Goal: Task Accomplishment & Management: Use online tool/utility

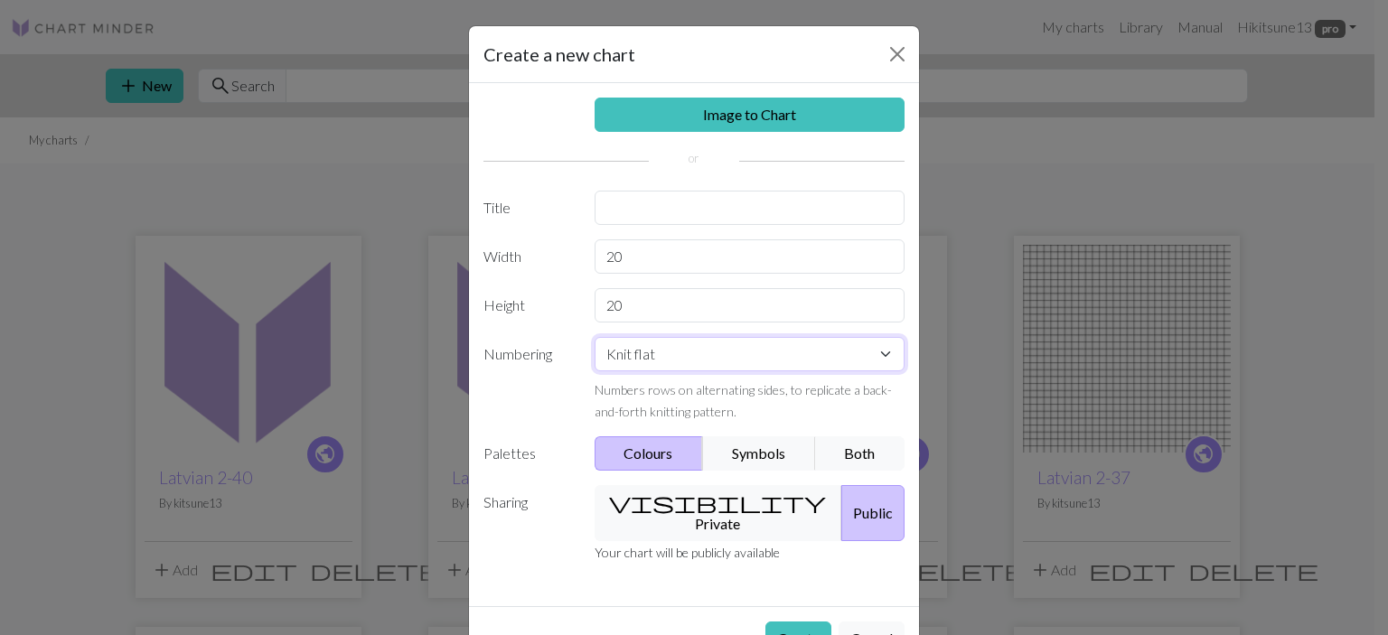
click at [877, 353] on select "Knit flat Knit in the round Lace knitting Cross stitch" at bounding box center [750, 354] width 311 height 34
click at [595, 337] on select "Knit flat Knit in the round Lace knitting Cross stitch" at bounding box center [750, 354] width 311 height 34
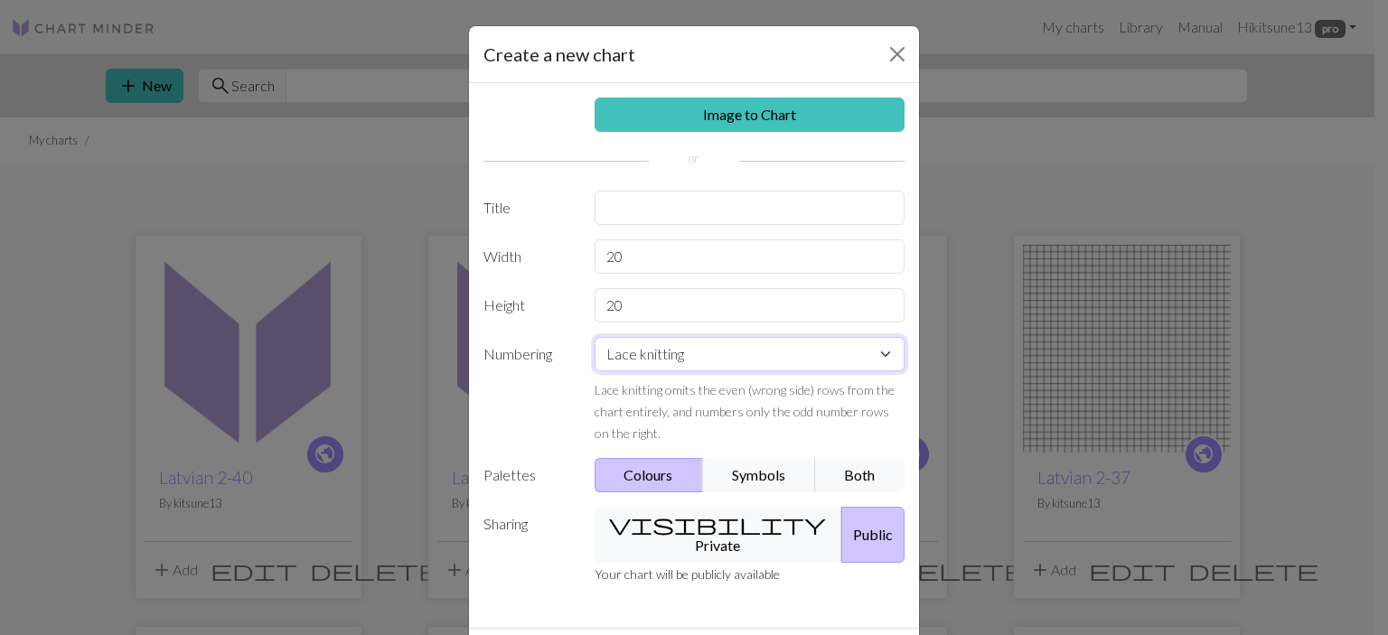
click at [858, 361] on select "Knit flat Knit in the round Lace knitting Cross stitch" at bounding box center [750, 354] width 311 height 34
select select "round"
click at [595, 337] on select "Knit flat Knit in the round Lace knitting Cross stitch" at bounding box center [750, 354] width 311 height 34
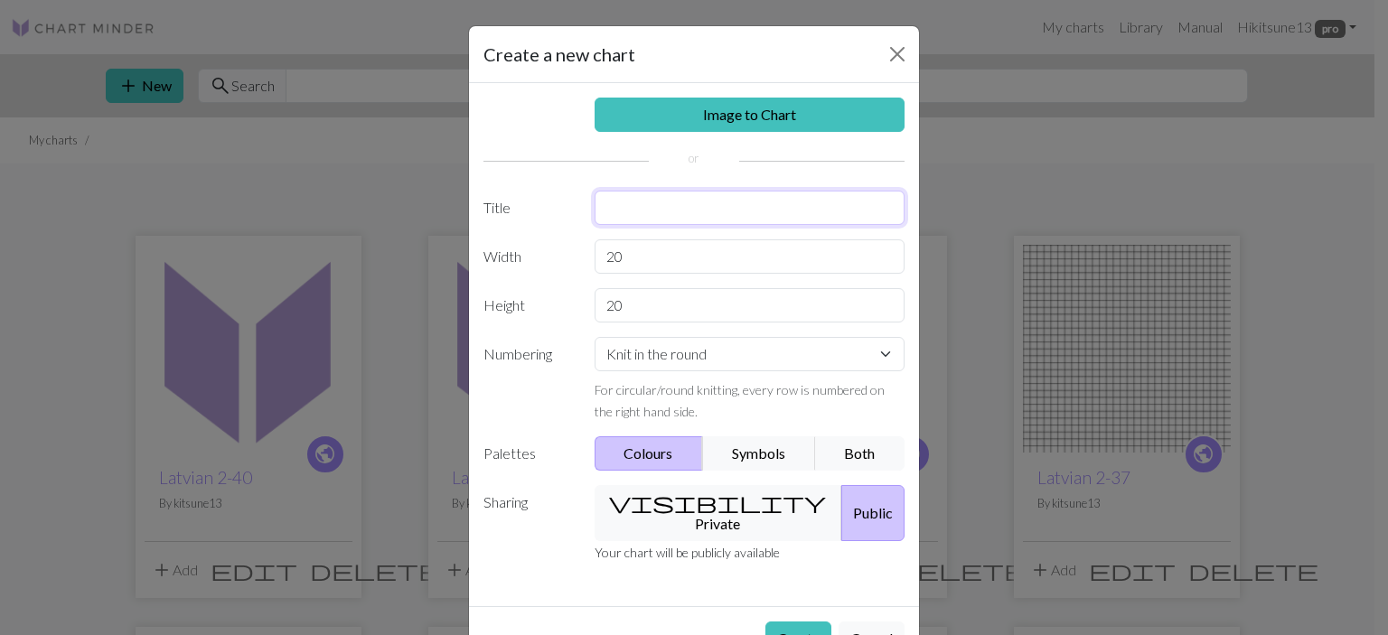
click at [665, 209] on input "text" at bounding box center [750, 208] width 311 height 34
type input "Morningstar Neckwarmer"
click at [848, 454] on button "Both" at bounding box center [860, 453] width 90 height 34
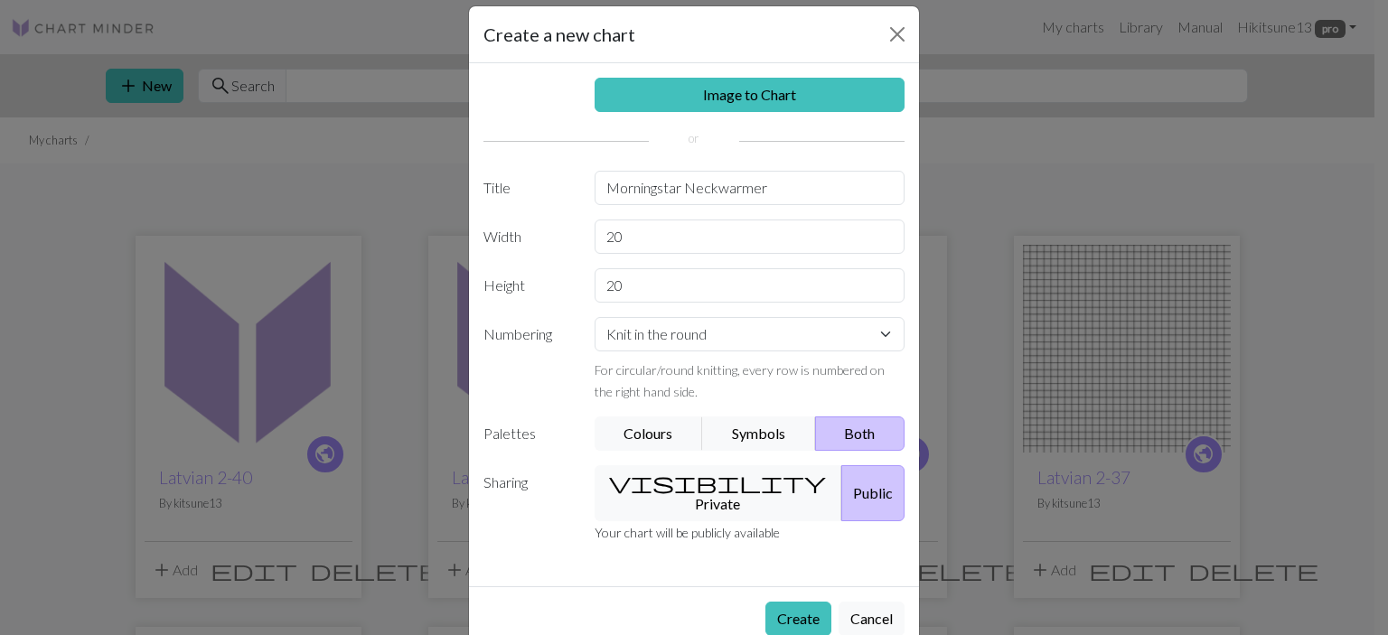
scroll to position [38, 0]
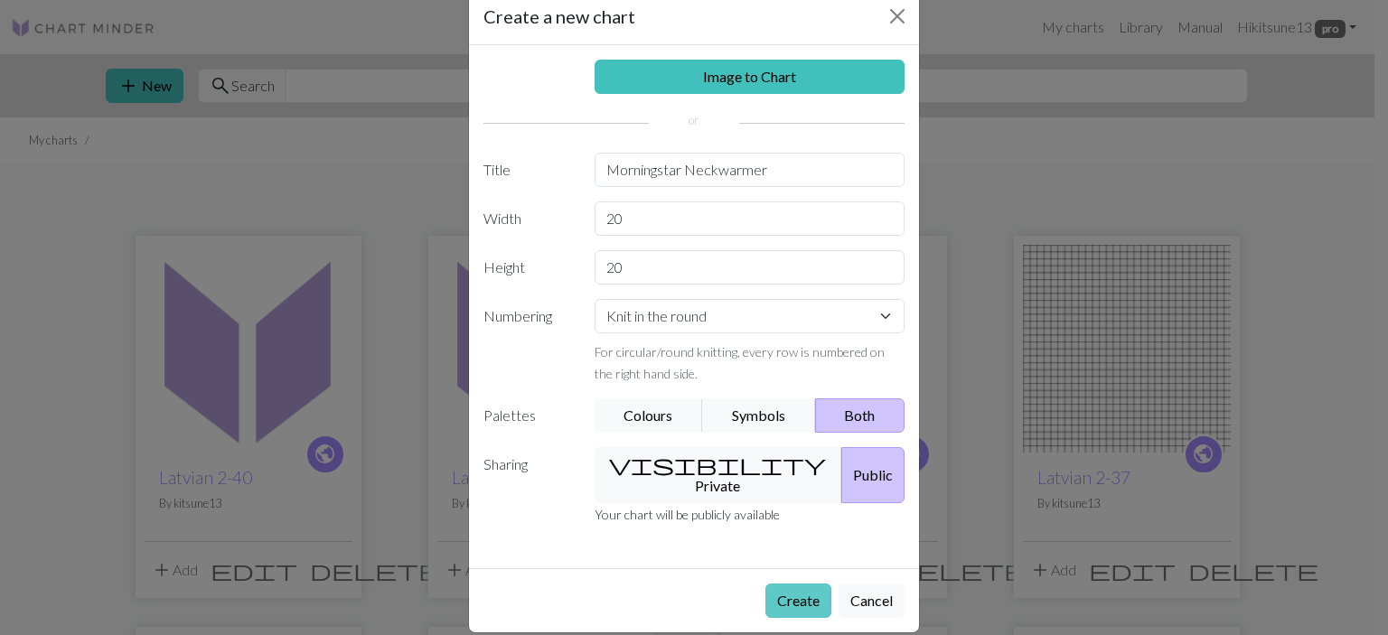
click at [801, 584] on button "Create" at bounding box center [798, 601] width 66 height 34
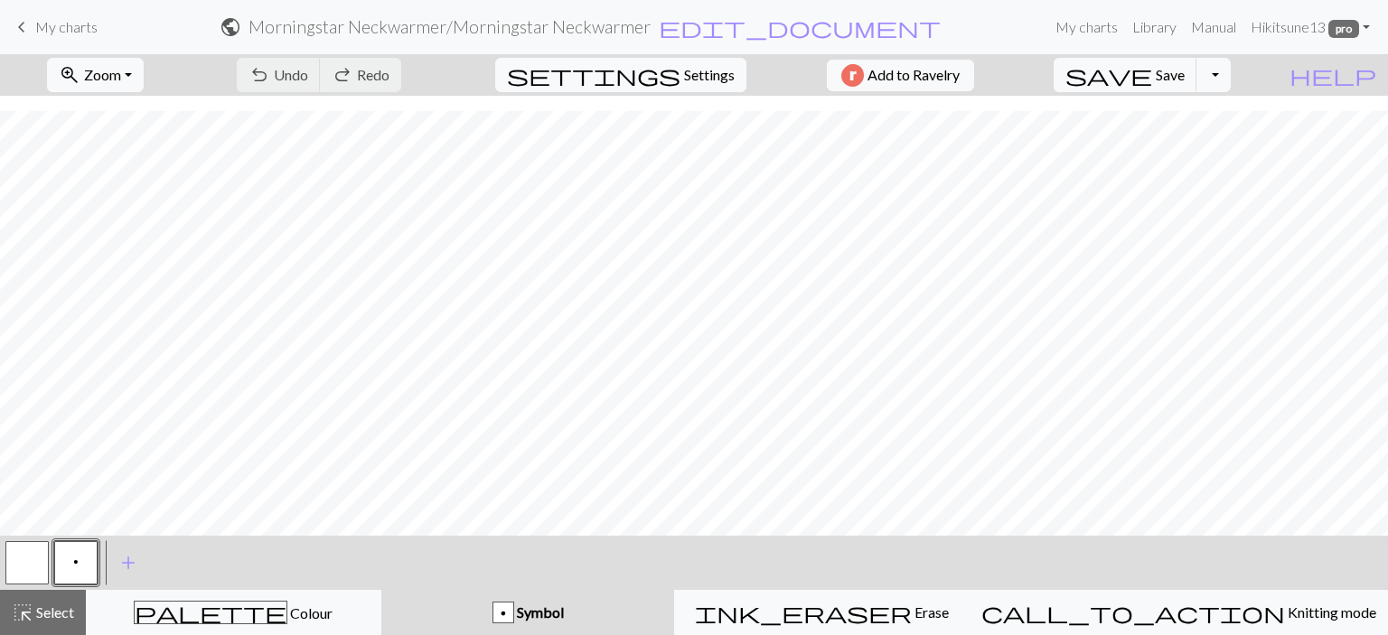
scroll to position [15, 0]
click at [132, 556] on span "add" at bounding box center [128, 562] width 22 height 25
click at [127, 563] on button "button" at bounding box center [124, 562] width 43 height 43
click at [110, 559] on button "button" at bounding box center [124, 562] width 43 height 43
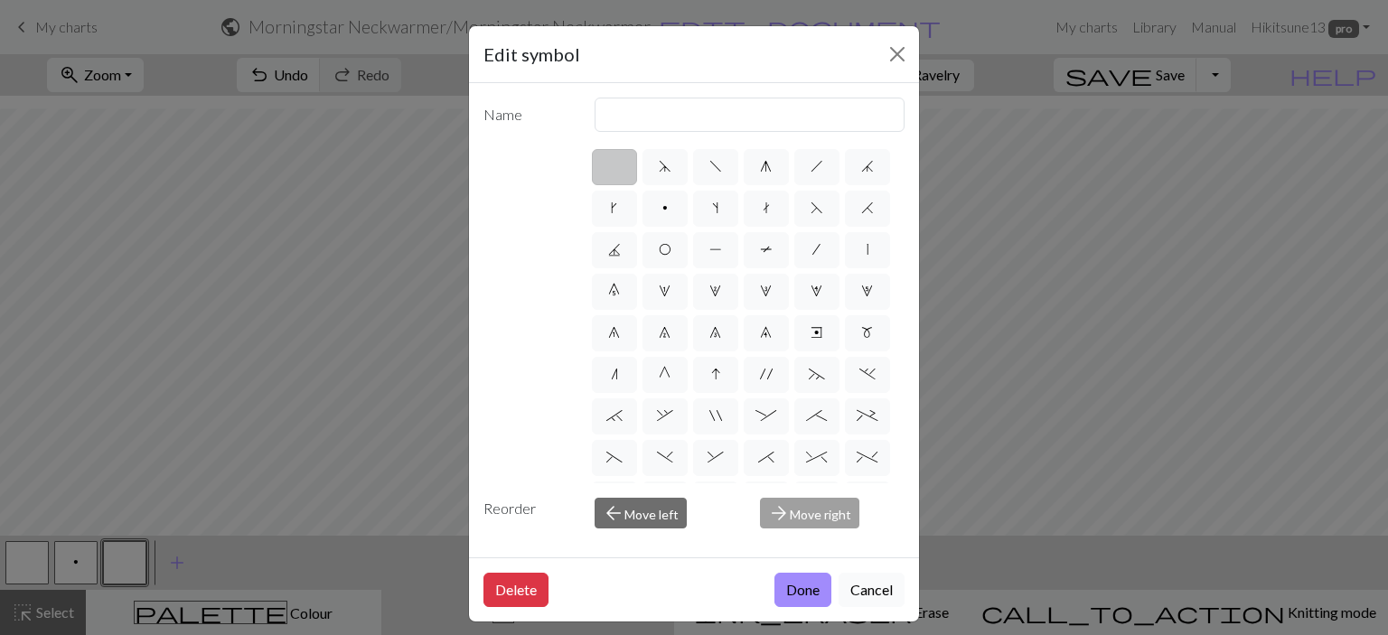
click at [853, 583] on button "Cancel" at bounding box center [872, 590] width 66 height 34
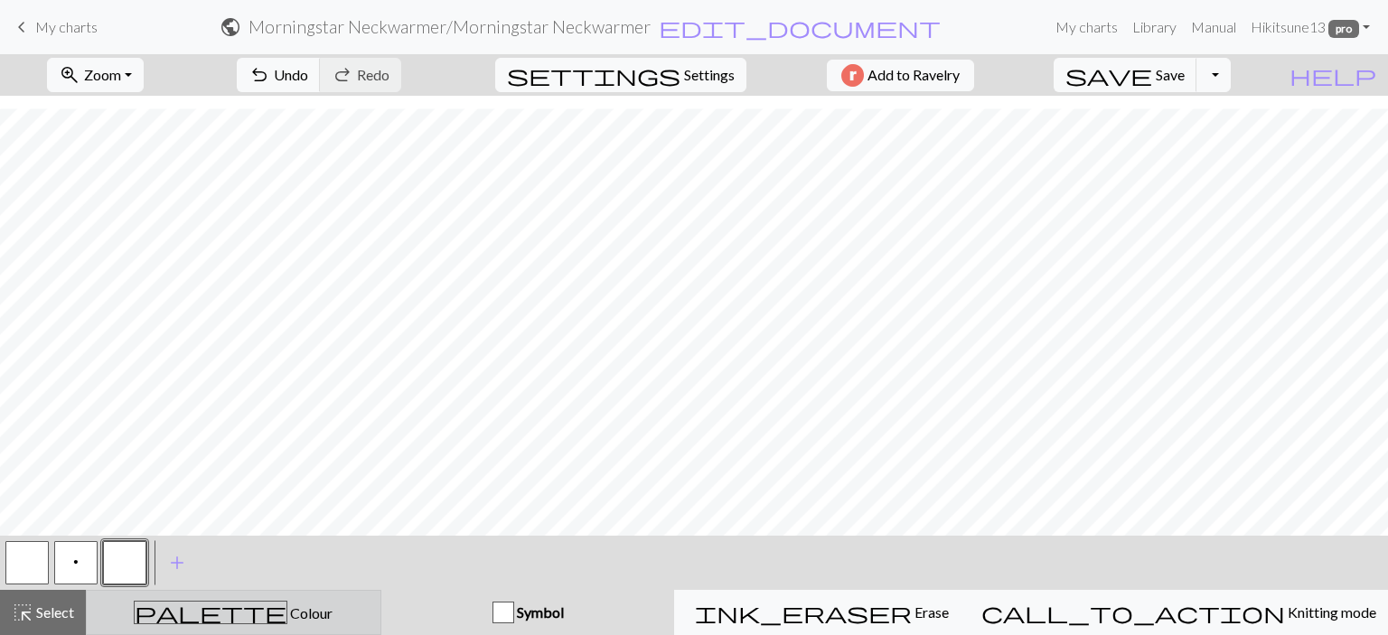
click at [361, 623] on div "palette Colour Colour" at bounding box center [234, 612] width 272 height 23
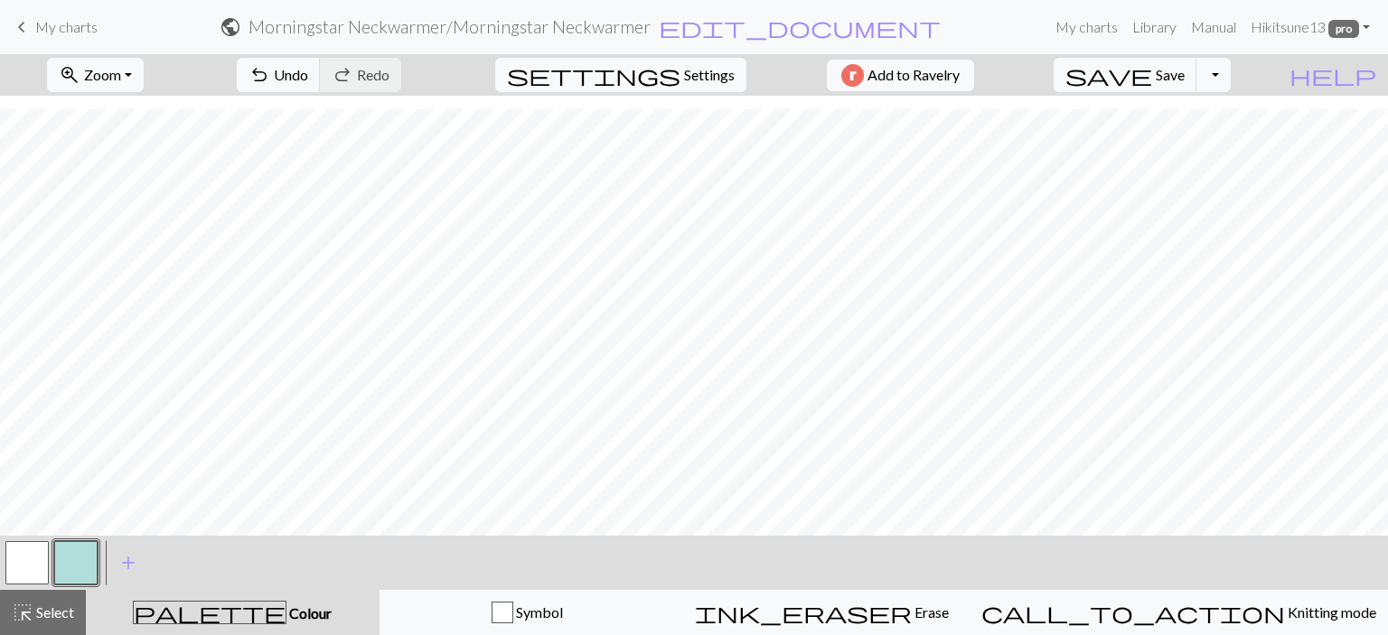
click at [86, 558] on button "button" at bounding box center [75, 562] width 43 height 43
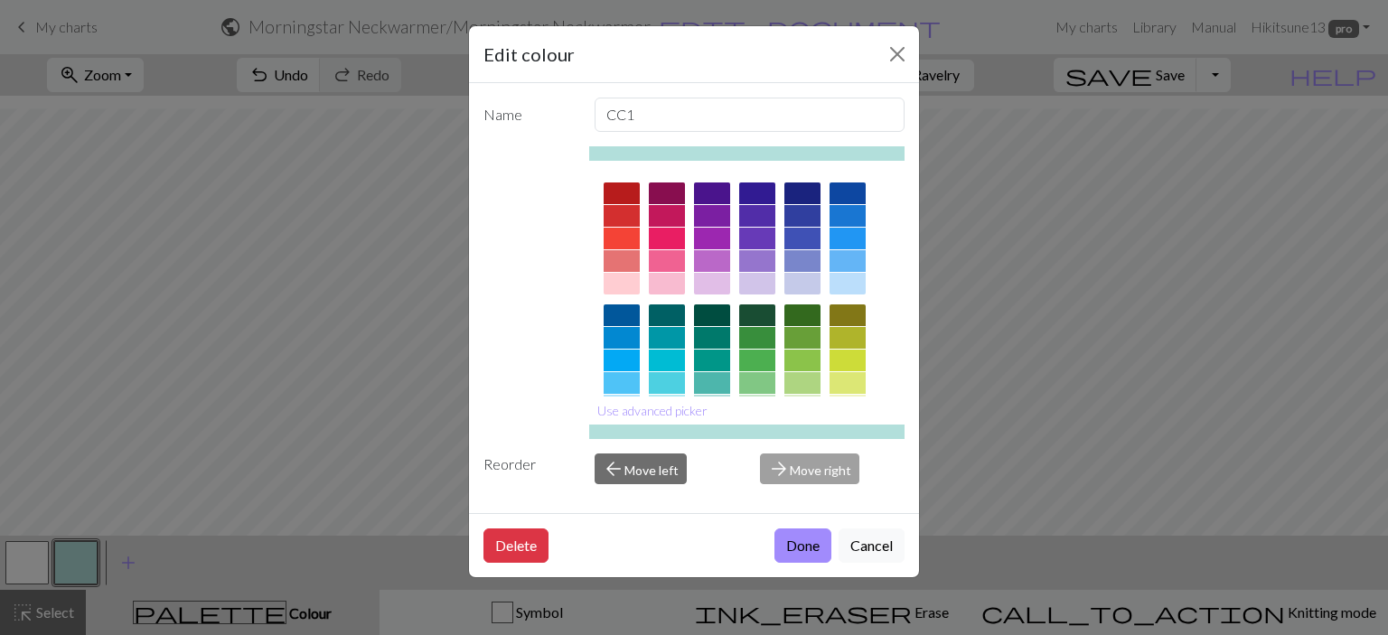
click at [622, 357] on div at bounding box center [622, 361] width 36 height 22
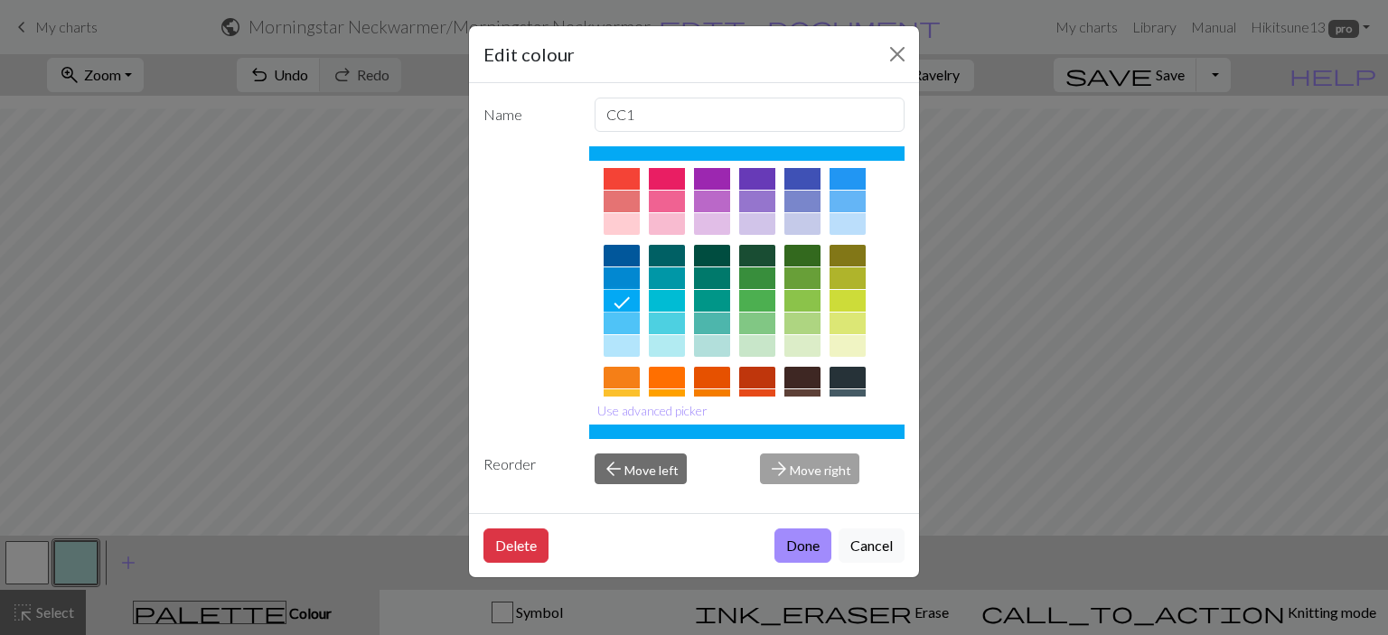
scroll to position [90, 0]
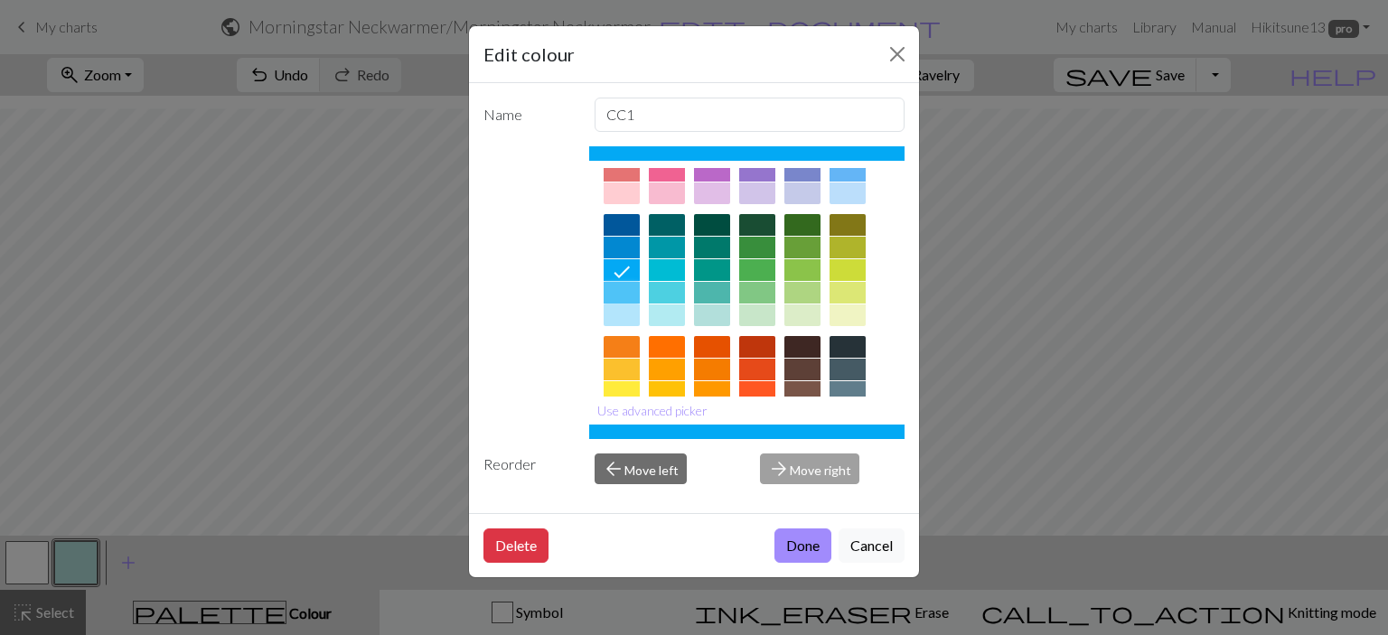
click at [621, 285] on div at bounding box center [622, 293] width 36 height 22
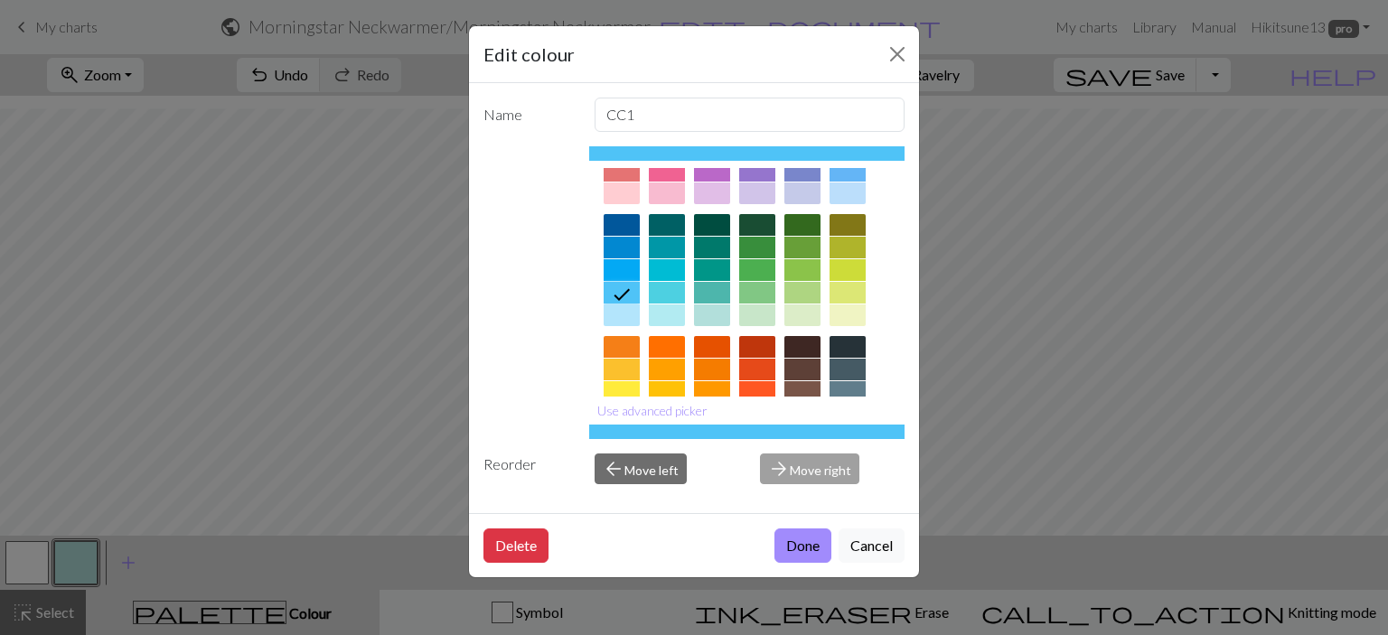
click at [786, 537] on button "Done" at bounding box center [802, 546] width 57 height 34
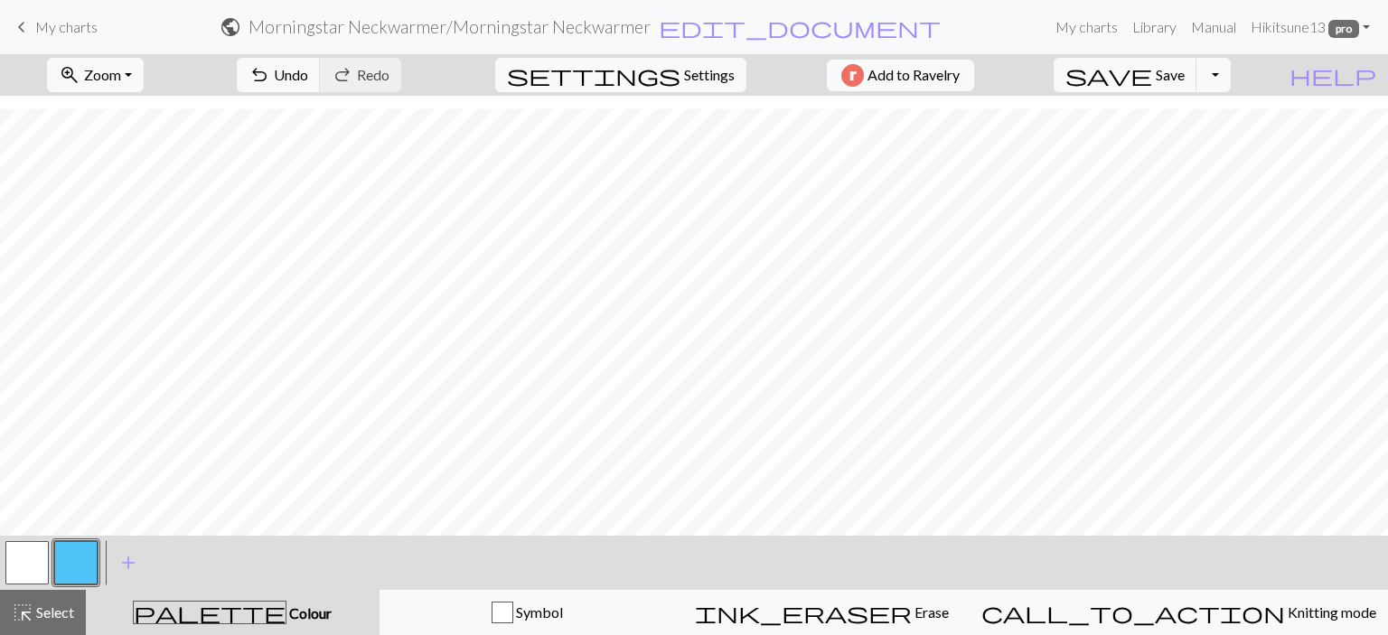
drag, startPoint x: 39, startPoint y: 561, endPoint x: 426, endPoint y: 541, distance: 388.2
click at [43, 561] on button "button" at bounding box center [26, 562] width 43 height 43
click at [80, 558] on button "button" at bounding box center [75, 562] width 43 height 43
drag, startPoint x: 33, startPoint y: 555, endPoint x: 72, endPoint y: 534, distance: 44.1
click at [34, 554] on button "button" at bounding box center [26, 562] width 43 height 43
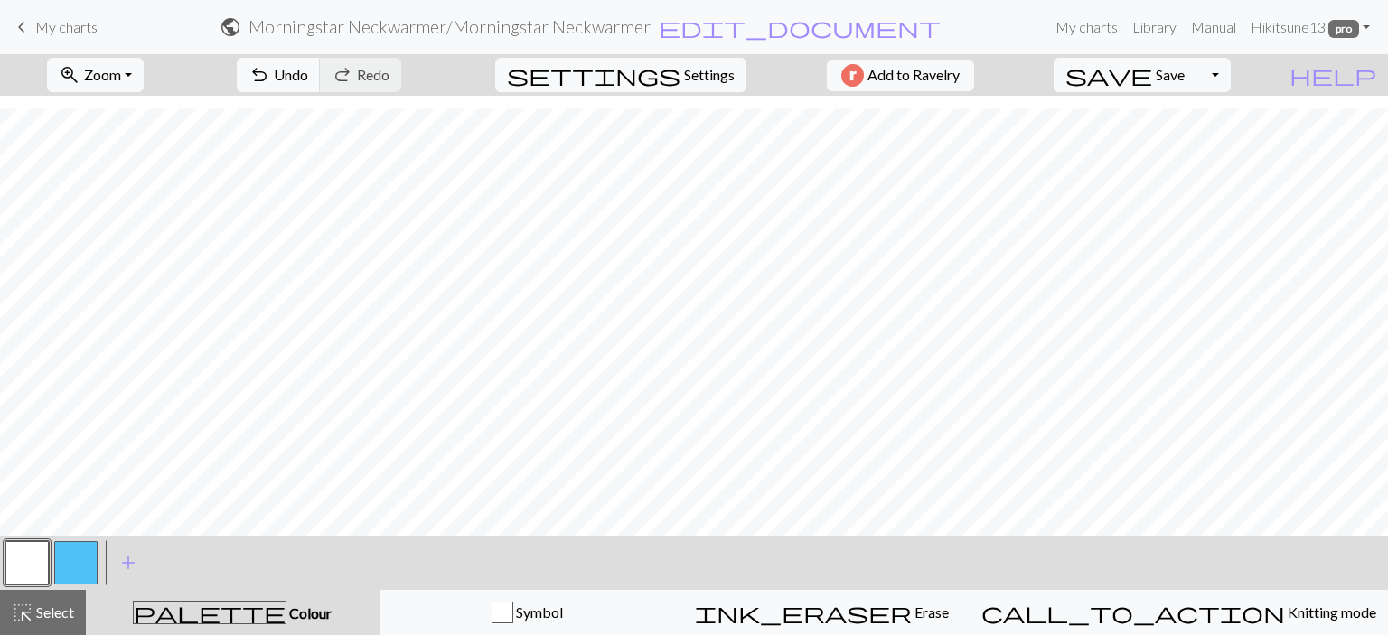
click at [74, 559] on button "button" at bounding box center [75, 562] width 43 height 43
drag, startPoint x: 23, startPoint y: 572, endPoint x: 35, endPoint y: 566, distance: 14.1
click at [23, 571] on button "button" at bounding box center [26, 562] width 43 height 43
click at [73, 557] on button "button" at bounding box center [75, 562] width 43 height 43
drag, startPoint x: 5, startPoint y: 563, endPoint x: 13, endPoint y: 557, distance: 10.3
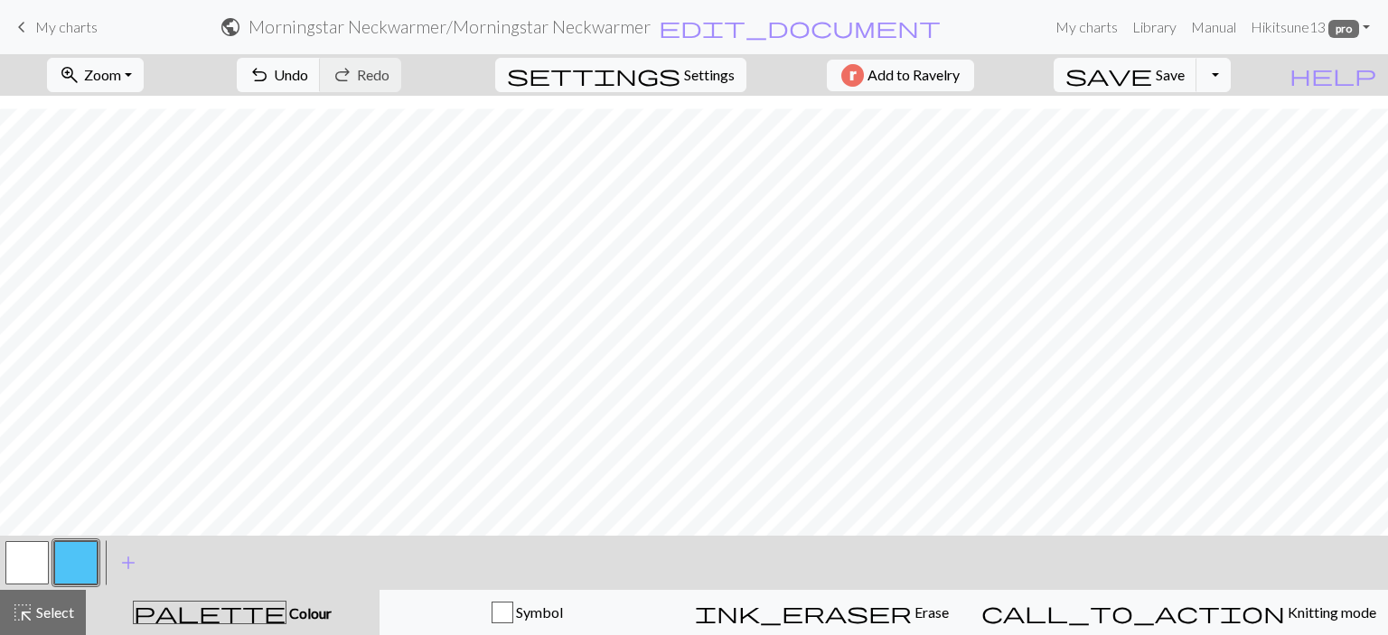
click at [7, 560] on button "button" at bounding box center [26, 562] width 43 height 43
click at [25, 555] on button "button" at bounding box center [26, 562] width 43 height 43
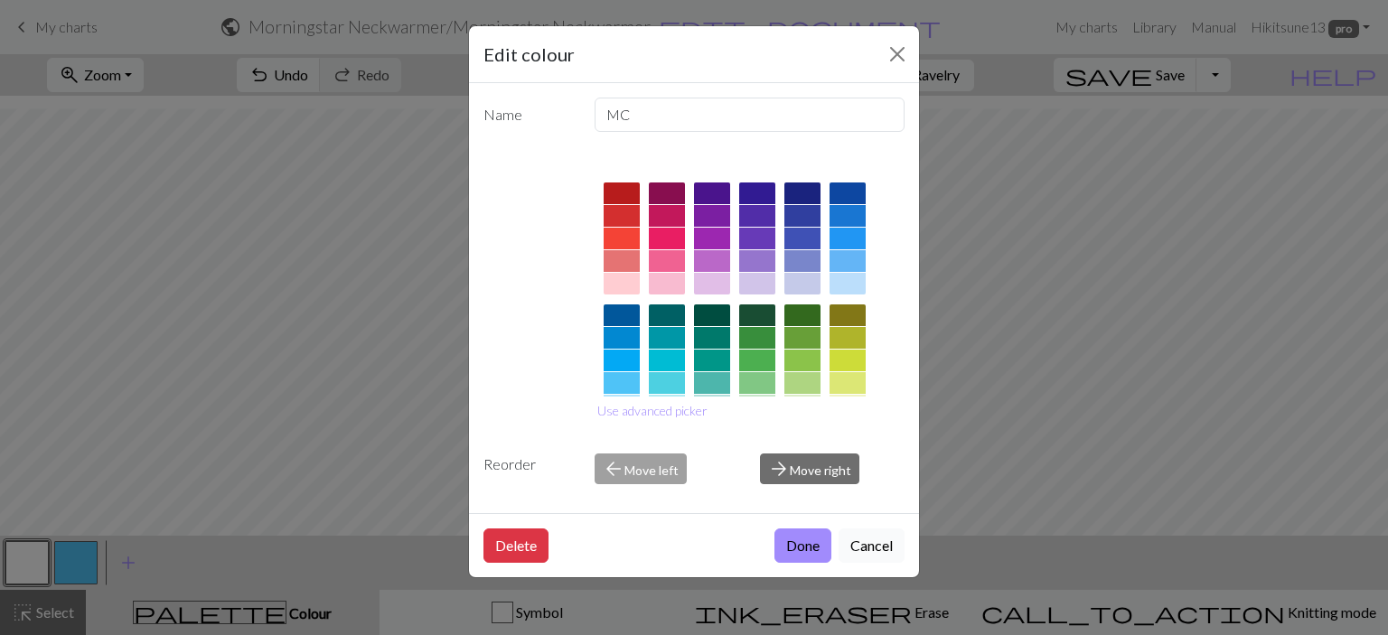
click at [860, 543] on button "Cancel" at bounding box center [872, 546] width 66 height 34
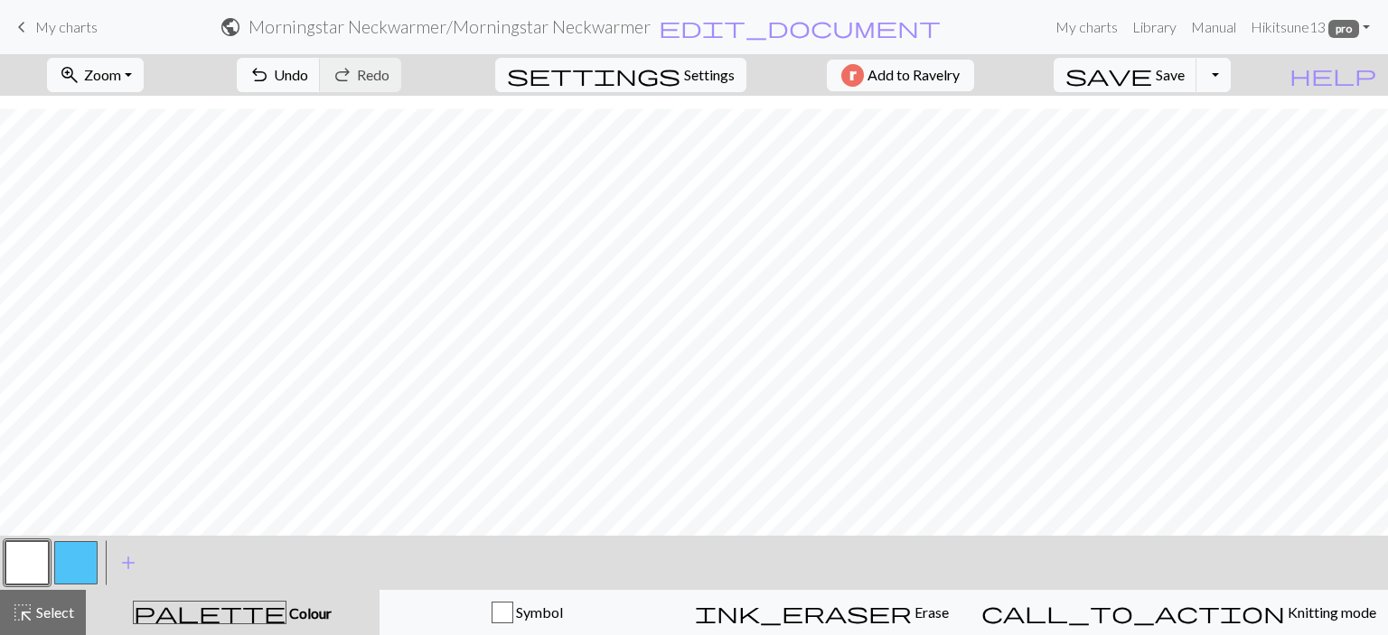
drag, startPoint x: 78, startPoint y: 554, endPoint x: 105, endPoint y: 538, distance: 31.6
click at [89, 546] on button "button" at bounding box center [75, 562] width 43 height 43
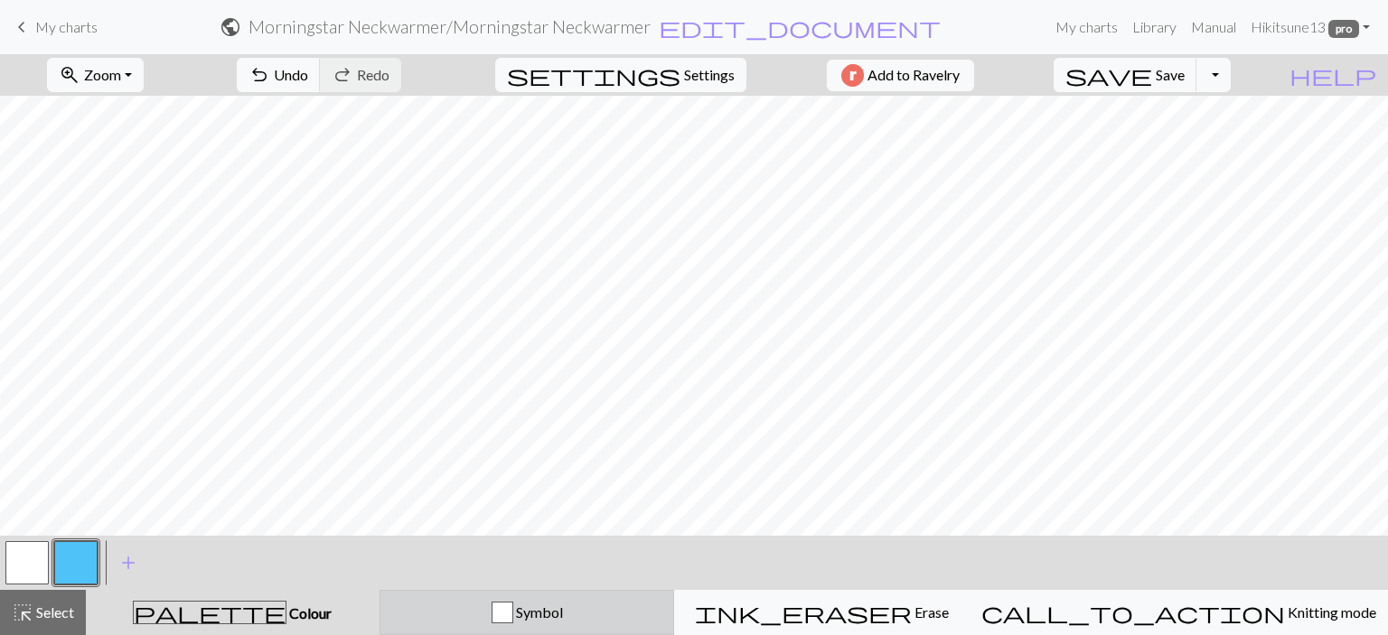
click at [513, 618] on div "button" at bounding box center [503, 613] width 22 height 22
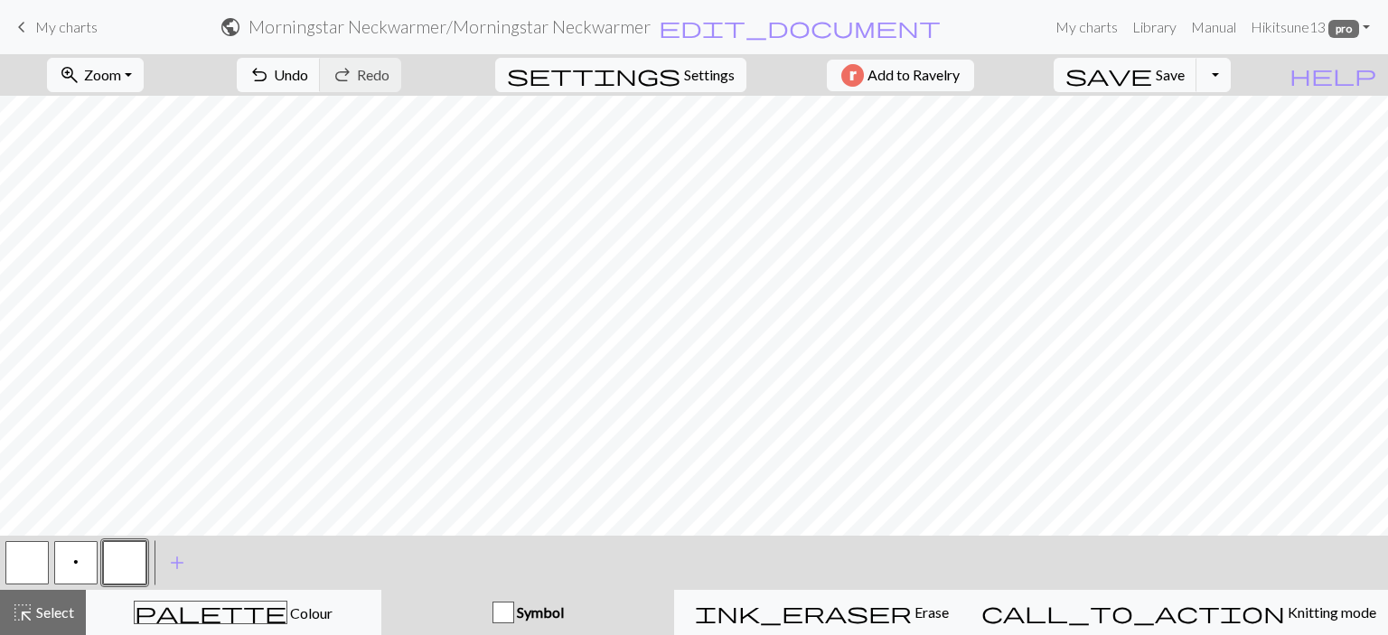
click at [79, 555] on button "p" at bounding box center [75, 562] width 43 height 43
click at [74, 559] on span "p" at bounding box center [75, 562] width 5 height 14
click at [76, 559] on span "p" at bounding box center [75, 562] width 5 height 14
click at [76, 559] on div "Edit symbol Name Purl d f g h j k p s t F H J O P T / | 0 1 2 3 4 5 6 7 8 9 e m…" at bounding box center [694, 317] width 1388 height 635
click at [121, 560] on button "button" at bounding box center [124, 562] width 43 height 43
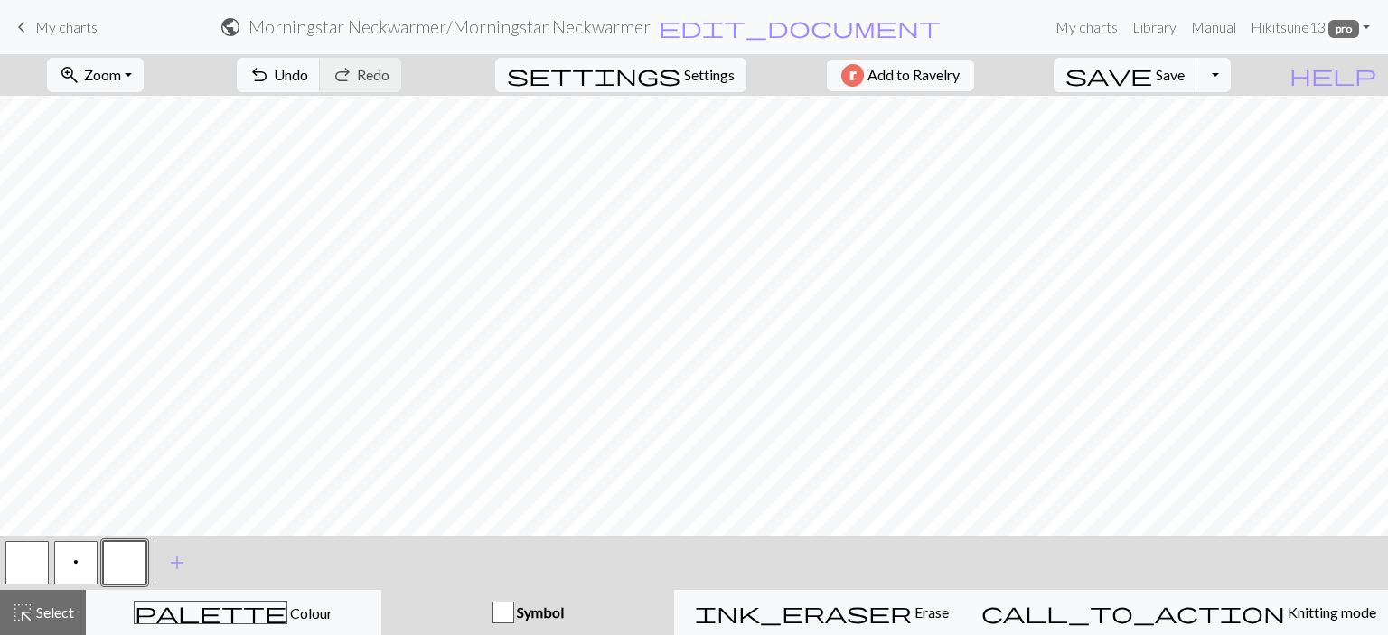
click at [122, 560] on button "button" at bounding box center [124, 562] width 43 height 43
click at [122, 560] on div "Edit symbol Name d f g h j k p s t F H J O P T / | 0 1 2 3 4 5 6 7 8 9 e m n G …" at bounding box center [694, 317] width 1388 height 635
click at [122, 560] on button "button" at bounding box center [124, 562] width 43 height 43
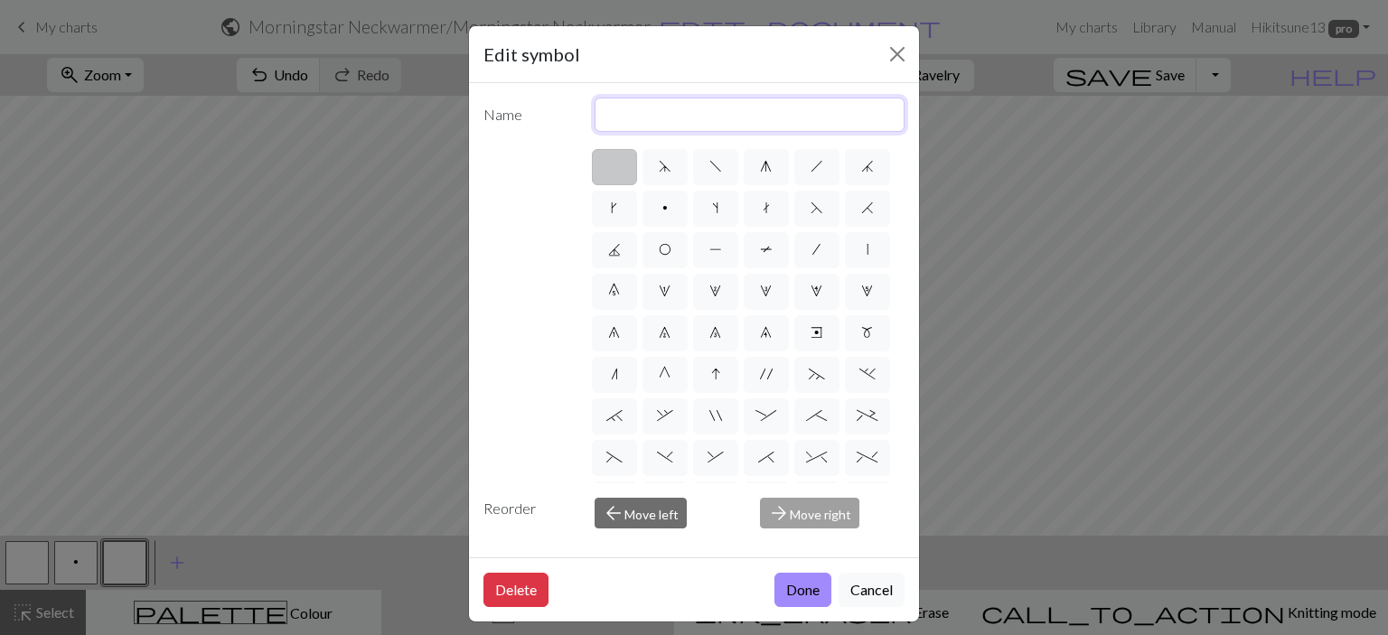
click at [658, 122] on input "text" at bounding box center [750, 115] width 311 height 34
type input "k2tog"
click button "Done" at bounding box center [802, 590] width 57 height 34
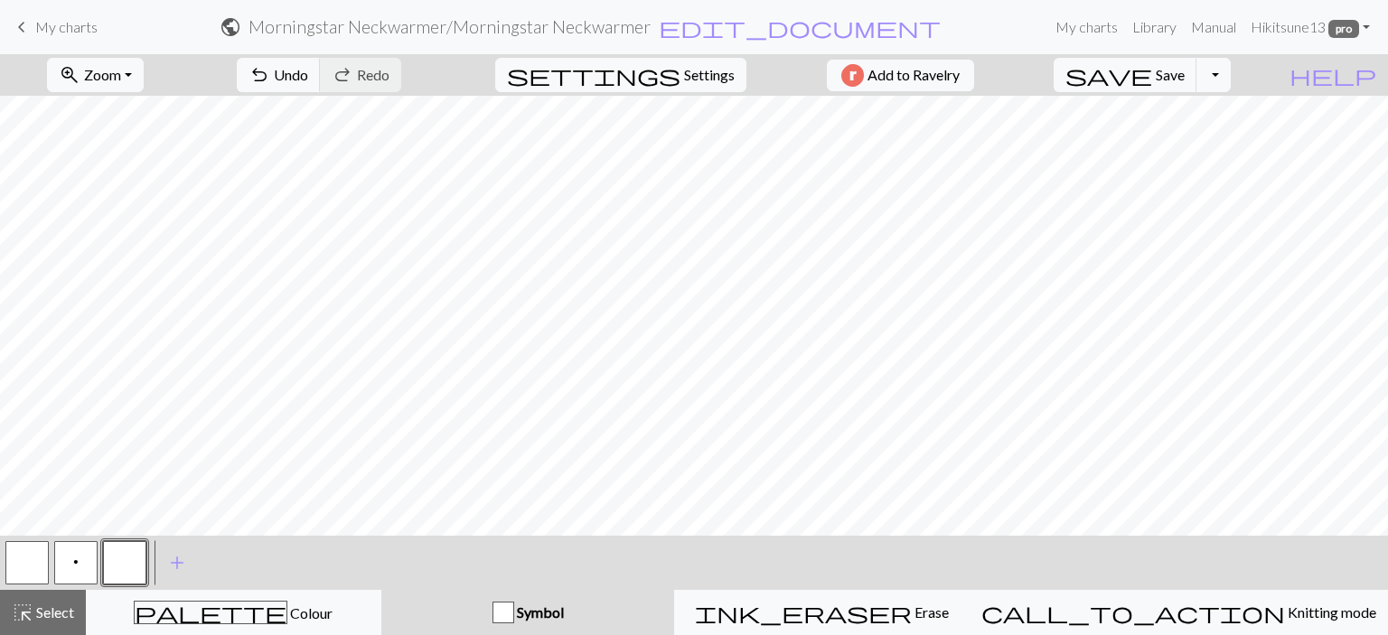
click at [113, 562] on button "button" at bounding box center [124, 562] width 43 height 43
click at [113, 562] on div "Edit symbol Name k2tog d f g h j k p s t F H J O P T / | 0 1 2 3 4 5 6 7 8 9 e …" at bounding box center [694, 317] width 1388 height 635
click at [115, 559] on button "button" at bounding box center [124, 562] width 43 height 43
click at [115, 559] on div "Edit symbol Name k2tog d f g h j k p s t F H J O P T / | 0 1 2 3 4 5 6 7 8 9 e …" at bounding box center [694, 317] width 1388 height 635
click at [121, 559] on button "button" at bounding box center [124, 562] width 43 height 43
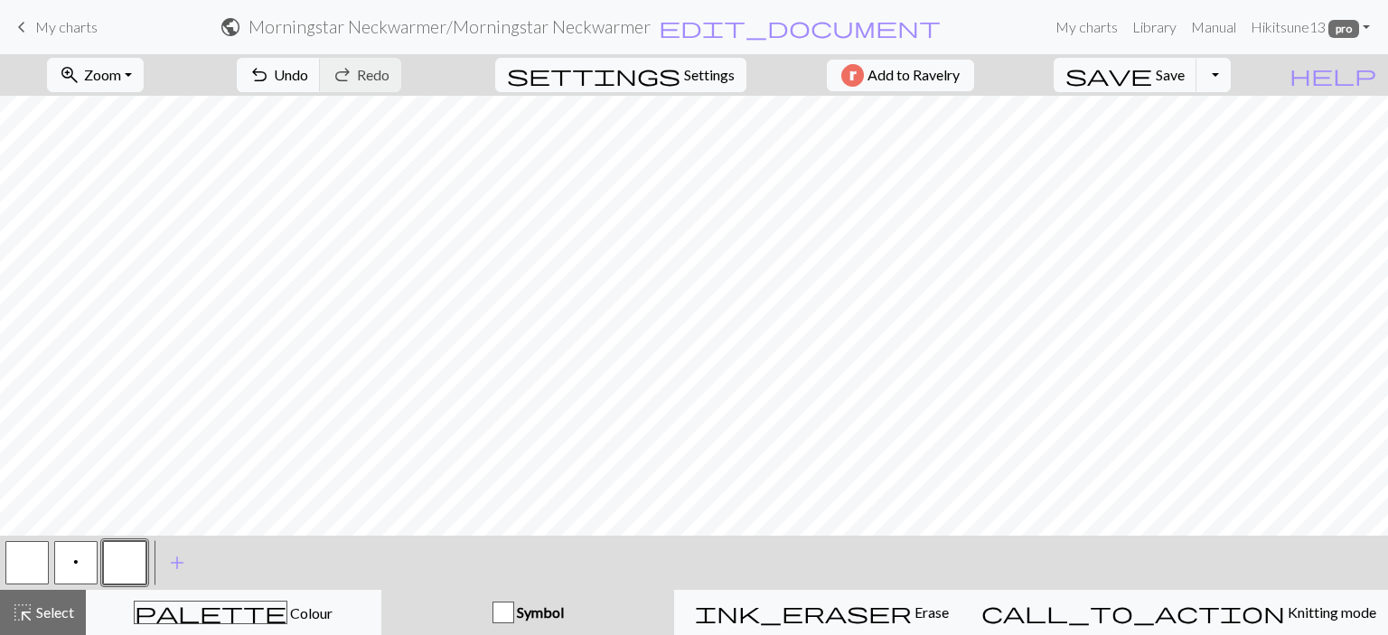
click at [121, 559] on button "button" at bounding box center [124, 562] width 43 height 43
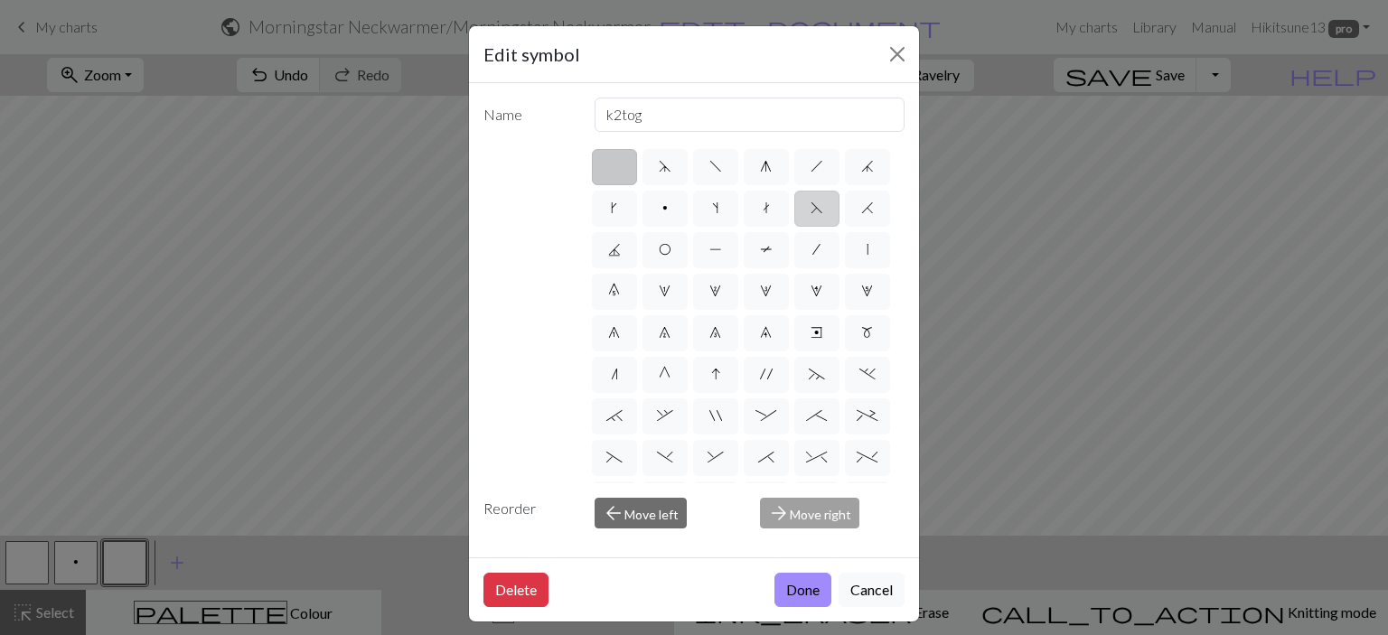
click at [794, 227] on label "F" at bounding box center [816, 209] width 45 height 36
click at [811, 209] on input "F" at bounding box center [817, 203] width 12 height 12
radio input "true"
type input "ssk"
click at [861, 215] on span "H" at bounding box center [867, 208] width 13 height 14
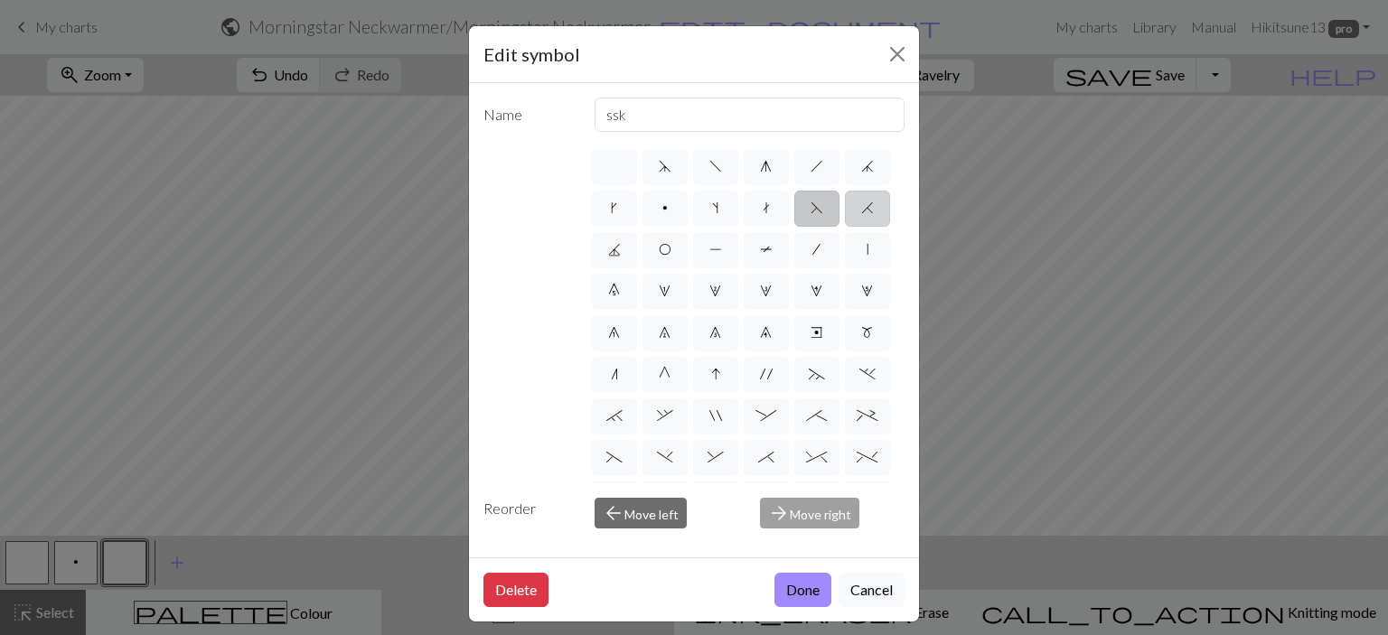
click at [861, 209] on input "H" at bounding box center [867, 203] width 12 height 12
radio input "true"
type input "k2tog"
click at [790, 590] on button "Done" at bounding box center [802, 590] width 57 height 34
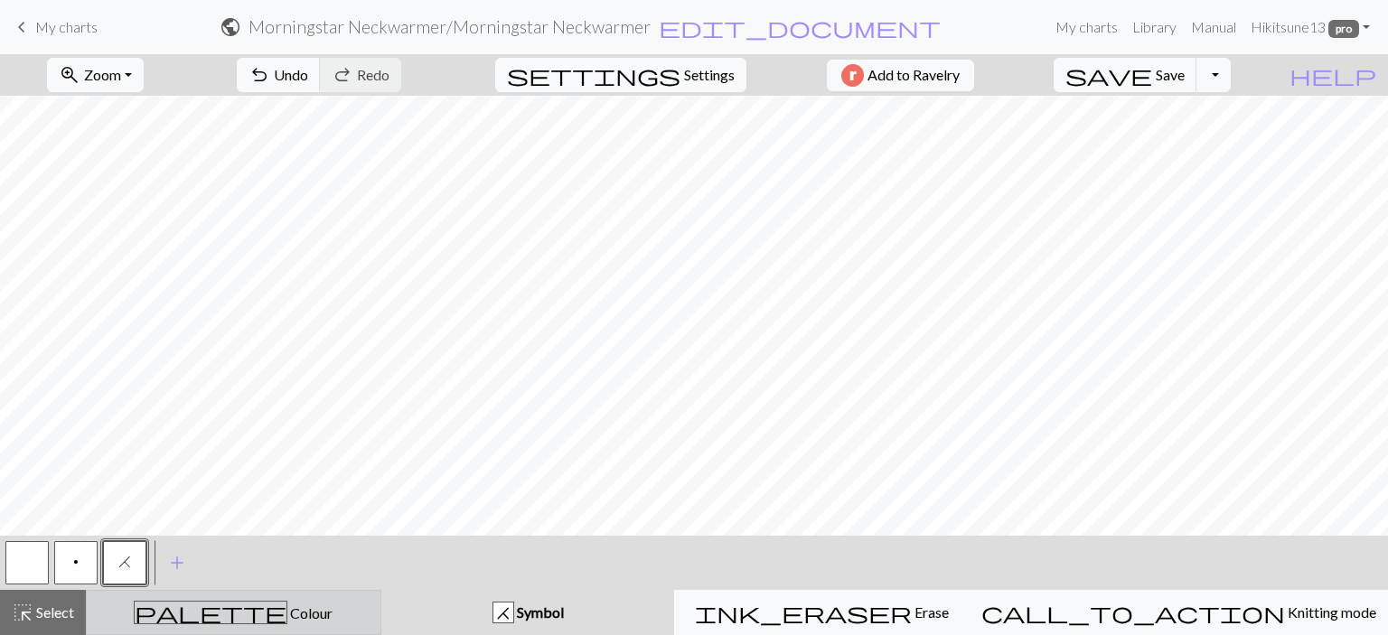
click at [332, 607] on div "palette Colour Colour" at bounding box center [234, 612] width 272 height 23
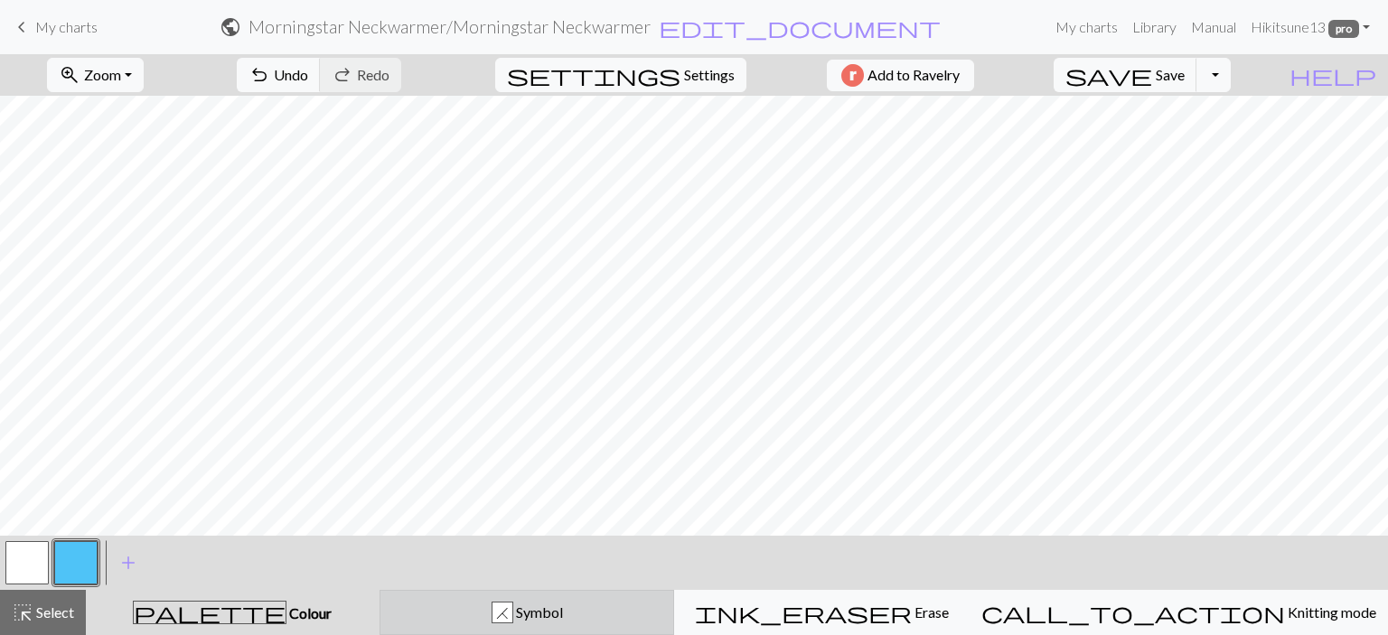
click at [464, 606] on div "H Symbol" at bounding box center [527, 613] width 272 height 22
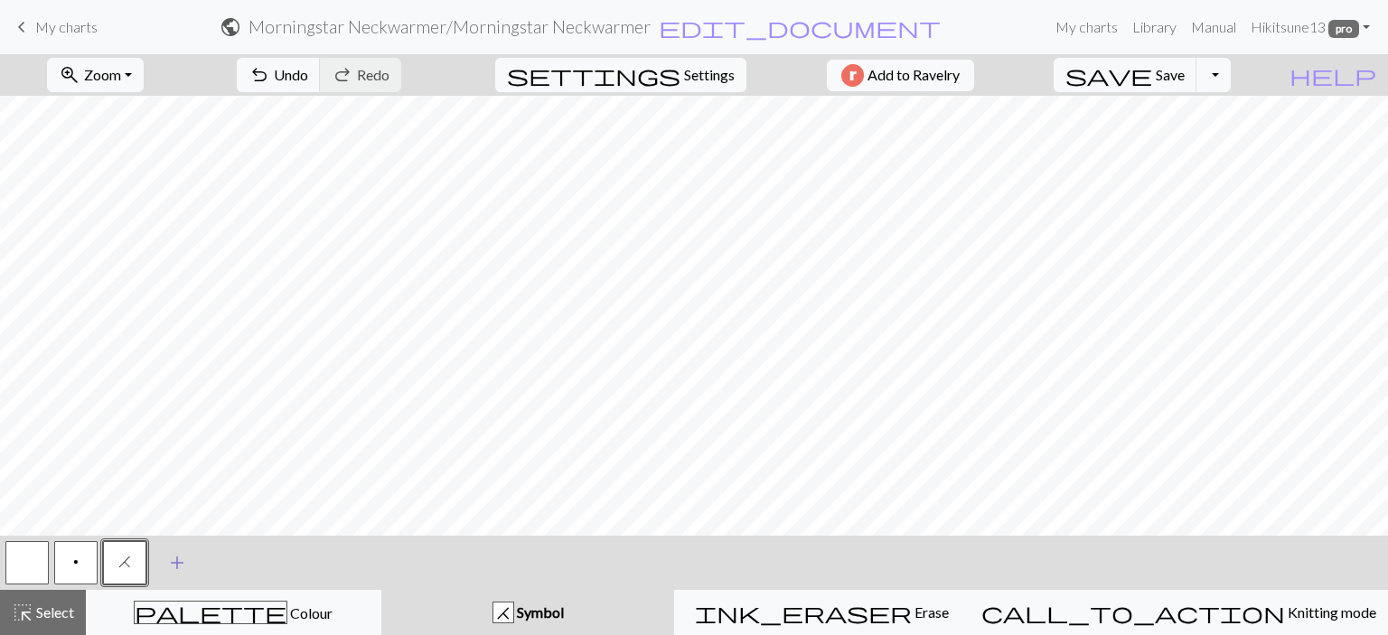
click at [173, 556] on span "add" at bounding box center [177, 562] width 22 height 25
click at [163, 556] on button "button" at bounding box center [173, 562] width 43 height 43
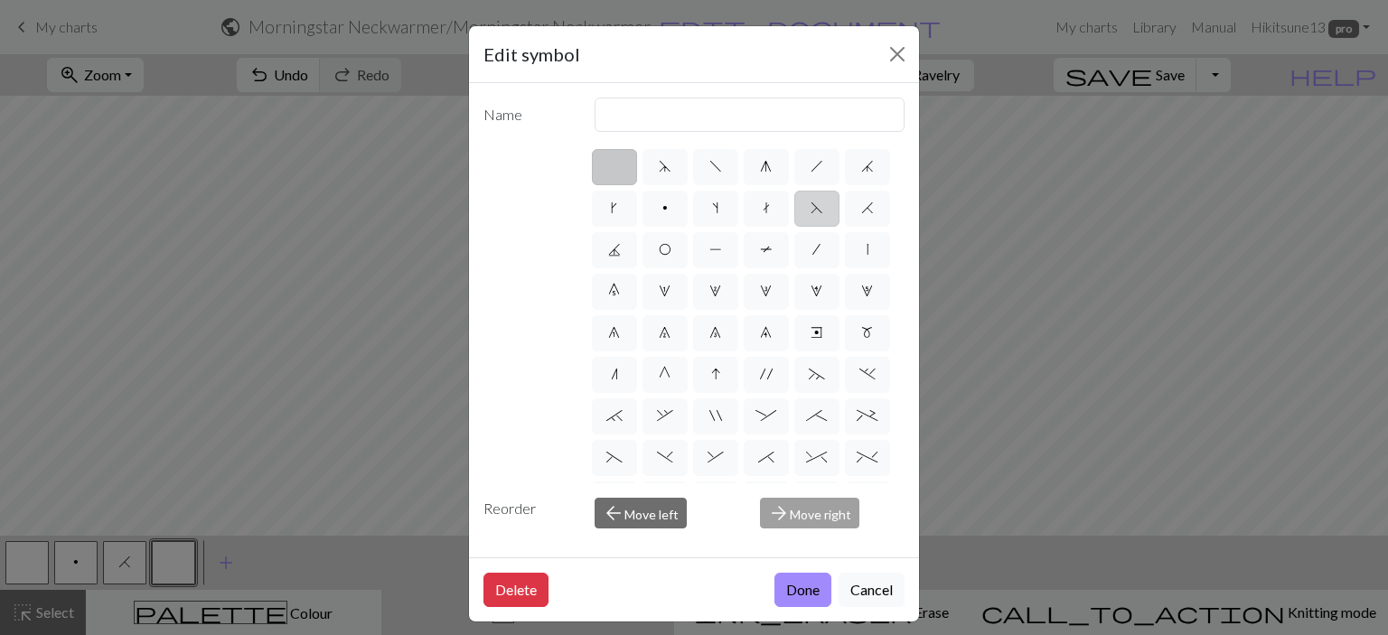
click at [811, 215] on span "F" at bounding box center [817, 208] width 13 height 14
click at [811, 209] on input "F" at bounding box center [817, 203] width 12 height 12
radio input "true"
type input "ssk"
click at [792, 595] on button "Done" at bounding box center [802, 590] width 57 height 34
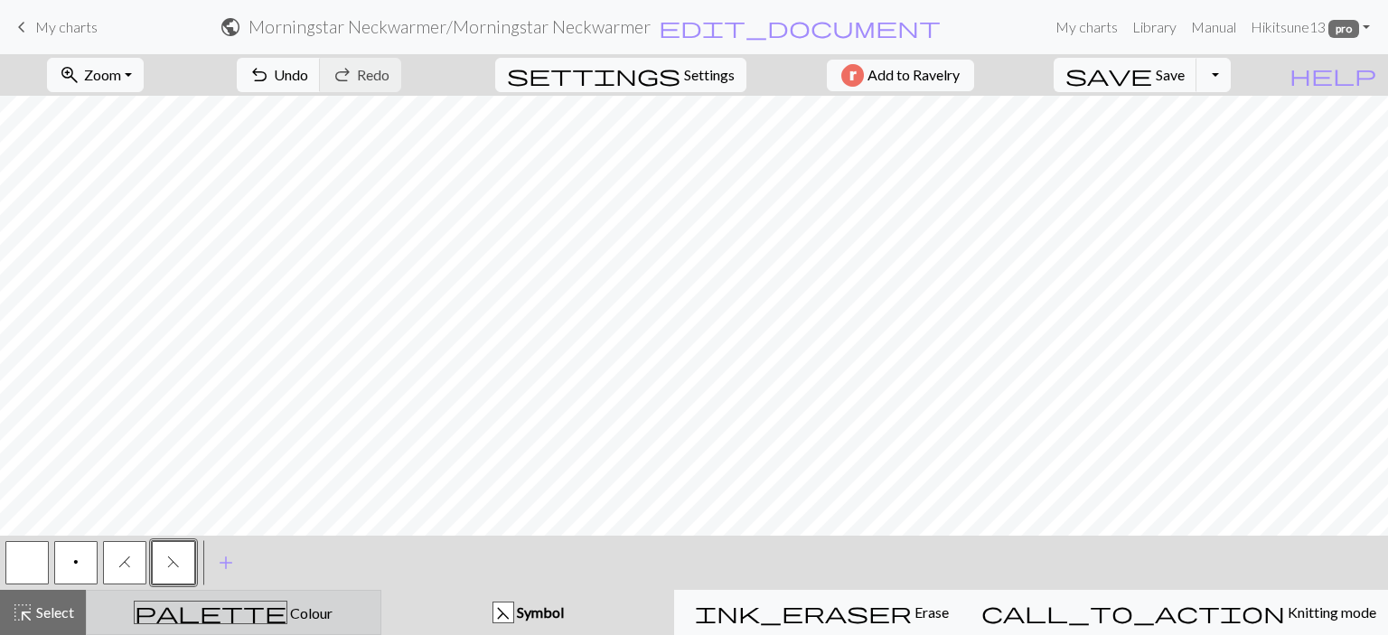
click at [358, 610] on div "palette Colour Colour" at bounding box center [234, 612] width 272 height 23
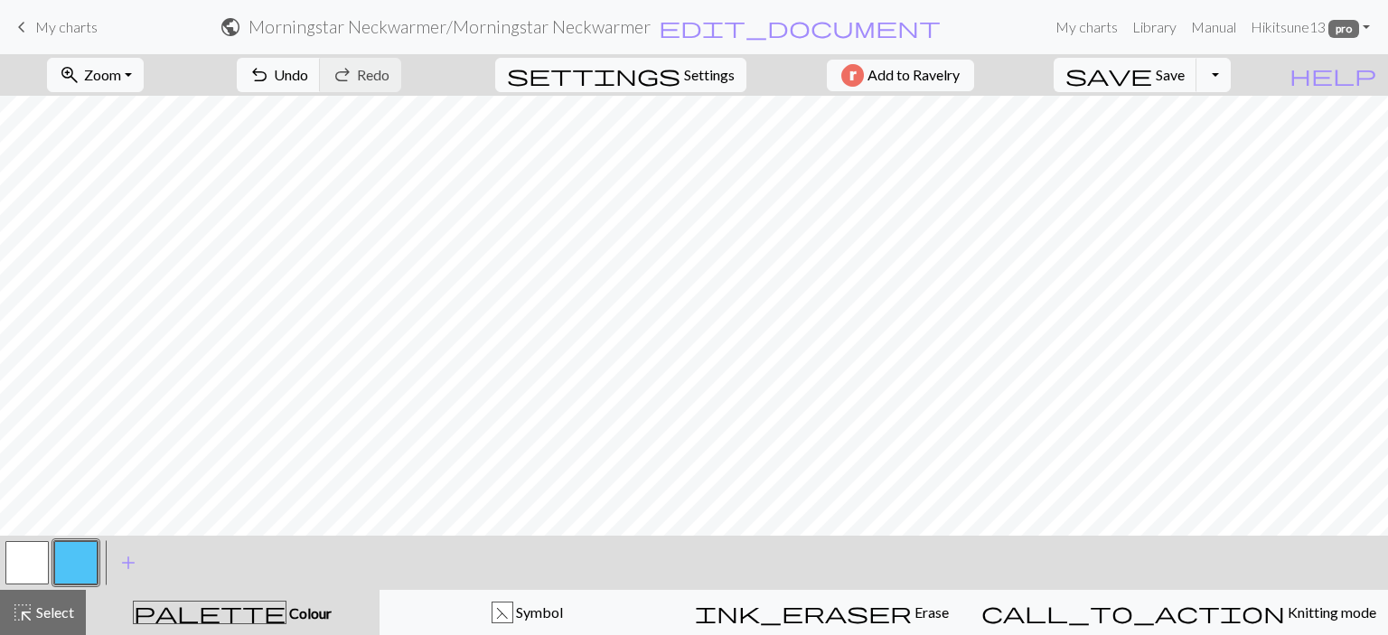
click at [68, 562] on button "button" at bounding box center [75, 562] width 43 height 43
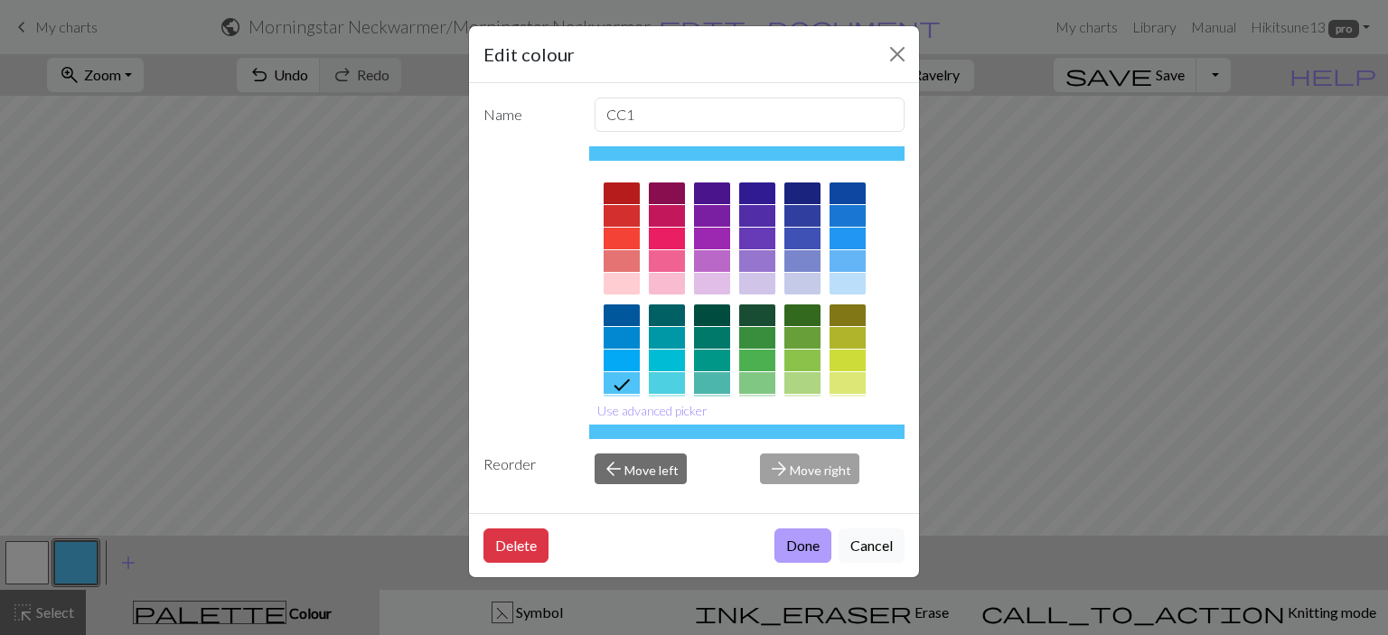
click at [778, 545] on button "Done" at bounding box center [802, 546] width 57 height 34
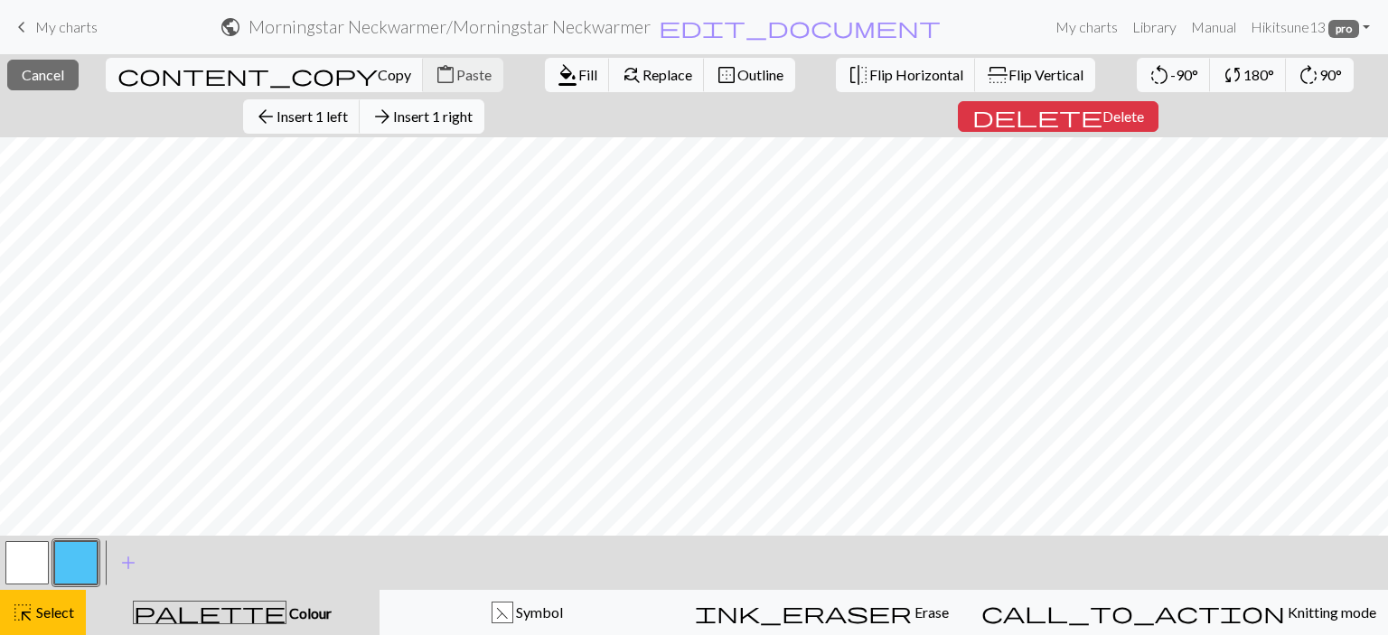
click at [473, 108] on span "Insert 1 right" at bounding box center [433, 116] width 80 height 17
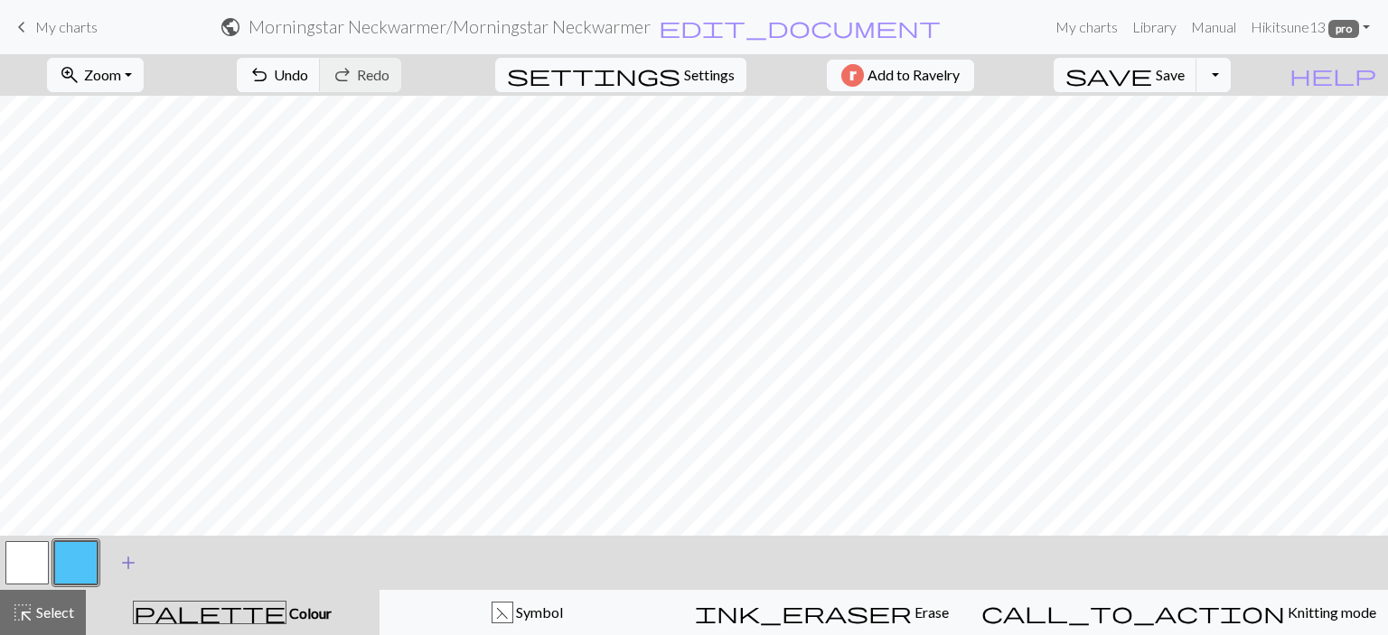
click at [132, 565] on span "add" at bounding box center [128, 562] width 22 height 25
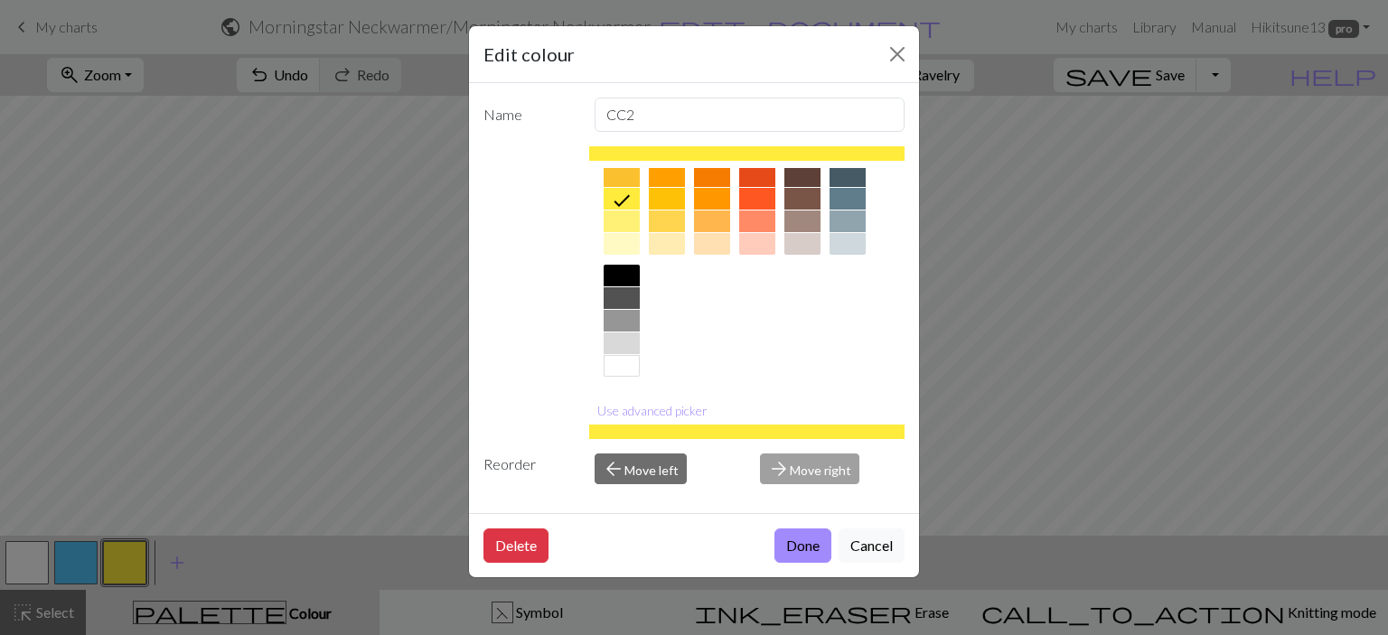
scroll to position [193, 0]
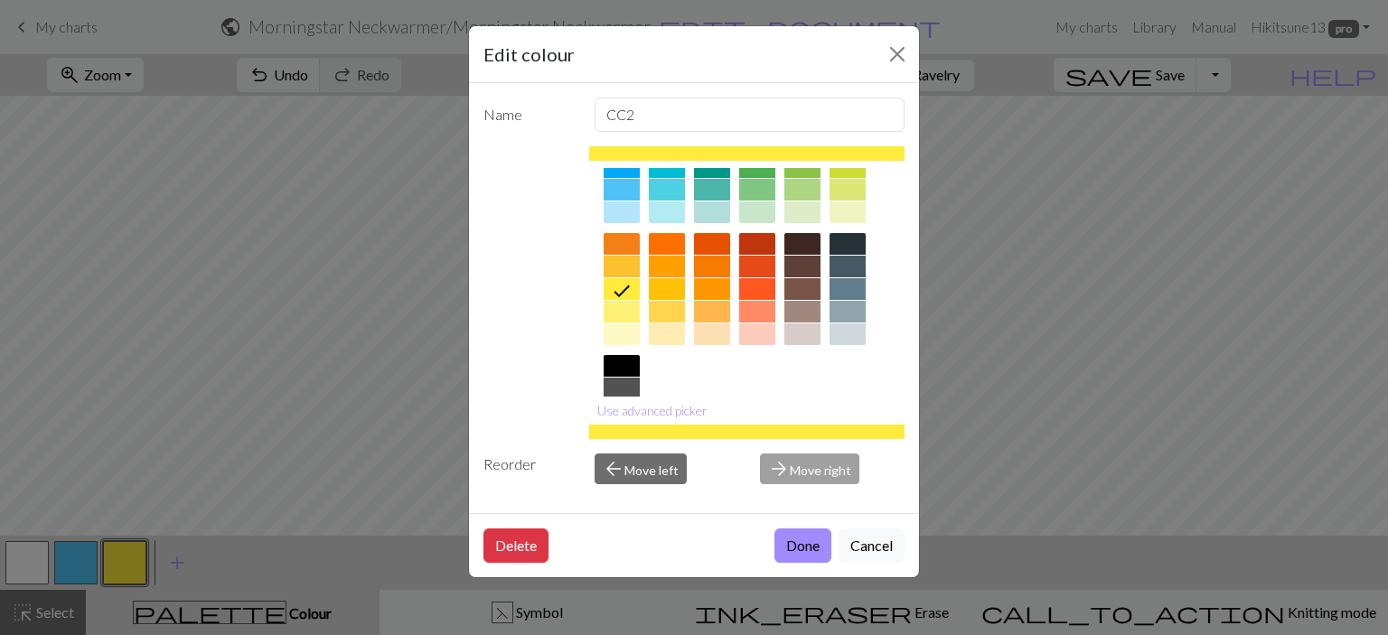
click at [749, 267] on div at bounding box center [757, 267] width 36 height 22
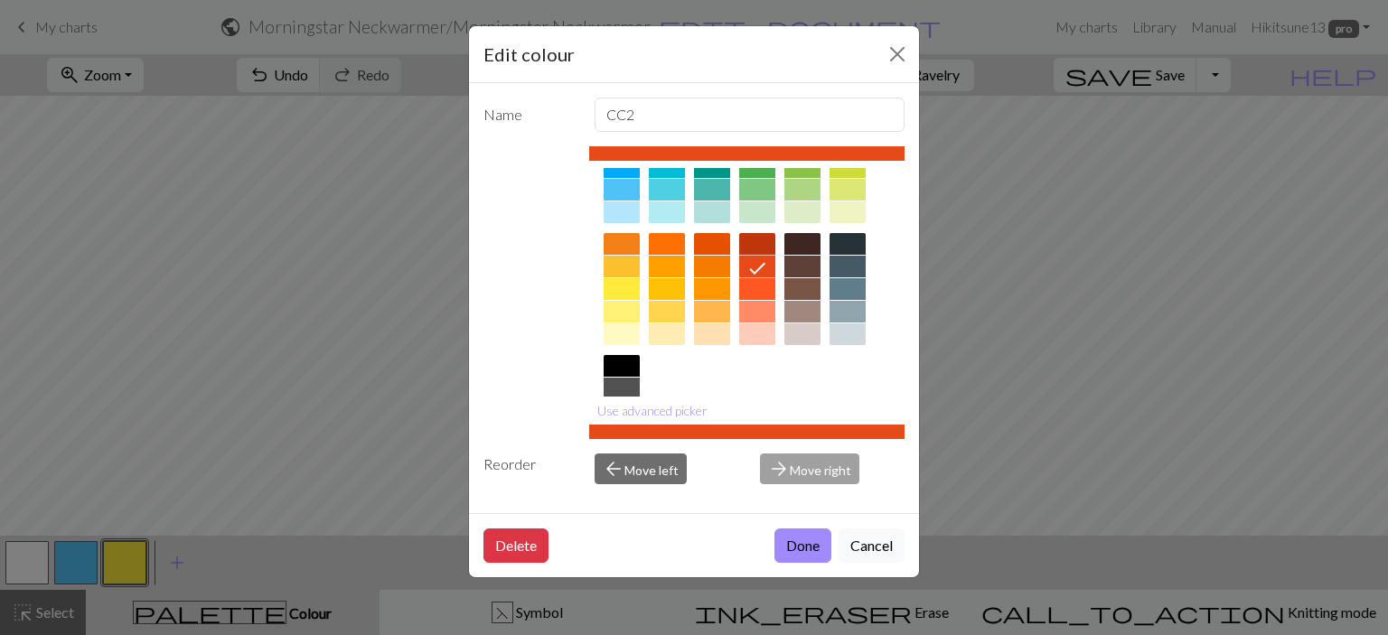
click at [798, 546] on button "Done" at bounding box center [802, 546] width 57 height 34
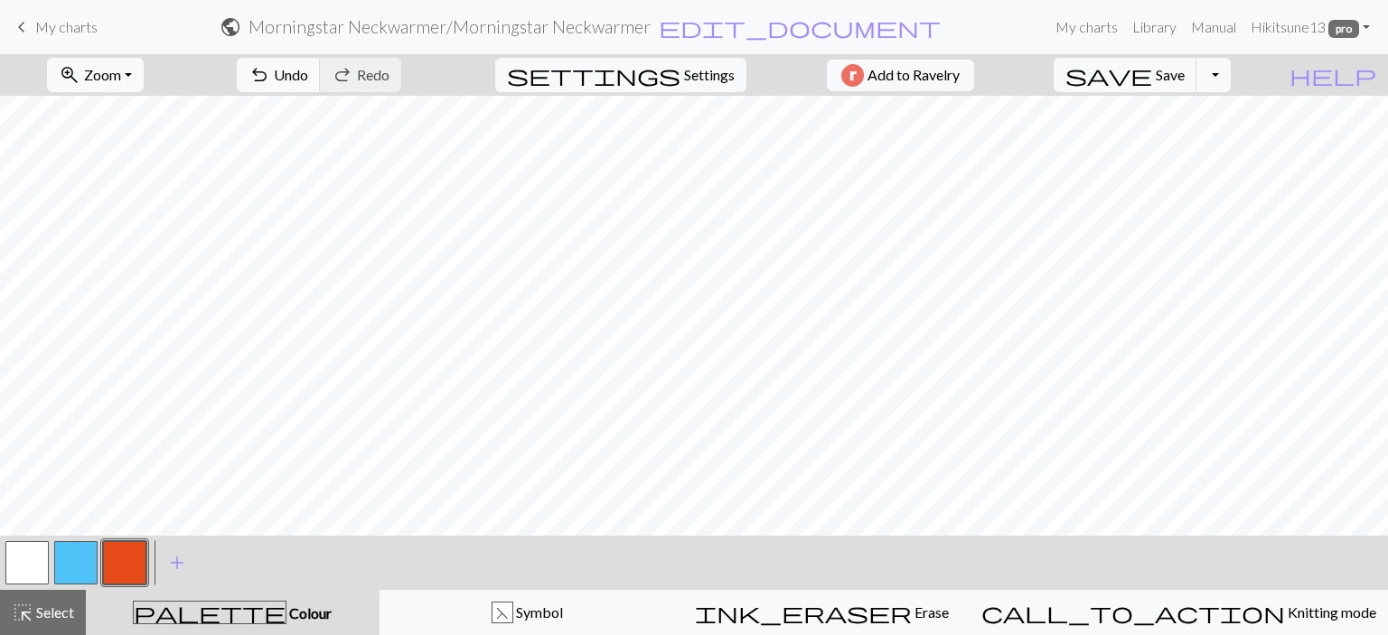
click at [85, 558] on button "button" at bounding box center [75, 562] width 43 height 43
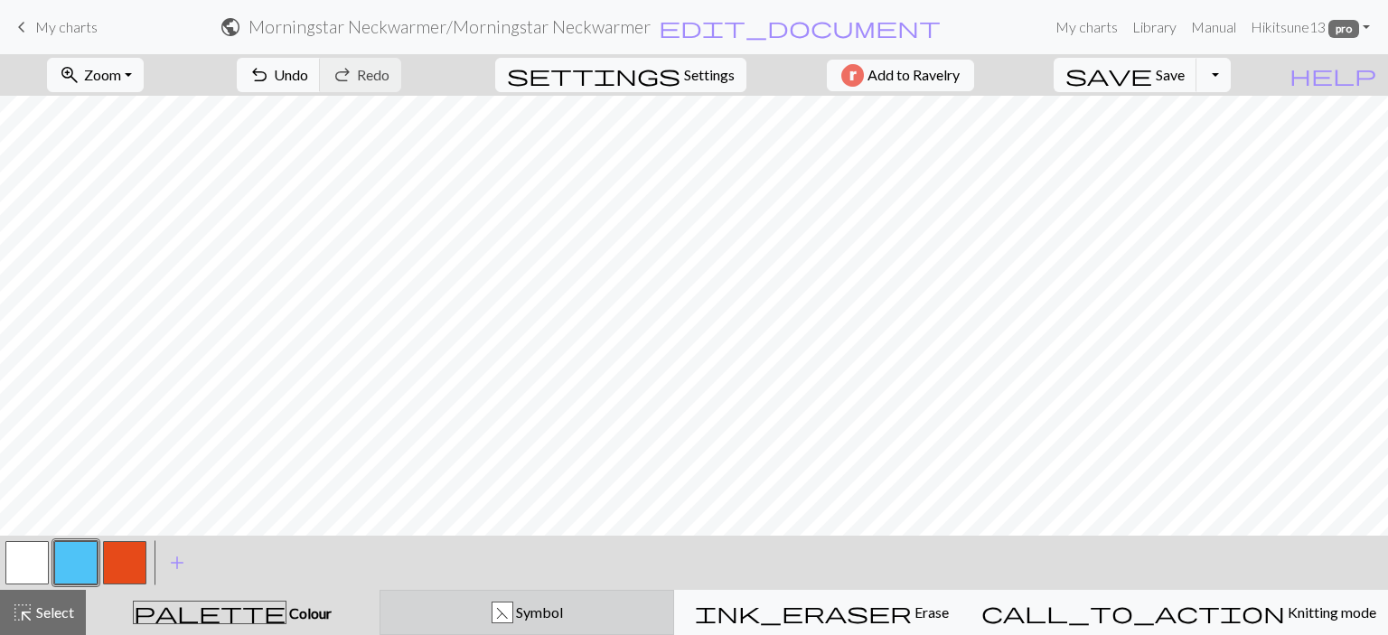
click at [526, 622] on div "F Symbol" at bounding box center [527, 613] width 272 height 22
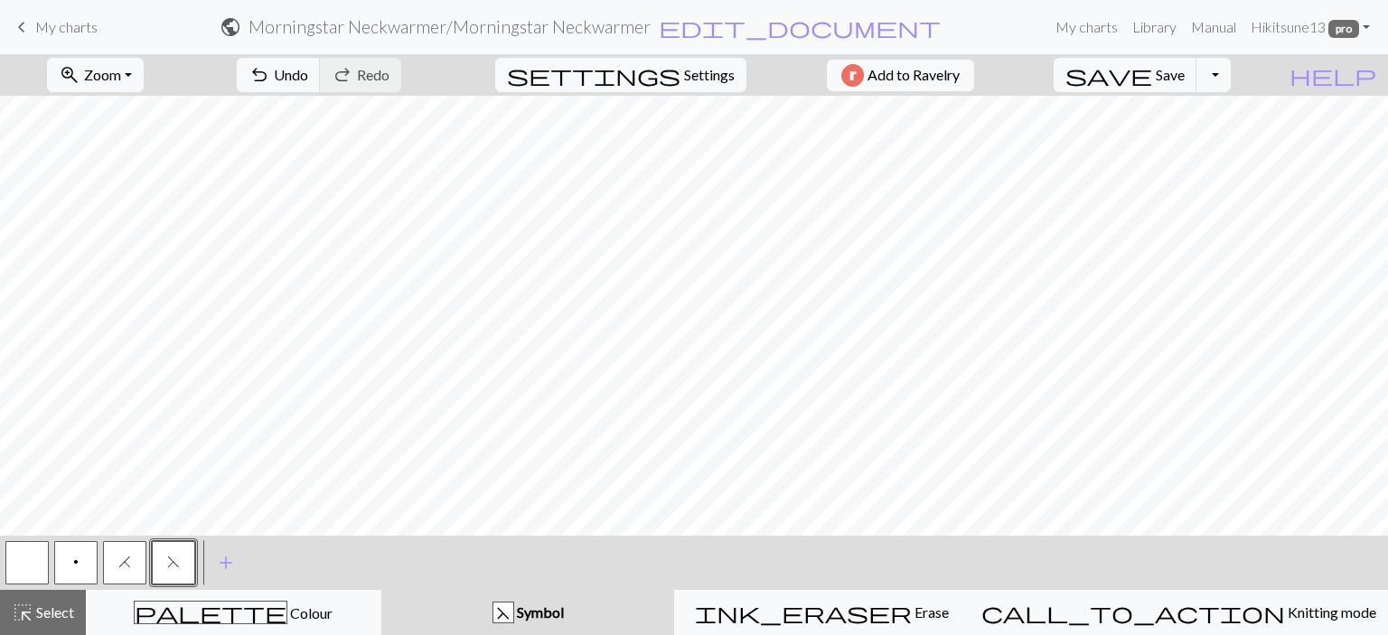
click at [131, 558] on button "H" at bounding box center [124, 562] width 43 height 43
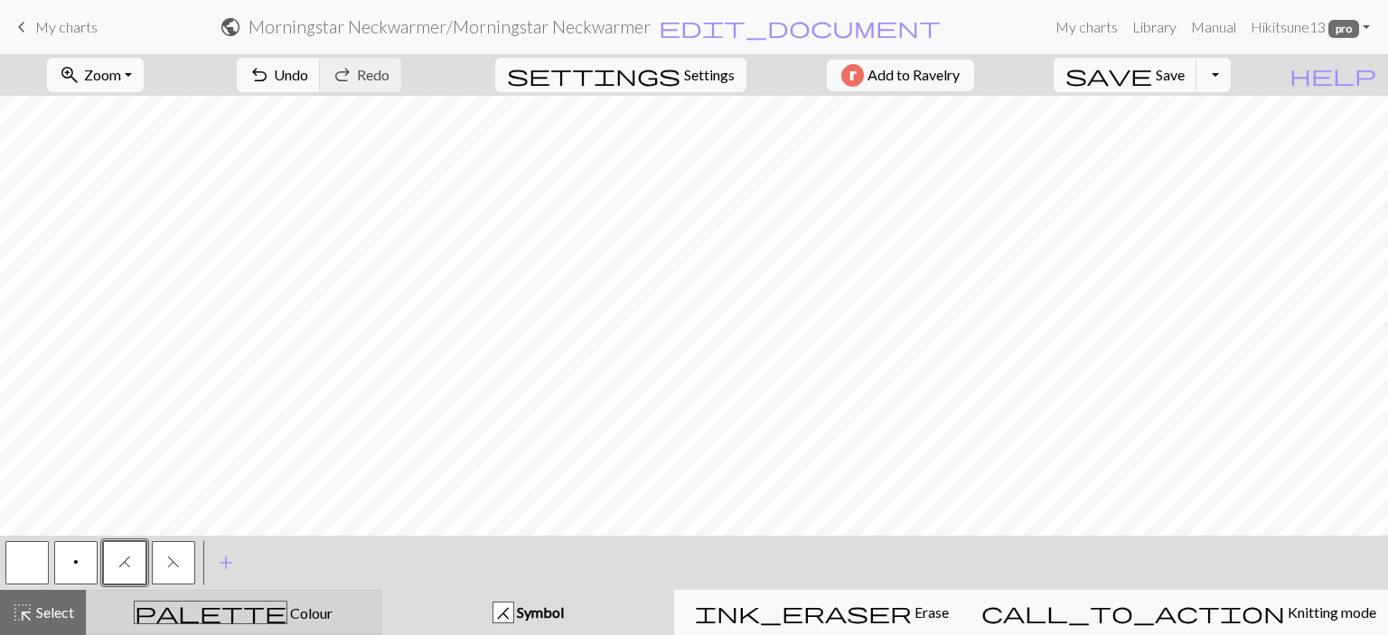
click at [351, 604] on div "palette Colour Colour" at bounding box center [234, 612] width 272 height 23
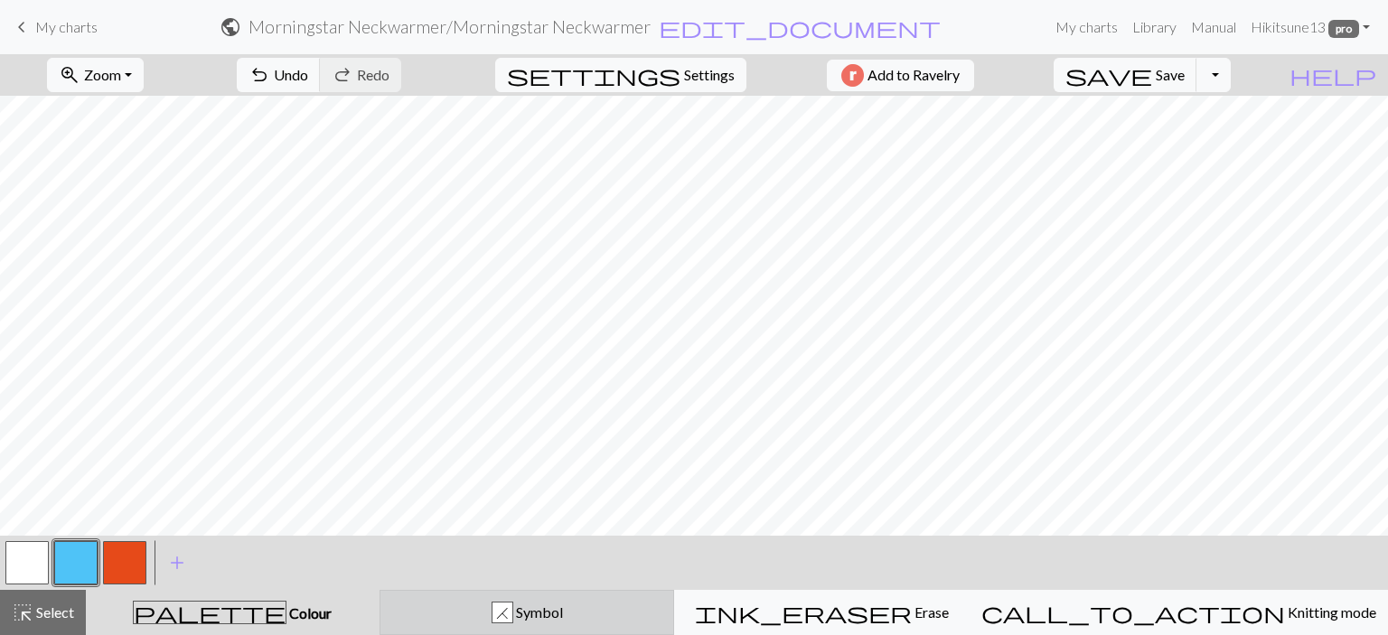
drag, startPoint x: 530, startPoint y: 606, endPoint x: 452, endPoint y: 599, distance: 78.9
click at [529, 608] on div "H Symbol" at bounding box center [527, 613] width 272 height 22
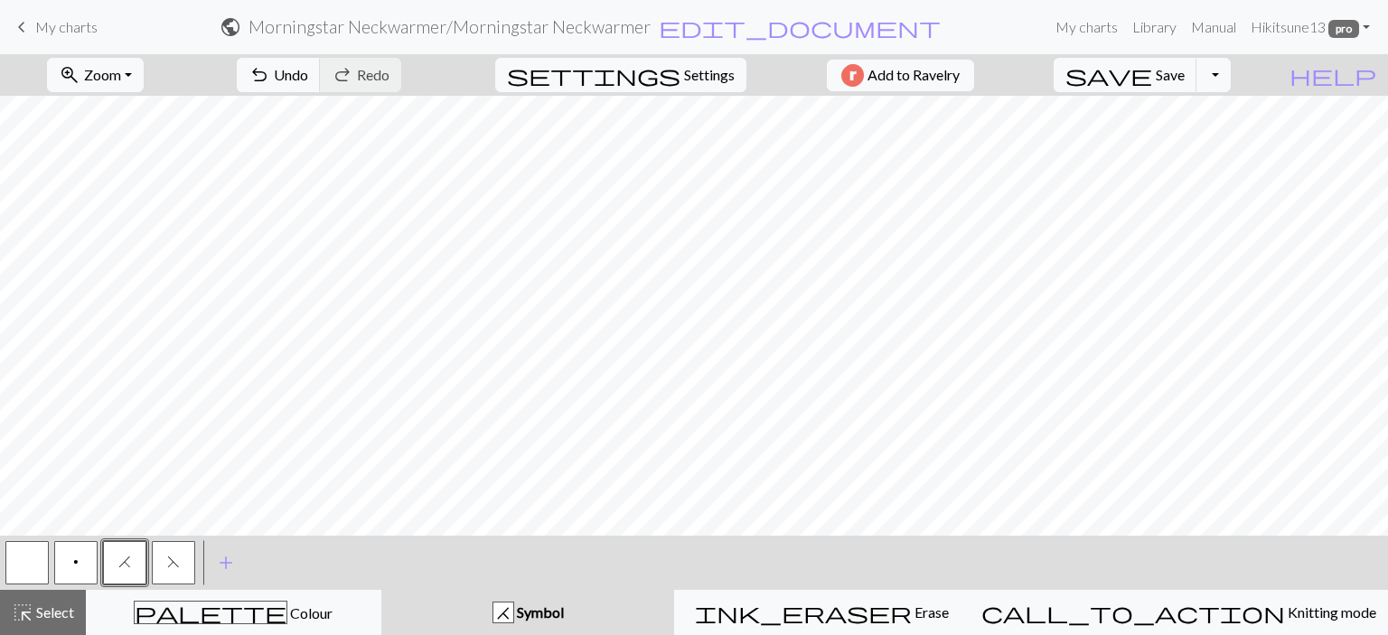
drag, startPoint x: 170, startPoint y: 556, endPoint x: 192, endPoint y: 540, distance: 27.3
click at [173, 556] on span "F" at bounding box center [173, 562] width 13 height 14
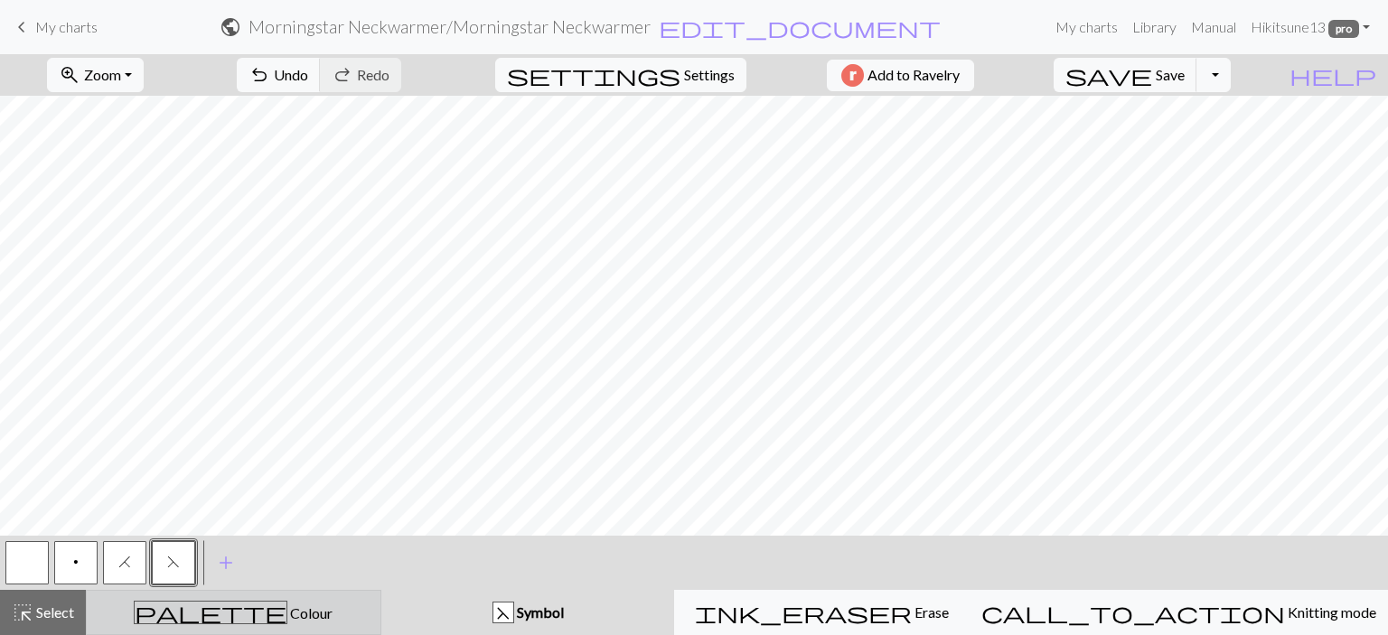
drag, startPoint x: 367, startPoint y: 614, endPoint x: 269, endPoint y: 612, distance: 97.6
click at [365, 614] on div "palette Colour Colour" at bounding box center [234, 612] width 272 height 23
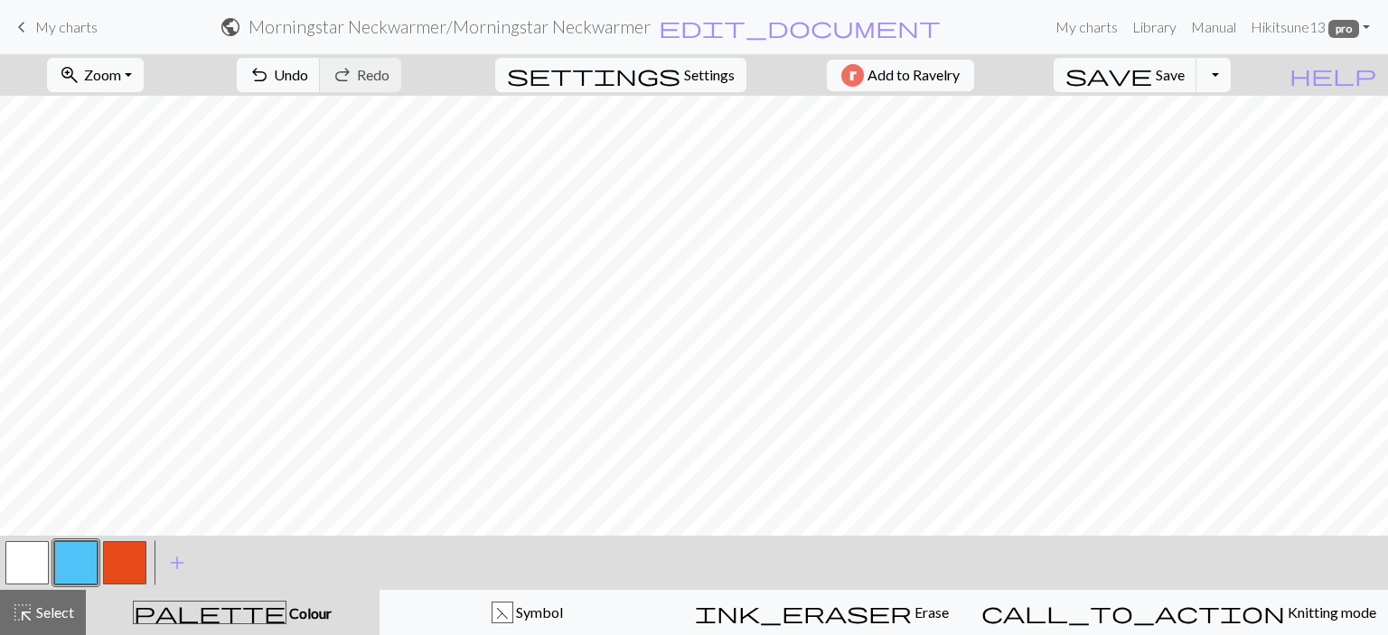
click at [66, 565] on button "button" at bounding box center [75, 562] width 43 height 43
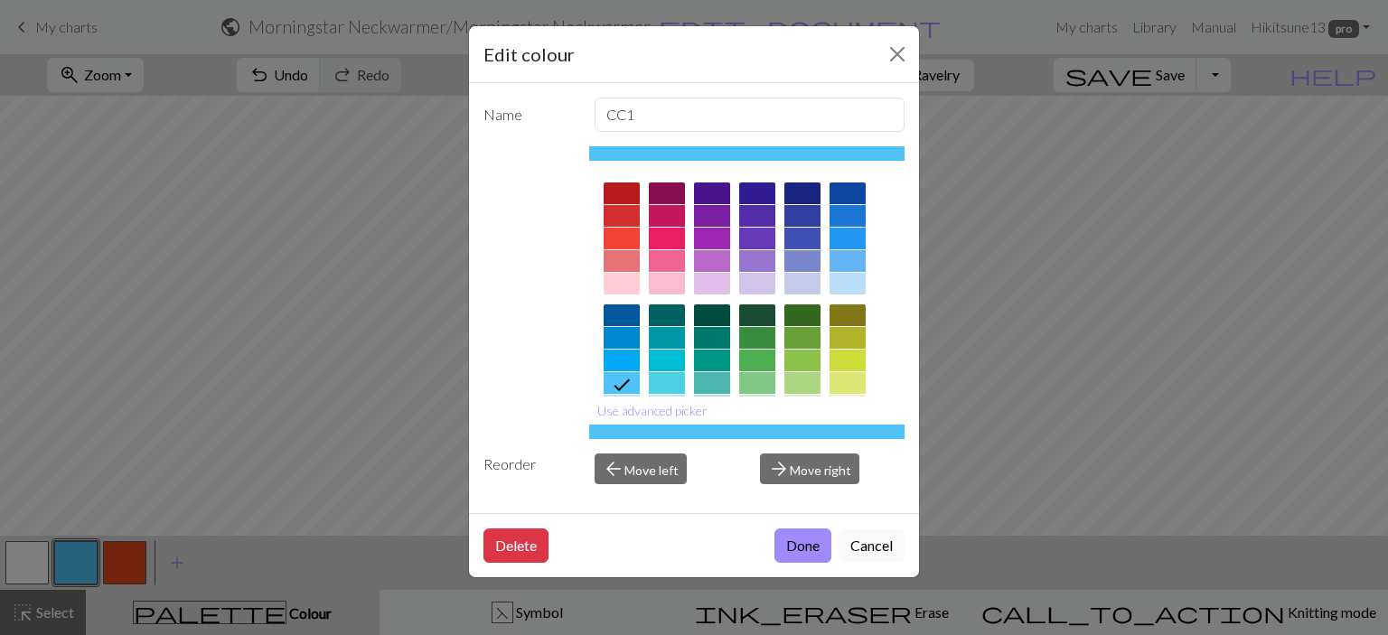
click at [877, 541] on button "Cancel" at bounding box center [872, 546] width 66 height 34
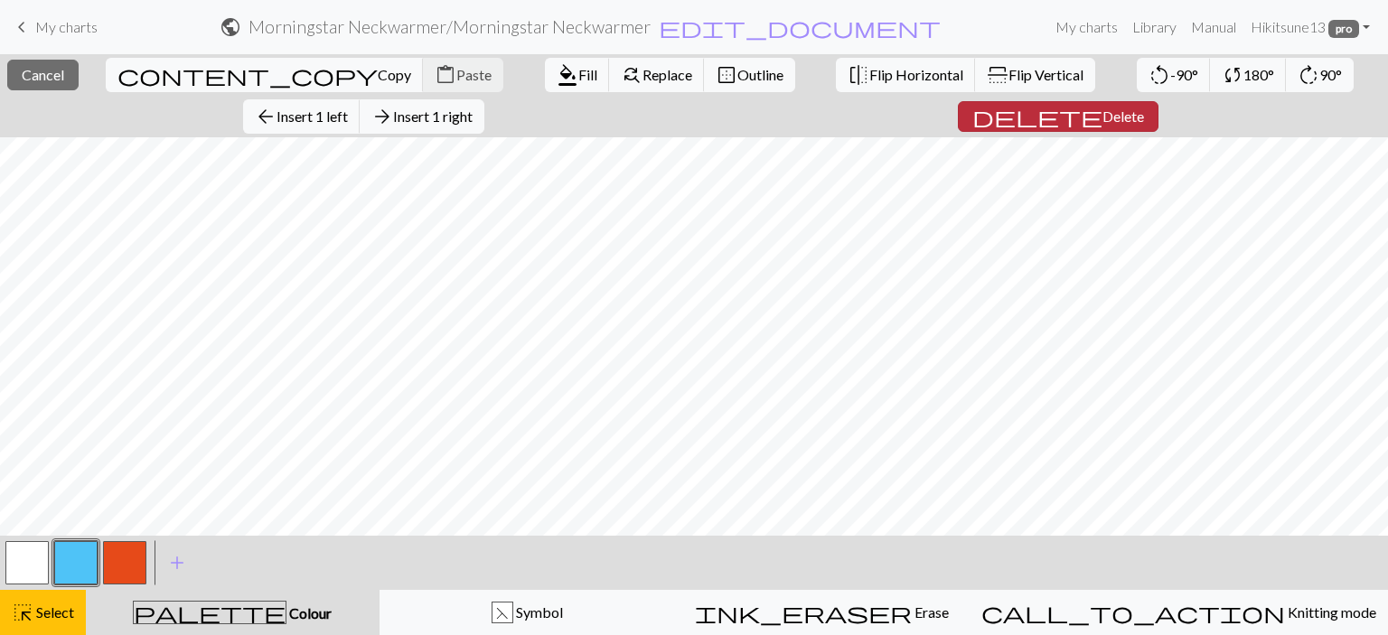
click at [1102, 111] on span "Delete" at bounding box center [1123, 116] width 42 height 17
click at [348, 108] on span "Insert 1 left" at bounding box center [312, 116] width 71 height 17
click at [361, 99] on button "arrow_back Insert 1 left" at bounding box center [301, 116] width 117 height 34
click at [348, 108] on span "Insert 1 left" at bounding box center [312, 116] width 71 height 17
click at [352, 114] on span "Insert 1 above" at bounding box center [314, 116] width 89 height 17
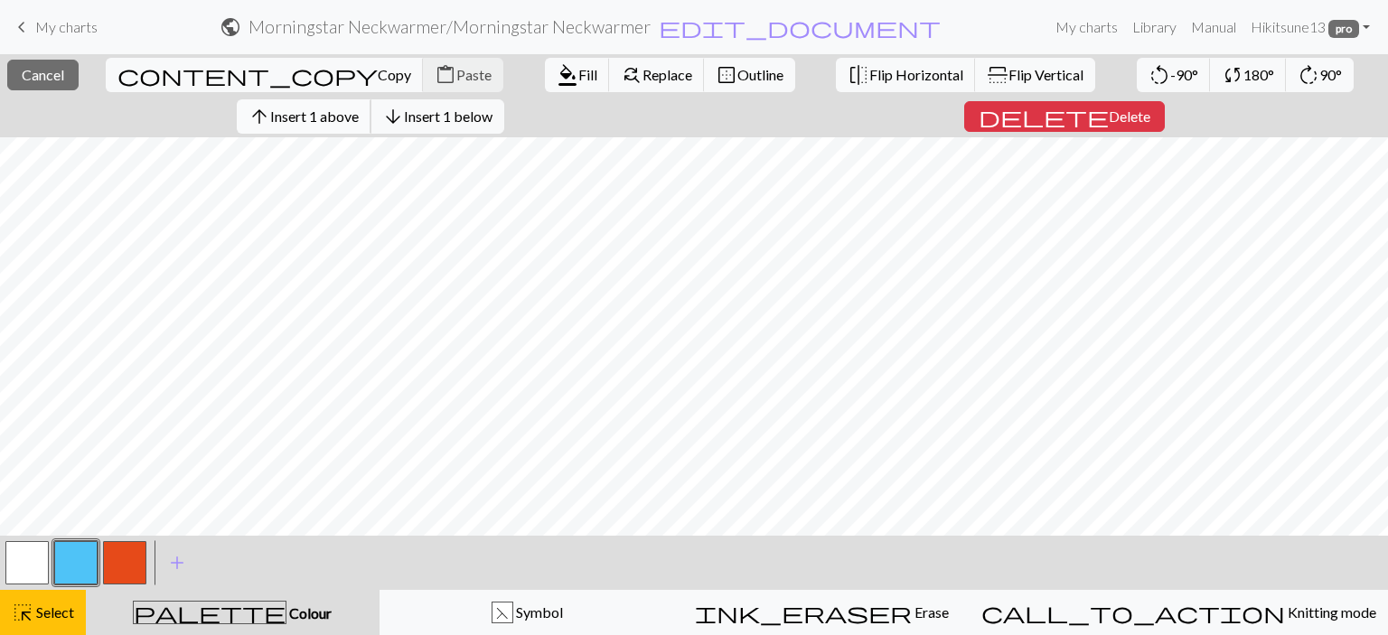
click at [301, 117] on span "Insert 1 above" at bounding box center [314, 116] width 89 height 17
click at [297, 111] on span "Insert 1 above" at bounding box center [314, 116] width 89 height 17
click at [270, 115] on span "arrow_upward" at bounding box center [259, 116] width 22 height 25
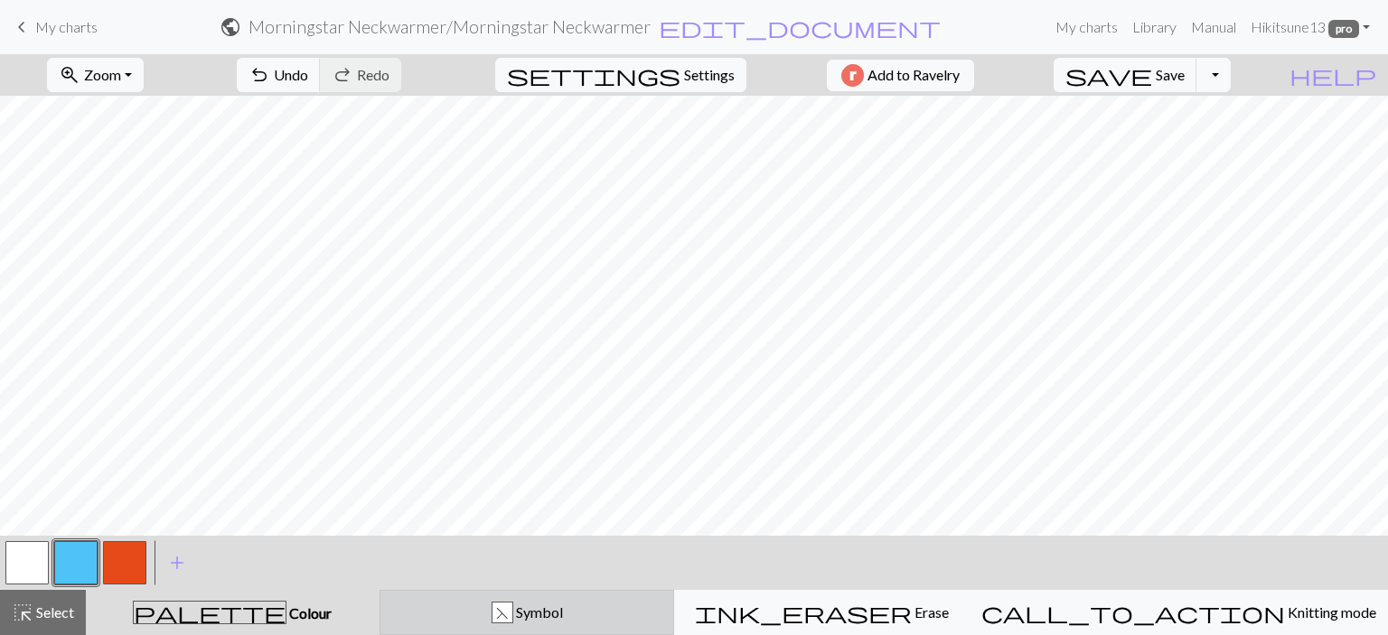
drag, startPoint x: 573, startPoint y: 610, endPoint x: 545, endPoint y: 605, distance: 28.4
click at [563, 609] on span "Symbol" at bounding box center [538, 612] width 50 height 17
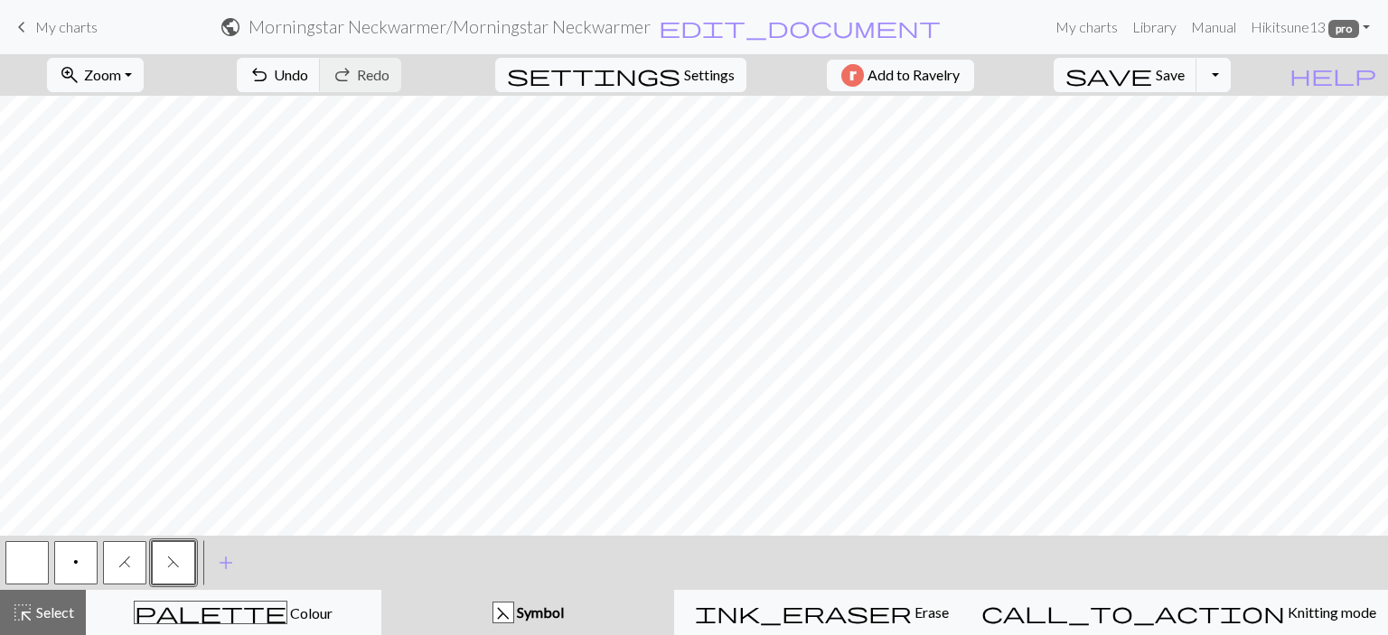
click at [130, 559] on span "H" at bounding box center [124, 562] width 13 height 14
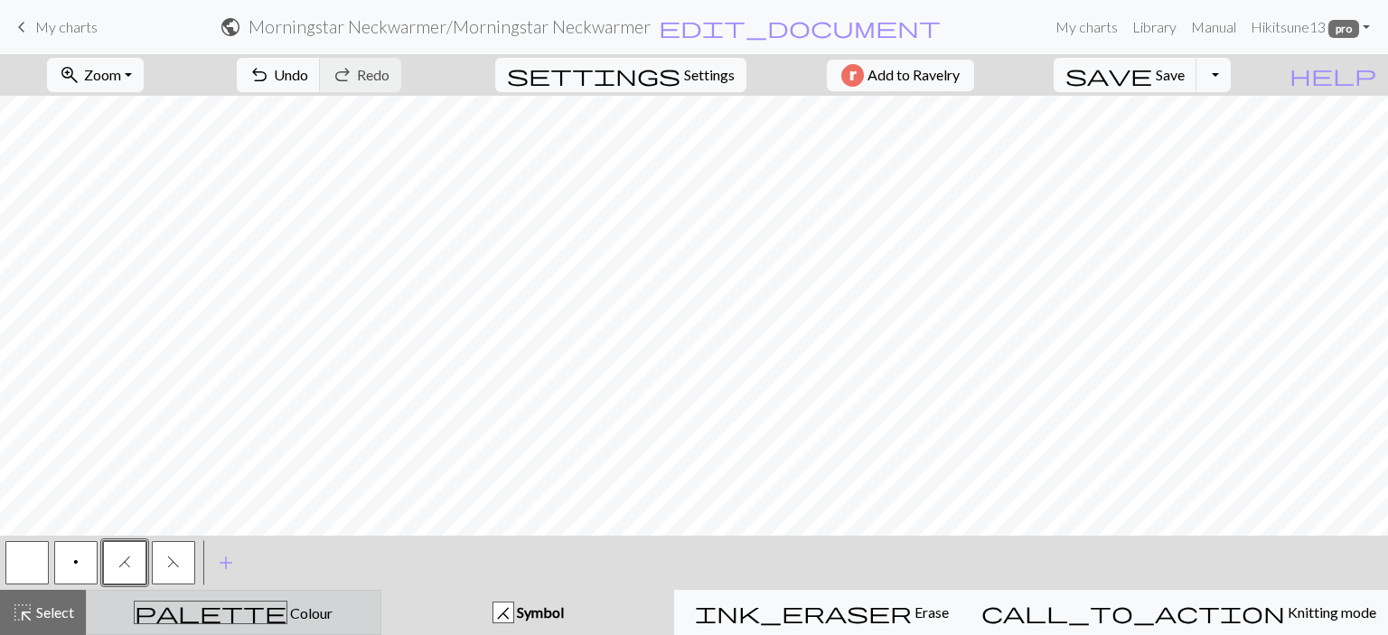
click at [286, 605] on div "palette Colour Colour" at bounding box center [234, 612] width 272 height 23
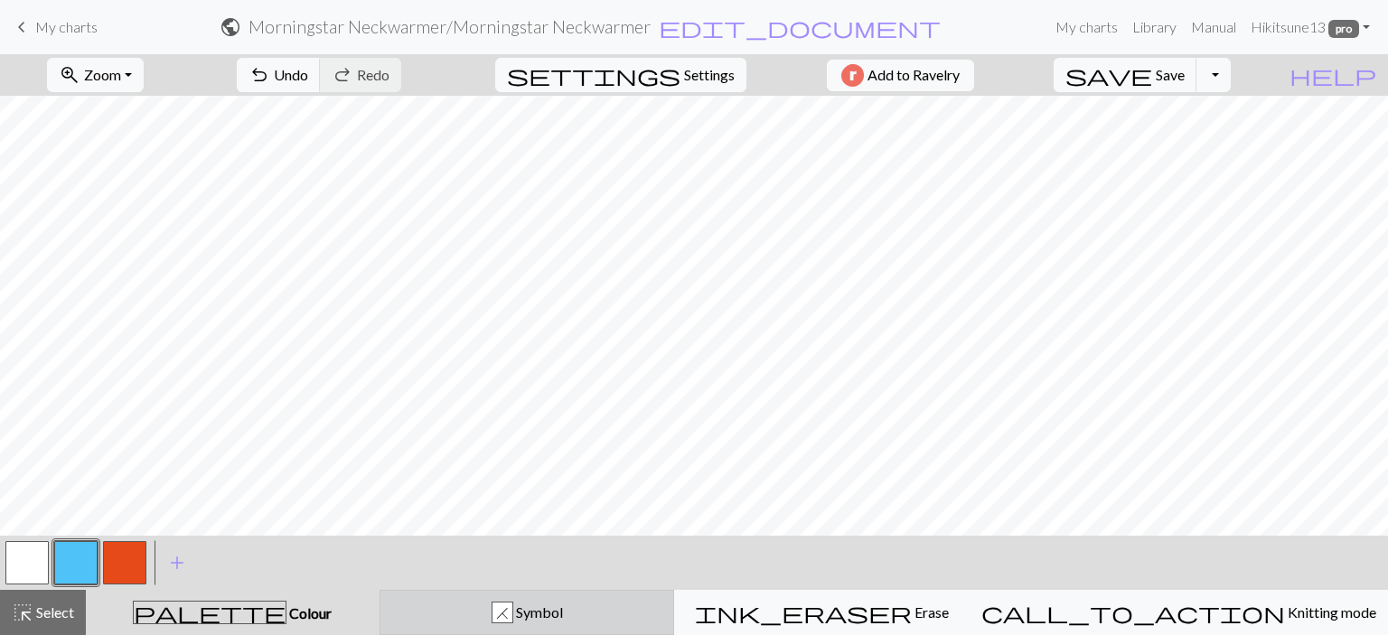
click at [498, 592] on button "H Symbol" at bounding box center [527, 612] width 295 height 45
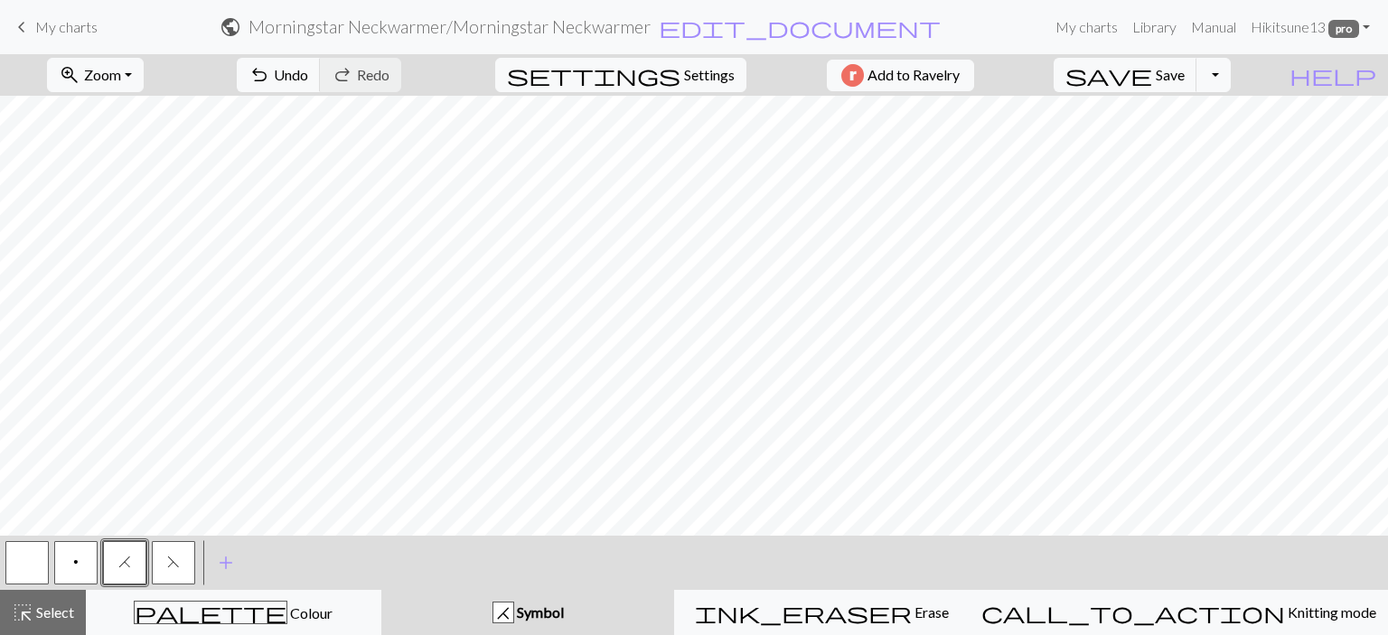
drag, startPoint x: 23, startPoint y: 556, endPoint x: 44, endPoint y: 548, distance: 22.9
click at [28, 556] on button "button" at bounding box center [26, 562] width 43 height 43
click at [169, 563] on span "F" at bounding box center [173, 562] width 13 height 14
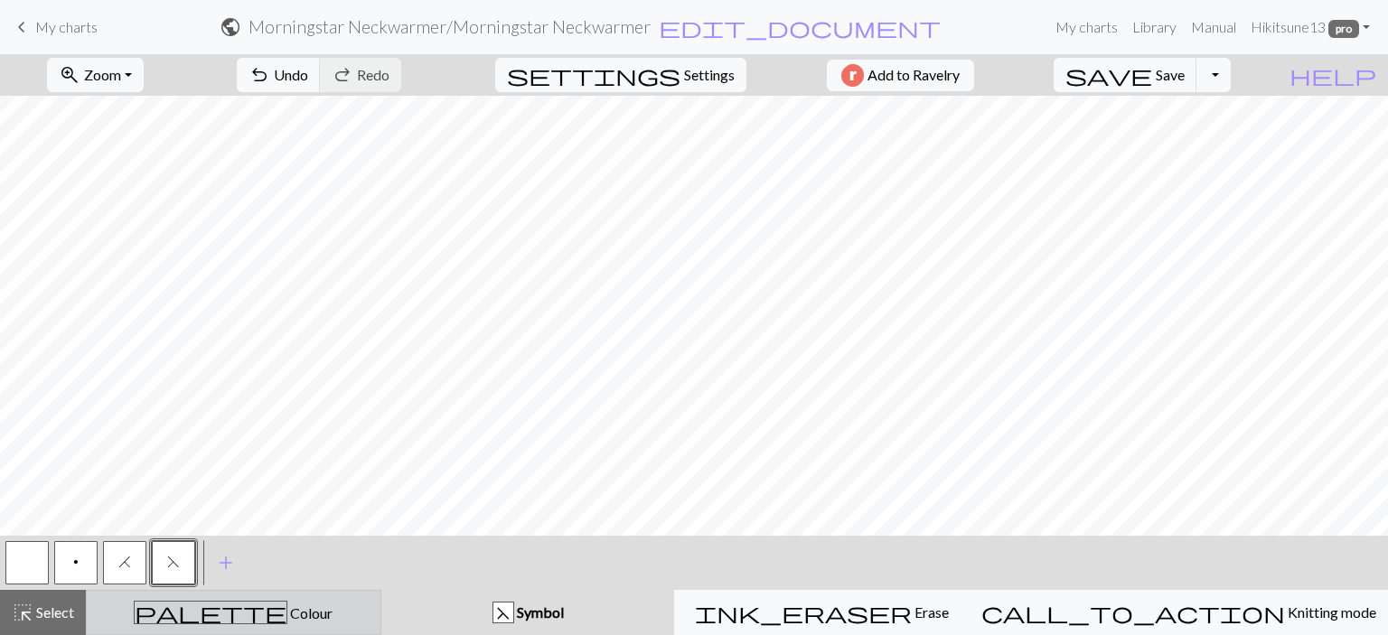
drag, startPoint x: 340, startPoint y: 606, endPoint x: 159, endPoint y: 589, distance: 181.5
click at [340, 606] on div "palette Colour Colour" at bounding box center [234, 612] width 272 height 23
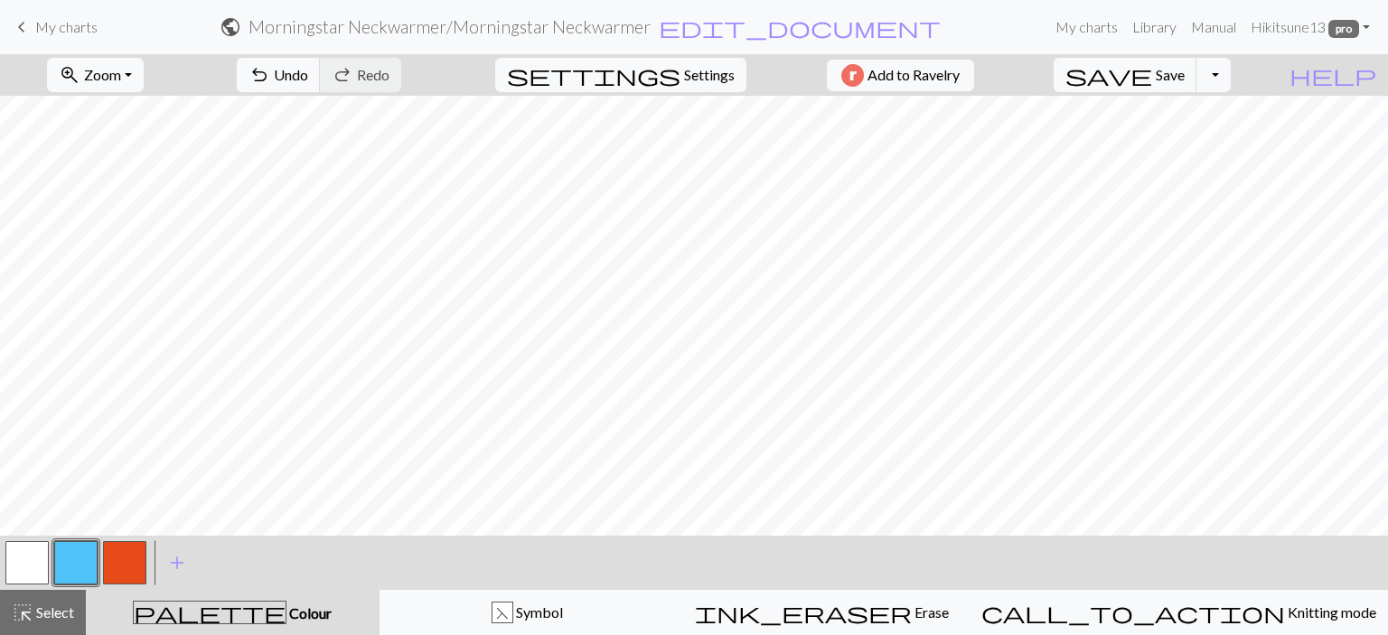
click at [24, 564] on button "button" at bounding box center [26, 562] width 43 height 43
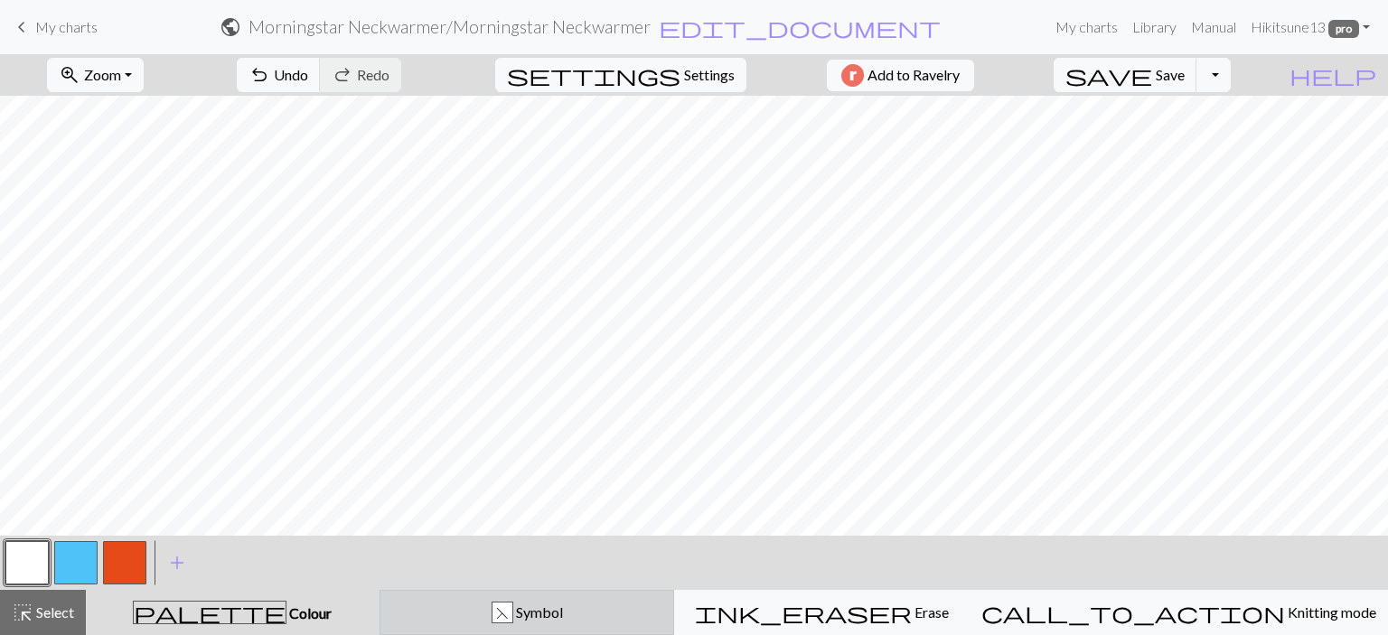
click at [560, 618] on span "Symbol" at bounding box center [538, 612] width 50 height 17
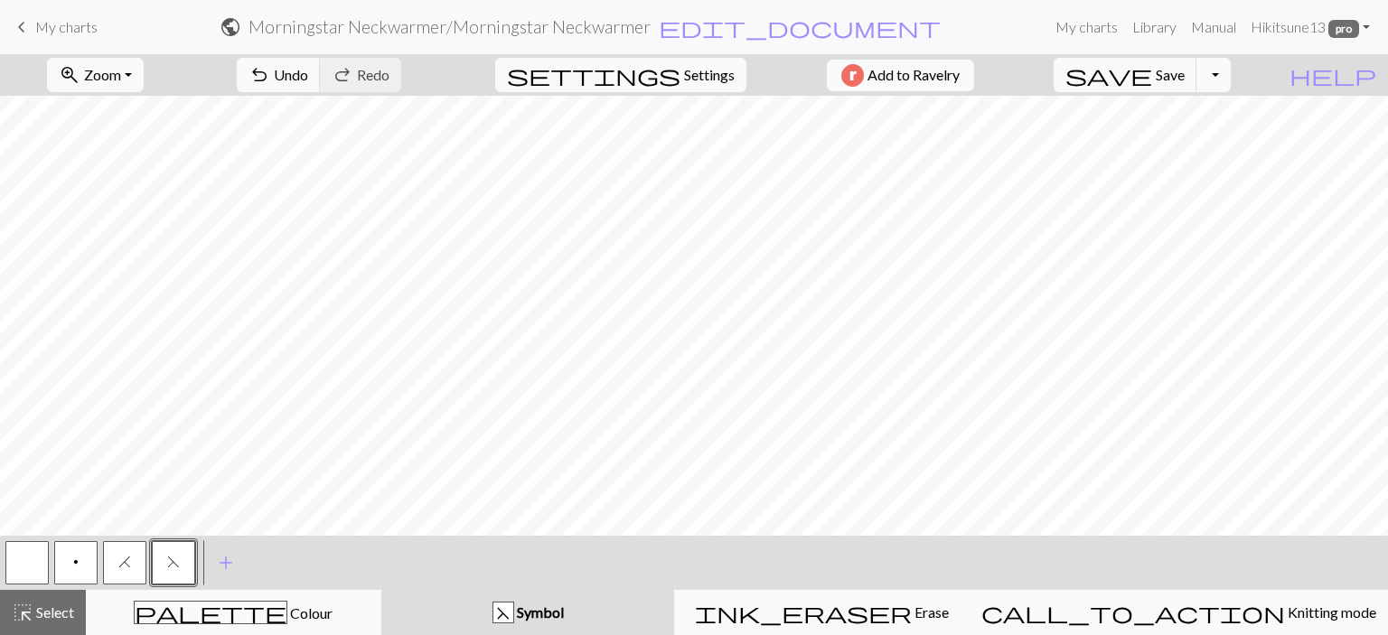
click at [187, 563] on button "F" at bounding box center [173, 562] width 43 height 43
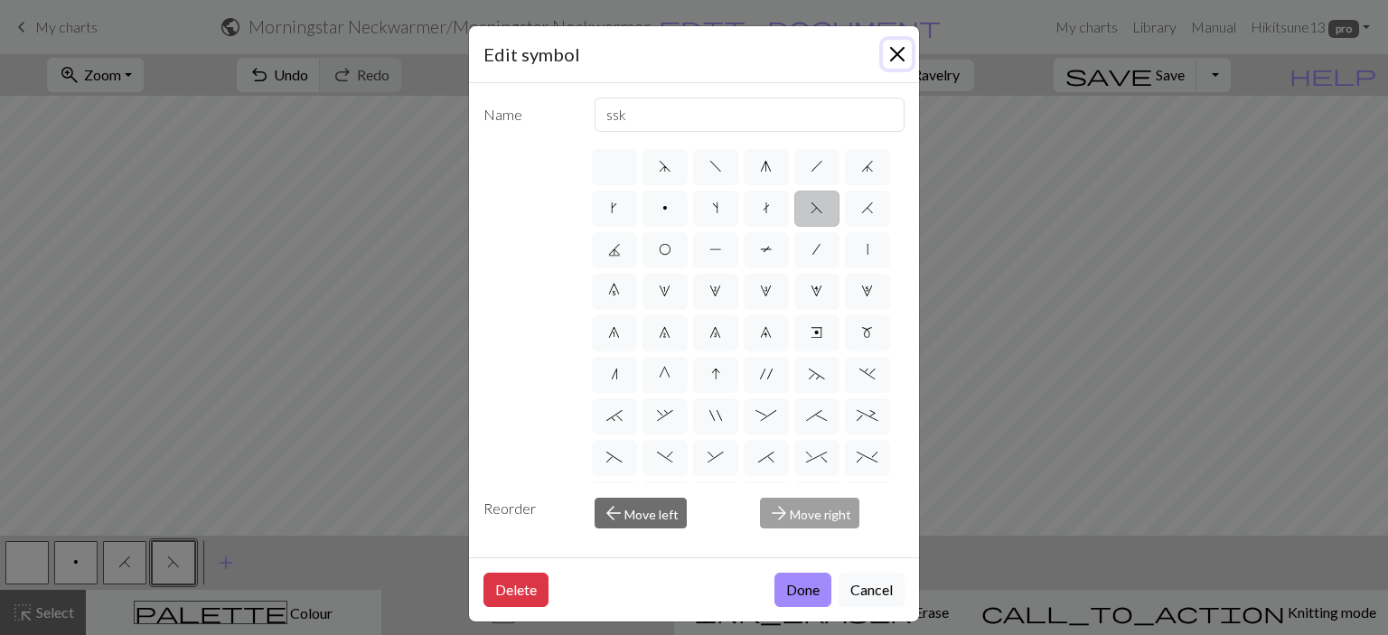
click at [900, 52] on button "Close" at bounding box center [897, 54] width 29 height 29
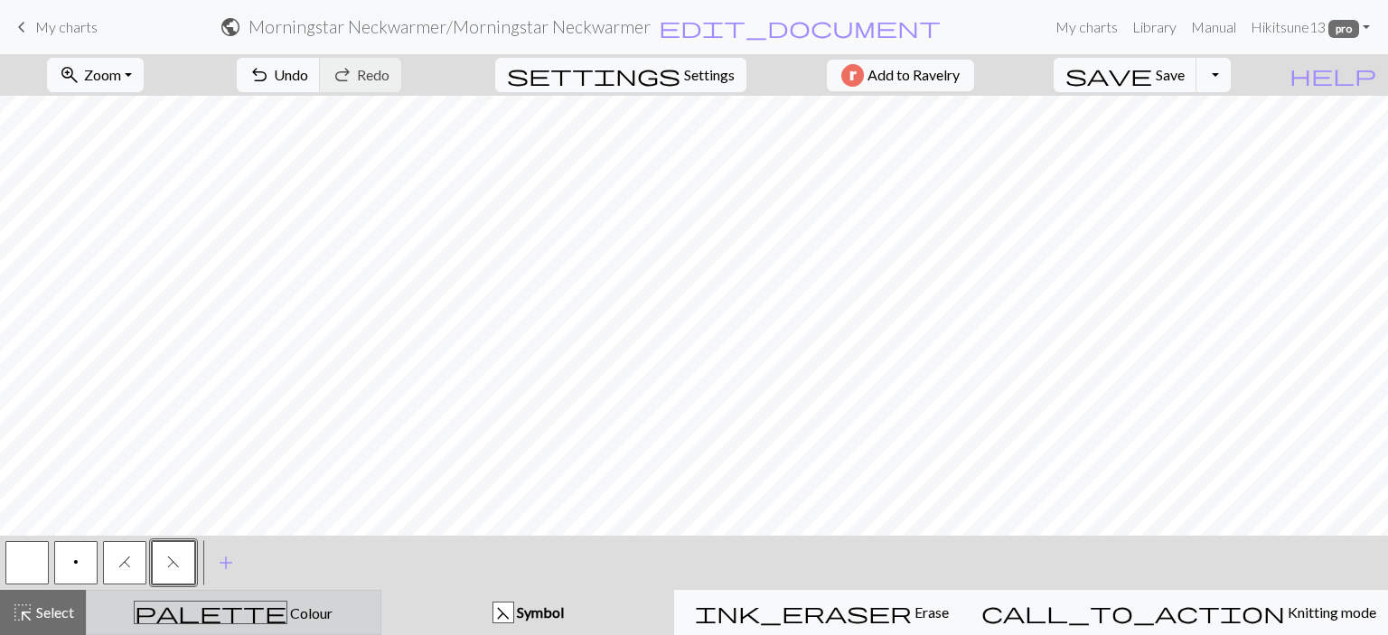
click at [370, 614] on div "palette Colour Colour" at bounding box center [234, 612] width 272 height 23
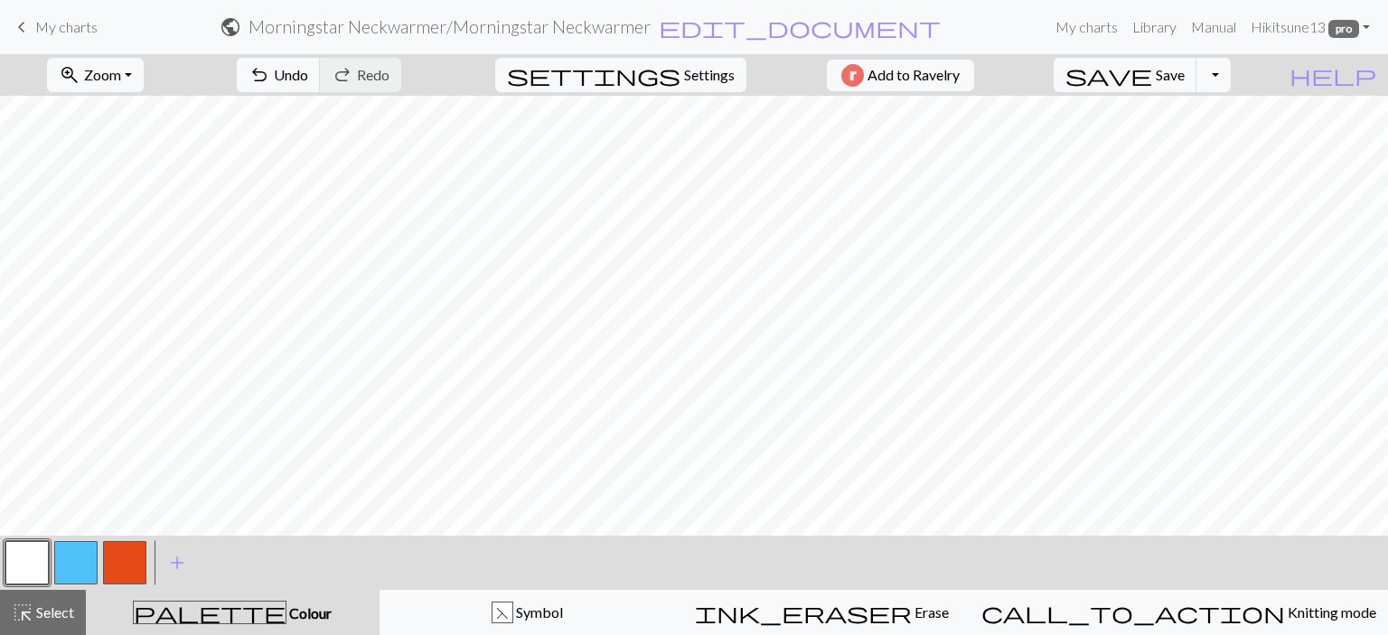
click at [80, 560] on button "button" at bounding box center [75, 562] width 43 height 43
click at [29, 548] on button "button" at bounding box center [26, 562] width 43 height 43
drag, startPoint x: 79, startPoint y: 565, endPoint x: 98, endPoint y: 535, distance: 35.8
click at [79, 560] on button "button" at bounding box center [75, 562] width 43 height 43
drag, startPoint x: 545, startPoint y: 611, endPoint x: 305, endPoint y: 577, distance: 242.7
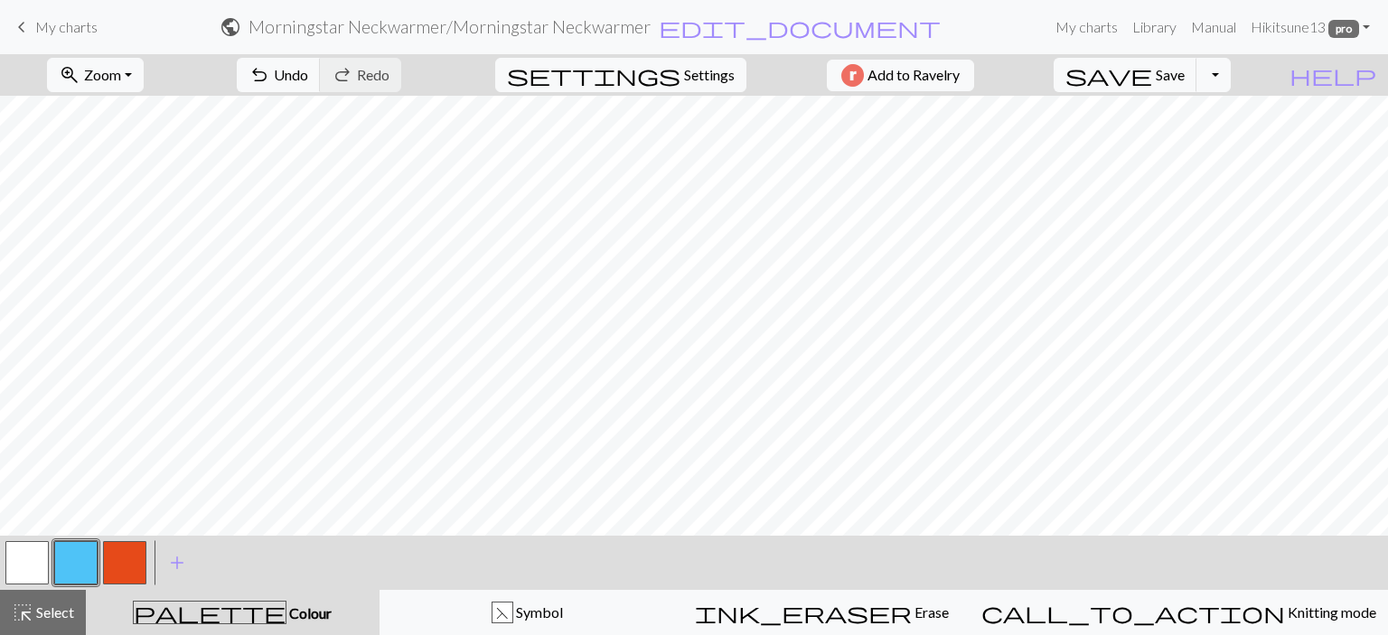
click at [512, 610] on div "F" at bounding box center [502, 614] width 20 height 22
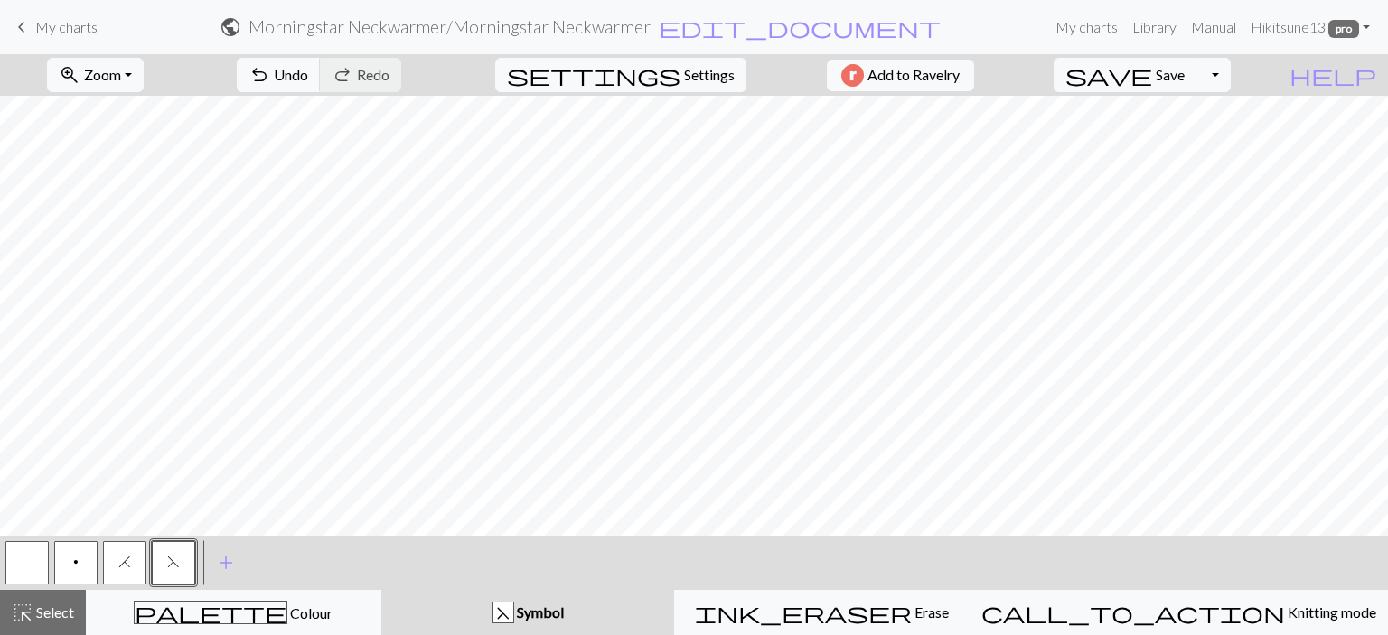
click at [159, 563] on button "F" at bounding box center [173, 562] width 43 height 43
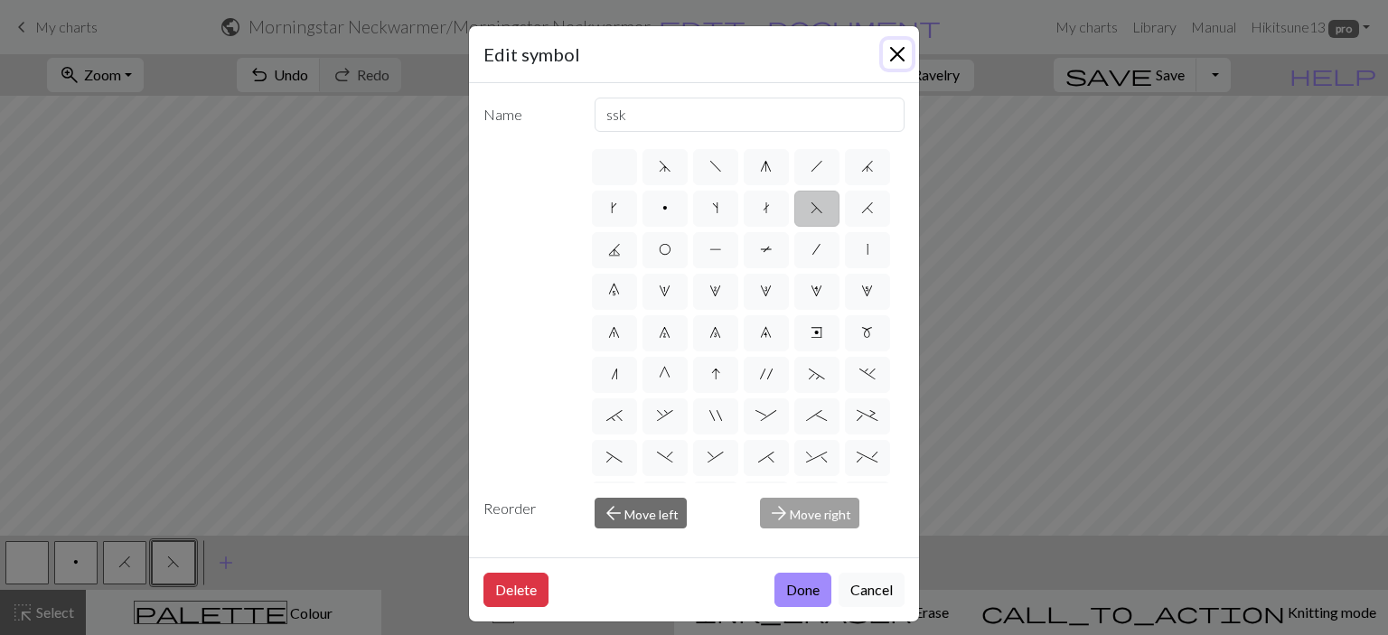
drag, startPoint x: 896, startPoint y: 39, endPoint x: 893, endPoint y: 48, distance: 9.7
click at [895, 41] on button "Close" at bounding box center [897, 54] width 29 height 29
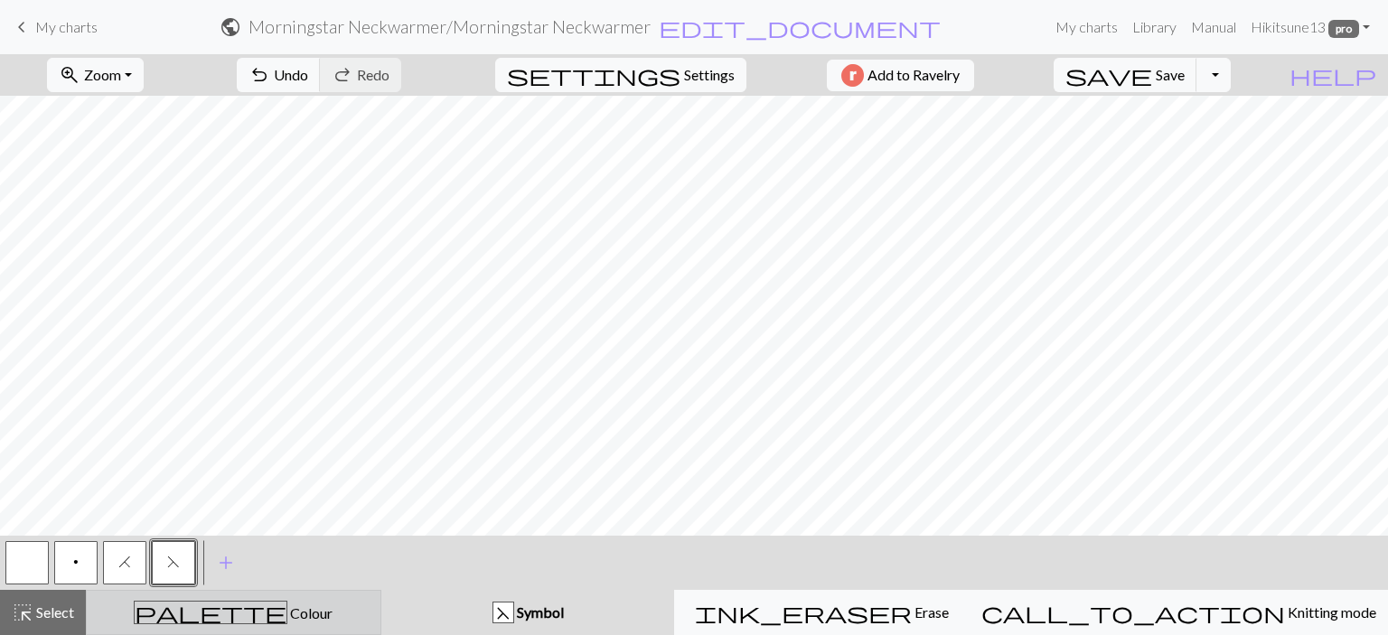
drag, startPoint x: 321, startPoint y: 620, endPoint x: 308, endPoint y: 608, distance: 17.3
click at [320, 617] on div "palette Colour Colour" at bounding box center [234, 612] width 272 height 23
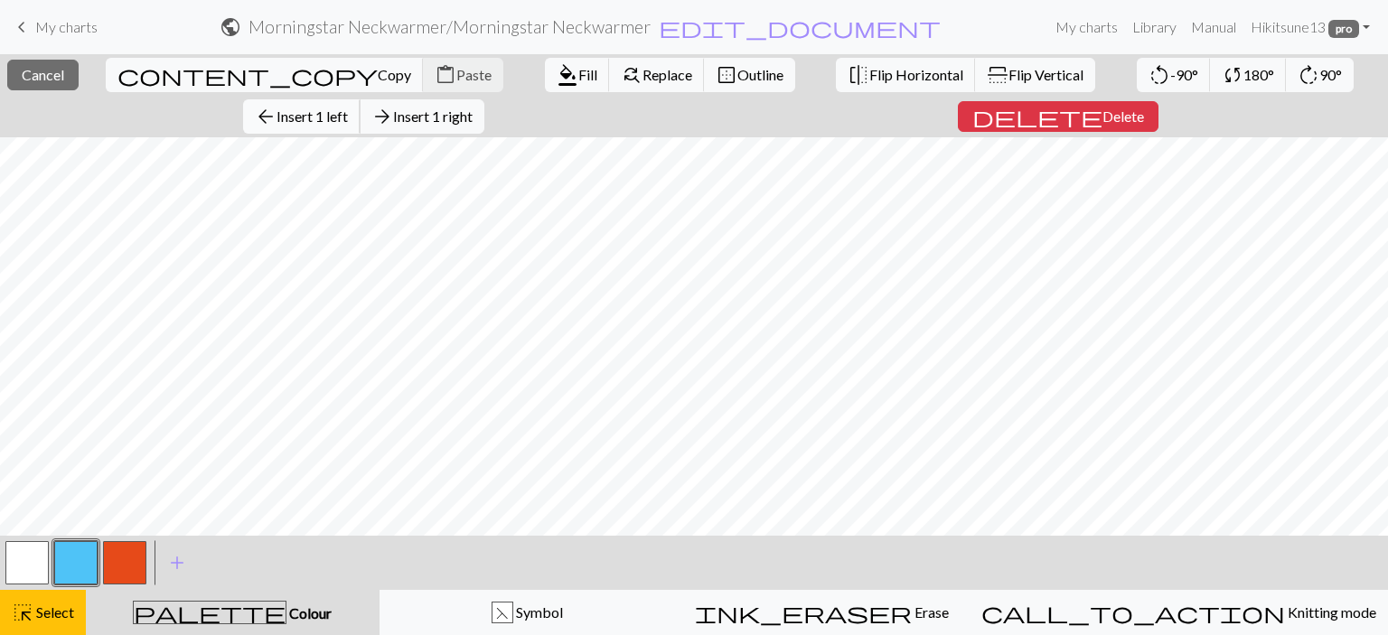
click at [348, 108] on span "Insert 1 left" at bounding box center [312, 116] width 71 height 17
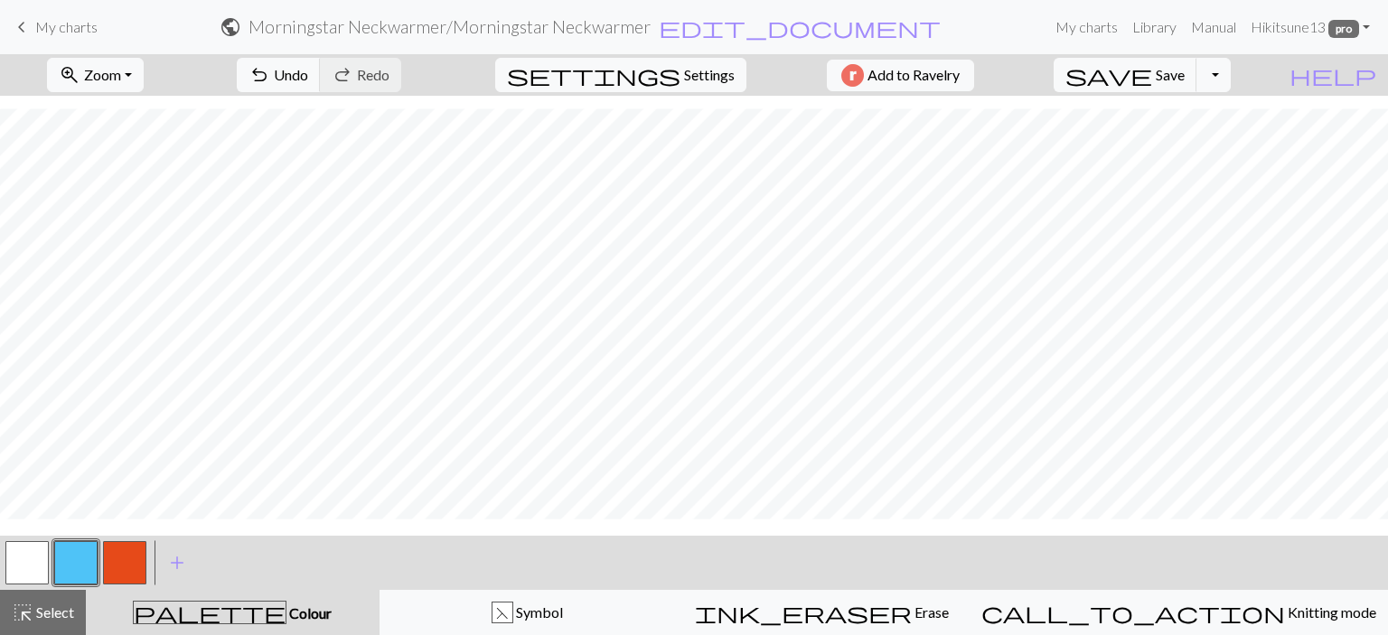
scroll to position [88, 0]
click at [684, 67] on span "Settings" at bounding box center [709, 75] width 51 height 22
select select "aran"
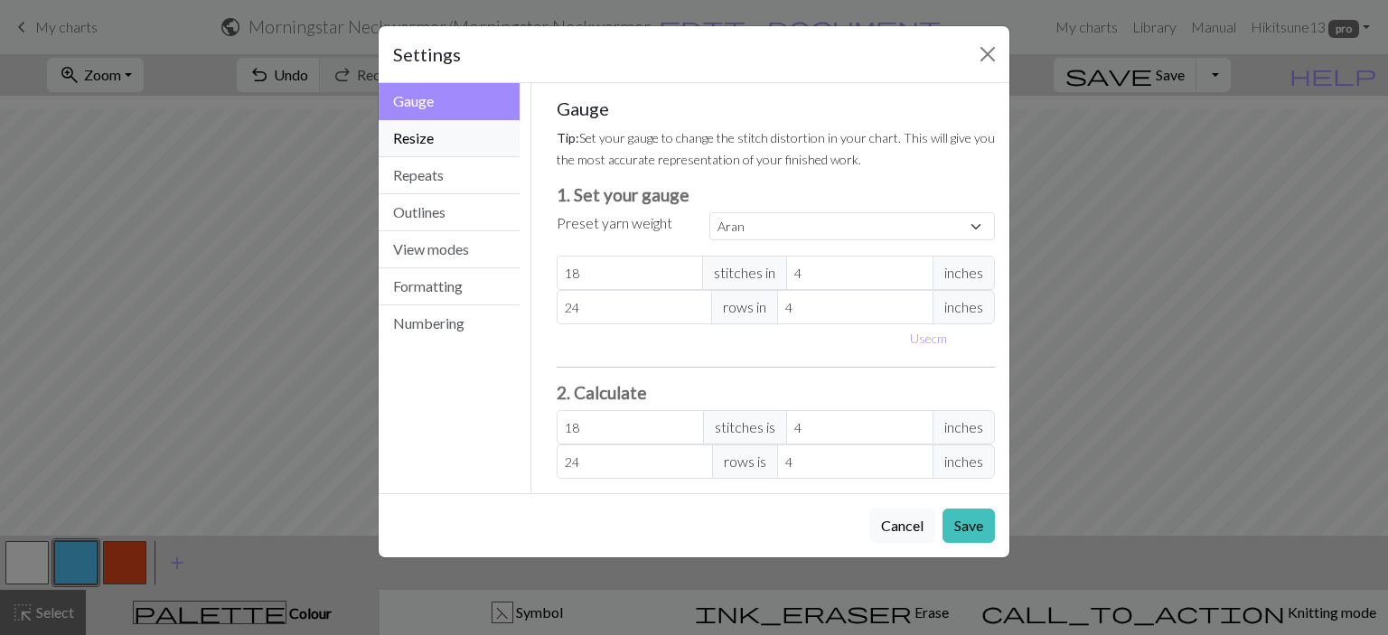
click at [434, 128] on button "Resize" at bounding box center [449, 138] width 141 height 37
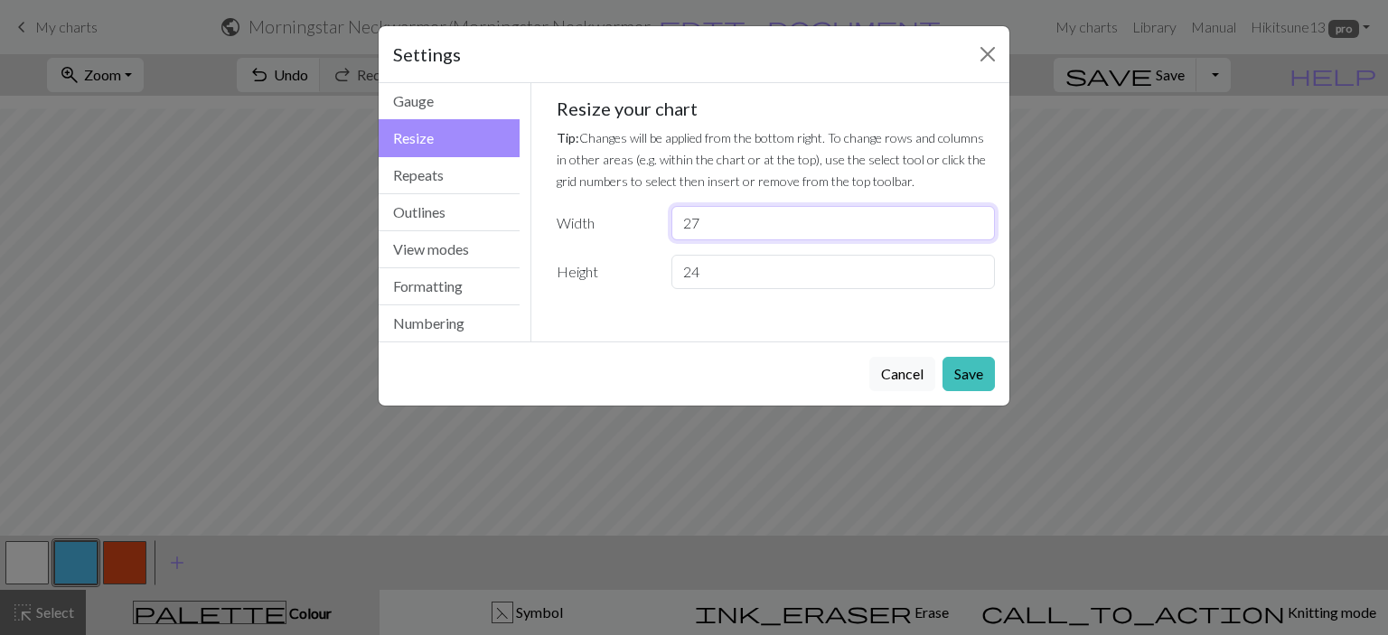
drag, startPoint x: 828, startPoint y: 227, endPoint x: 635, endPoint y: 228, distance: 192.5
click at [635, 228] on div "Width 27" at bounding box center [776, 223] width 461 height 34
type input "99"
click at [969, 371] on button "Save" at bounding box center [968, 374] width 52 height 34
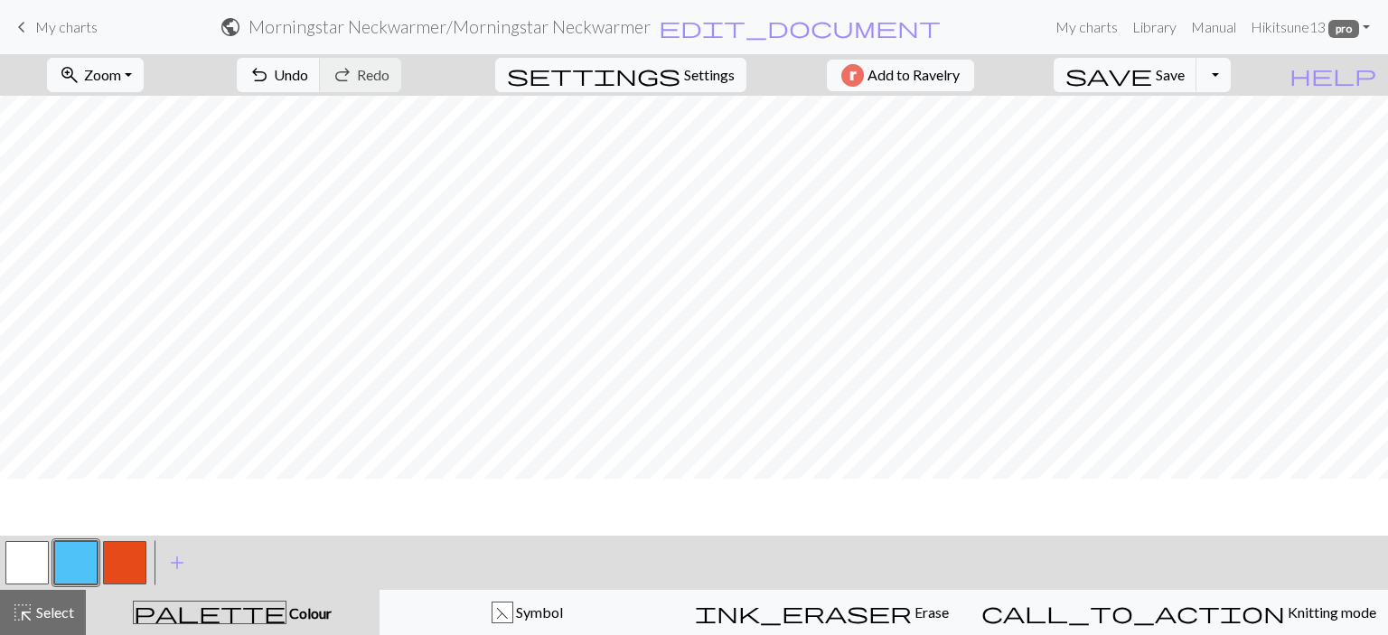
scroll to position [0, 0]
click at [270, 70] on span "undo" at bounding box center [259, 74] width 22 height 25
click at [696, 77] on span "Settings" at bounding box center [709, 75] width 51 height 22
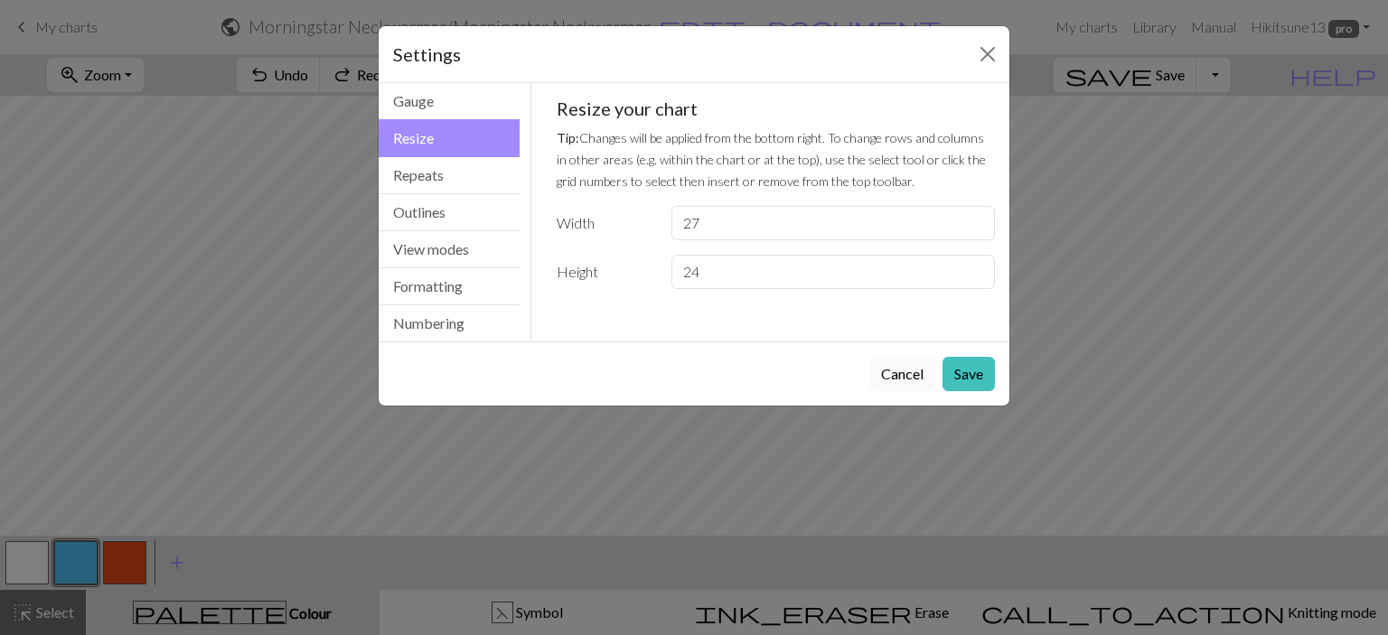
click at [889, 366] on button "Cancel" at bounding box center [902, 374] width 66 height 34
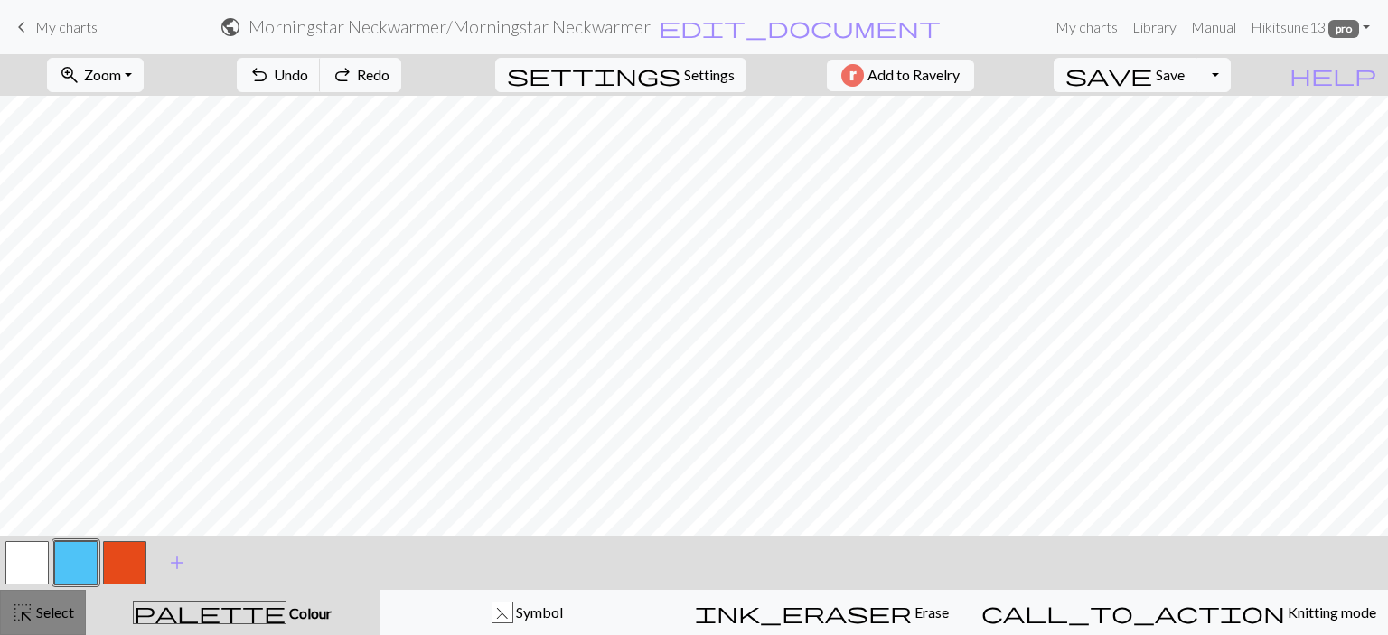
click at [45, 608] on span "Select" at bounding box center [53, 612] width 41 height 17
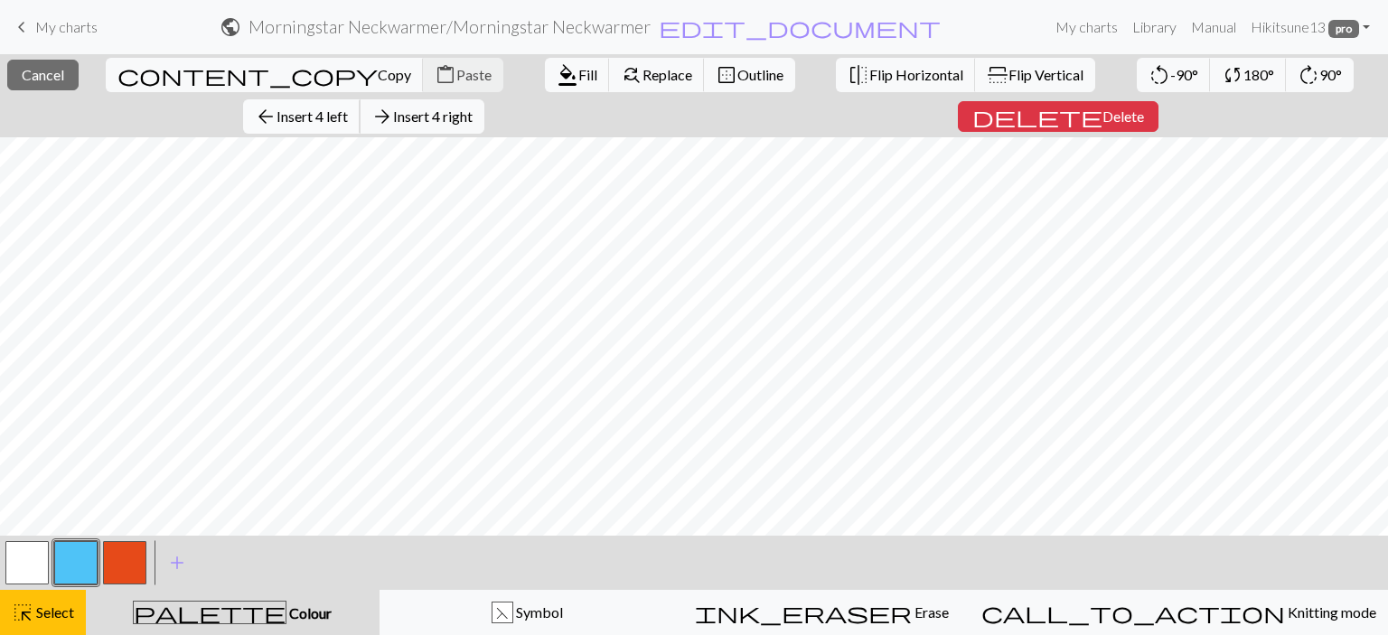
click at [348, 108] on span "Insert 4 left" at bounding box center [312, 116] width 71 height 17
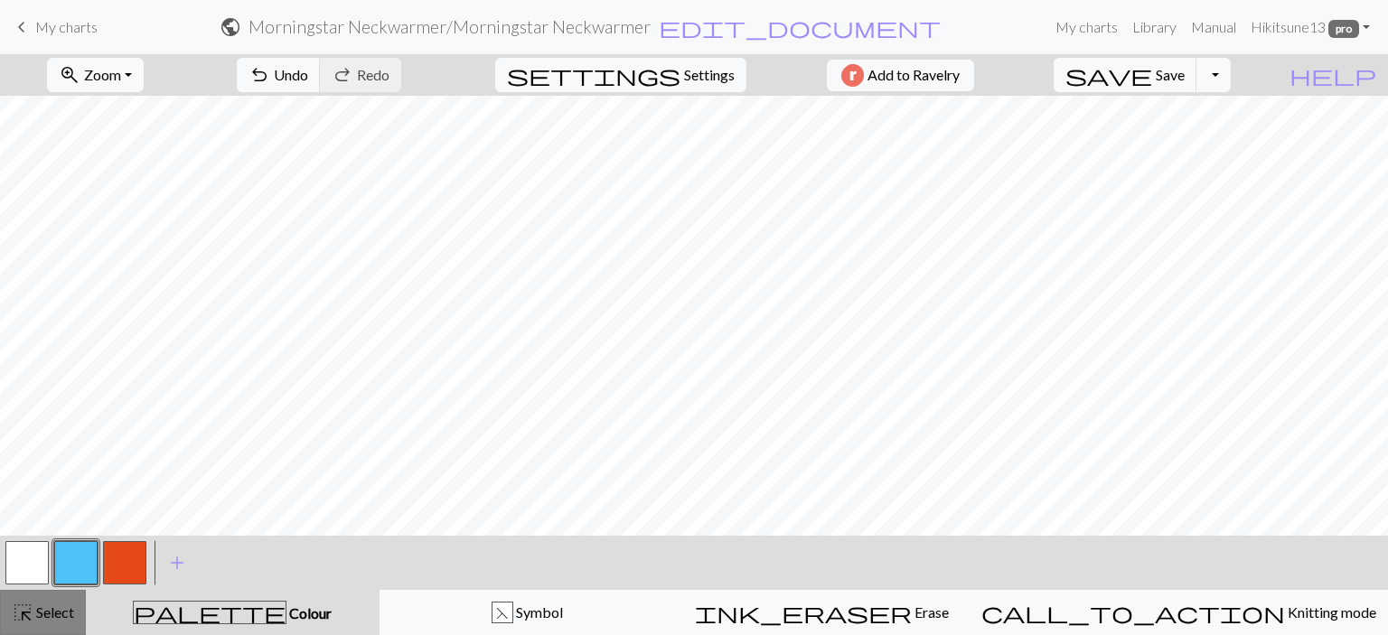
drag, startPoint x: 28, startPoint y: 622, endPoint x: 43, endPoint y: 618, distance: 15.8
click at [29, 622] on span "highlight_alt" at bounding box center [23, 612] width 22 height 25
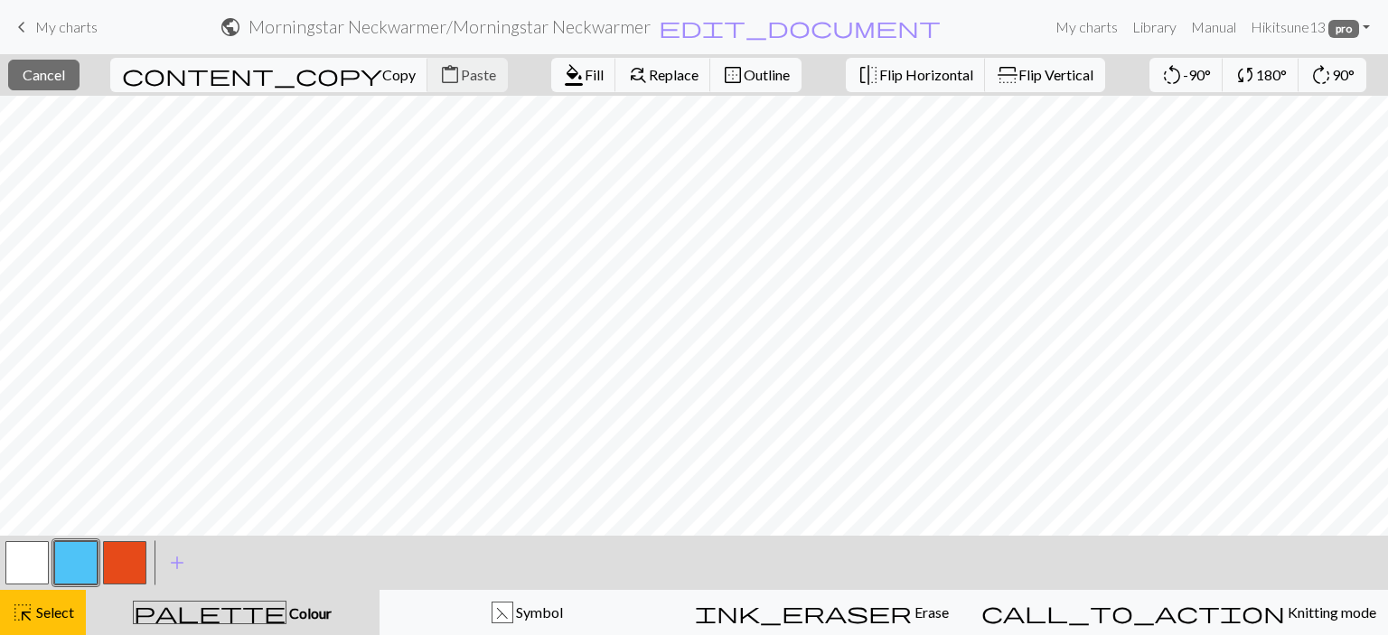
click at [40, 558] on button "button" at bounding box center [26, 562] width 43 height 43
click at [23, 614] on span "highlight_alt" at bounding box center [23, 612] width 22 height 25
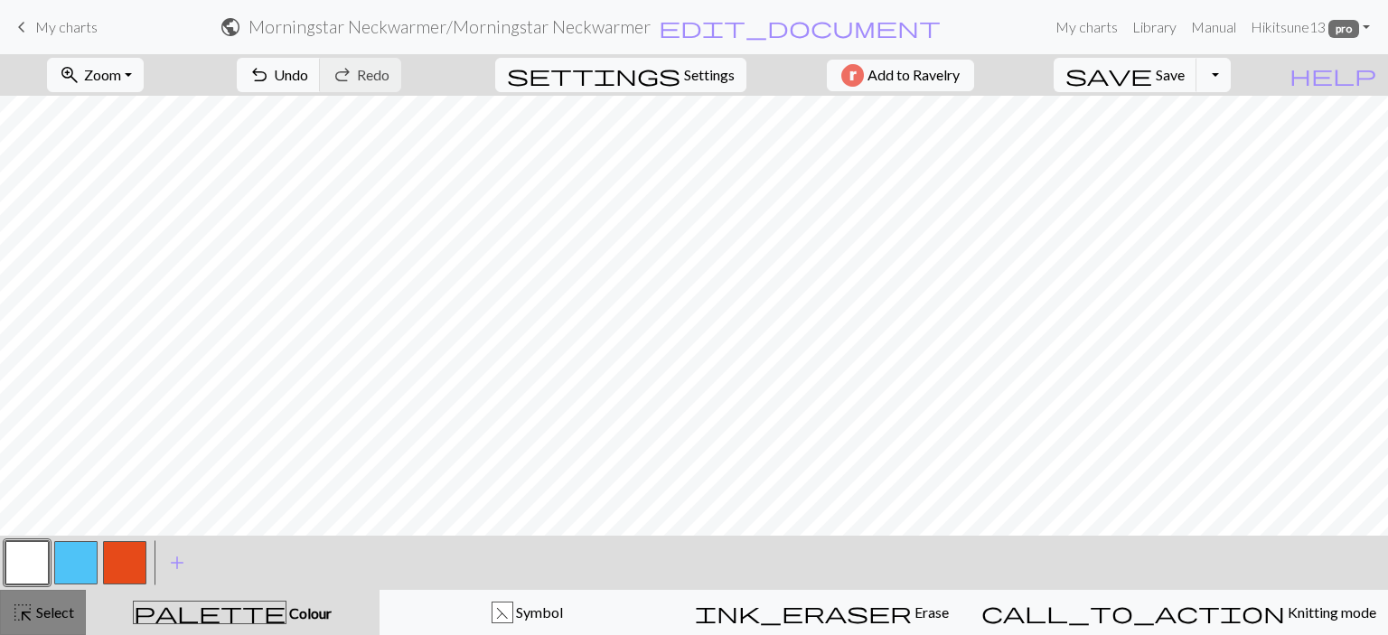
click at [52, 613] on span "Select" at bounding box center [53, 612] width 41 height 17
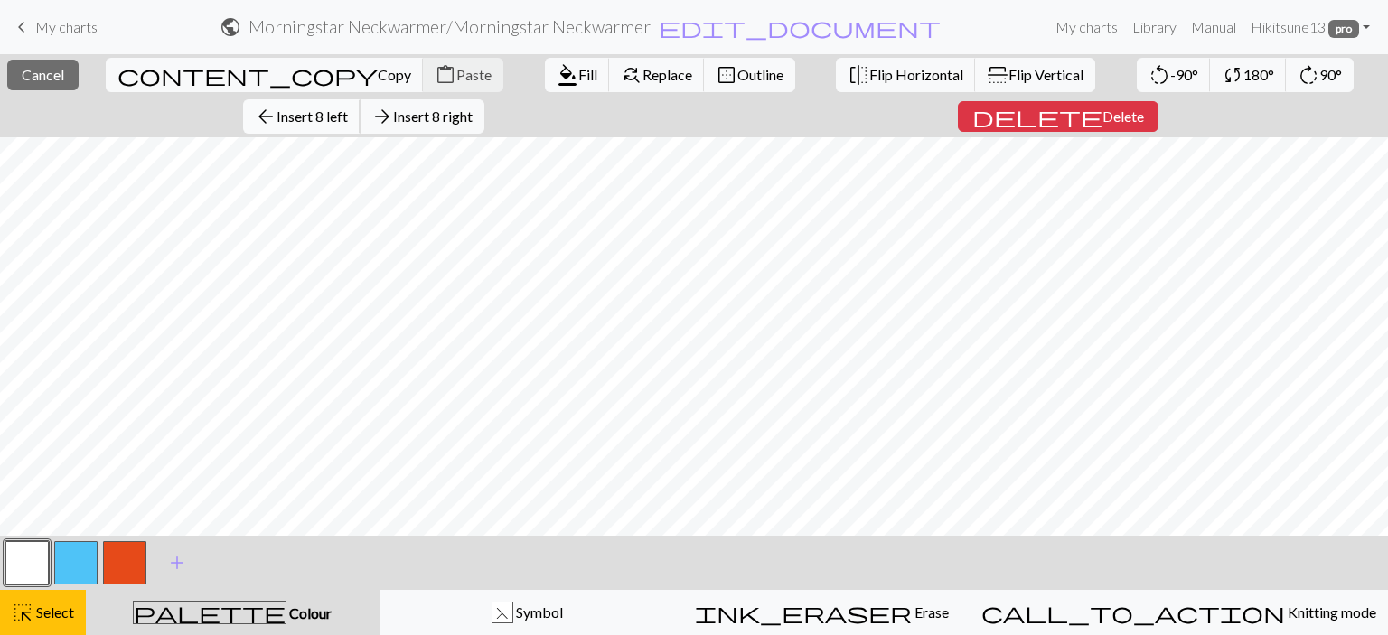
click at [277, 104] on span "arrow_back" at bounding box center [266, 116] width 22 height 25
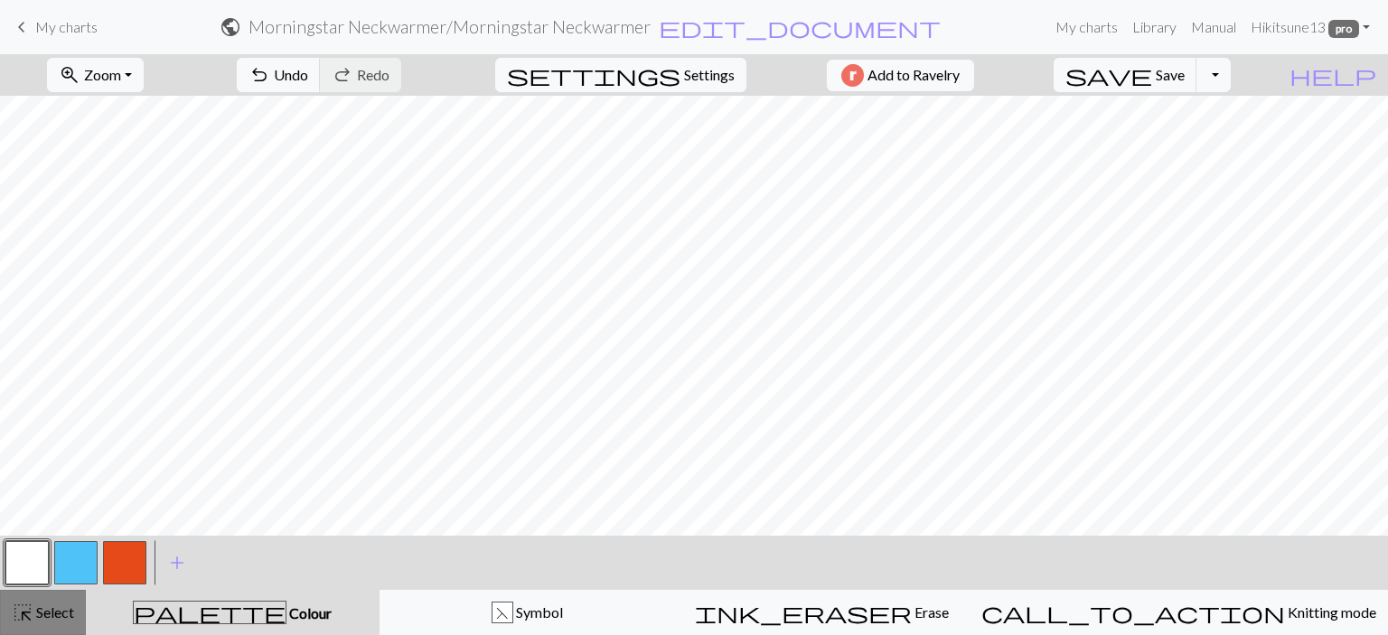
click at [57, 605] on span "Select" at bounding box center [53, 612] width 41 height 17
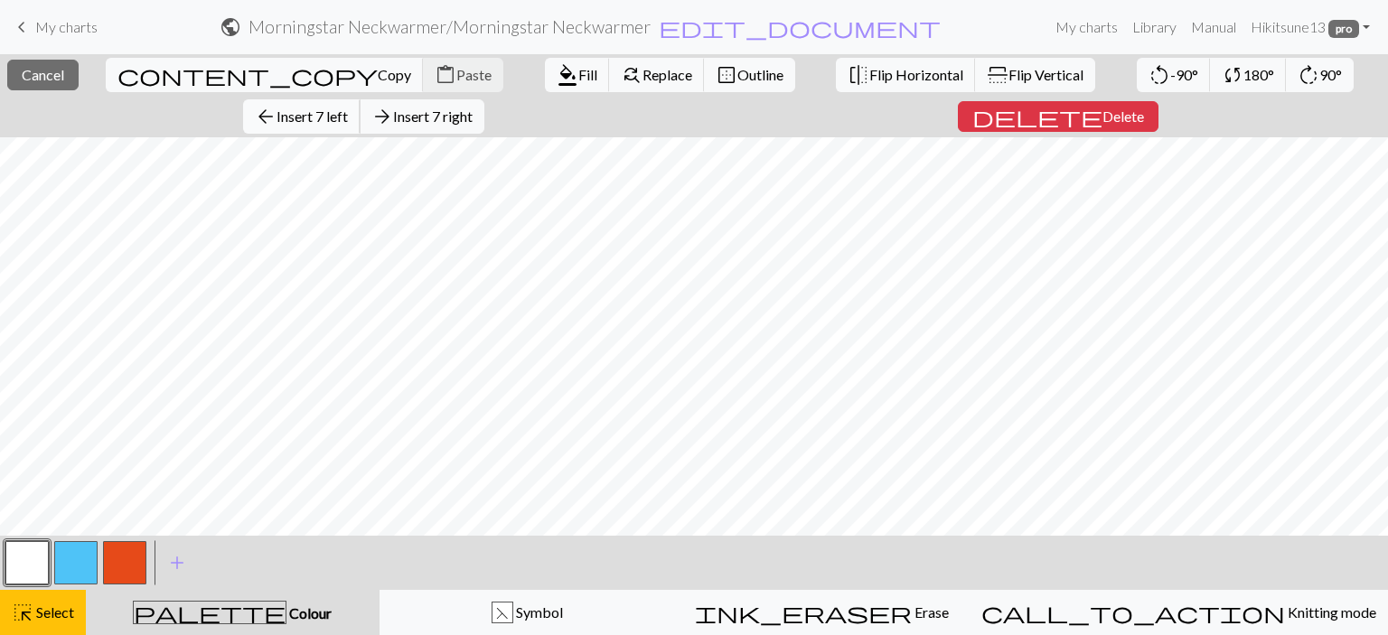
click at [348, 108] on span "Insert 7 left" at bounding box center [312, 116] width 71 height 17
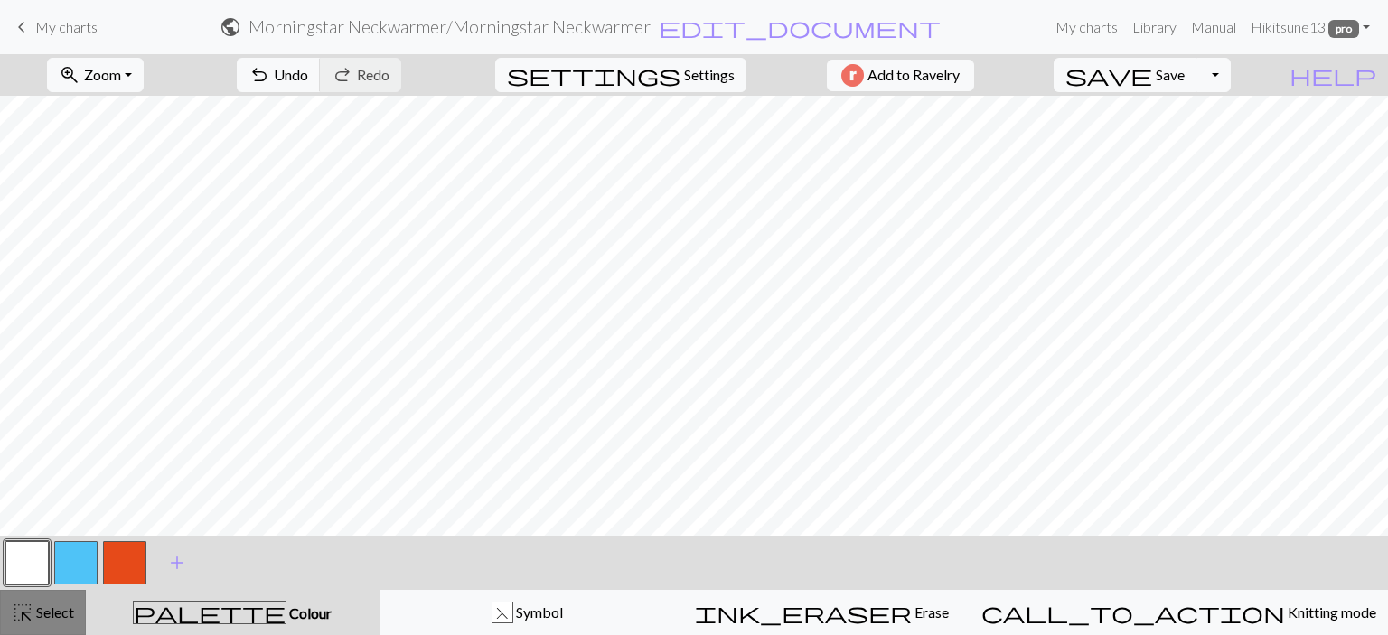
drag, startPoint x: 61, startPoint y: 616, endPoint x: 135, endPoint y: 567, distance: 88.7
click at [61, 615] on span "Select" at bounding box center [53, 612] width 41 height 17
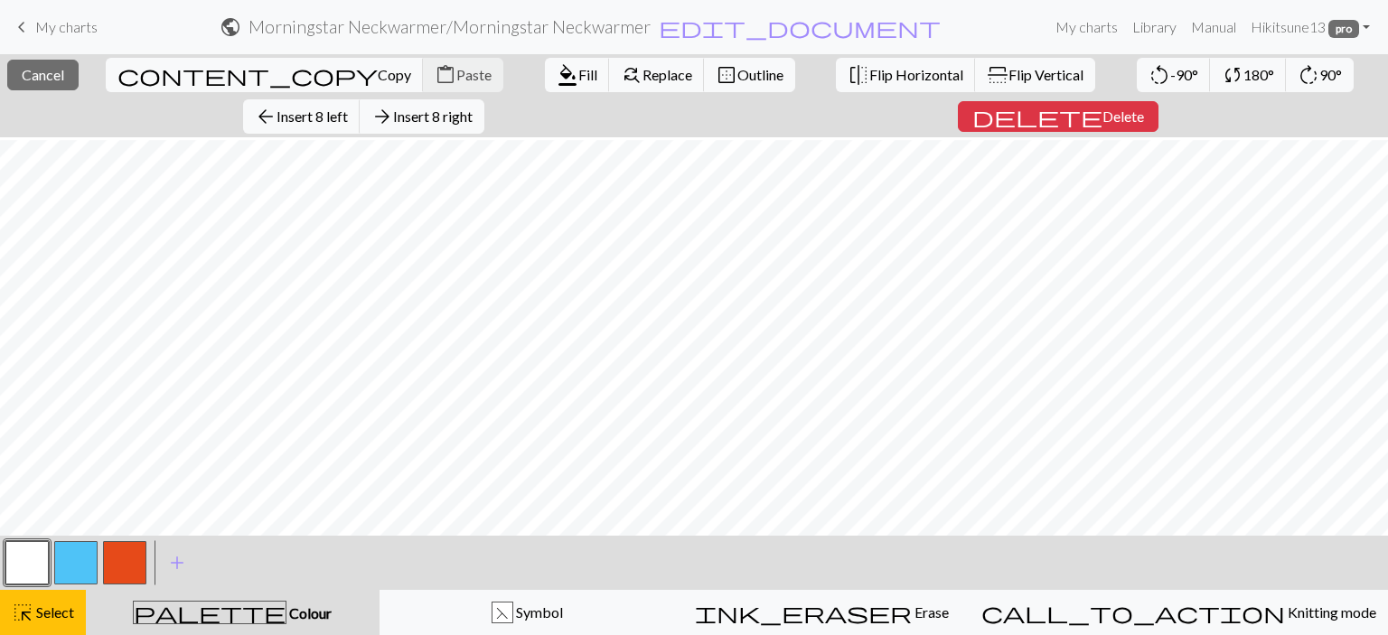
scroll to position [118, 0]
click at [277, 104] on span "arrow_back" at bounding box center [266, 116] width 22 height 25
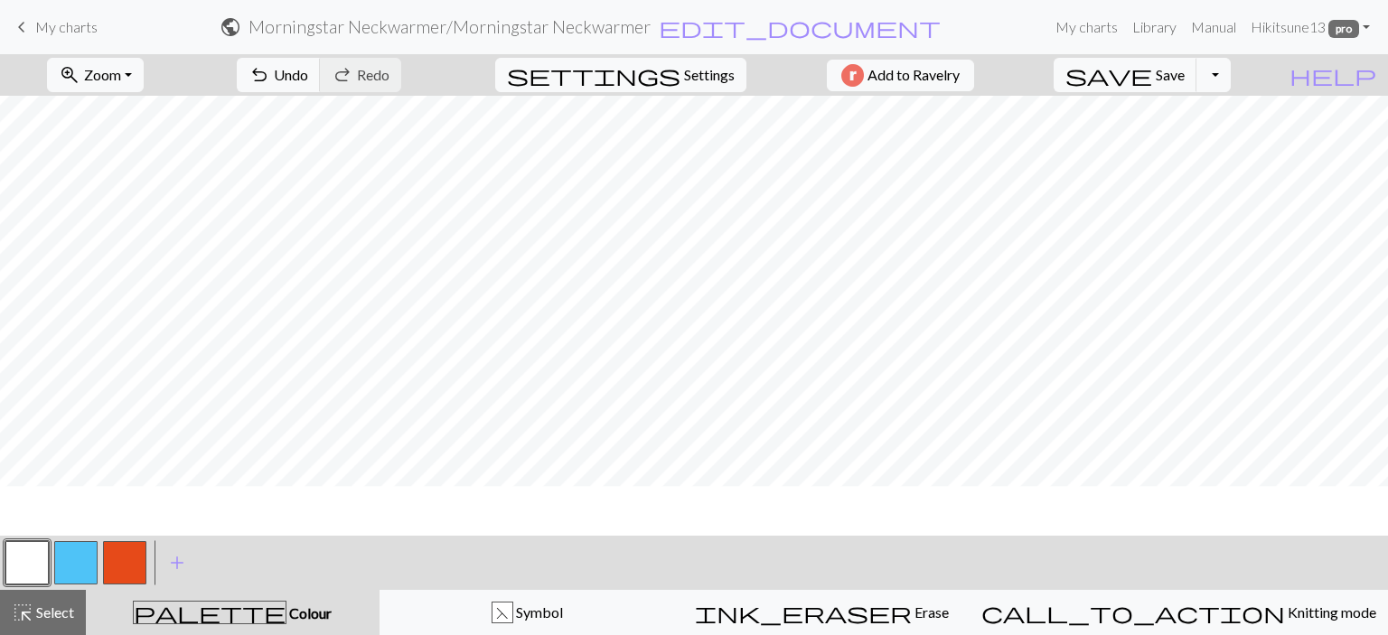
scroll to position [0, 0]
click at [47, 618] on span "Select" at bounding box center [53, 612] width 41 height 17
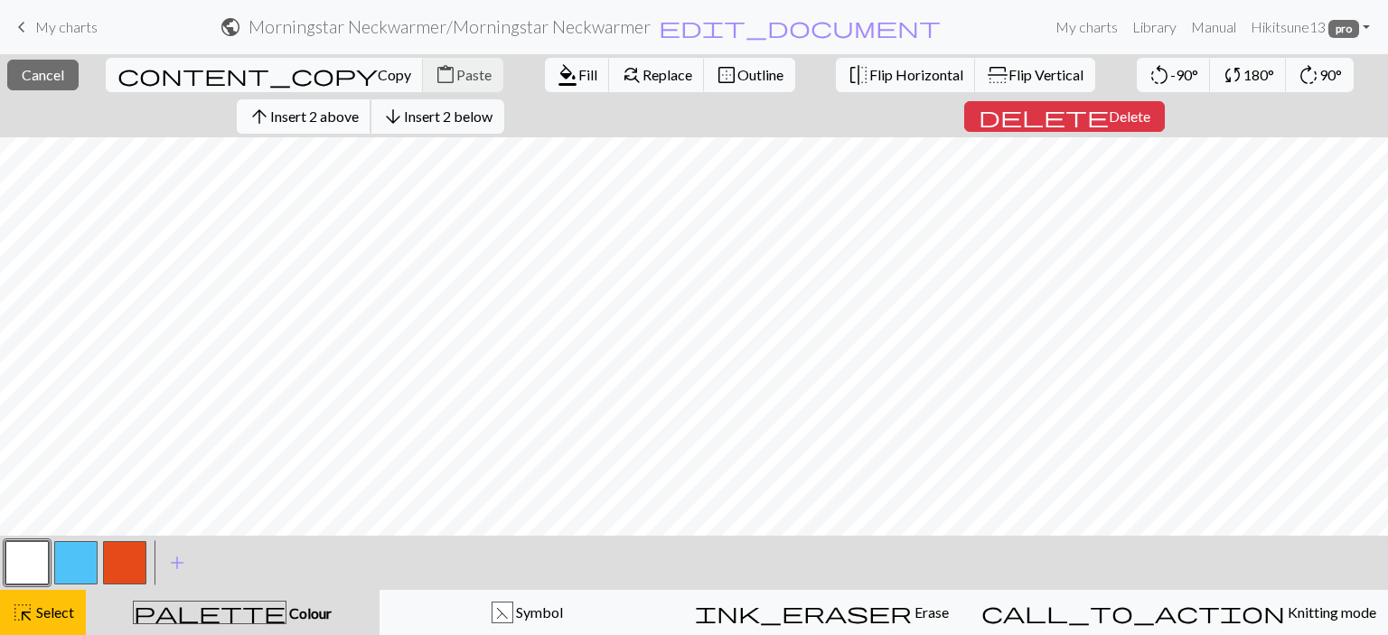
click at [354, 108] on span "Insert 2 above" at bounding box center [314, 116] width 89 height 17
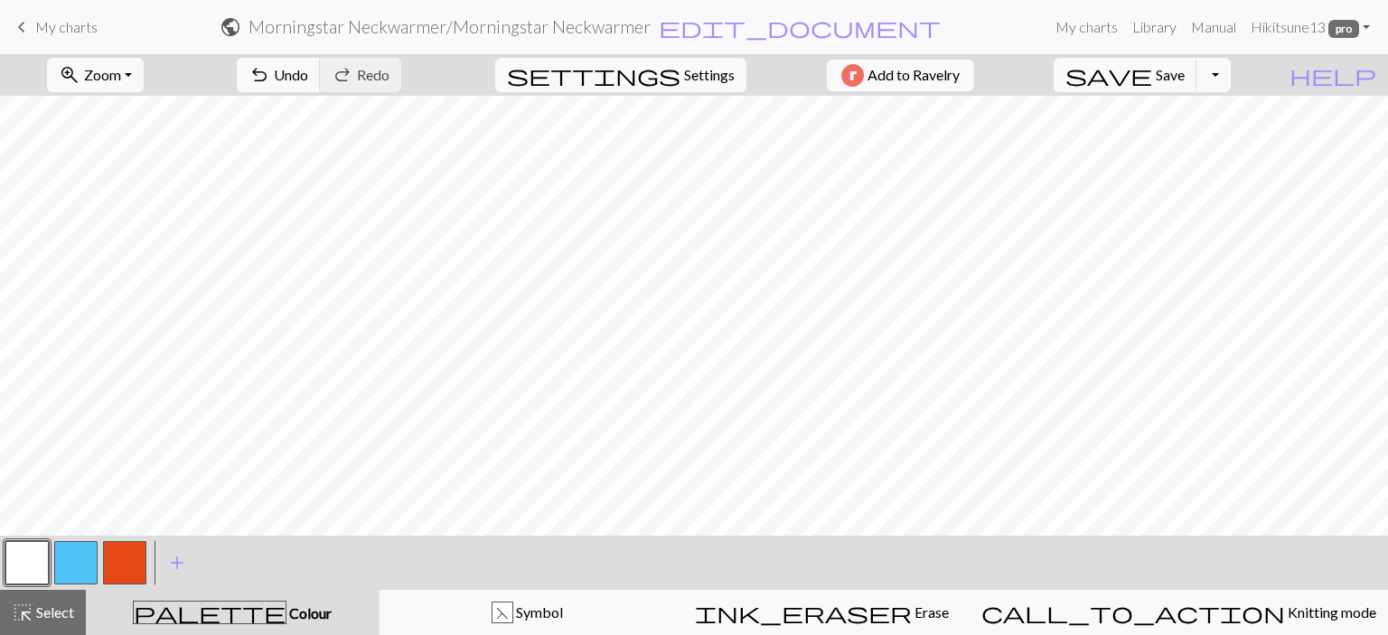
click at [84, 562] on button "button" at bounding box center [75, 562] width 43 height 43
drag, startPoint x: 615, startPoint y: 615, endPoint x: 215, endPoint y: 575, distance: 402.4
click at [606, 614] on div "F Symbol" at bounding box center [527, 613] width 272 height 22
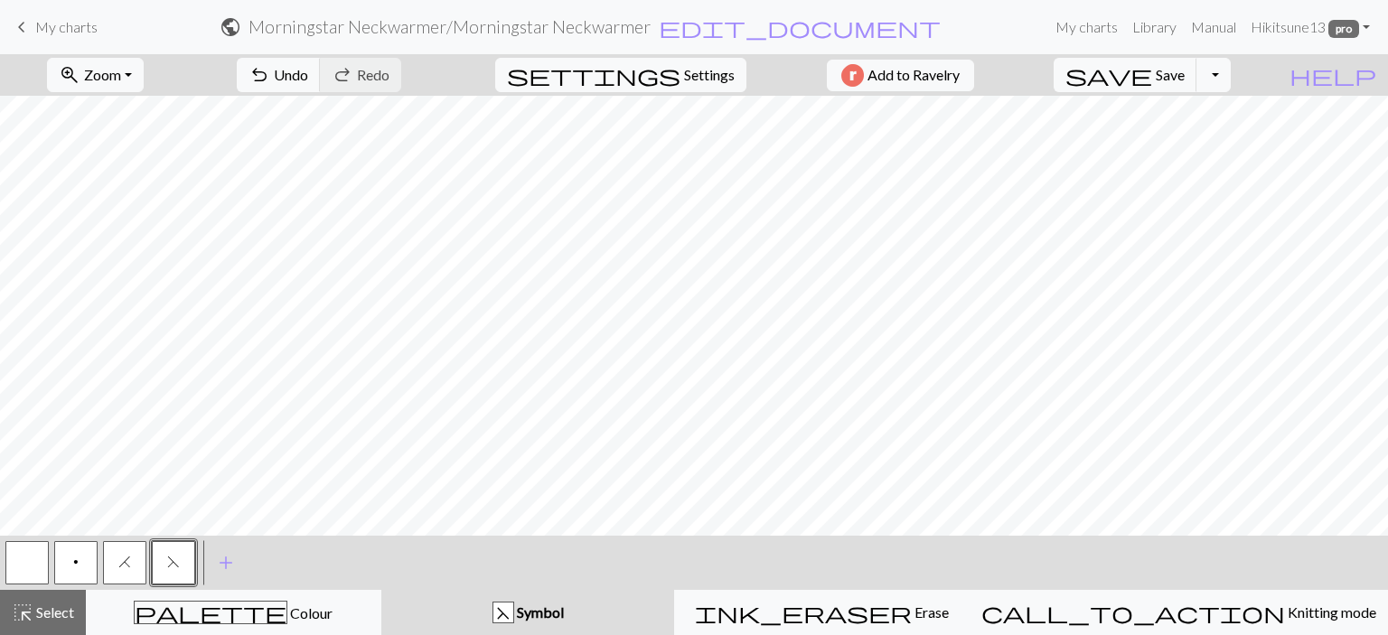
click at [122, 555] on span "H" at bounding box center [124, 562] width 13 height 14
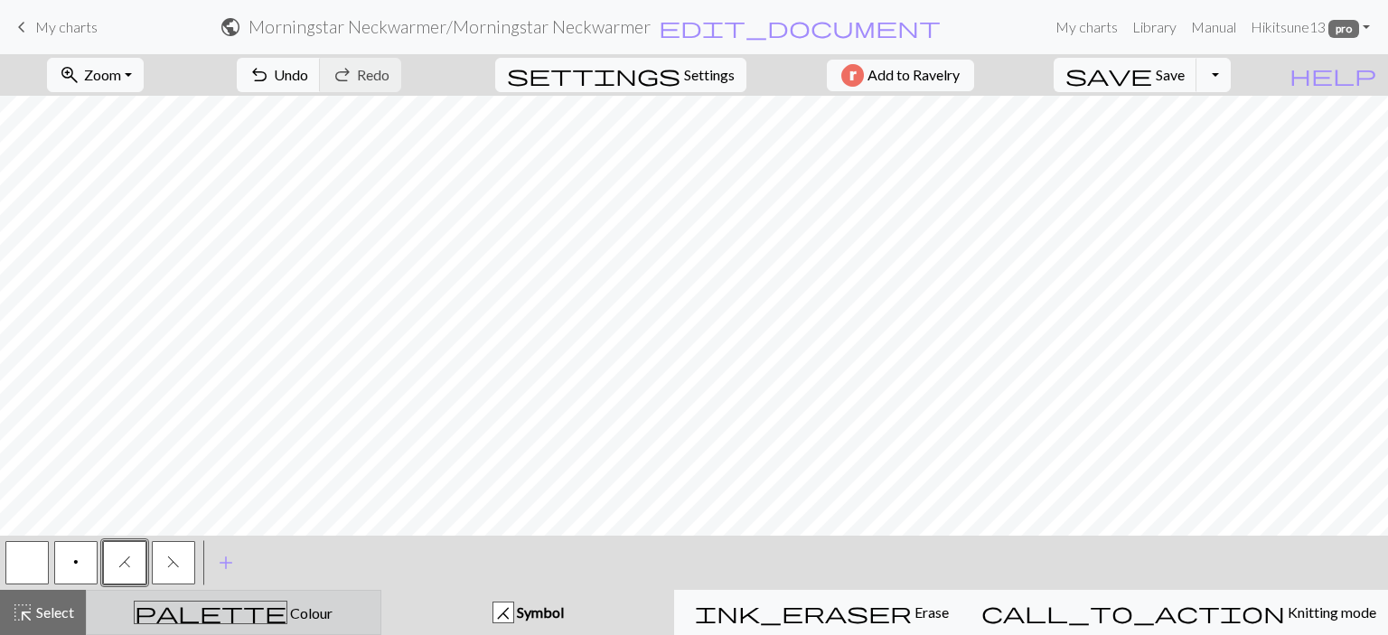
click at [322, 603] on div "palette Colour Colour" at bounding box center [234, 612] width 272 height 23
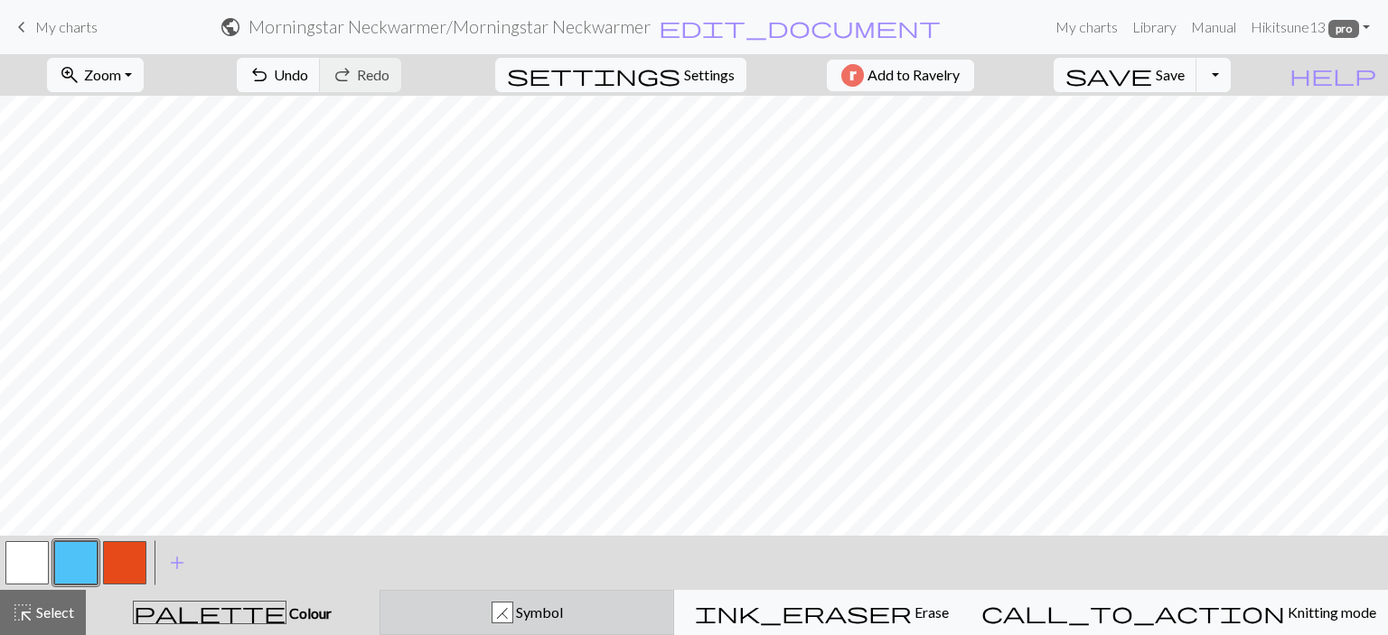
drag, startPoint x: 475, startPoint y: 624, endPoint x: 448, endPoint y: 617, distance: 28.1
click at [473, 623] on button "H Symbol" at bounding box center [527, 612] width 295 height 45
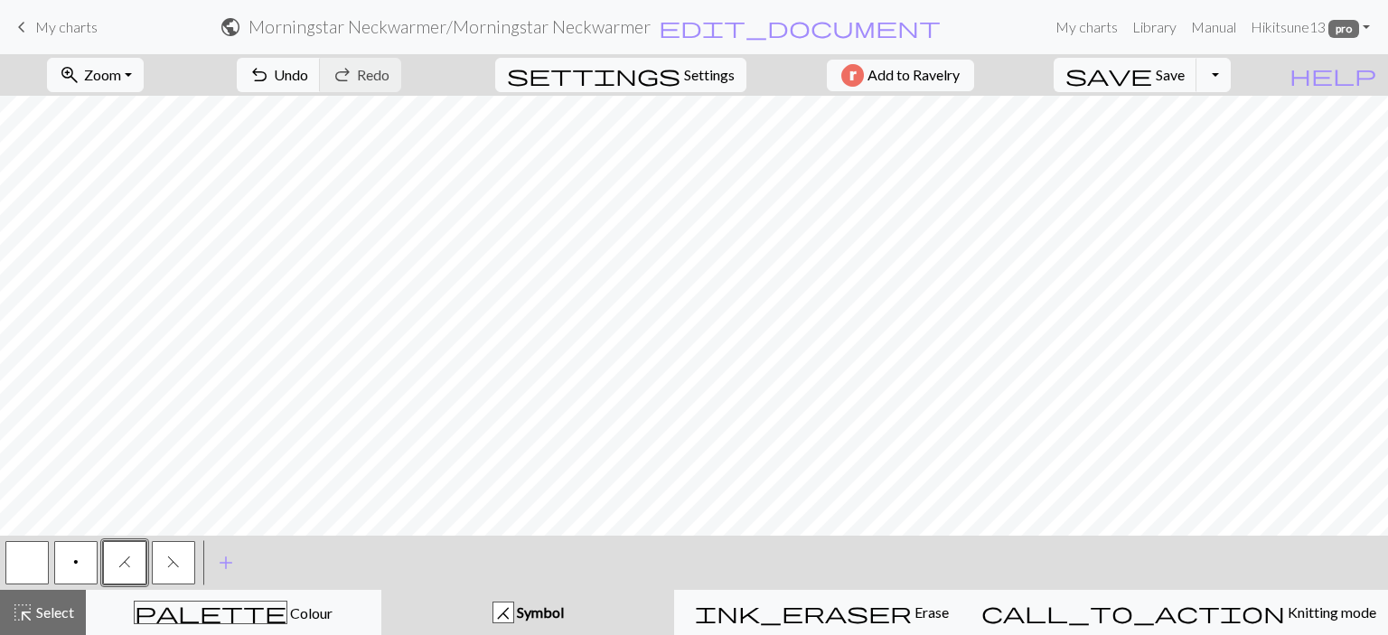
drag, startPoint x: 176, startPoint y: 557, endPoint x: 185, endPoint y: 552, distance: 10.1
click at [179, 556] on span "F" at bounding box center [173, 562] width 13 height 14
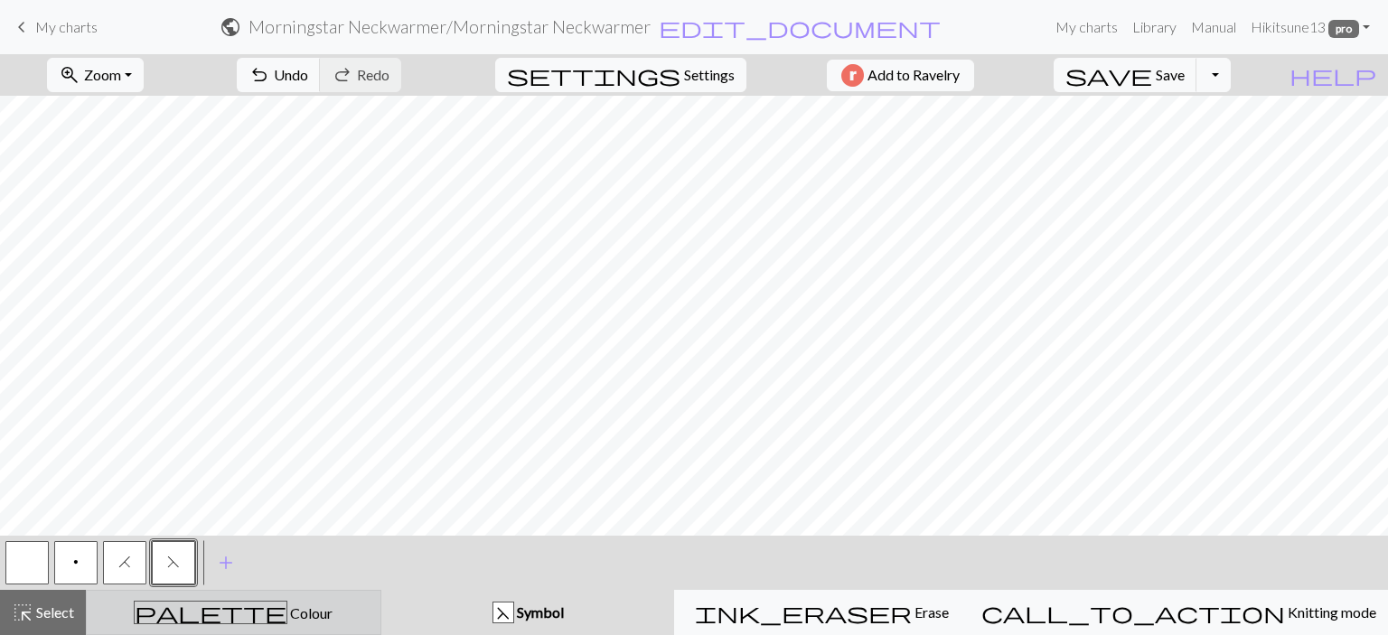
click at [329, 607] on div "palette Colour Colour" at bounding box center [234, 612] width 272 height 23
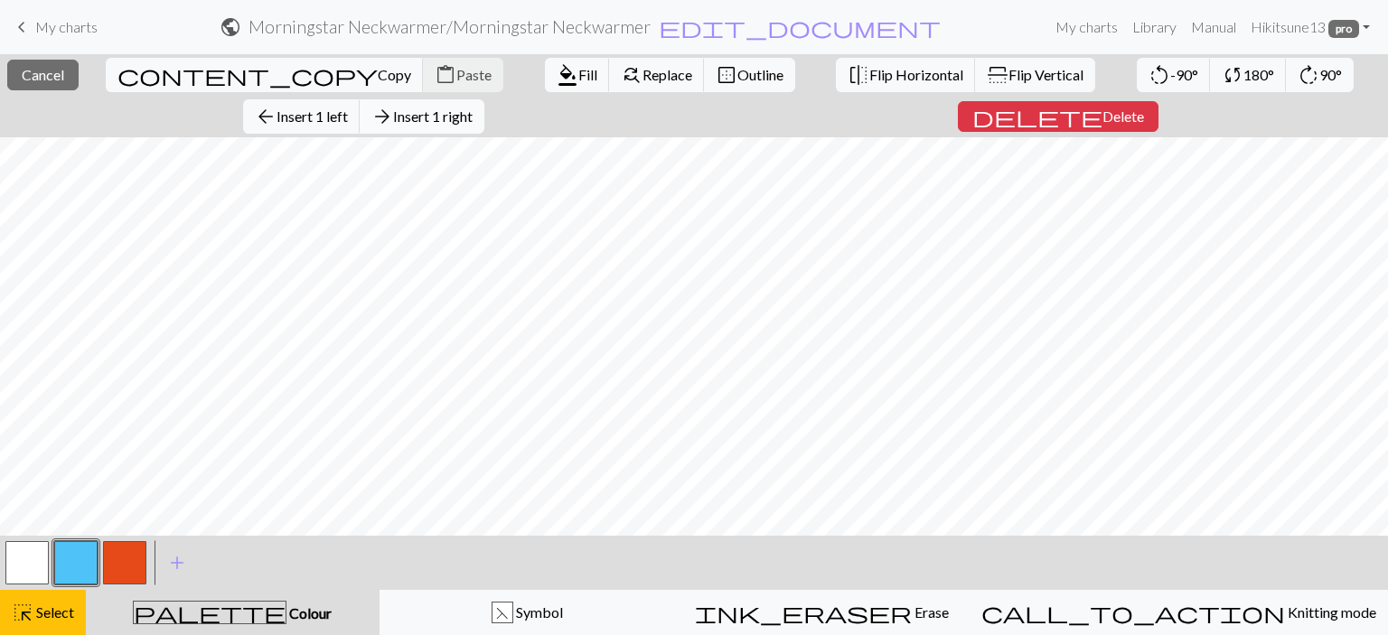
click at [473, 108] on span "Insert 1 right" at bounding box center [433, 116] width 80 height 17
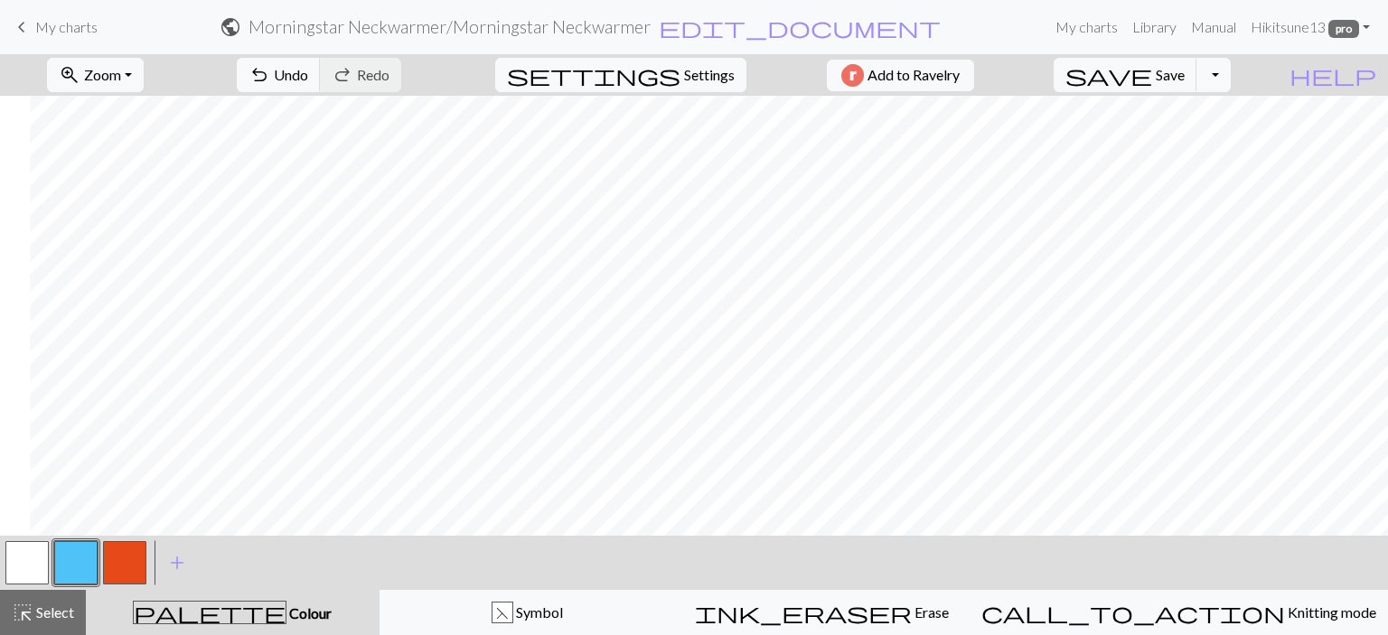
scroll to position [0, 69]
drag, startPoint x: 24, startPoint y: 572, endPoint x: 59, endPoint y: 557, distance: 37.6
click at [30, 569] on button "button" at bounding box center [26, 562] width 43 height 43
click at [91, 548] on button "button" at bounding box center [75, 562] width 43 height 43
drag, startPoint x: 29, startPoint y: 551, endPoint x: 119, endPoint y: 531, distance: 92.5
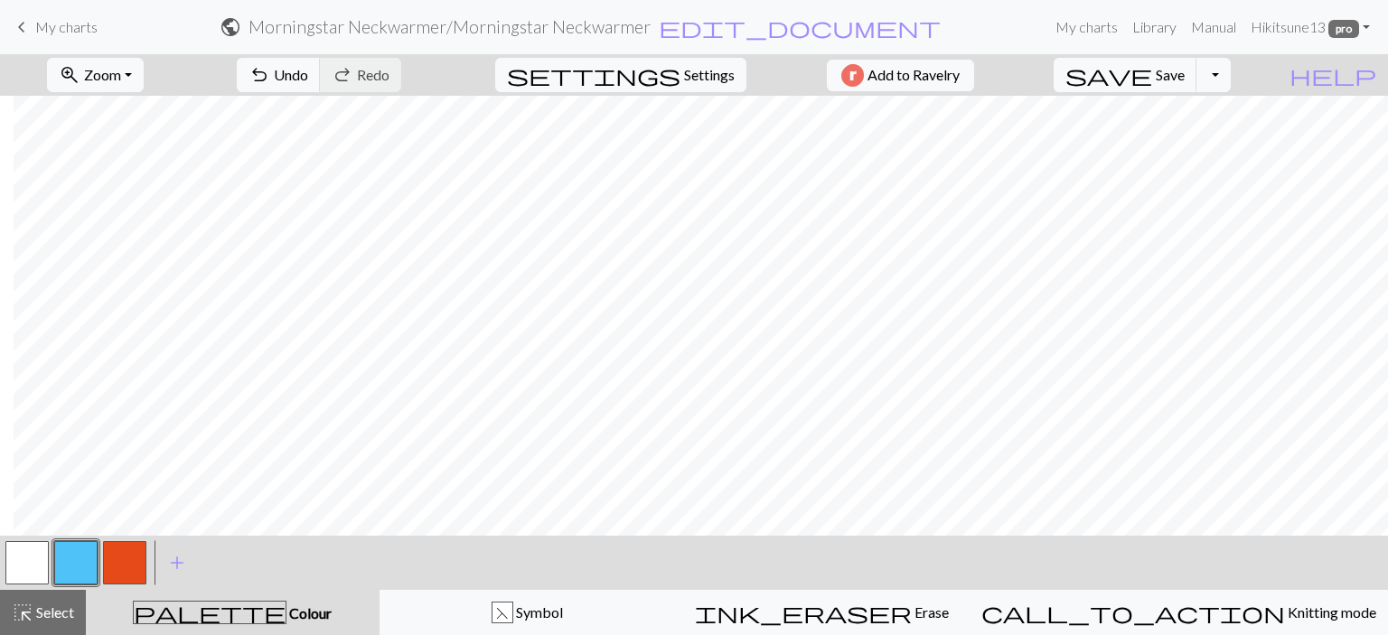
click at [36, 548] on button "button" at bounding box center [26, 562] width 43 height 43
click at [65, 554] on button "button" at bounding box center [75, 562] width 43 height 43
click at [503, 611] on div "F Symbol" at bounding box center [527, 613] width 272 height 22
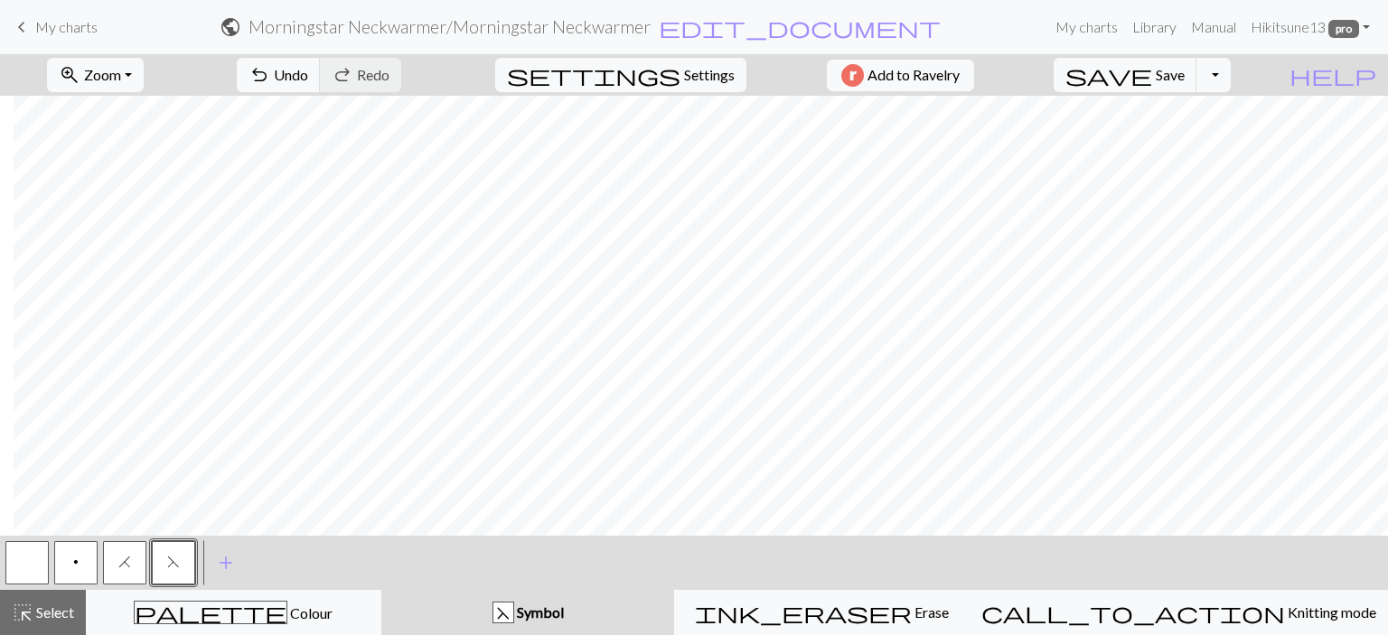
click at [22, 552] on button "button" at bounding box center [26, 562] width 43 height 43
drag, startPoint x: 167, startPoint y: 559, endPoint x: 208, endPoint y: 538, distance: 46.1
click at [170, 558] on span "F" at bounding box center [173, 562] width 13 height 14
click at [32, 555] on button "button" at bounding box center [26, 562] width 43 height 43
drag, startPoint x: 131, startPoint y: 563, endPoint x: 155, endPoint y: 545, distance: 30.4
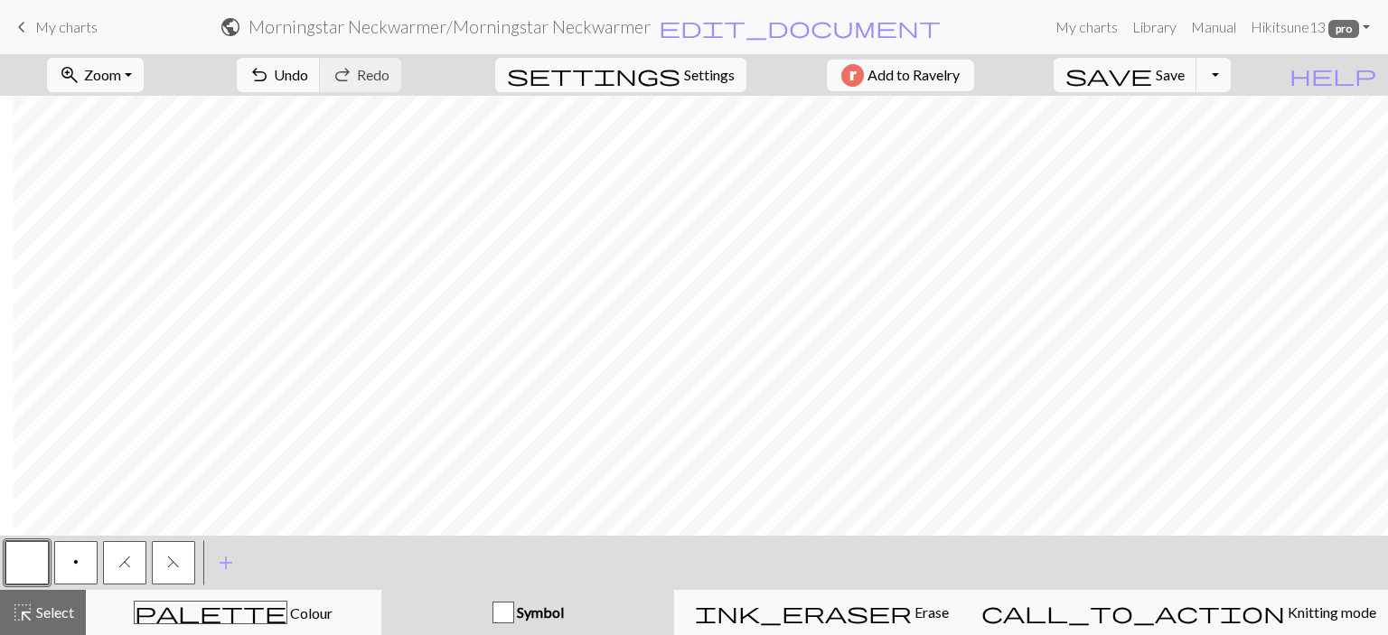
click at [132, 561] on button "H" at bounding box center [124, 562] width 43 height 43
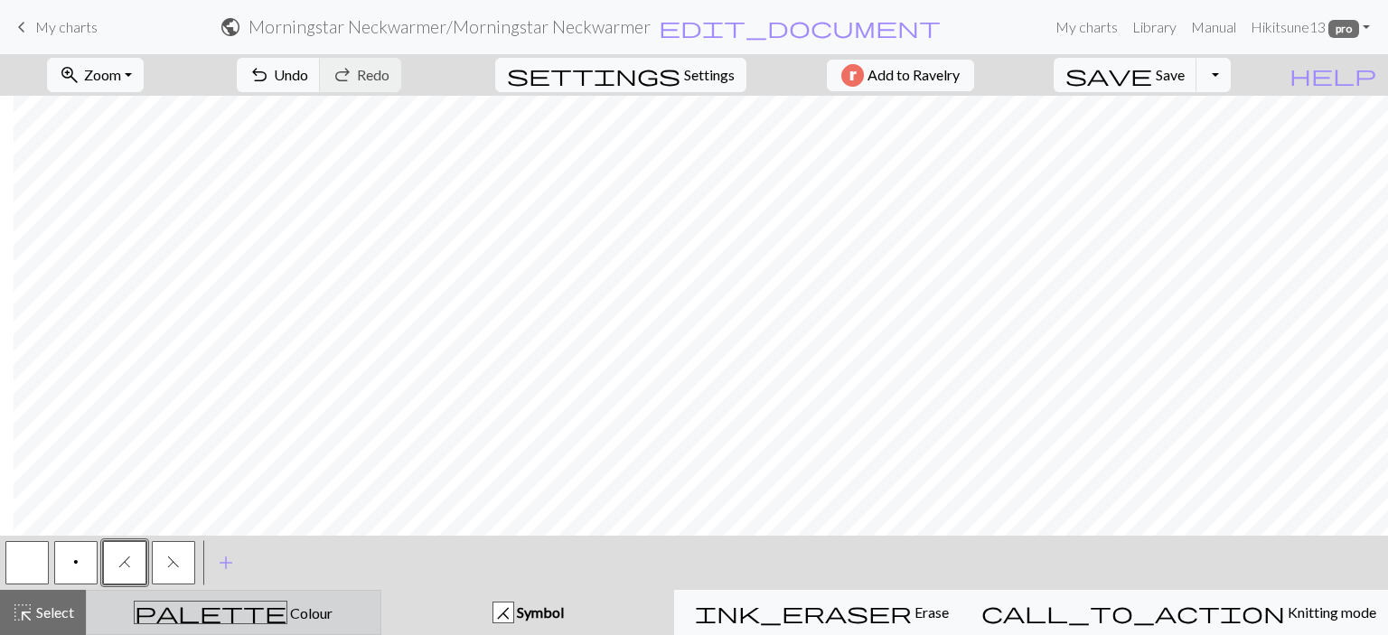
drag, startPoint x: 313, startPoint y: 611, endPoint x: 236, endPoint y: 603, distance: 77.2
click at [312, 610] on div "palette Colour Colour" at bounding box center [234, 612] width 272 height 23
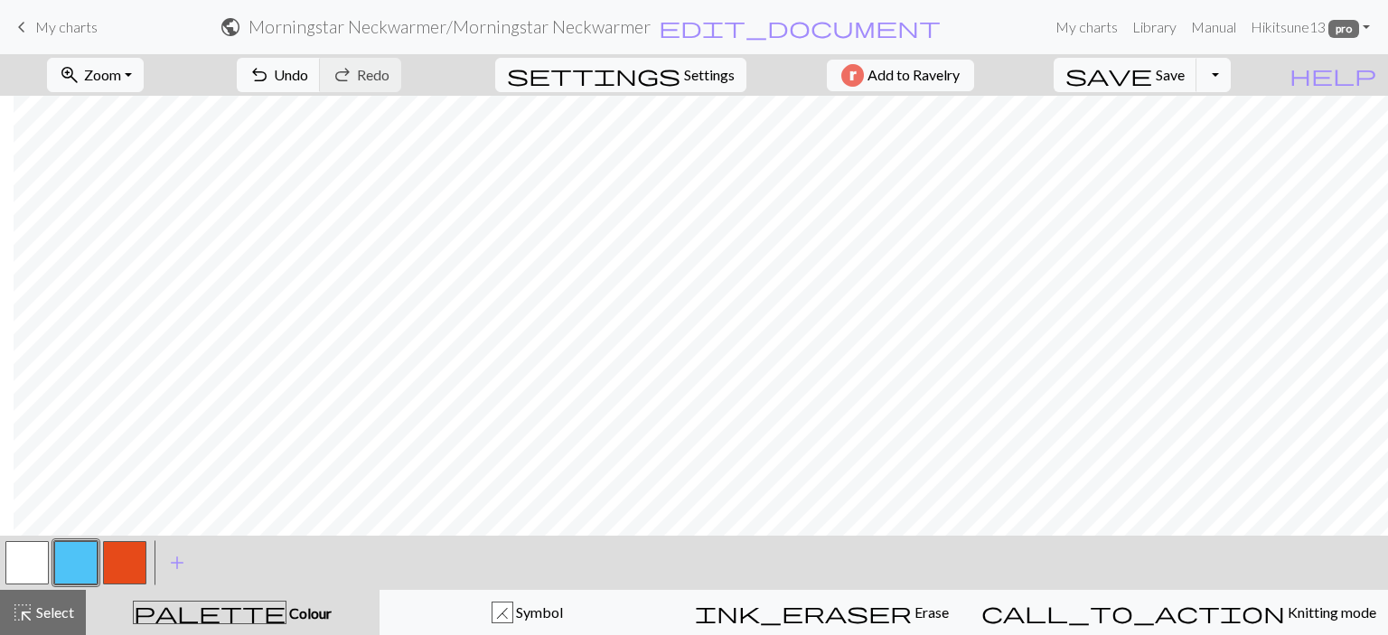
drag, startPoint x: 23, startPoint y: 552, endPoint x: 86, endPoint y: 524, distance: 68.4
click at [27, 549] on button "button" at bounding box center [26, 562] width 43 height 43
click at [68, 560] on button "button" at bounding box center [75, 562] width 43 height 43
drag, startPoint x: 18, startPoint y: 563, endPoint x: 61, endPoint y: 535, distance: 51.6
click at [24, 558] on button "button" at bounding box center [26, 562] width 43 height 43
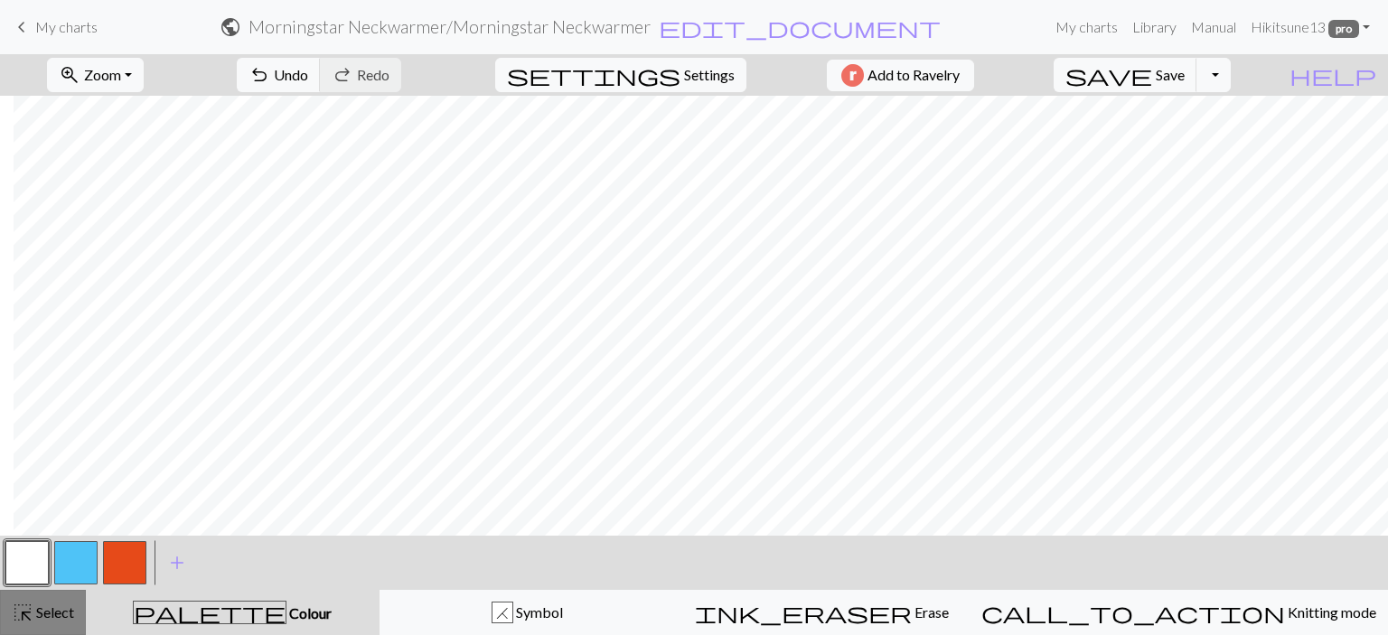
click at [50, 606] on span "Select" at bounding box center [53, 612] width 41 height 17
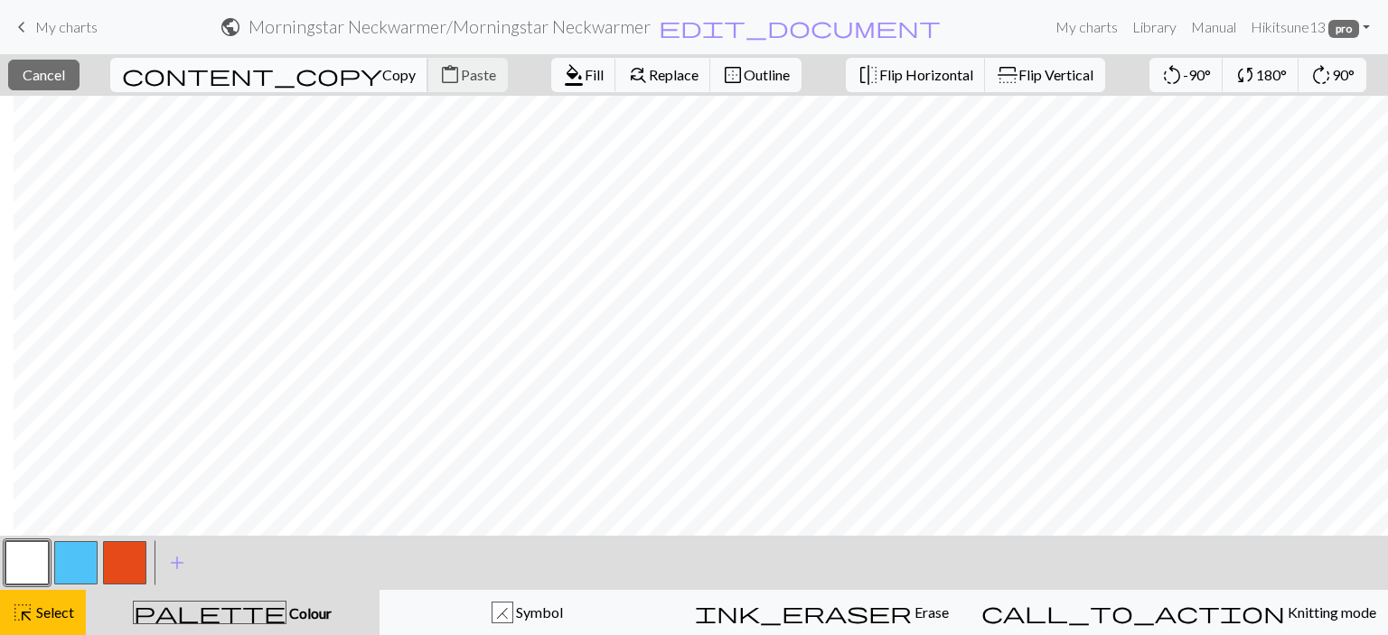
click at [382, 80] on span "Copy" at bounding box center [398, 74] width 33 height 17
click at [461, 75] on span "Paste" at bounding box center [478, 74] width 35 height 17
click at [382, 72] on span "Copy" at bounding box center [398, 74] width 33 height 17
click at [461, 71] on span "Paste" at bounding box center [478, 74] width 35 height 17
click at [31, 563] on button "button" at bounding box center [26, 562] width 43 height 43
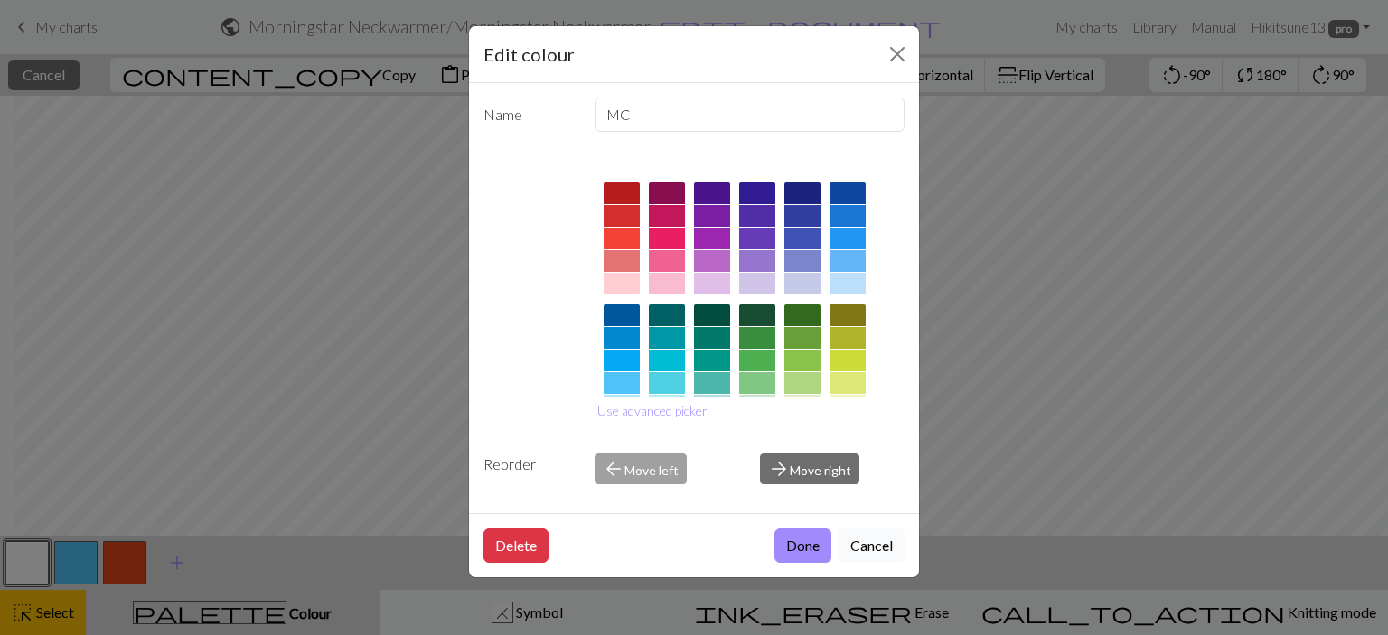
click at [866, 536] on button "Cancel" at bounding box center [872, 546] width 66 height 34
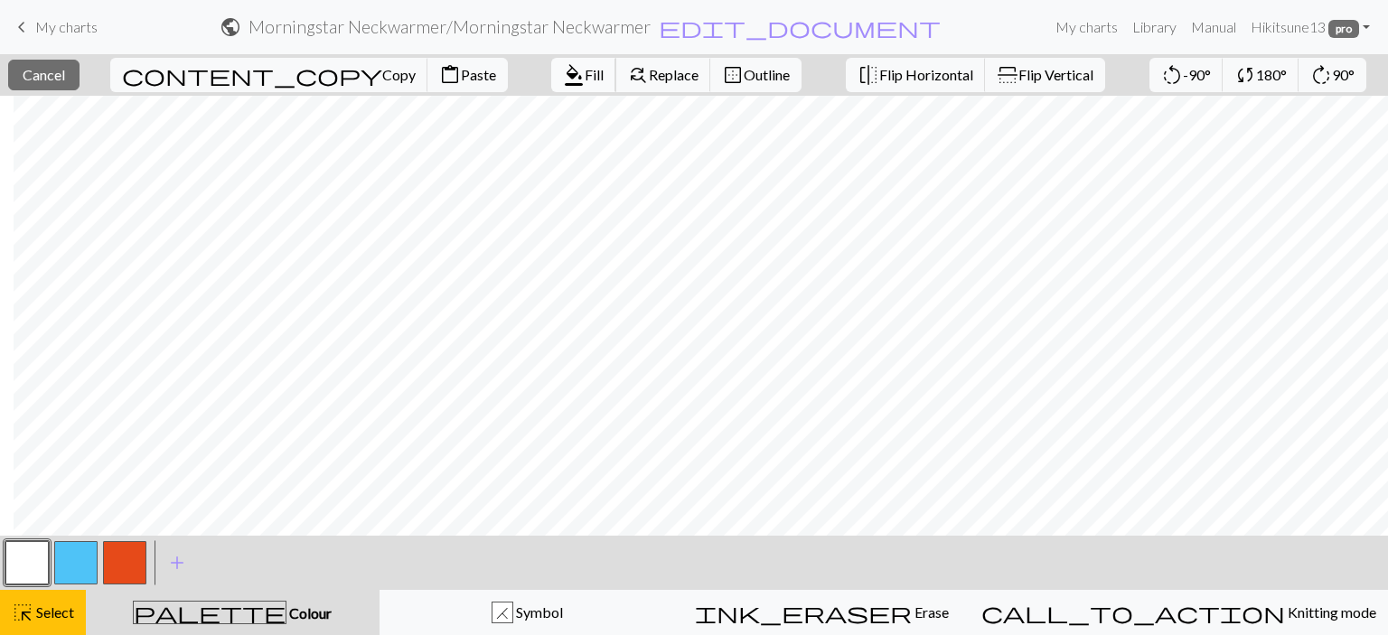
click at [585, 73] on span "Fill" at bounding box center [594, 74] width 19 height 17
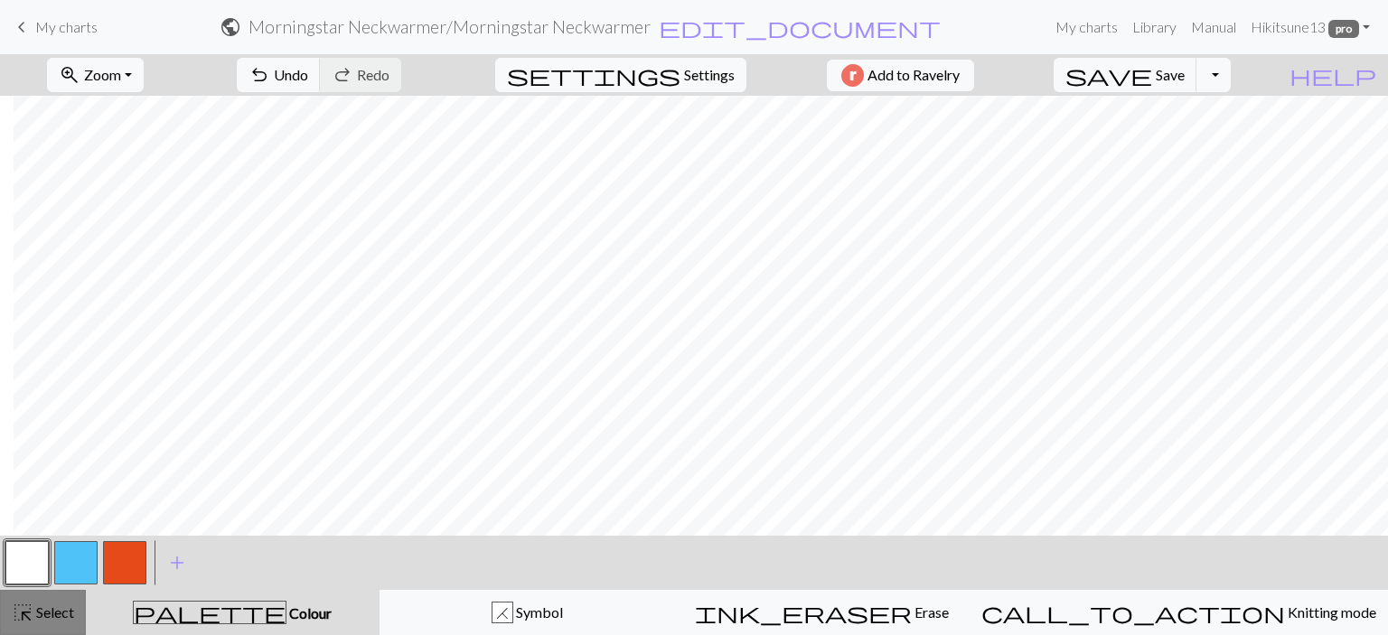
click at [31, 603] on span "highlight_alt" at bounding box center [23, 612] width 22 height 25
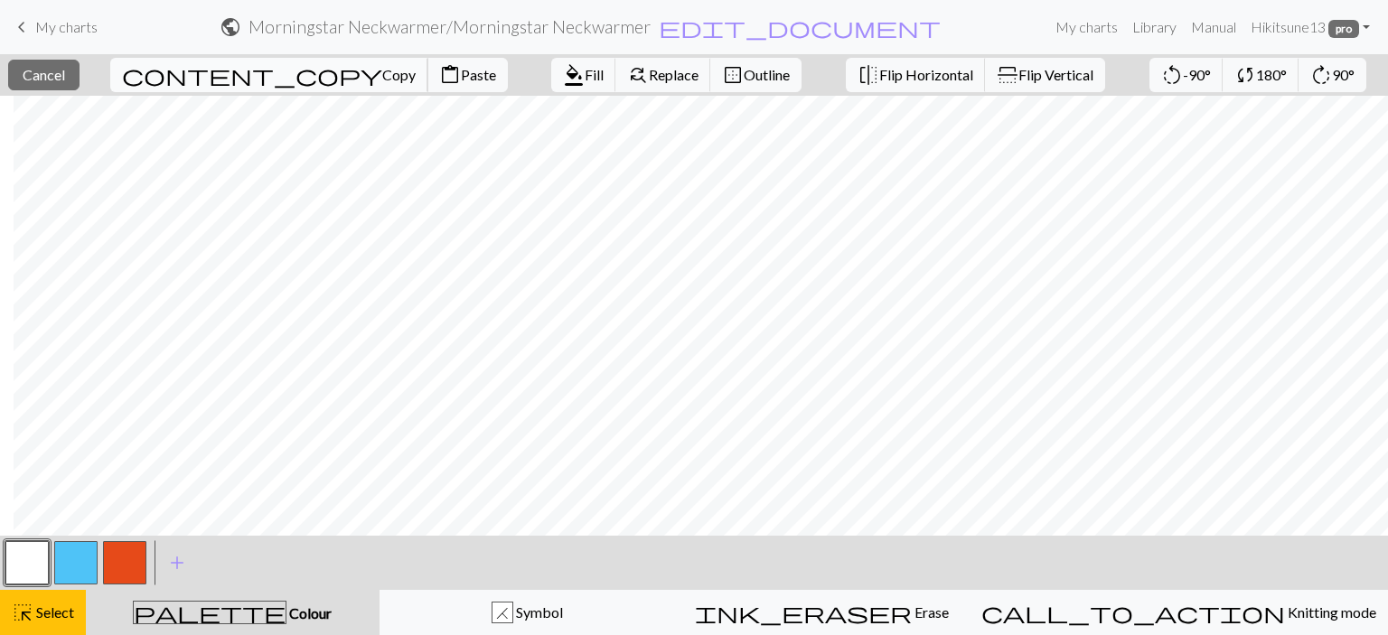
click at [382, 69] on span "Copy" at bounding box center [398, 74] width 33 height 17
click at [461, 66] on span "Paste" at bounding box center [478, 74] width 35 height 17
click at [80, 548] on button "button" at bounding box center [75, 562] width 43 height 43
click at [50, 622] on div "highlight_alt Select Select" at bounding box center [43, 613] width 62 height 22
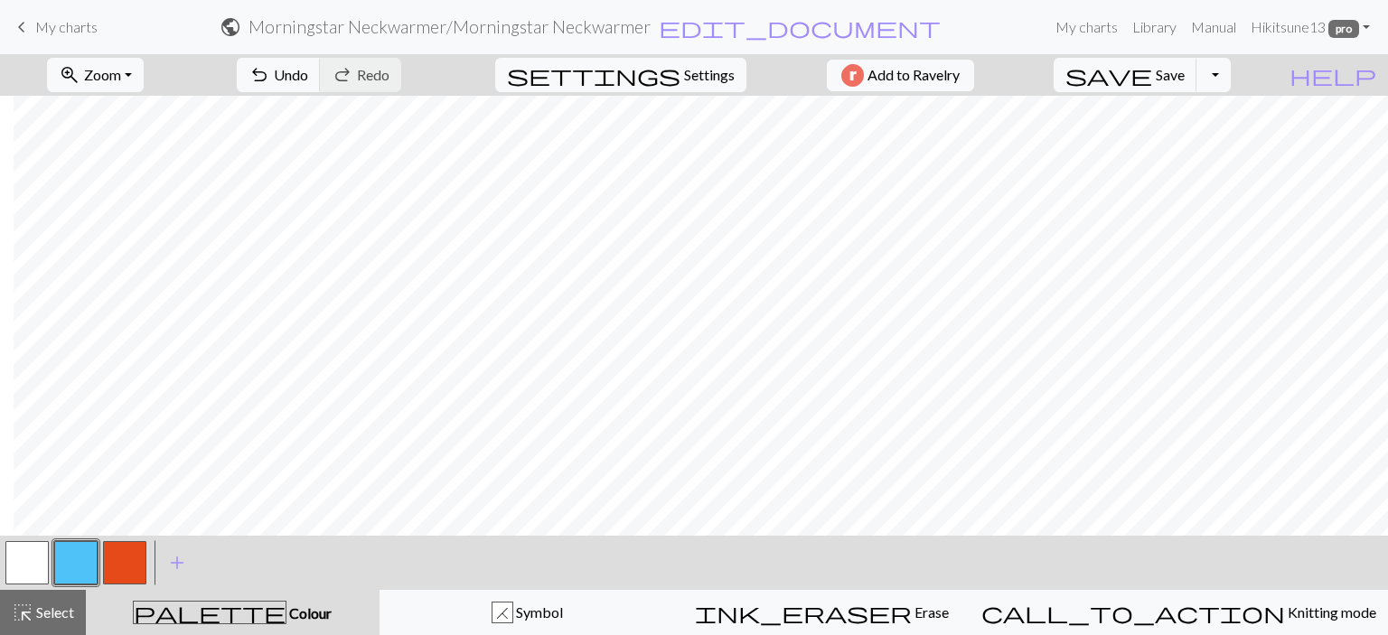
drag, startPoint x: 20, startPoint y: 563, endPoint x: 173, endPoint y: 530, distance: 156.1
click at [21, 563] on button "button" at bounding box center [26, 562] width 43 height 43
drag, startPoint x: 65, startPoint y: 562, endPoint x: 178, endPoint y: 529, distance: 117.8
click at [68, 560] on button "button" at bounding box center [75, 562] width 43 height 43
click at [25, 570] on button "button" at bounding box center [26, 562] width 43 height 43
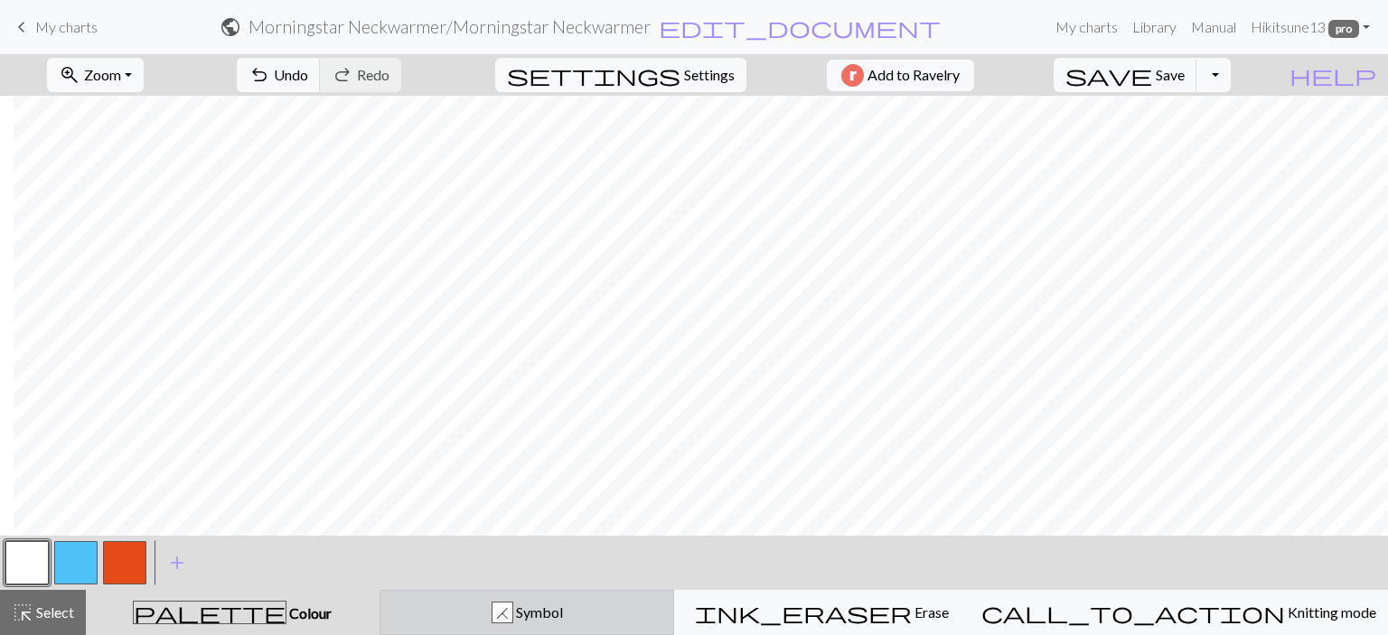
drag, startPoint x: 517, startPoint y: 616, endPoint x: 504, endPoint y: 598, distance: 22.1
click at [515, 614] on div "H Symbol" at bounding box center [527, 613] width 272 height 22
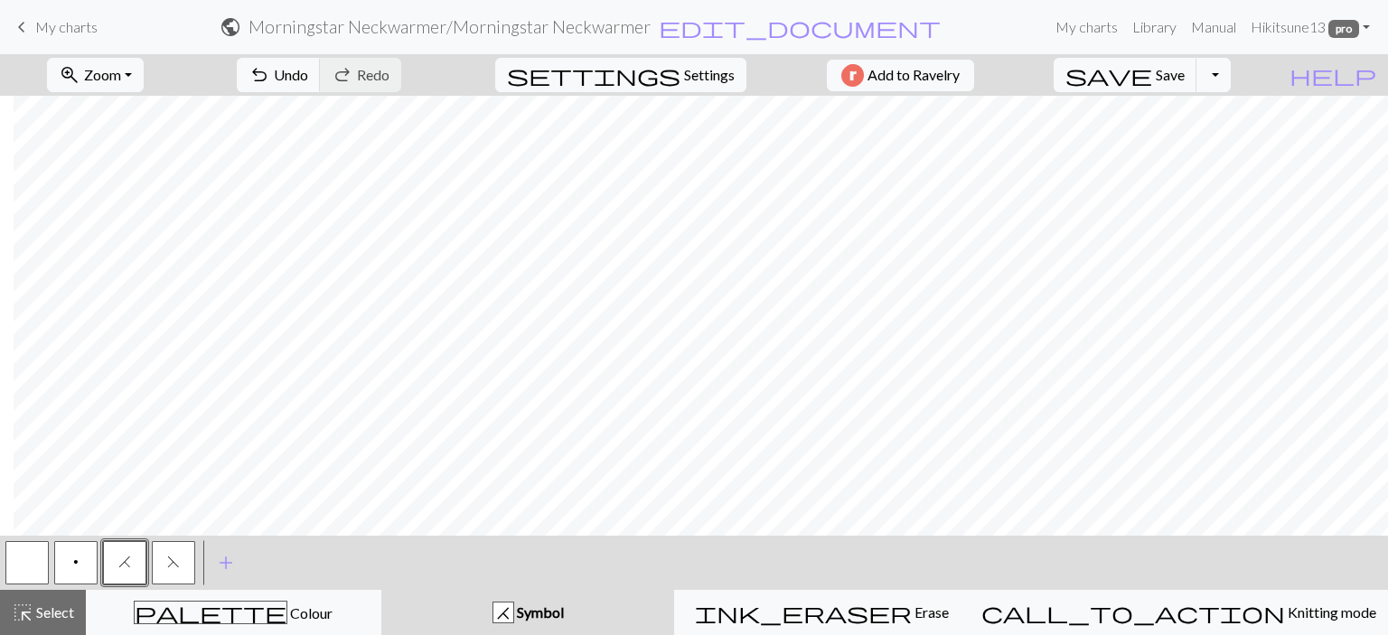
drag, startPoint x: 35, startPoint y: 560, endPoint x: 52, endPoint y: 538, distance: 28.4
click at [36, 558] on button "button" at bounding box center [26, 562] width 43 height 43
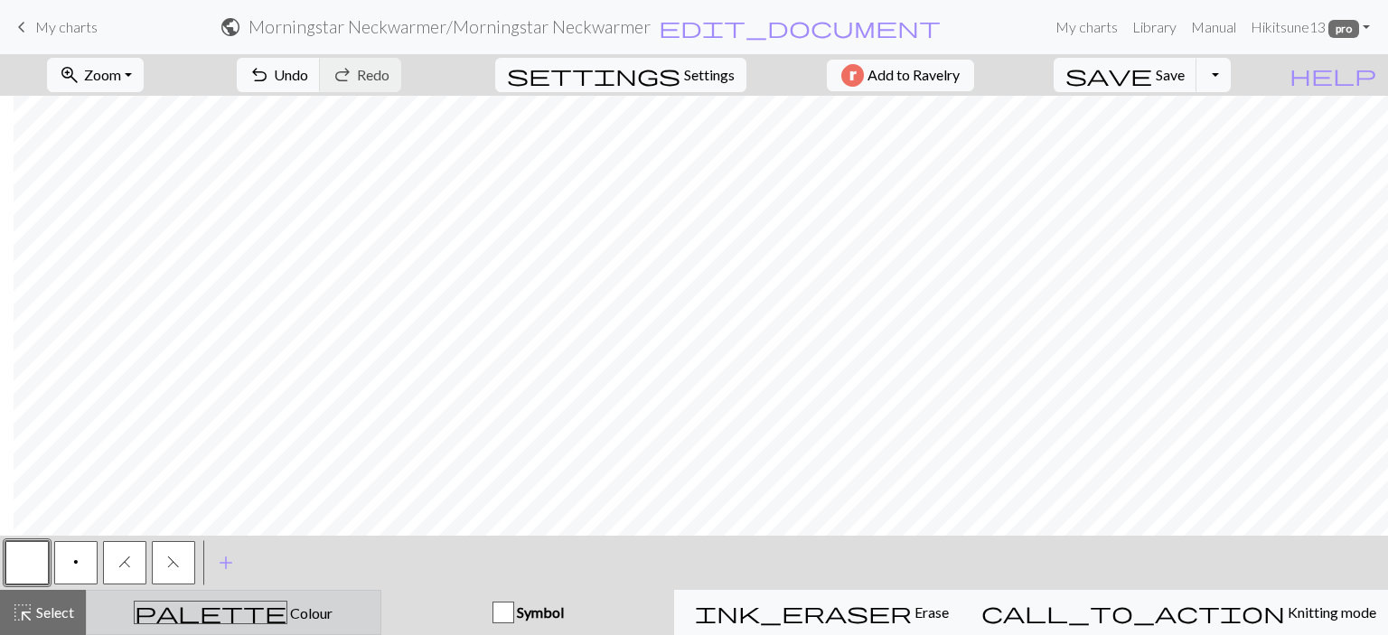
click at [287, 610] on span "Colour" at bounding box center [309, 613] width 45 height 17
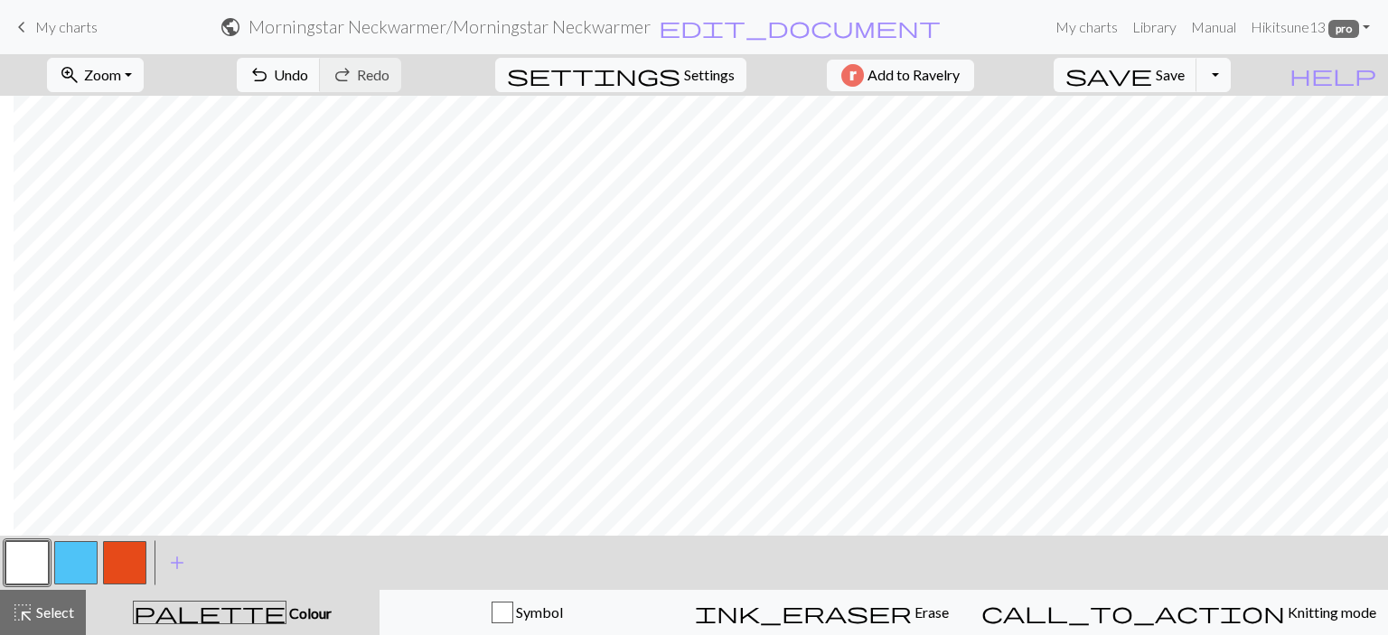
click at [87, 554] on button "button" at bounding box center [75, 562] width 43 height 43
drag, startPoint x: 42, startPoint y: 565, endPoint x: 57, endPoint y: 545, distance: 25.1
click at [42, 564] on button "button" at bounding box center [26, 562] width 43 height 43
click at [529, 614] on div "Symbol" at bounding box center [527, 613] width 272 height 22
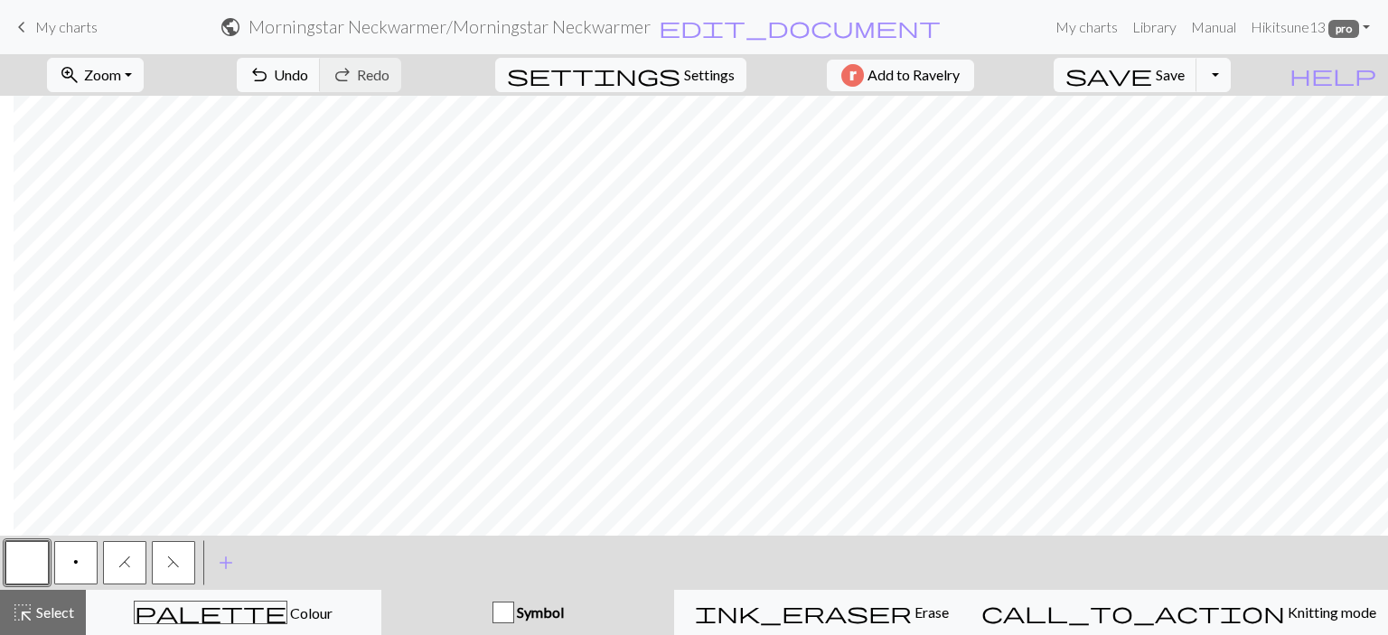
drag, startPoint x: 123, startPoint y: 556, endPoint x: 181, endPoint y: 530, distance: 63.1
click at [123, 556] on span "H" at bounding box center [124, 562] width 13 height 14
drag, startPoint x: 159, startPoint y: 564, endPoint x: 214, endPoint y: 532, distance: 63.5
click at [159, 563] on button "F" at bounding box center [173, 562] width 43 height 43
drag, startPoint x: 352, startPoint y: 600, endPoint x: 198, endPoint y: 574, distance: 155.8
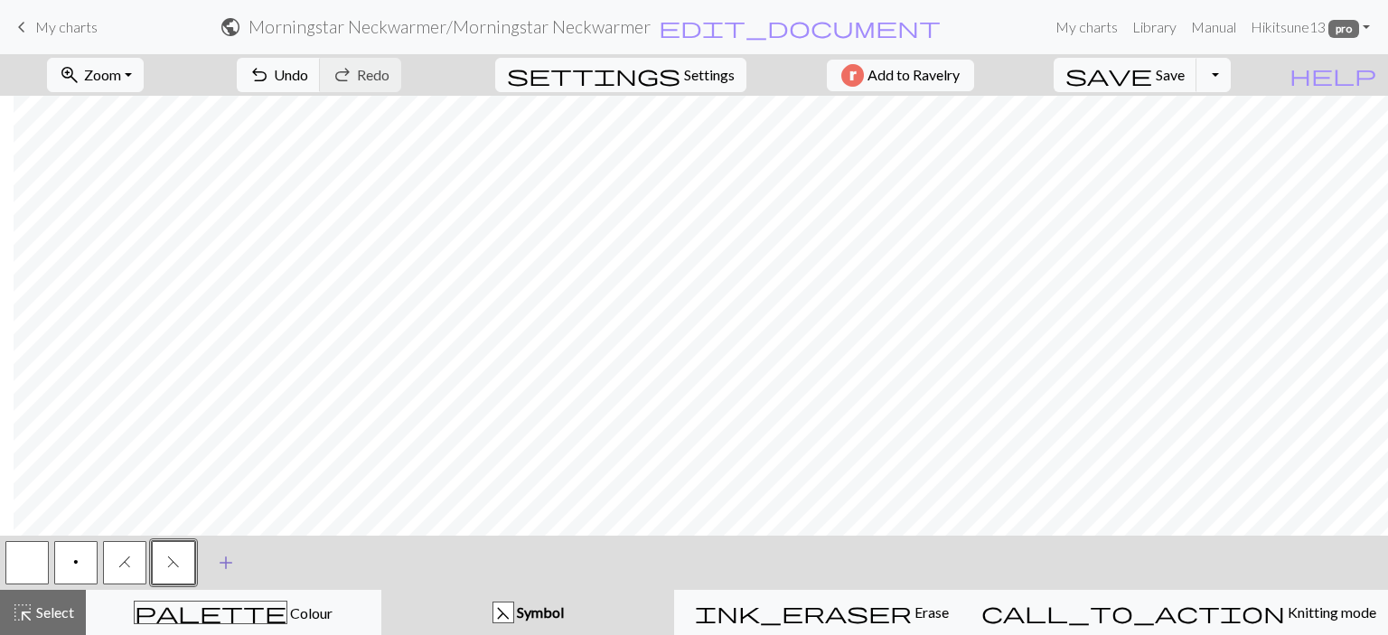
click at [351, 600] on button "palette Colour Colour" at bounding box center [233, 612] width 295 height 45
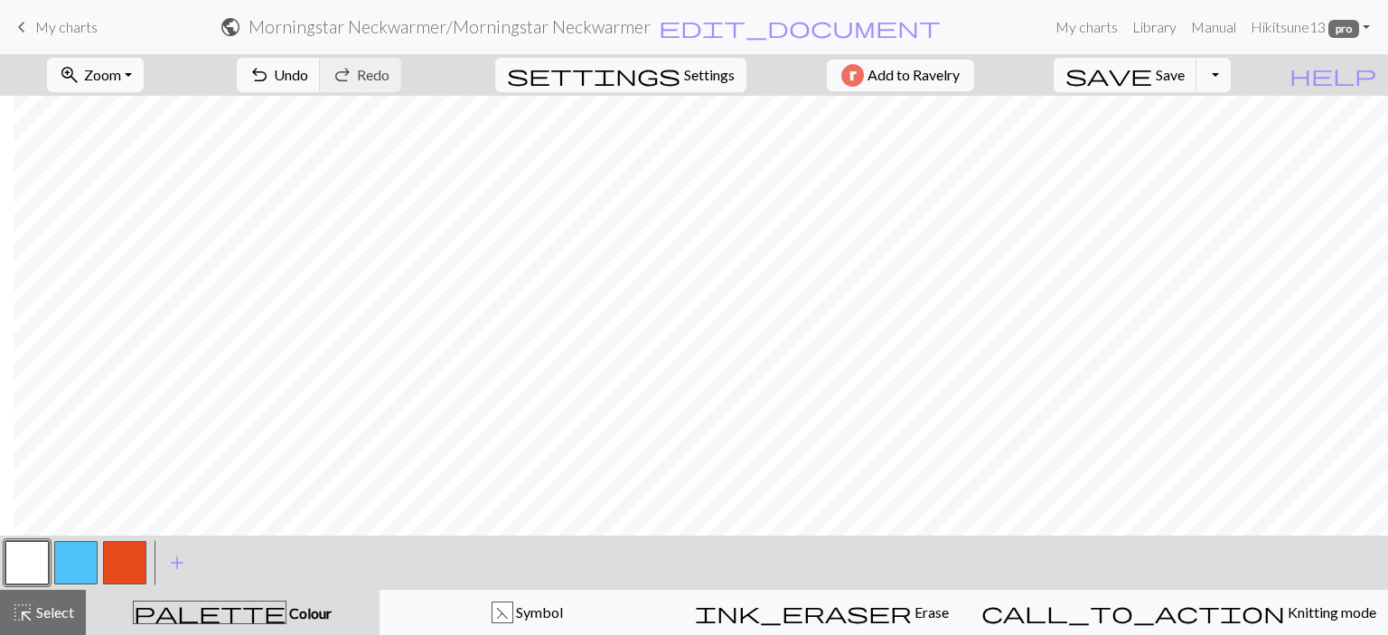
drag, startPoint x: 66, startPoint y: 563, endPoint x: 102, endPoint y: 533, distance: 46.9
click at [66, 563] on button "button" at bounding box center [75, 562] width 43 height 43
drag, startPoint x: 53, startPoint y: 610, endPoint x: 166, endPoint y: 556, distance: 125.3
click at [65, 605] on span "Select" at bounding box center [53, 612] width 41 height 17
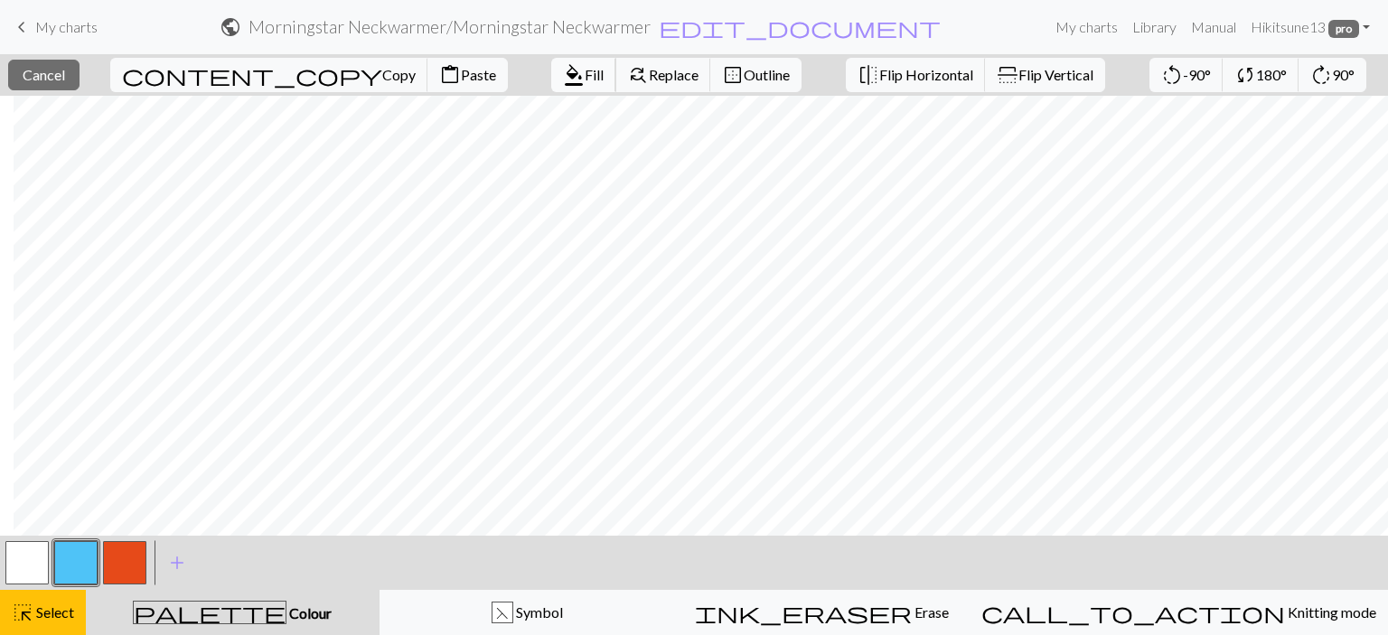
click at [563, 67] on span "format_color_fill" at bounding box center [574, 74] width 22 height 25
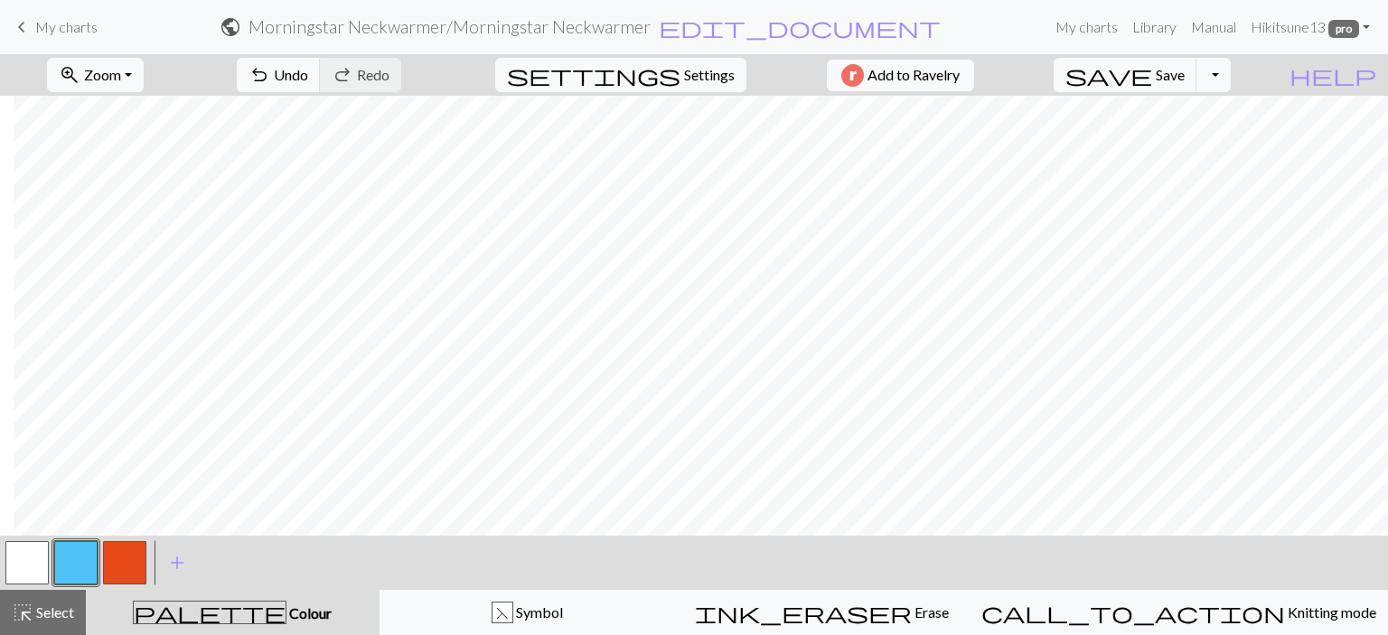
click at [31, 562] on button "button" at bounding box center [26, 562] width 43 height 43
click at [58, 610] on span "Select" at bounding box center [53, 612] width 41 height 17
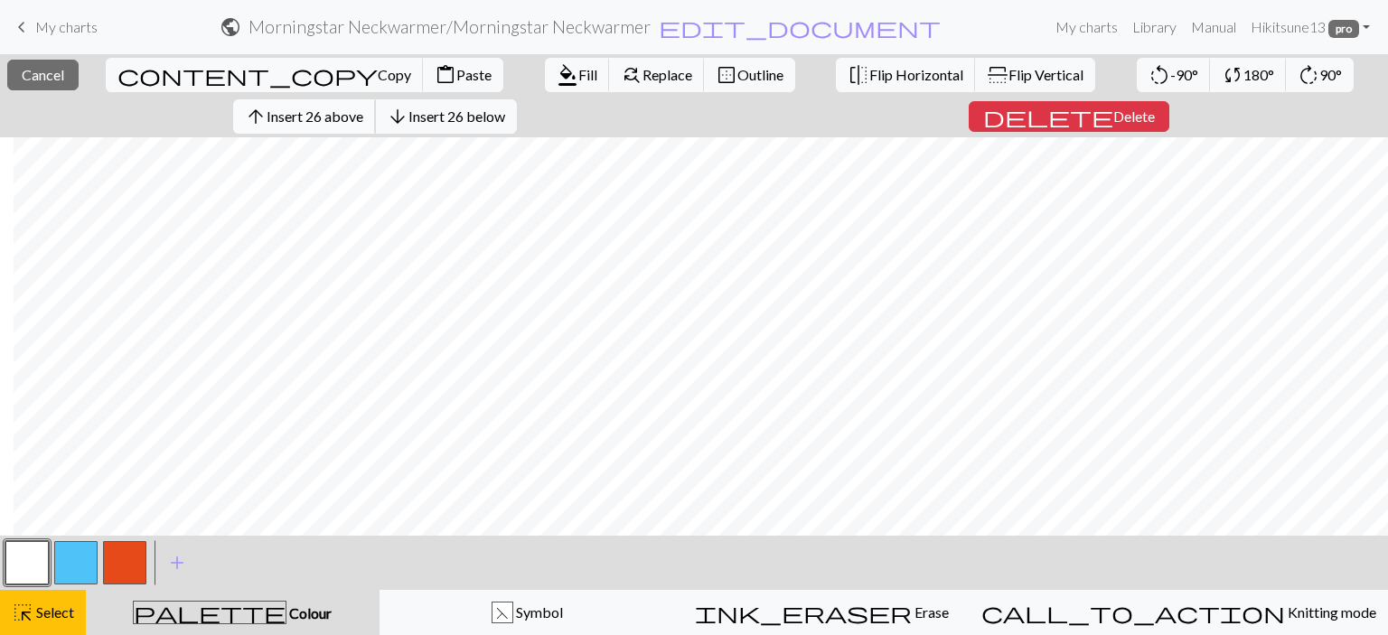
click at [336, 115] on span "Insert 26 above" at bounding box center [315, 116] width 97 height 17
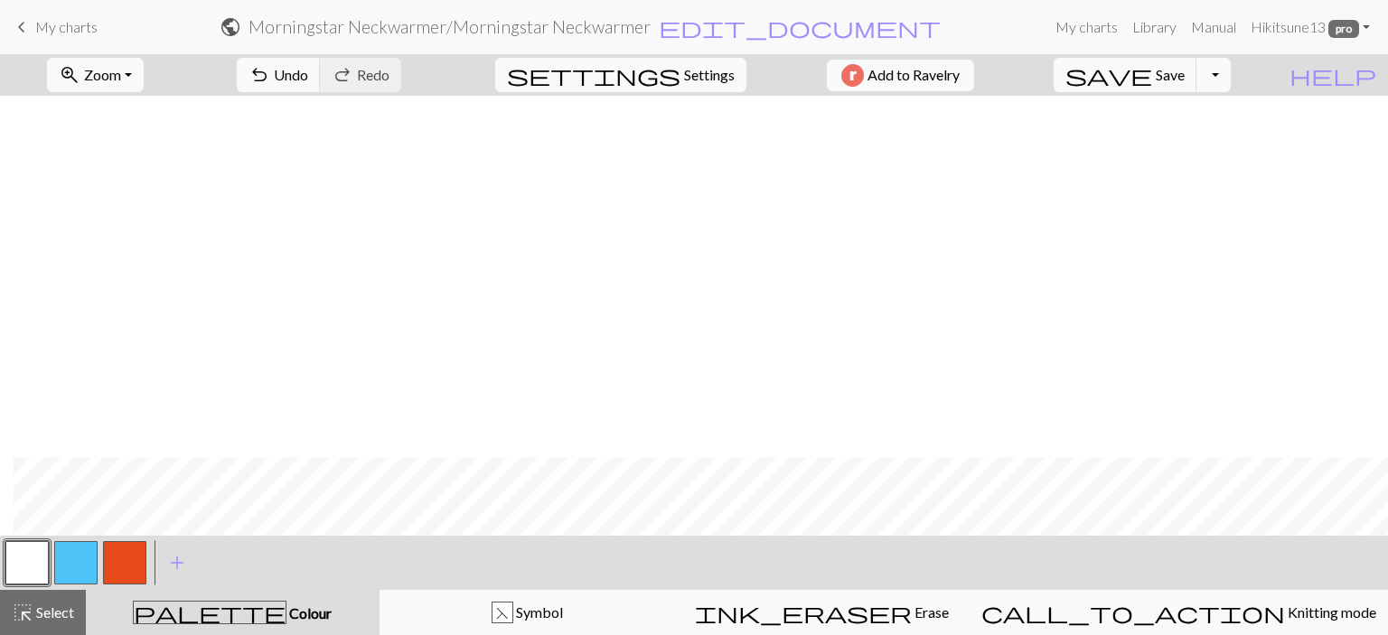
scroll to position [594, 69]
drag, startPoint x: 52, startPoint y: 607, endPoint x: 133, endPoint y: 601, distance: 80.7
click at [54, 608] on span "Select" at bounding box center [53, 612] width 41 height 17
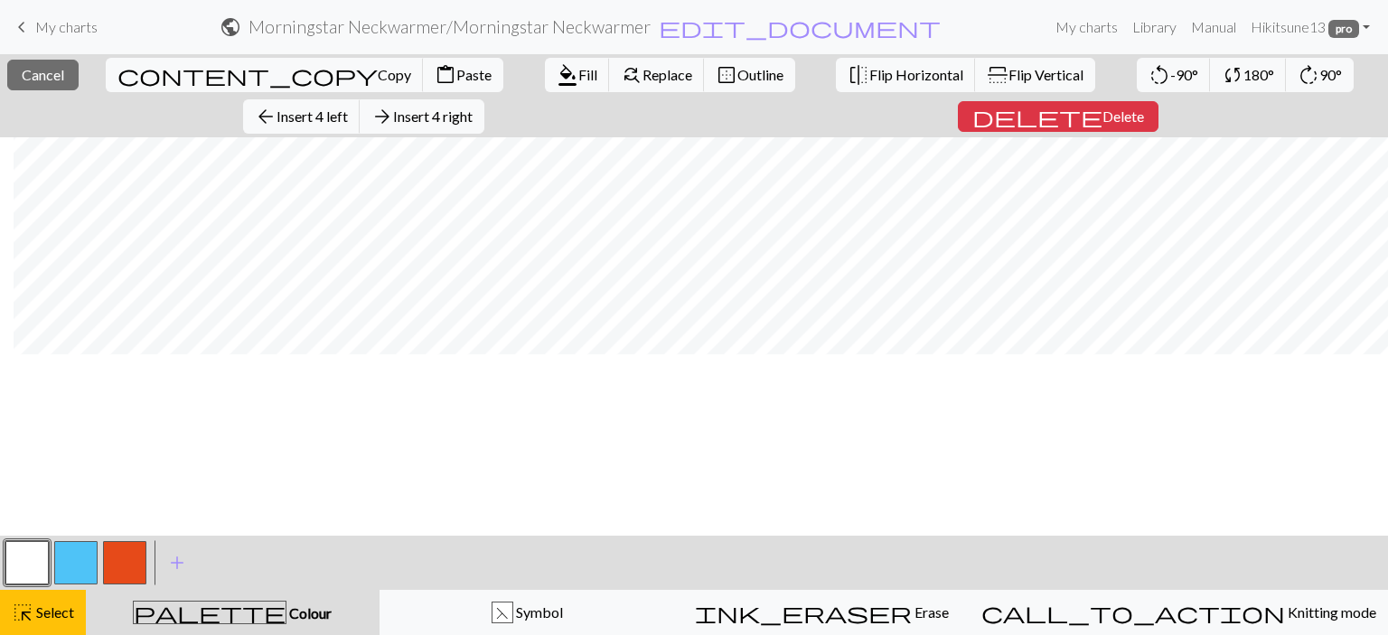
scroll to position [0, 69]
click at [485, 108] on span "Insert 22 right" at bounding box center [442, 116] width 88 height 17
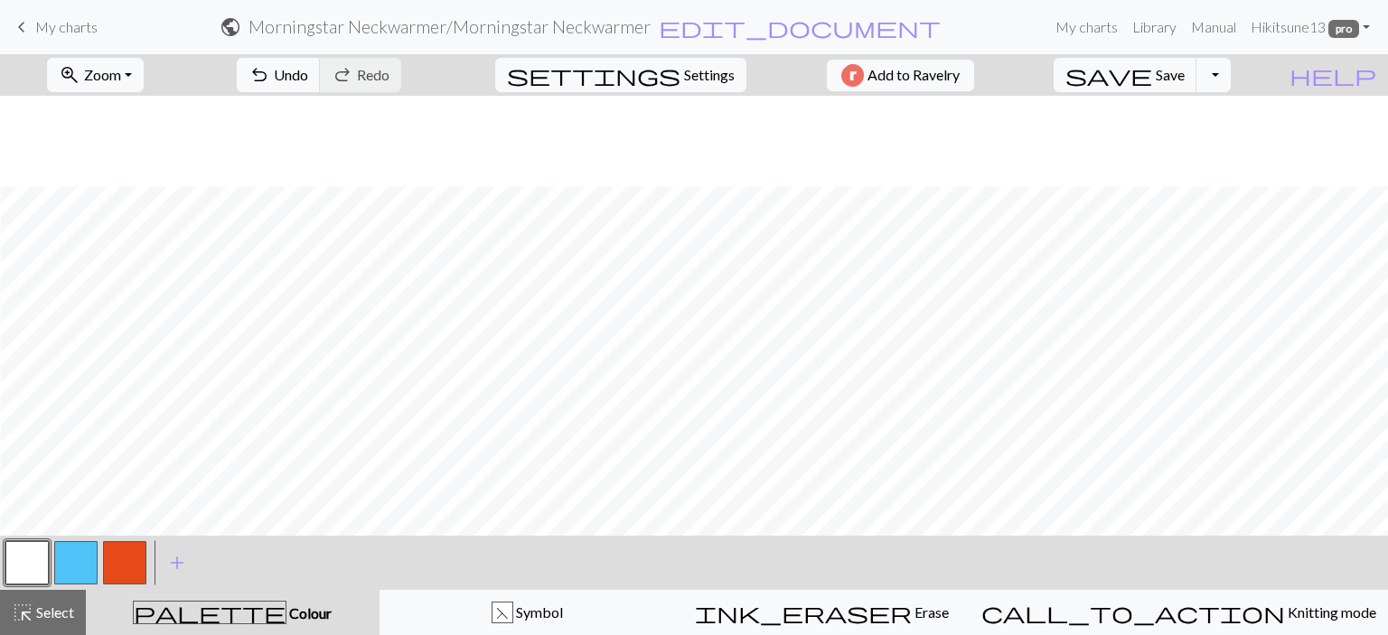
scroll to position [413, 213]
click at [79, 557] on button "button" at bounding box center [75, 562] width 43 height 43
drag, startPoint x: 61, startPoint y: 617, endPoint x: 202, endPoint y: 536, distance: 162.0
click at [61, 617] on span "Select" at bounding box center [53, 612] width 41 height 17
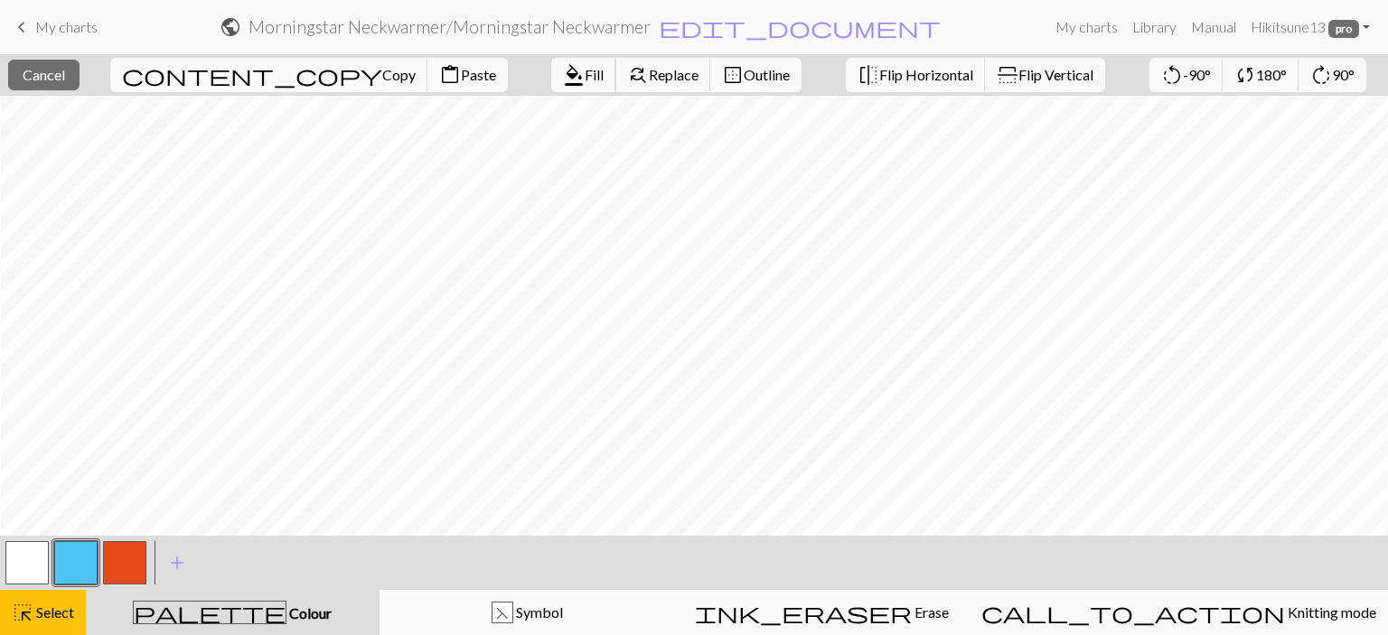
click at [563, 78] on span "format_color_fill" at bounding box center [574, 74] width 22 height 25
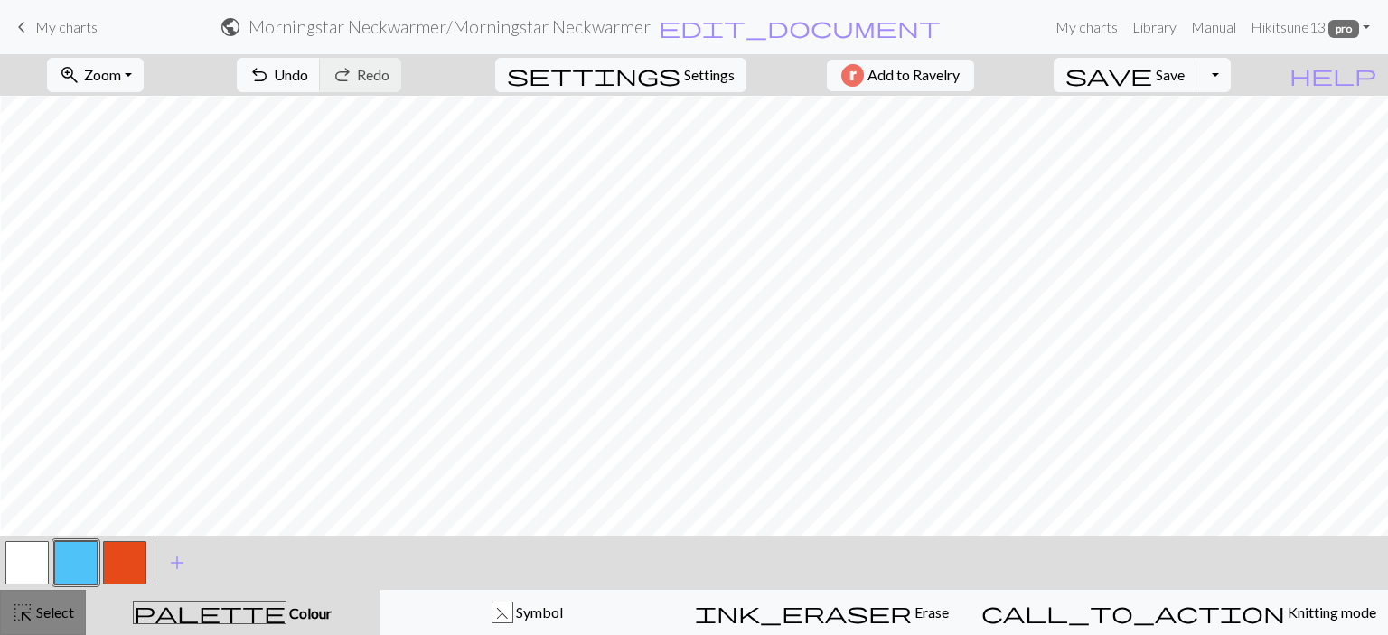
drag, startPoint x: 36, startPoint y: 616, endPoint x: 160, endPoint y: 524, distance: 154.3
click at [37, 614] on span "Select" at bounding box center [53, 612] width 41 height 17
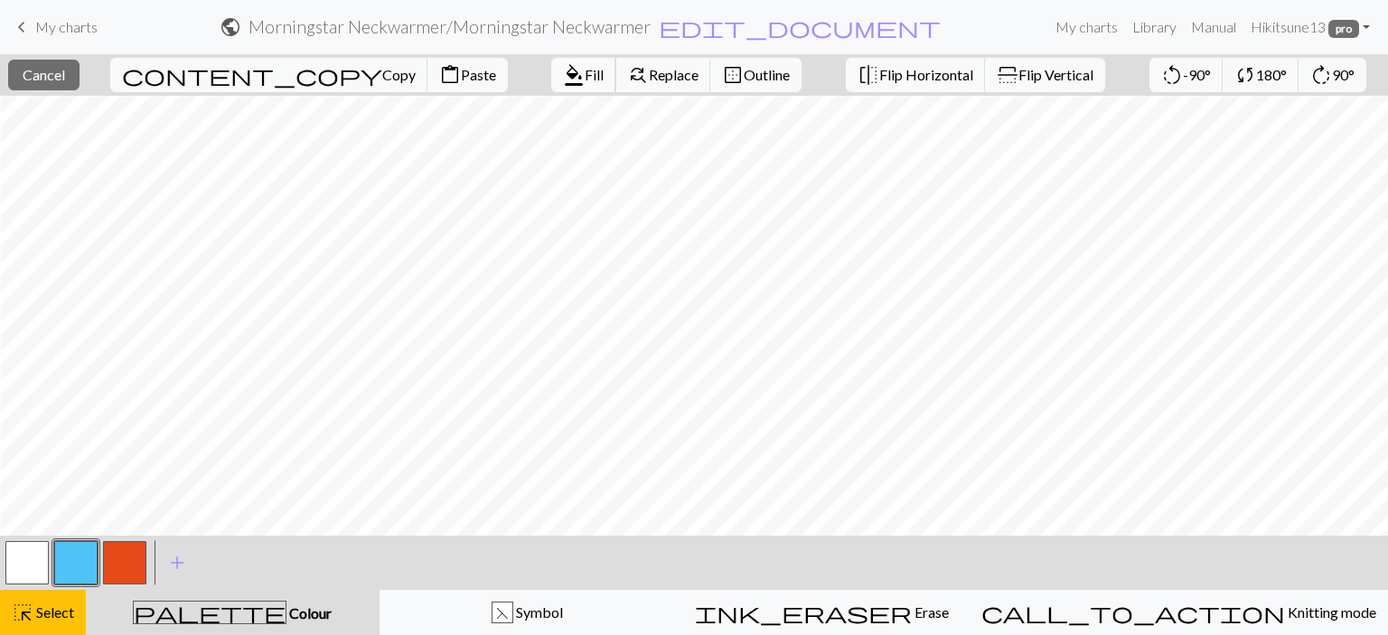
click at [585, 79] on span "Fill" at bounding box center [594, 74] width 19 height 17
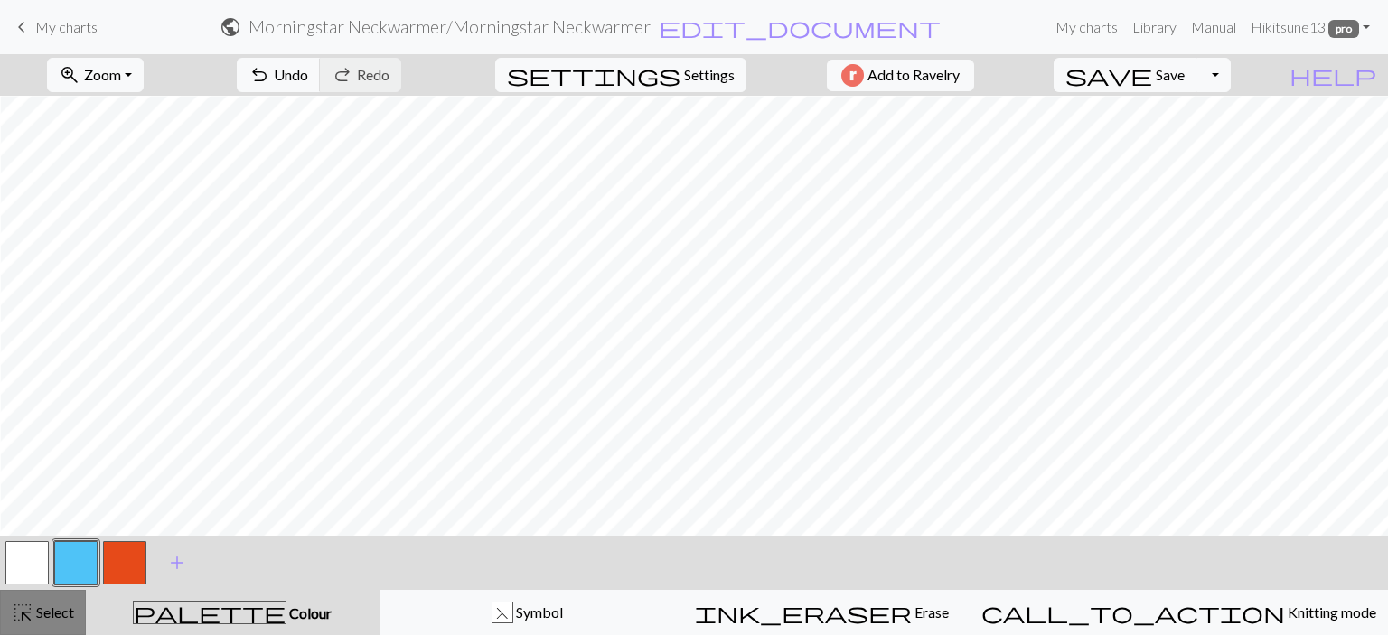
click at [39, 618] on span "Select" at bounding box center [53, 612] width 41 height 17
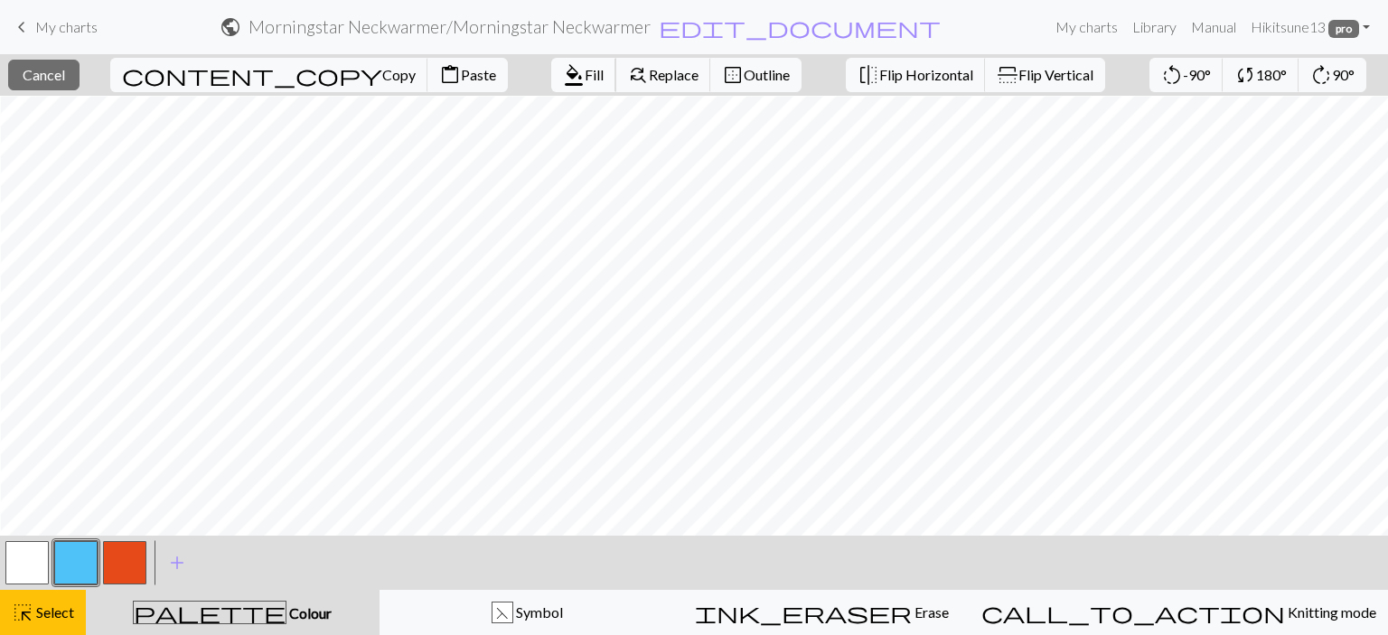
click at [585, 76] on span "Fill" at bounding box center [594, 74] width 19 height 17
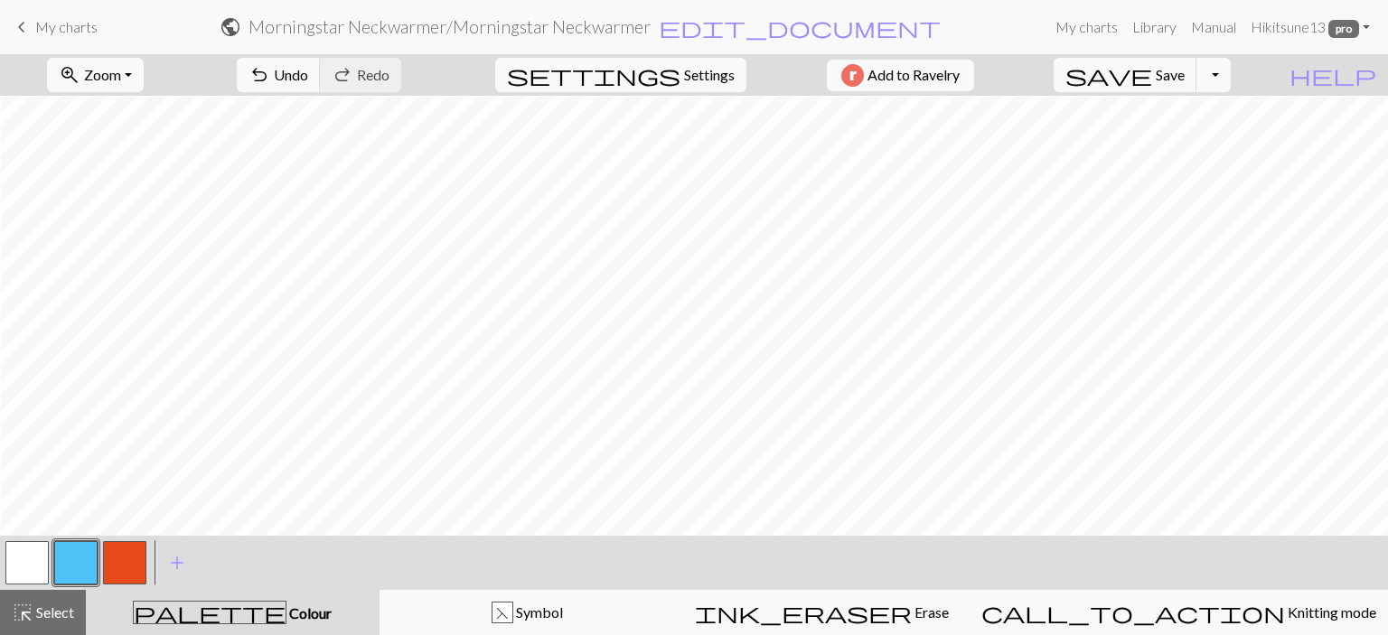
click at [21, 563] on button "button" at bounding box center [26, 562] width 43 height 43
drag, startPoint x: 70, startPoint y: 606, endPoint x: 80, endPoint y: 570, distance: 37.5
click at [70, 605] on span "Select" at bounding box center [53, 612] width 41 height 17
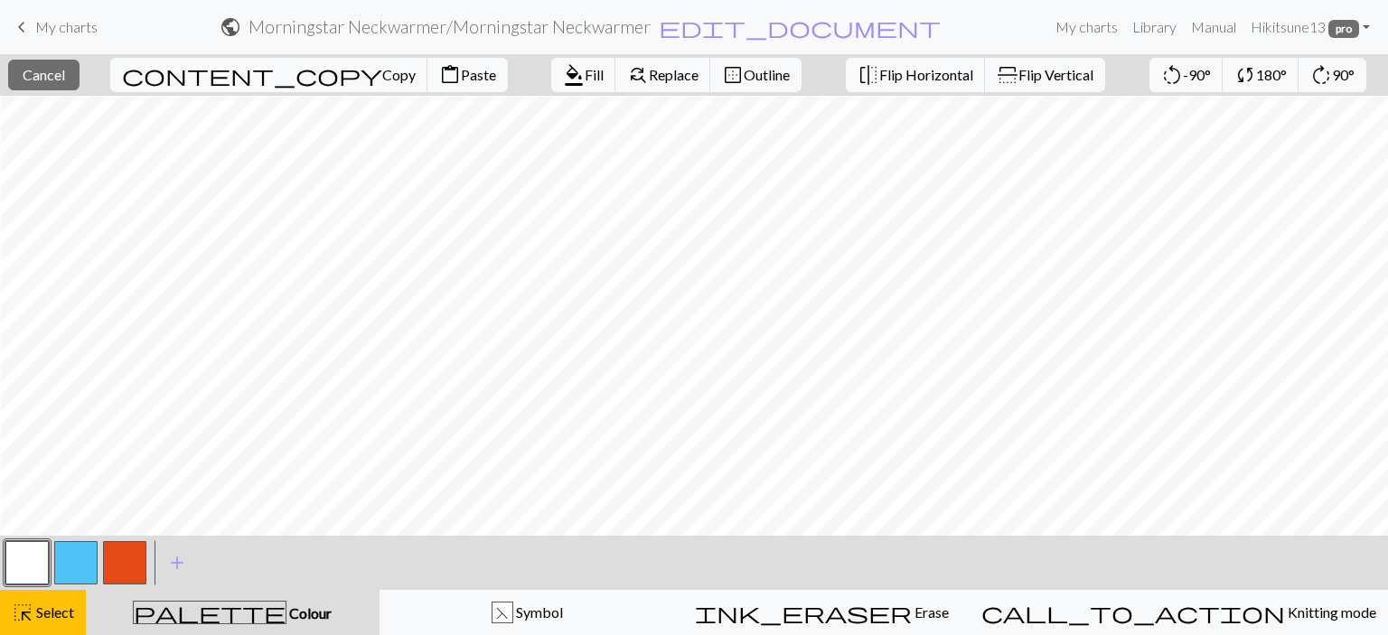
click at [80, 562] on button "button" at bounding box center [75, 562] width 43 height 43
click at [585, 72] on span "Fill" at bounding box center [594, 74] width 19 height 17
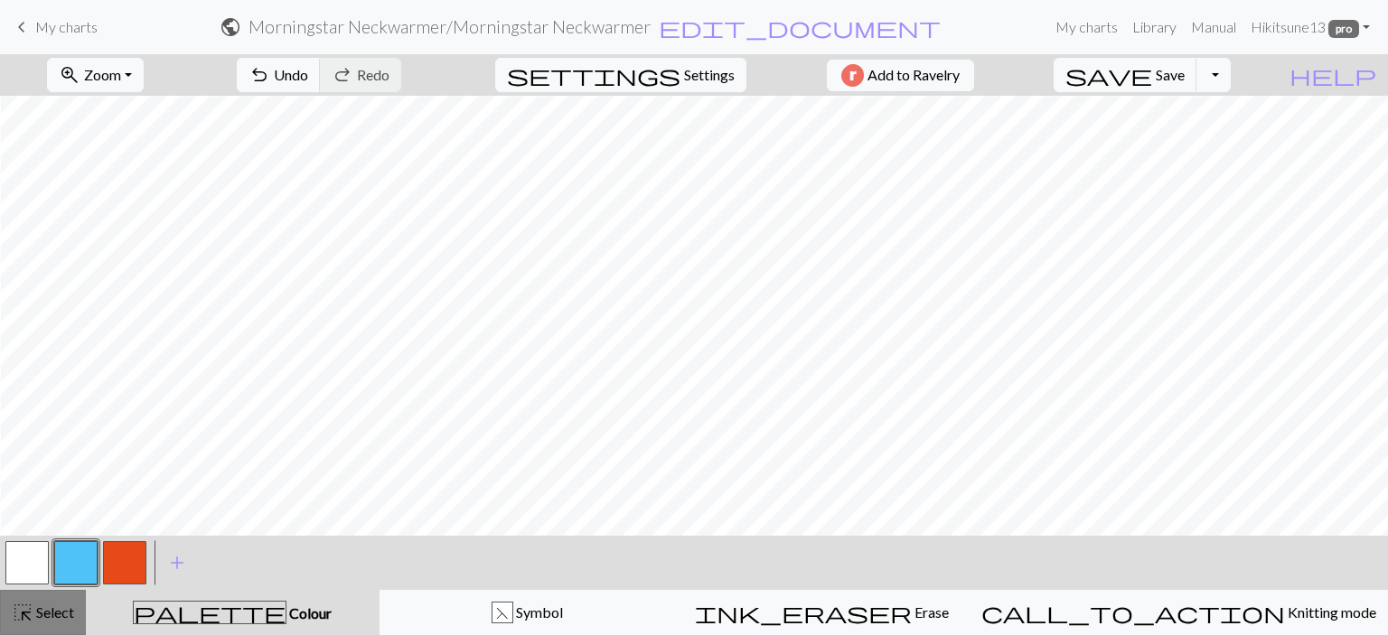
click at [42, 602] on div "highlight_alt Select Select" at bounding box center [43, 613] width 62 height 22
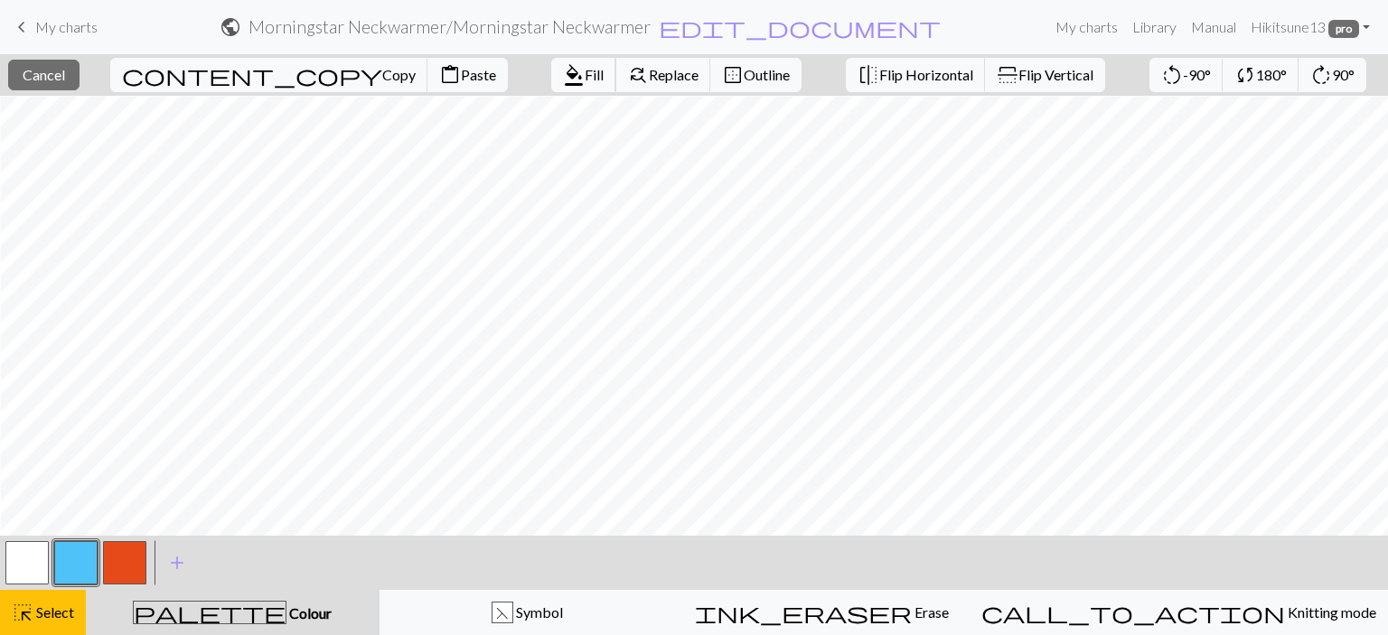
click at [585, 71] on span "Fill" at bounding box center [594, 74] width 19 height 17
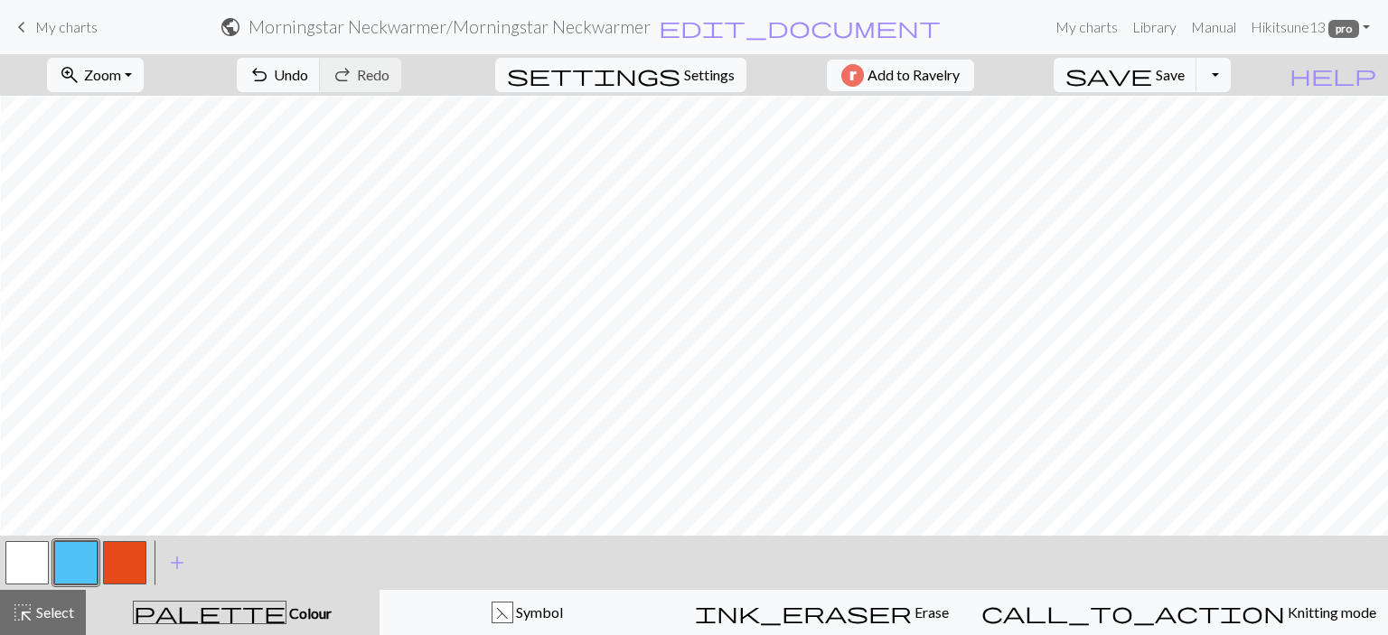
drag, startPoint x: 39, startPoint y: 621, endPoint x: 111, endPoint y: 531, distance: 115.0
click at [39, 621] on span "Select" at bounding box center [53, 612] width 41 height 17
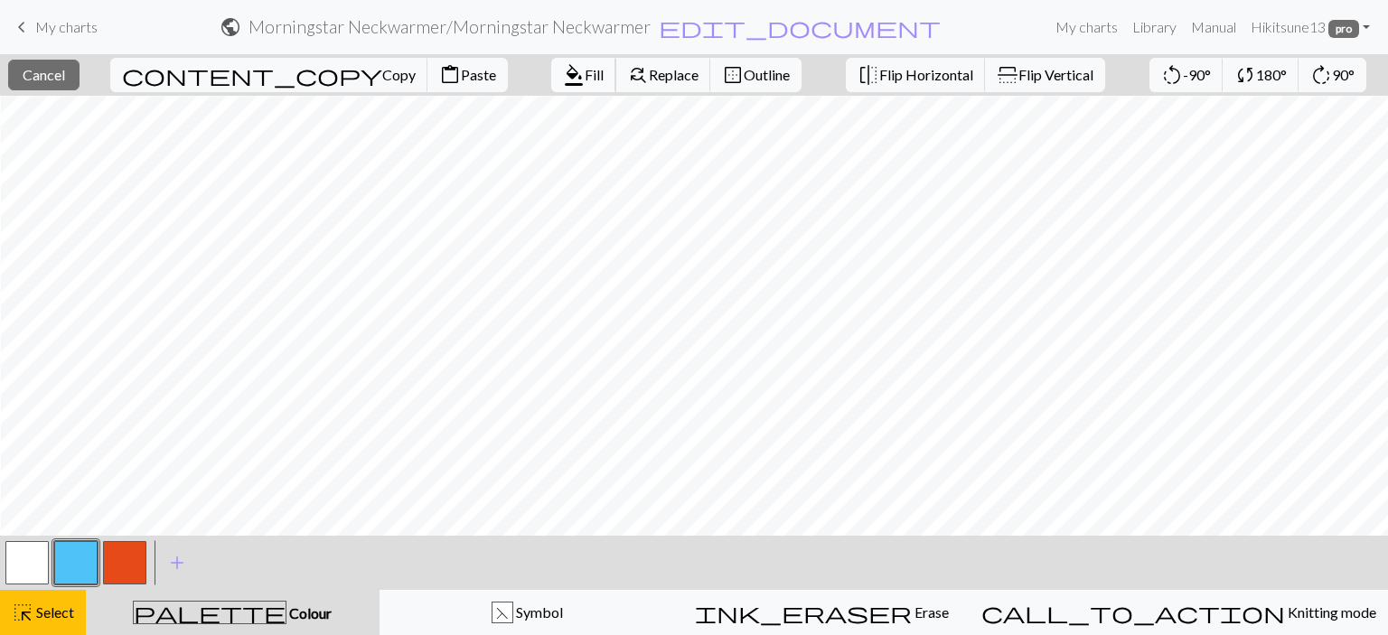
click at [585, 71] on span "Fill" at bounding box center [594, 74] width 19 height 17
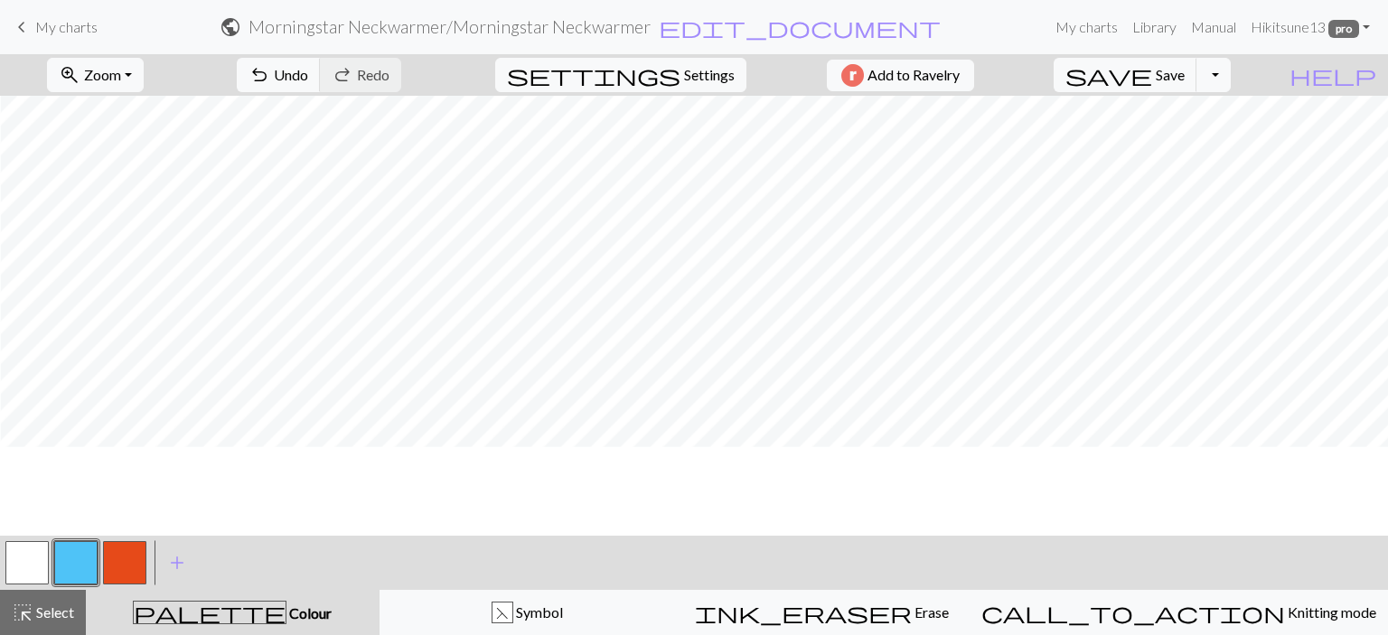
scroll to position [52, 213]
drag, startPoint x: 40, startPoint y: 603, endPoint x: 142, endPoint y: 548, distance: 116.0
click at [44, 599] on button "highlight_alt Select Select" at bounding box center [43, 612] width 86 height 45
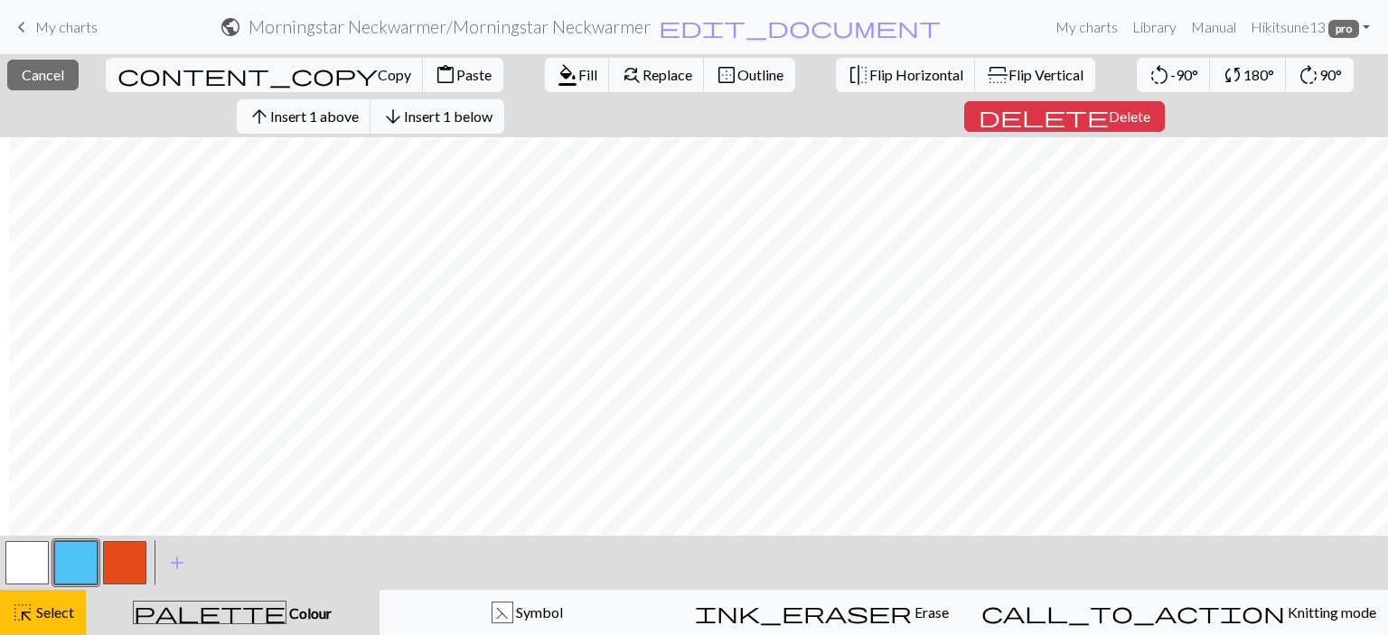
scroll to position [52, 267]
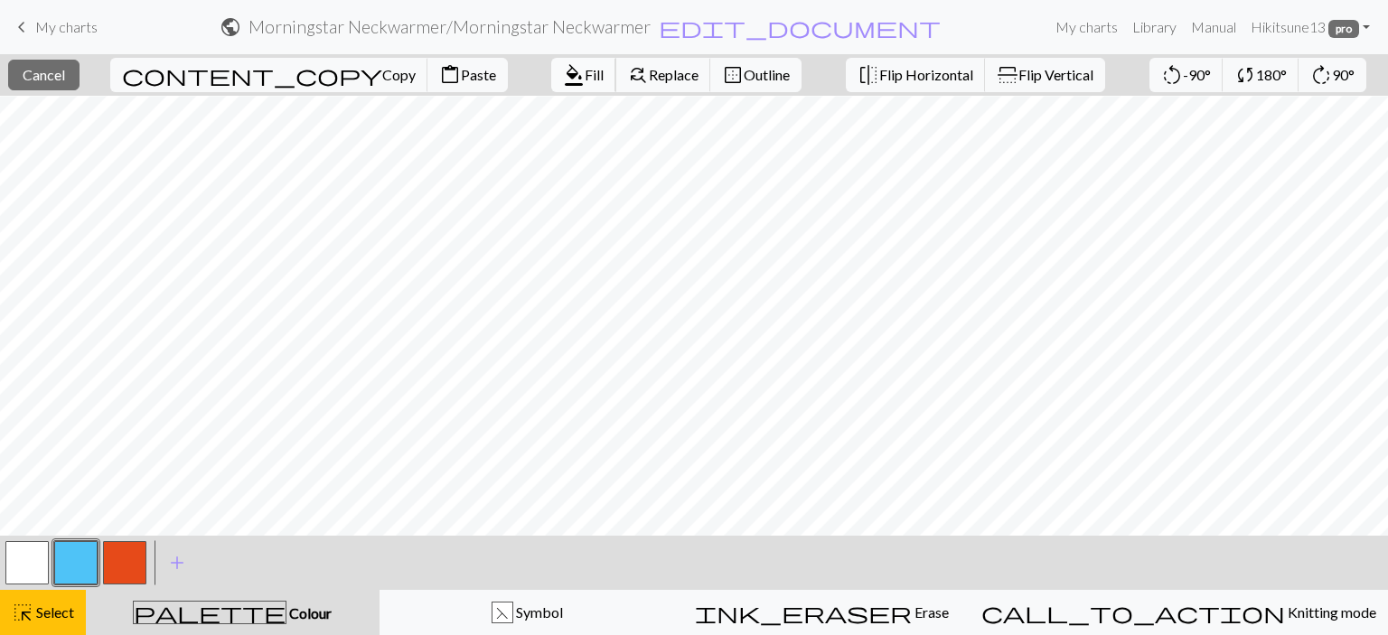
click at [585, 77] on span "Fill" at bounding box center [594, 74] width 19 height 17
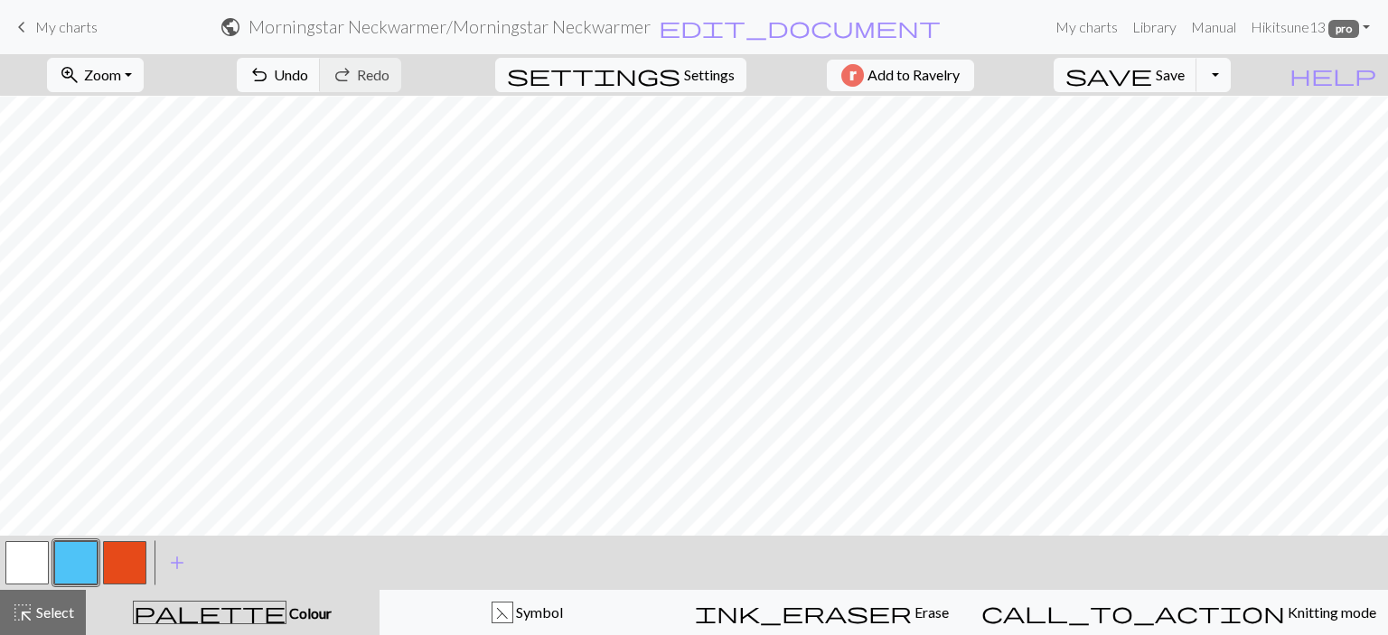
drag, startPoint x: 49, startPoint y: 605, endPoint x: 283, endPoint y: 526, distance: 246.9
click at [51, 605] on span "Select" at bounding box center [53, 612] width 41 height 17
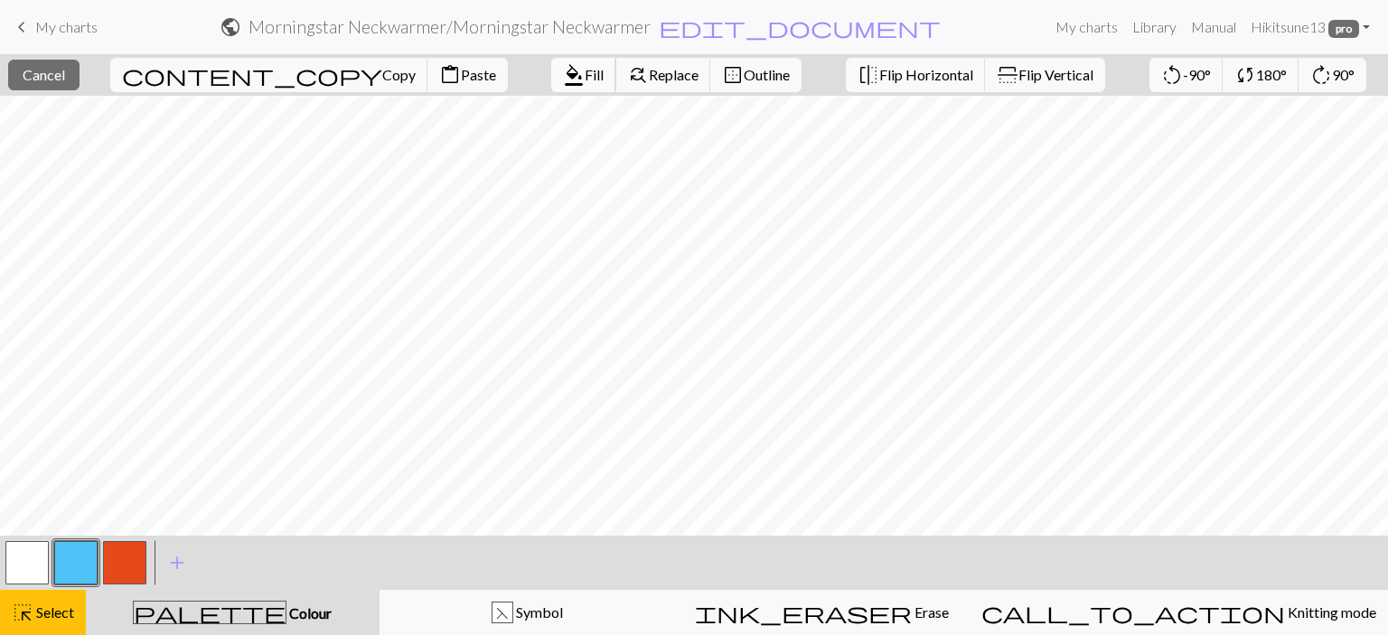
click at [551, 60] on button "format_color_fill Fill" at bounding box center [583, 75] width 65 height 34
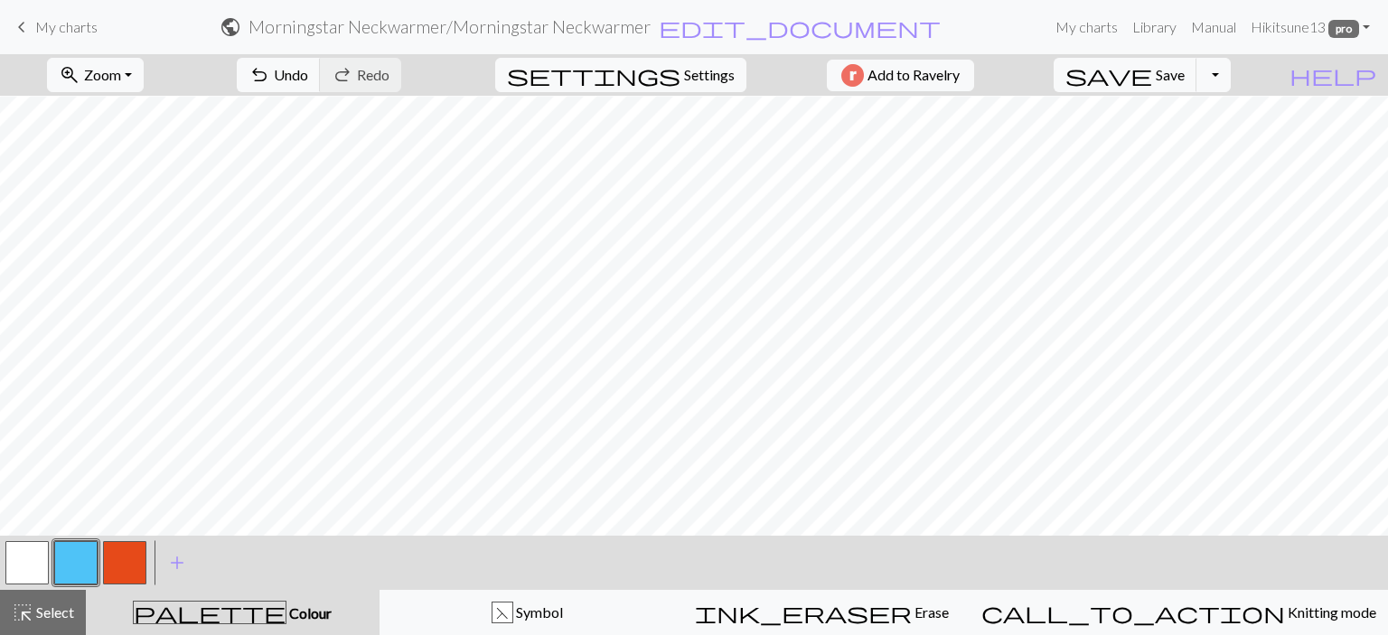
drag, startPoint x: 58, startPoint y: 614, endPoint x: 118, endPoint y: 574, distance: 72.9
click at [61, 609] on span "Select" at bounding box center [53, 612] width 41 height 17
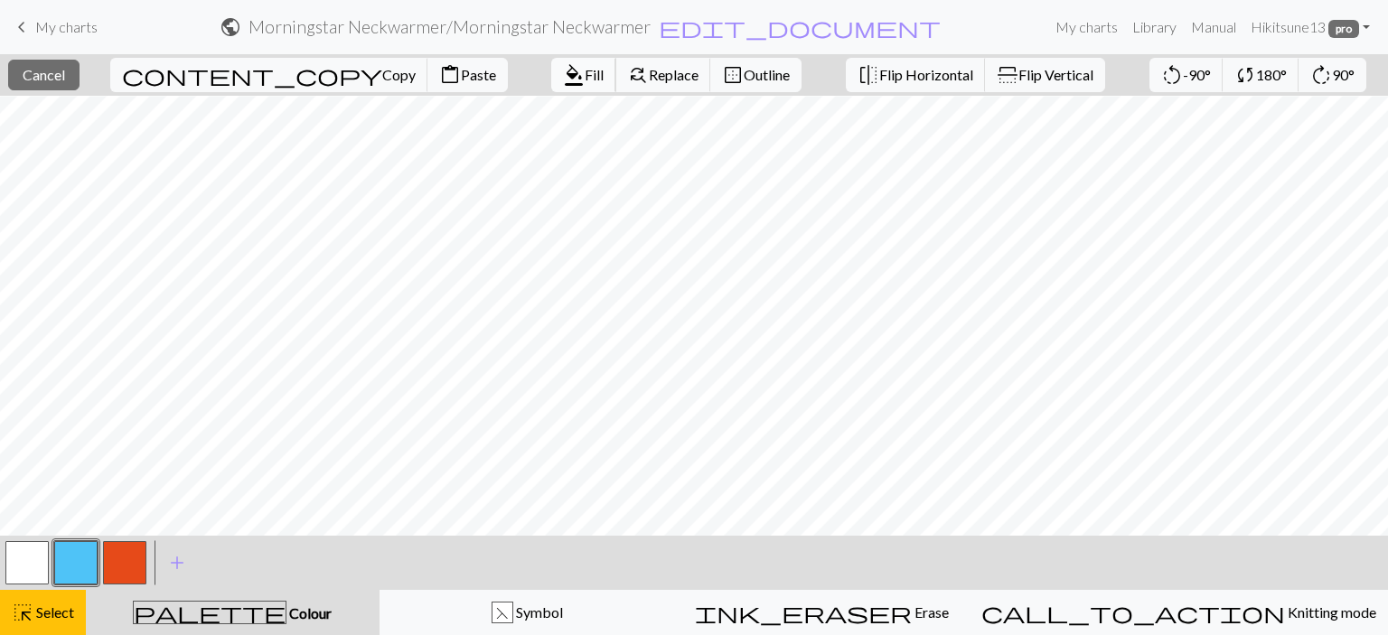
click at [585, 75] on span "Fill" at bounding box center [594, 74] width 19 height 17
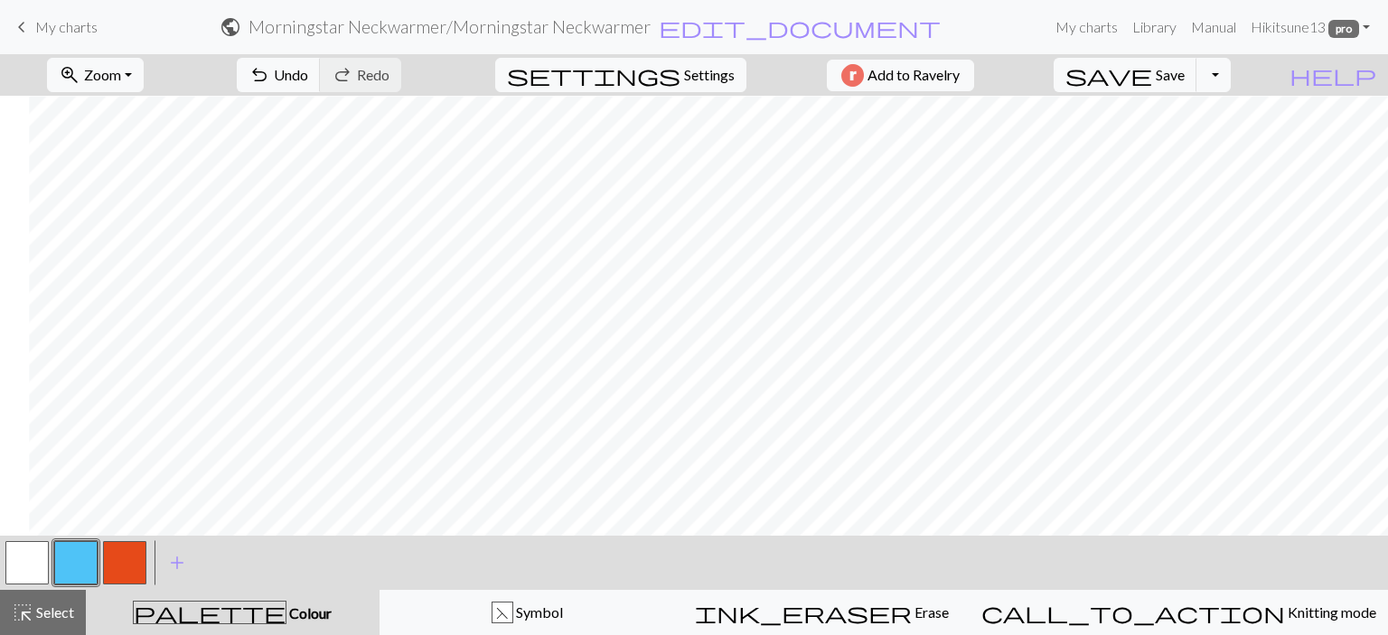
scroll to position [52, 360]
drag, startPoint x: 71, startPoint y: 606, endPoint x: 122, endPoint y: 545, distance: 79.6
click at [72, 604] on span "Select" at bounding box center [53, 612] width 41 height 17
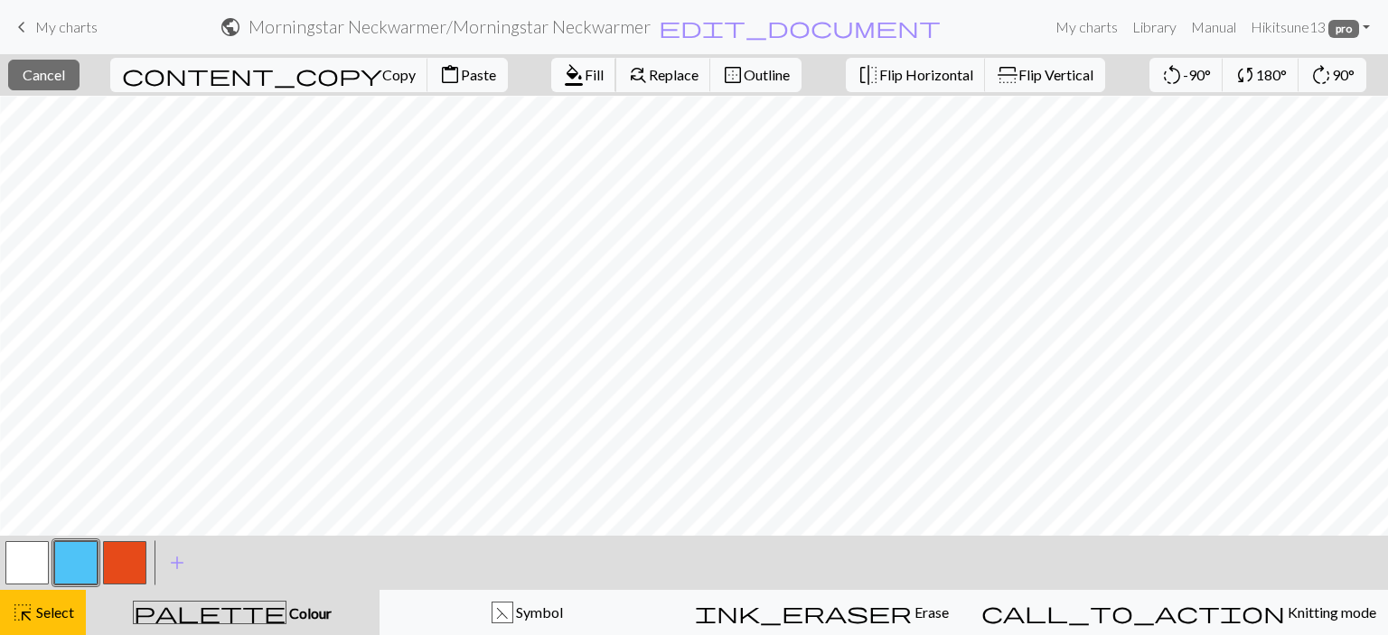
click at [563, 75] on span "format_color_fill" at bounding box center [574, 74] width 22 height 25
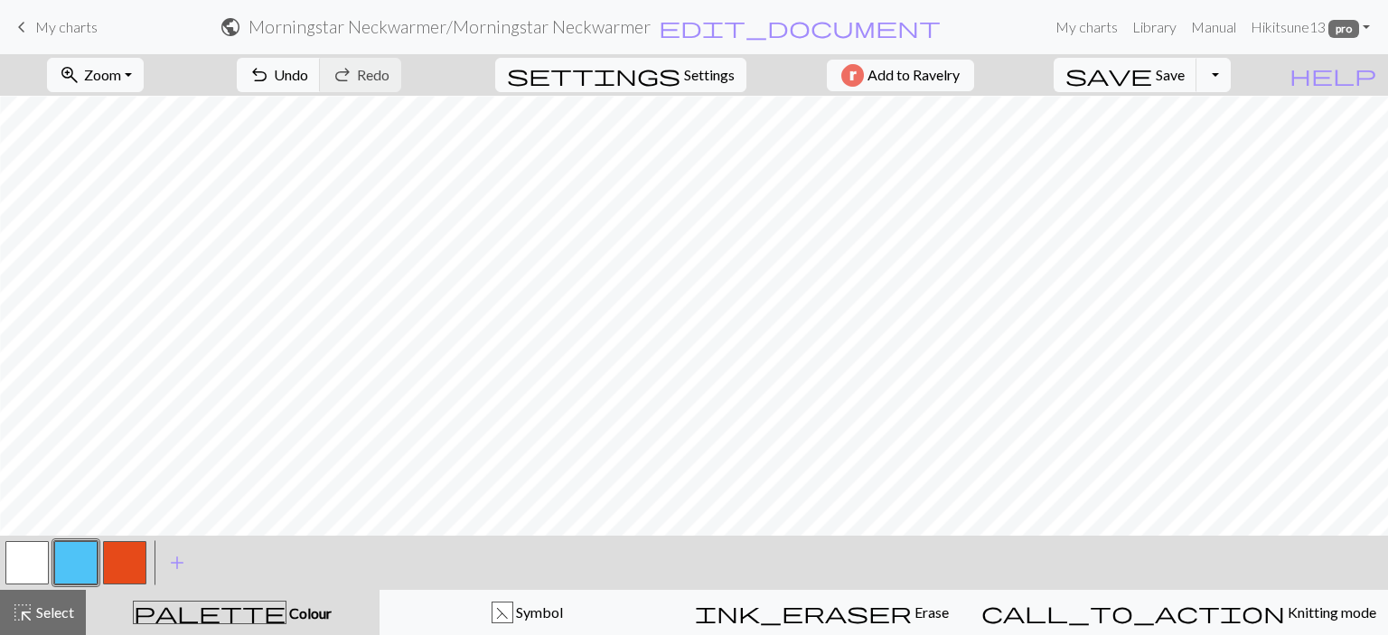
scroll to position [0, 360]
click at [77, 603] on button "highlight_alt Select Select" at bounding box center [43, 612] width 86 height 45
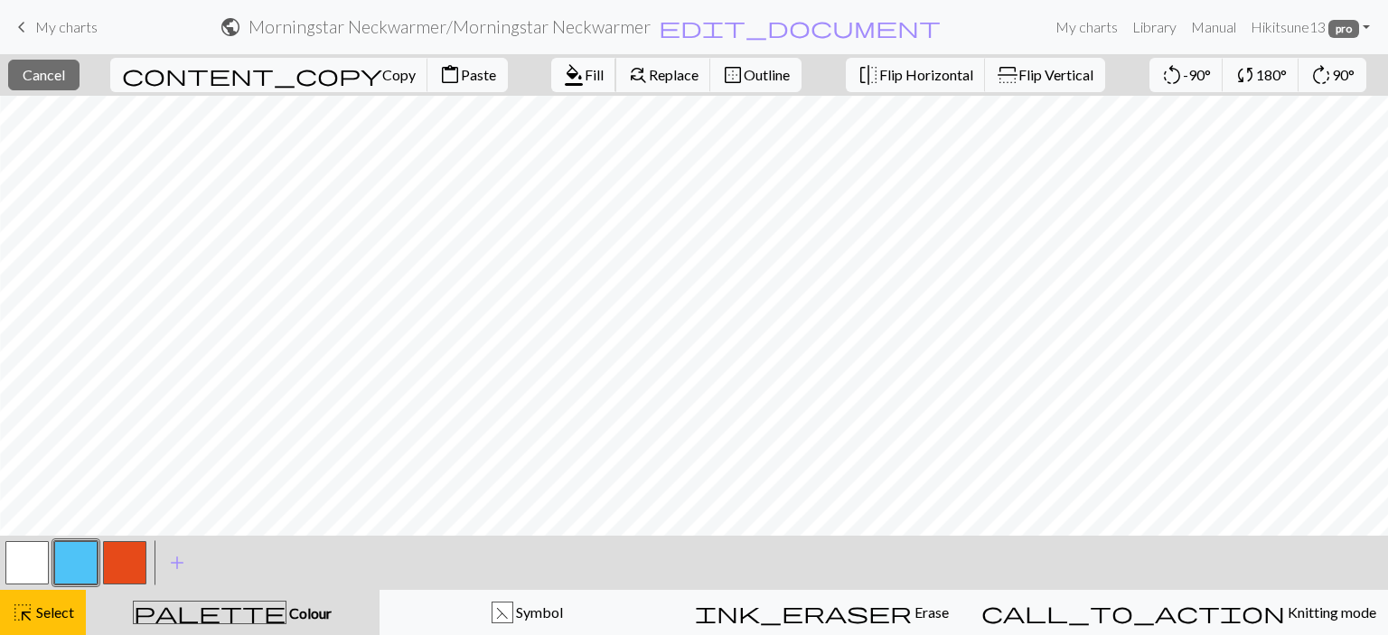
click at [563, 71] on span "format_color_fill" at bounding box center [574, 74] width 22 height 25
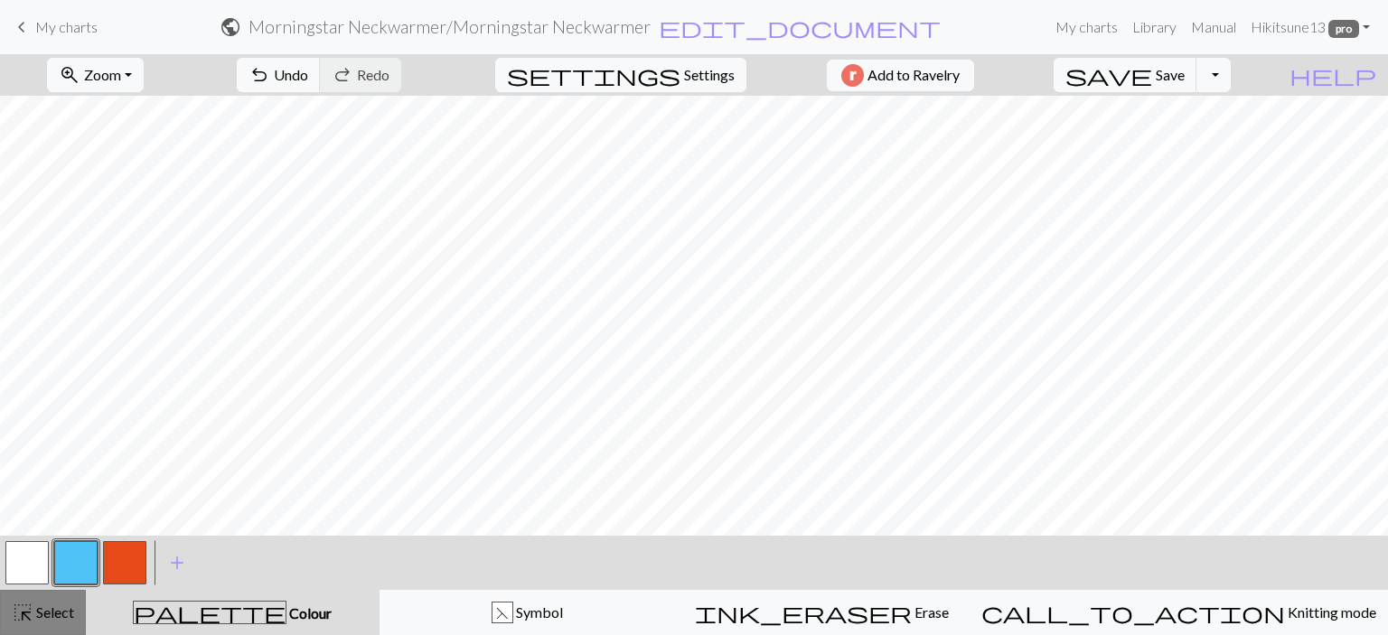
drag, startPoint x: 54, startPoint y: 612, endPoint x: 429, endPoint y: 556, distance: 379.2
click at [56, 612] on span "Select" at bounding box center [53, 612] width 41 height 17
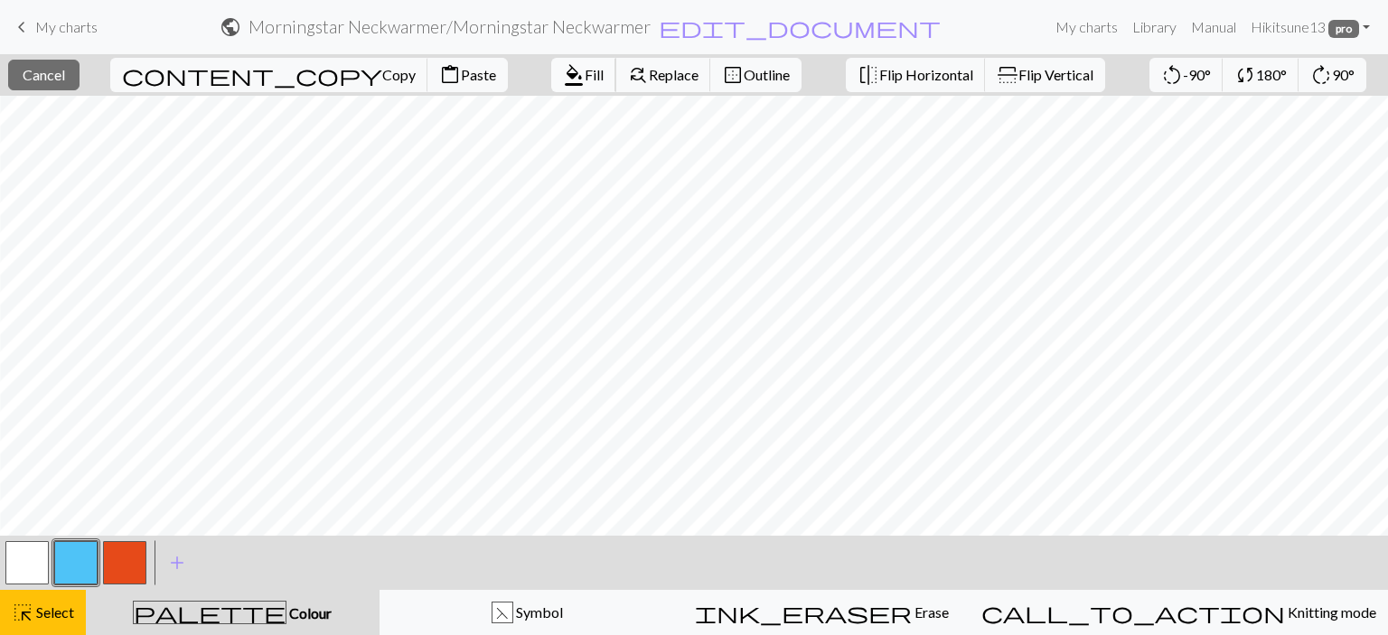
click at [563, 78] on span "format_color_fill" at bounding box center [574, 74] width 22 height 25
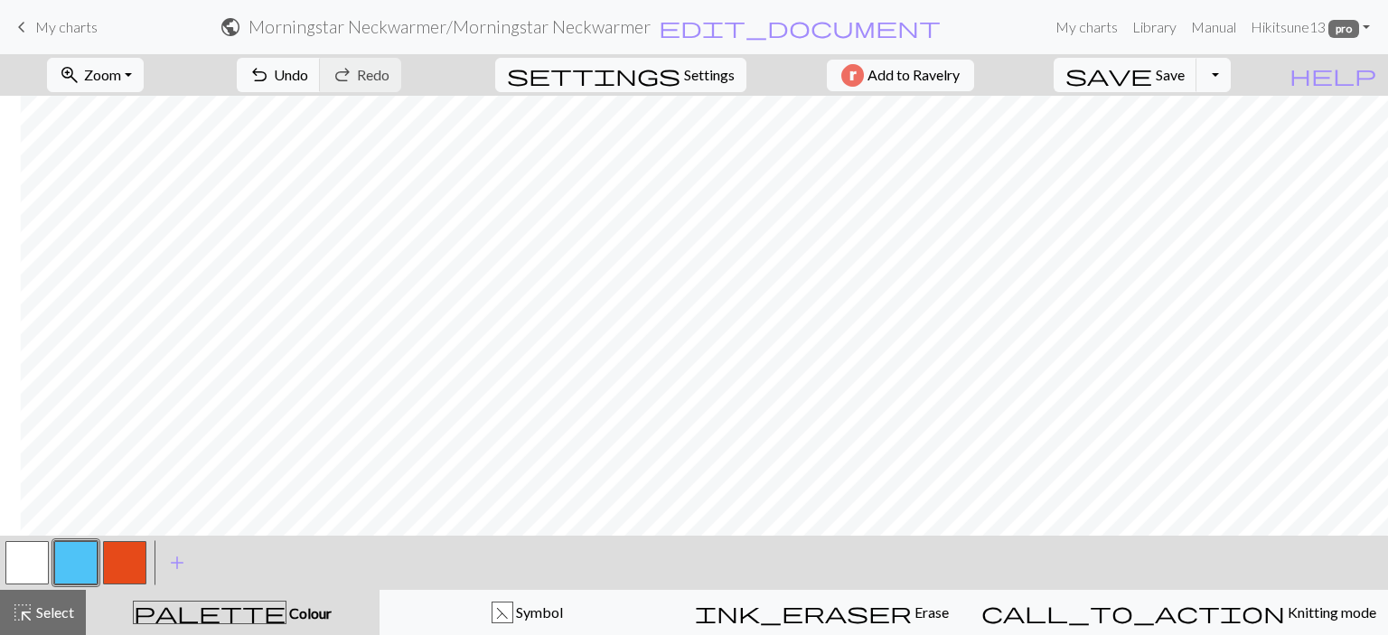
scroll to position [0, 405]
drag, startPoint x: 19, startPoint y: 614, endPoint x: 40, endPoint y: 589, distance: 32.0
click at [20, 613] on span "highlight_alt" at bounding box center [23, 612] width 22 height 25
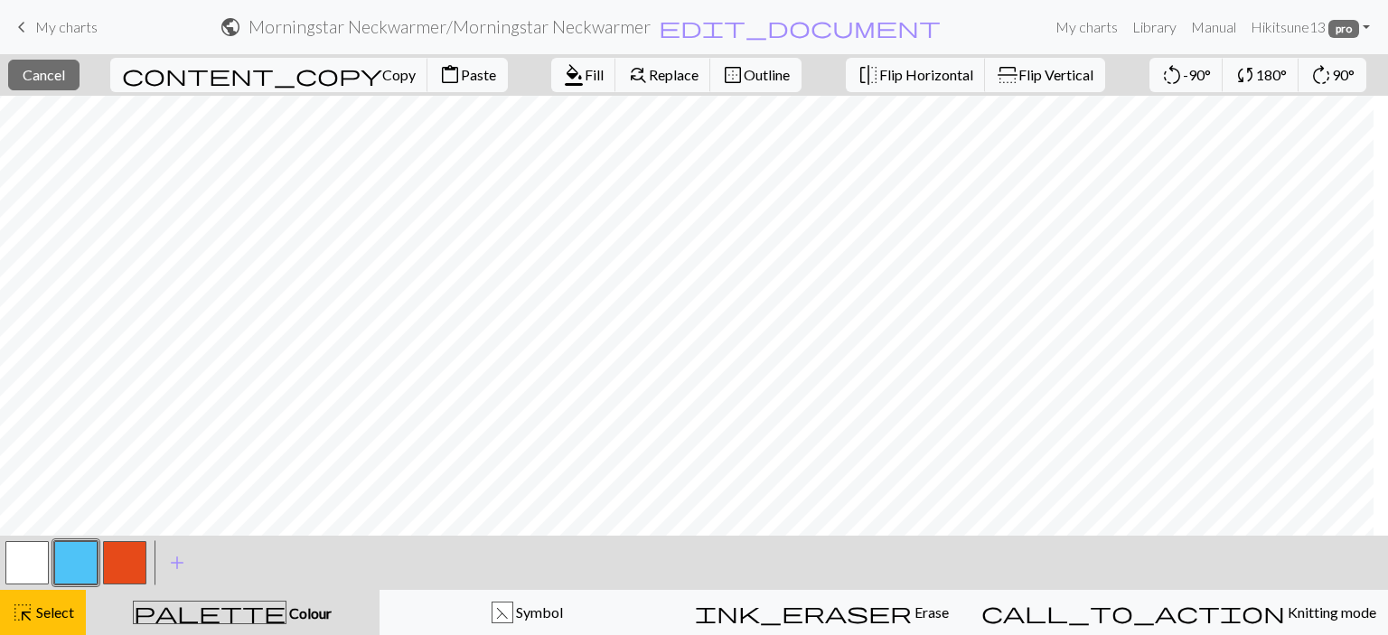
scroll to position [0, 324]
click at [563, 73] on span "format_color_fill" at bounding box center [574, 74] width 22 height 25
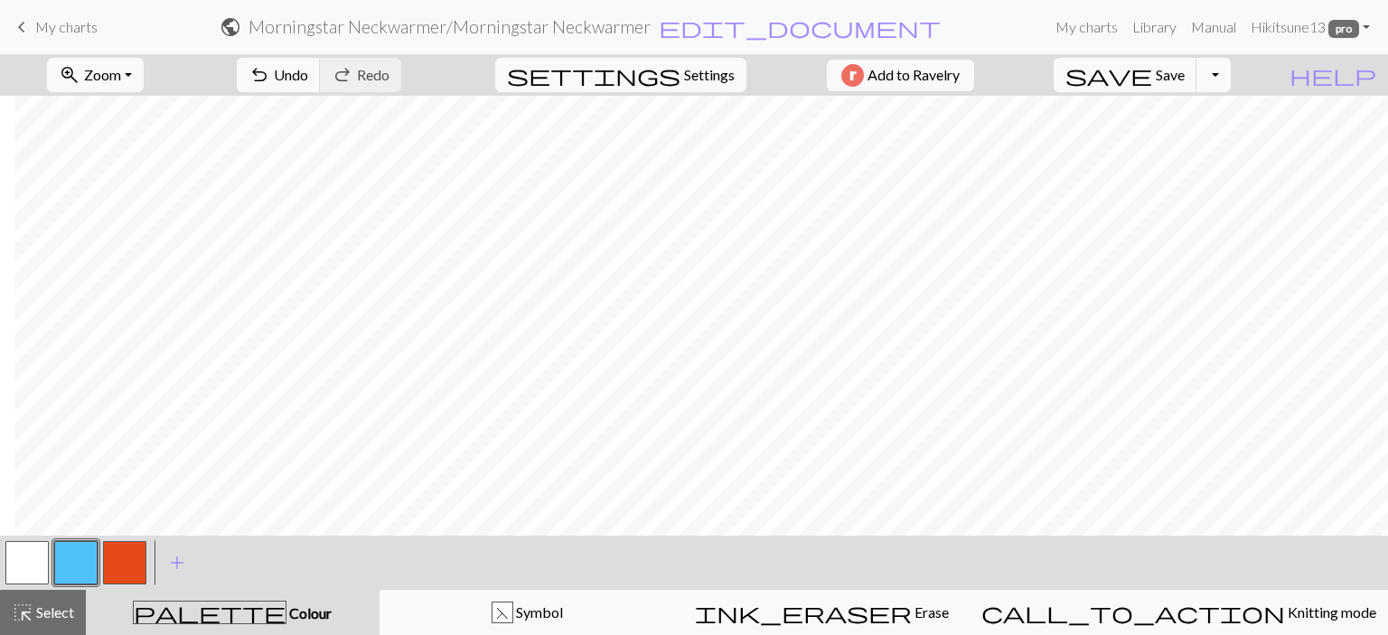
scroll to position [0, 541]
drag, startPoint x: 40, startPoint y: 615, endPoint x: 304, endPoint y: 523, distance: 279.5
click at [49, 613] on span "Select" at bounding box center [53, 612] width 41 height 17
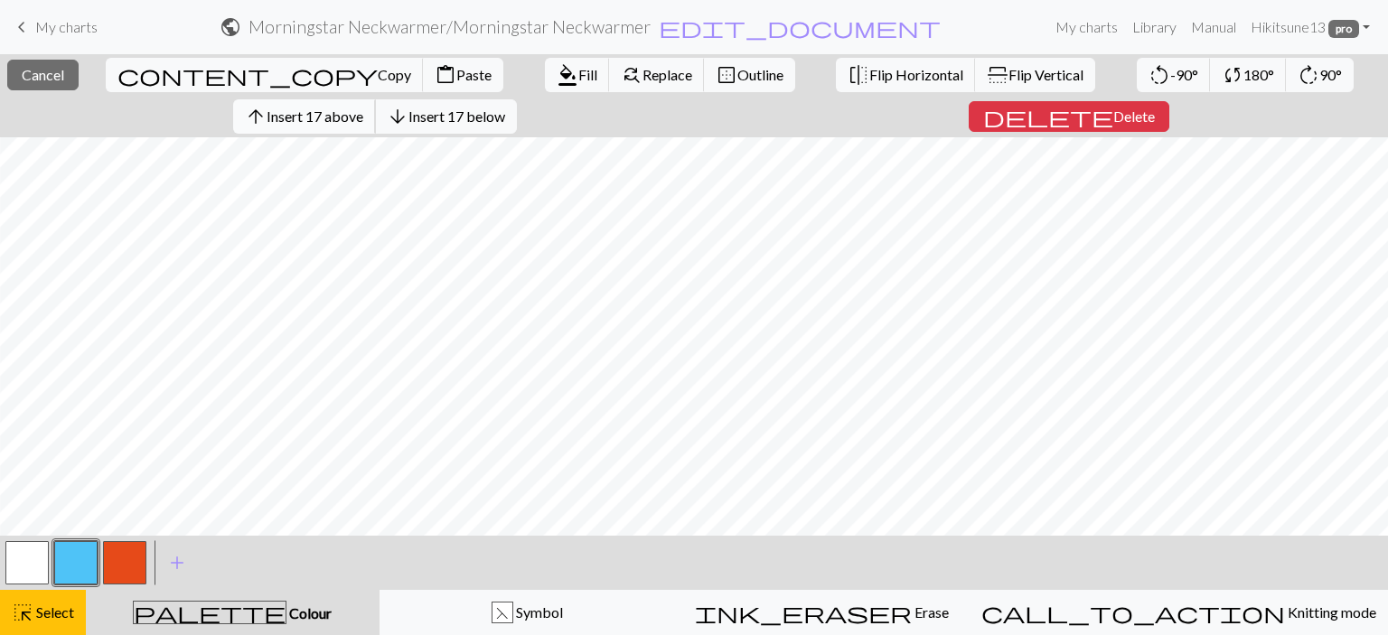
click at [295, 113] on span "Insert 17 above" at bounding box center [315, 116] width 97 height 17
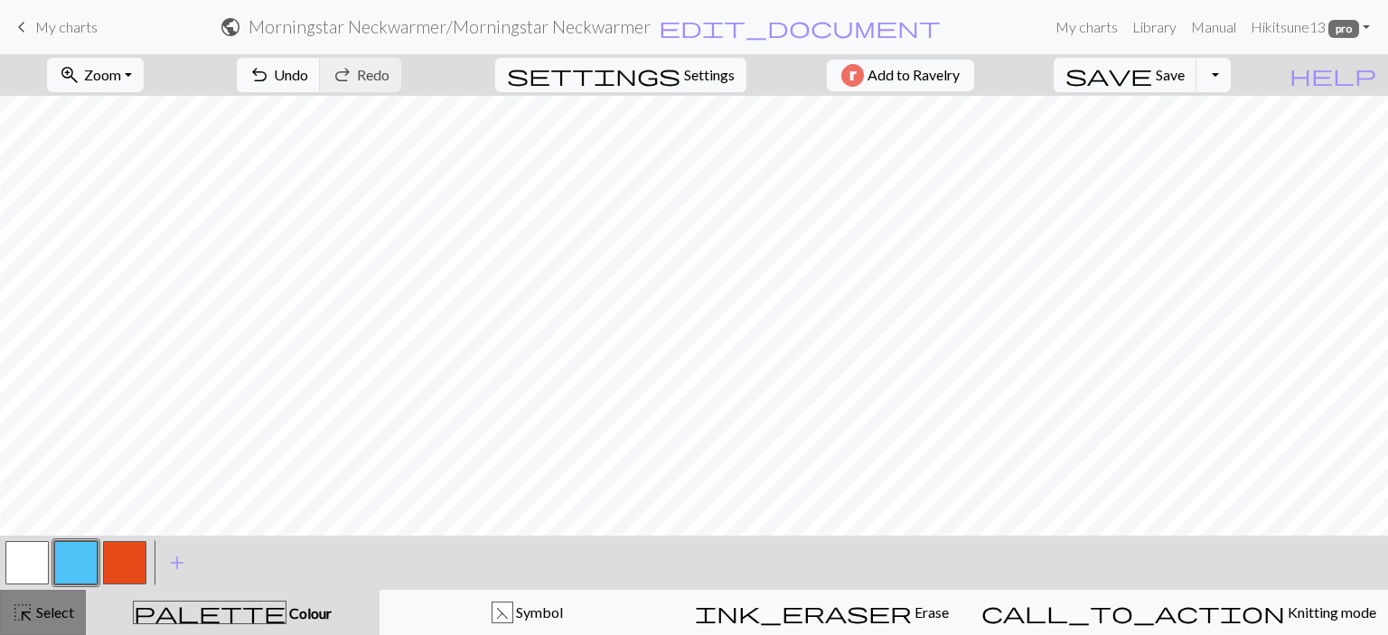
drag, startPoint x: 42, startPoint y: 612, endPoint x: 544, endPoint y: 523, distance: 510.1
click at [44, 612] on span "Select" at bounding box center [53, 612] width 41 height 17
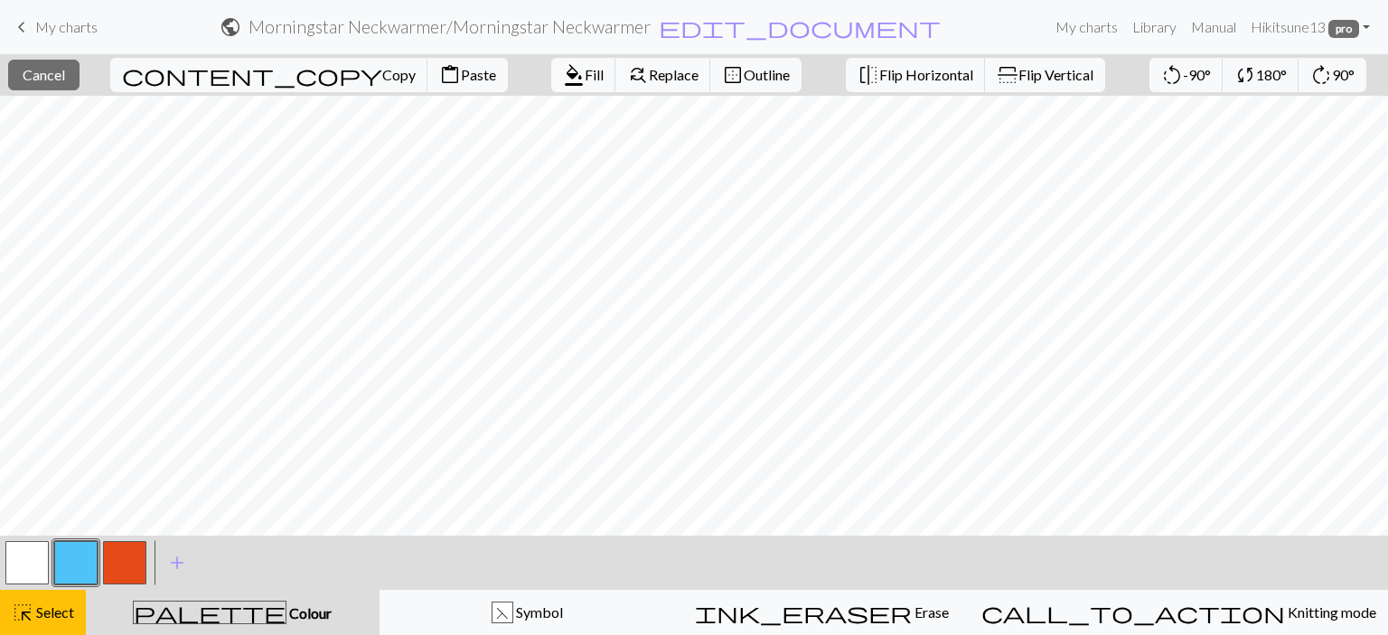
scroll to position [0, 143]
click at [563, 71] on span "format_color_fill" at bounding box center [574, 74] width 22 height 25
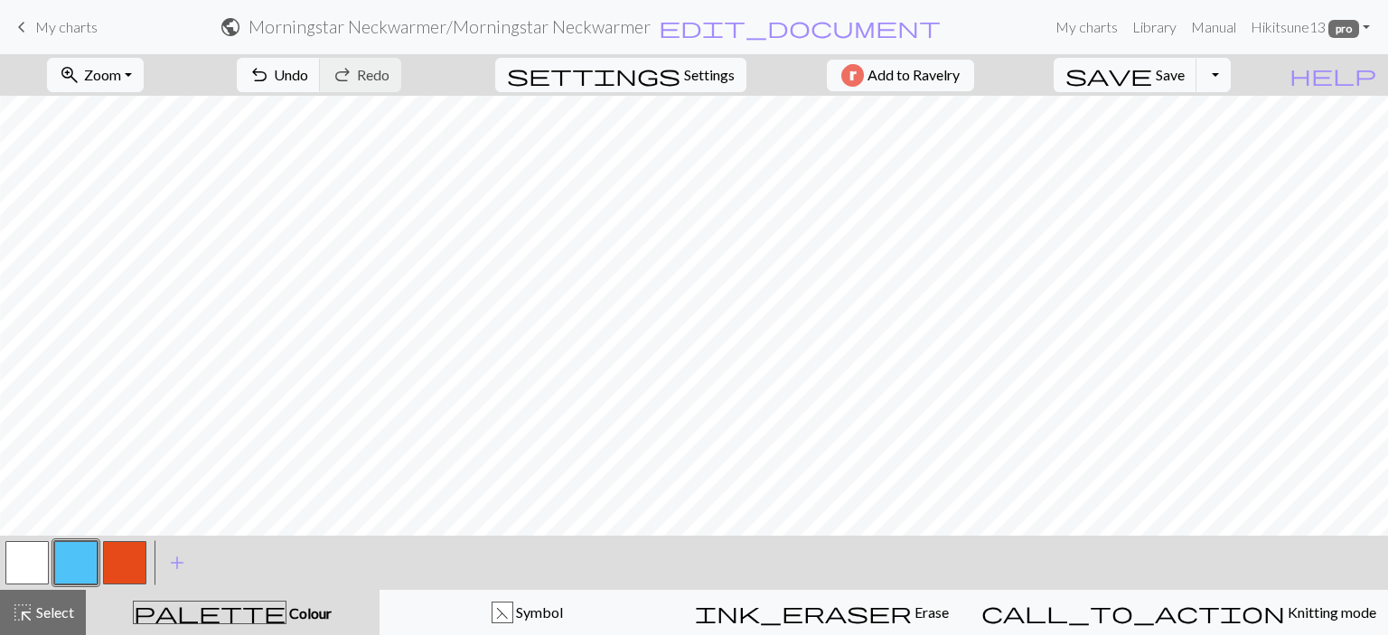
drag, startPoint x: 56, startPoint y: 609, endPoint x: 137, endPoint y: 540, distance: 106.4
click at [57, 607] on span "Select" at bounding box center [53, 612] width 41 height 17
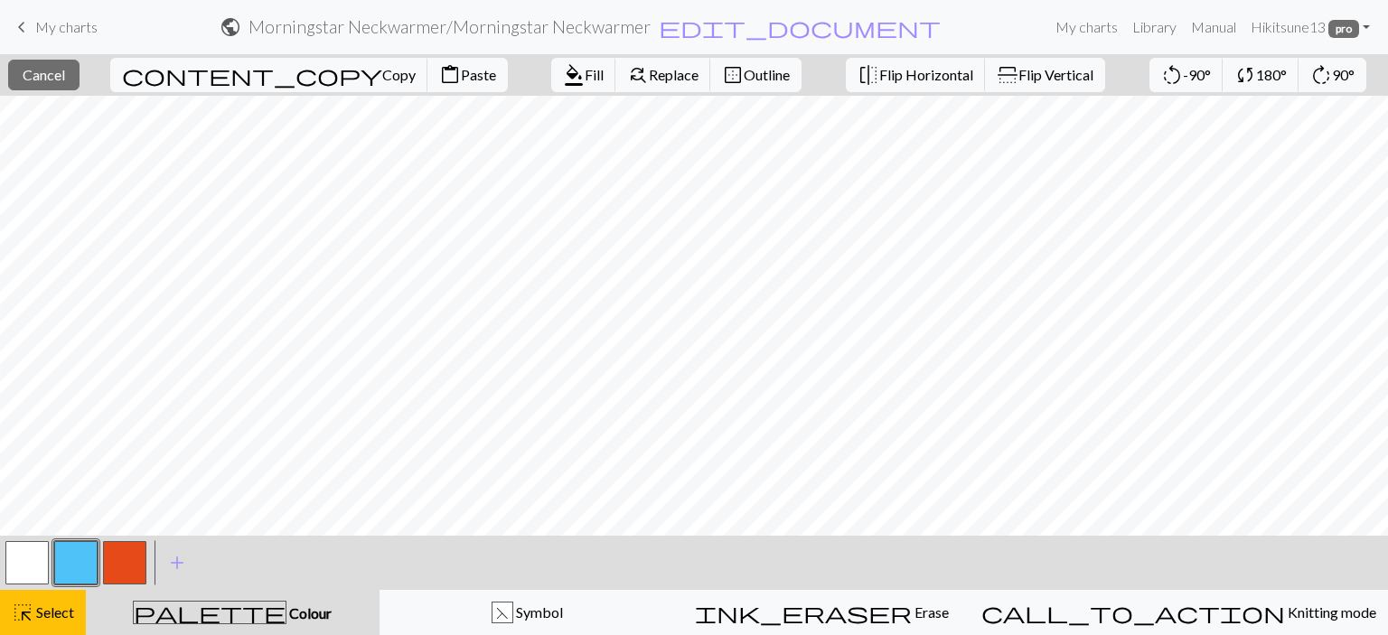
scroll to position [0, 533]
click at [585, 68] on span "Fill" at bounding box center [594, 74] width 19 height 17
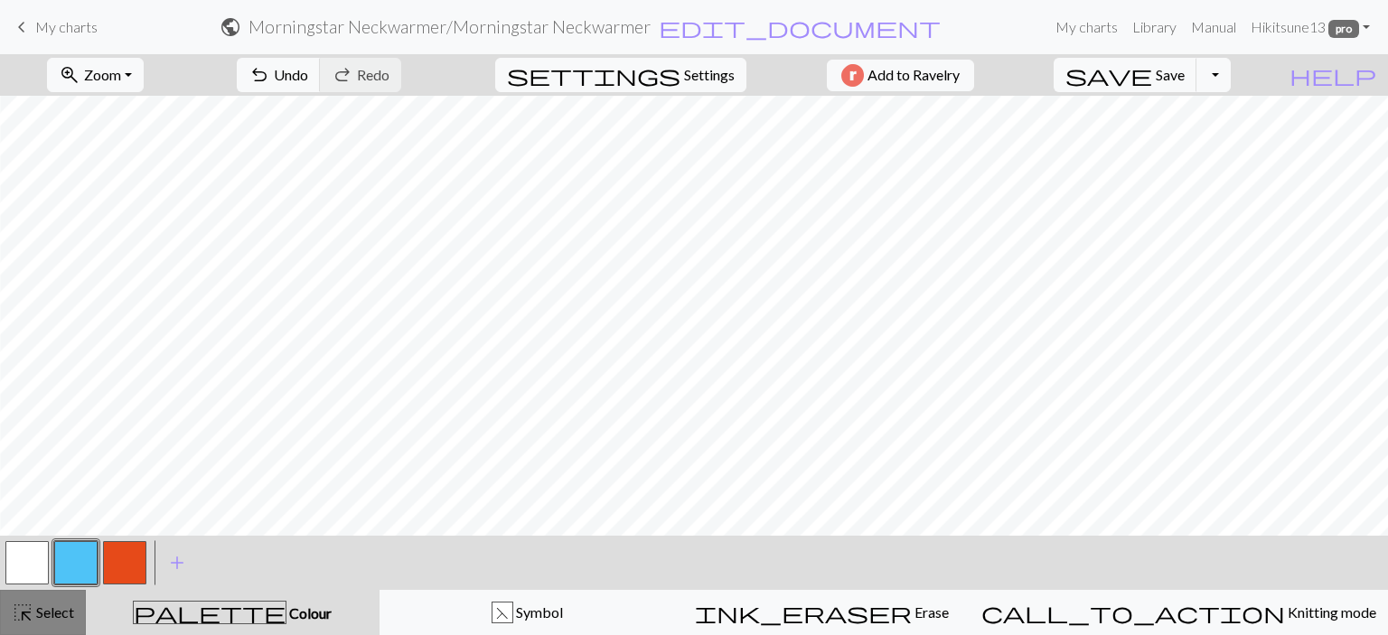
drag, startPoint x: 30, startPoint y: 614, endPoint x: 85, endPoint y: 595, distance: 58.3
click at [33, 614] on div "highlight_alt Select Select" at bounding box center [43, 613] width 62 height 22
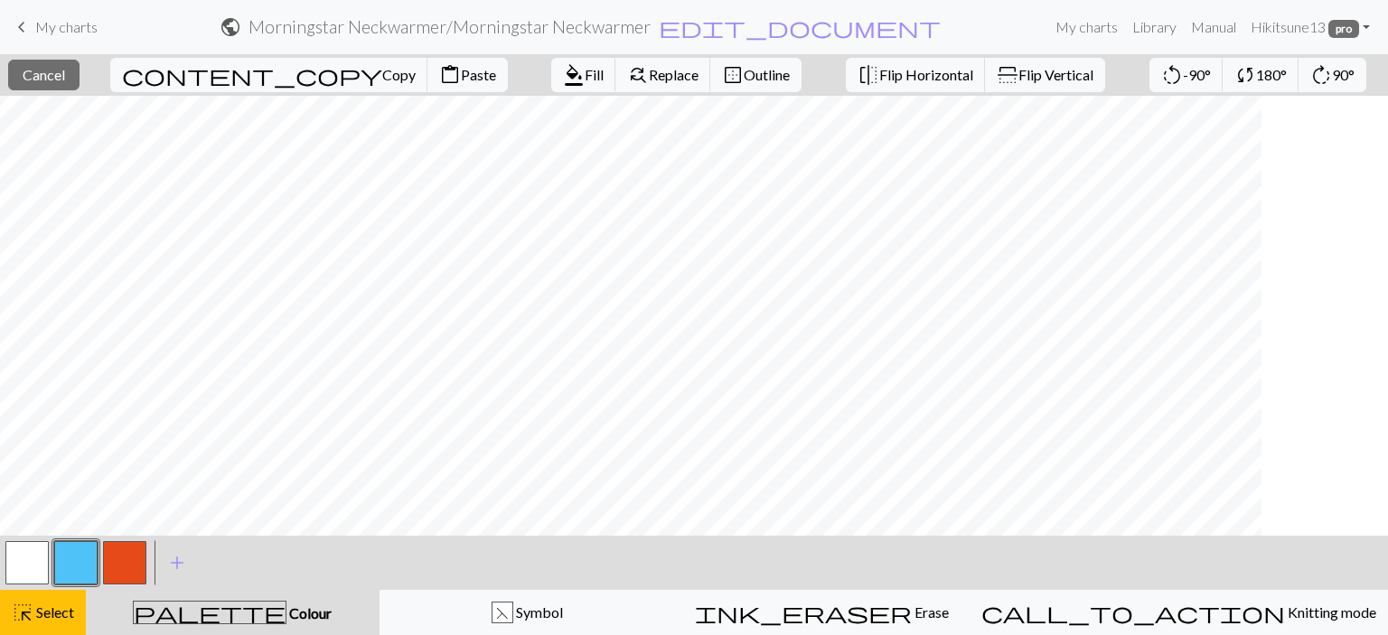
scroll to position [0, 0]
click at [585, 67] on span "Fill" at bounding box center [594, 74] width 19 height 17
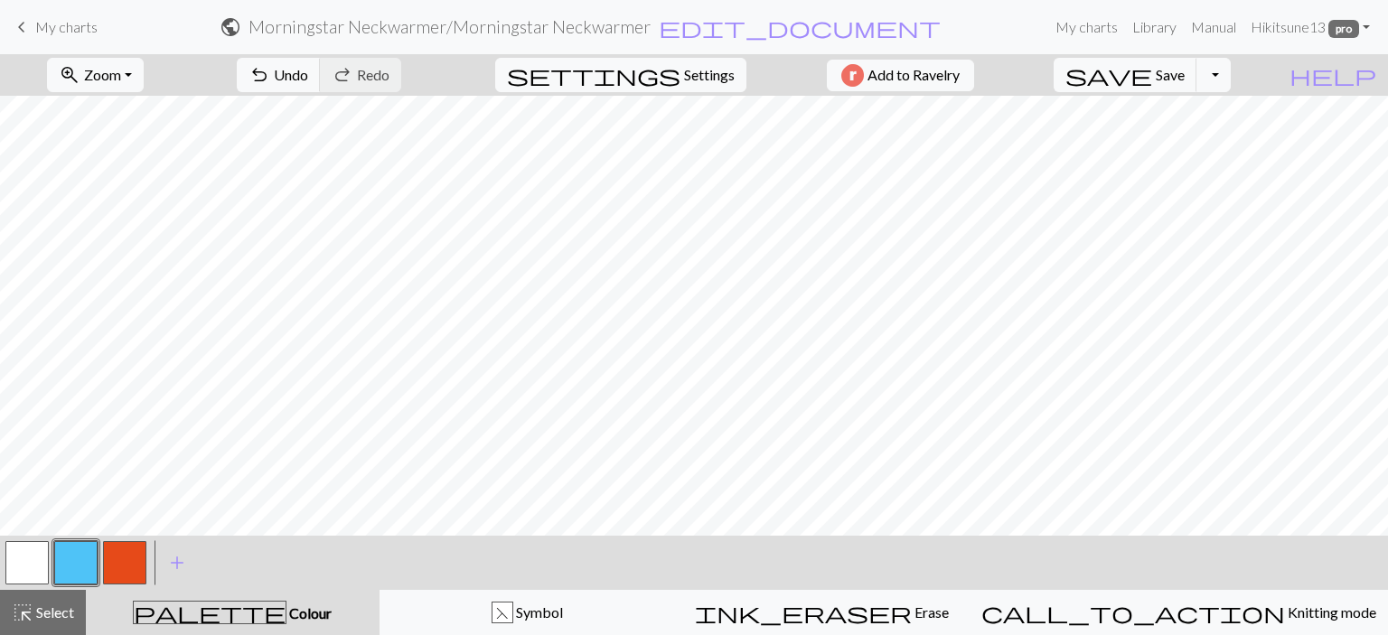
drag, startPoint x: 55, startPoint y: 615, endPoint x: 76, endPoint y: 581, distance: 40.1
click at [55, 611] on span "Select" at bounding box center [53, 612] width 41 height 17
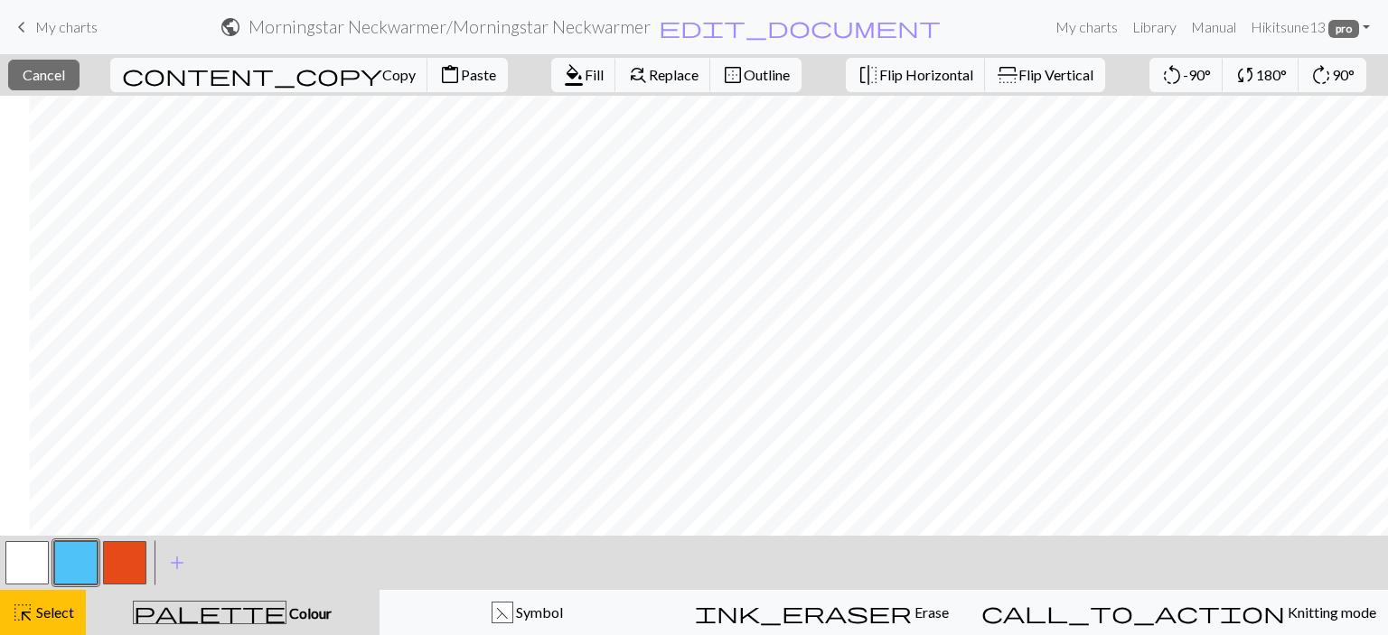
scroll to position [0, 525]
click at [563, 74] on span "format_color_fill" at bounding box center [574, 74] width 22 height 25
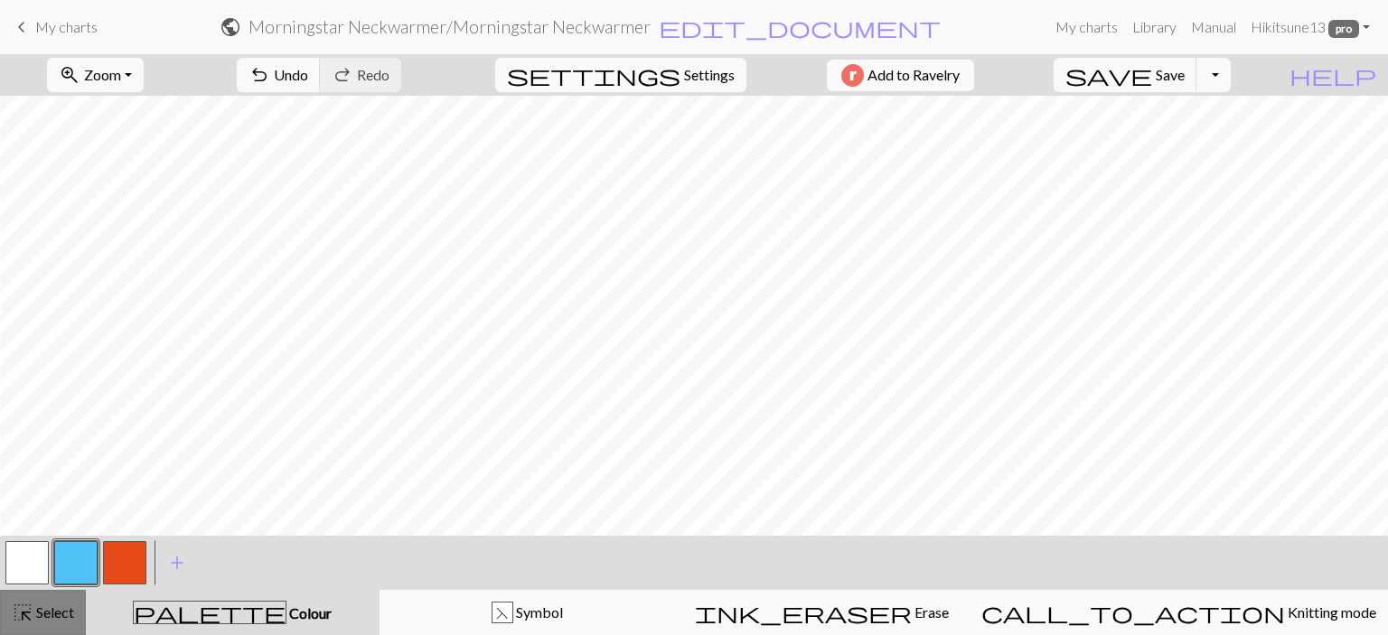
drag, startPoint x: 69, startPoint y: 609, endPoint x: 80, endPoint y: 603, distance: 13.3
click at [70, 609] on span "Select" at bounding box center [53, 612] width 41 height 17
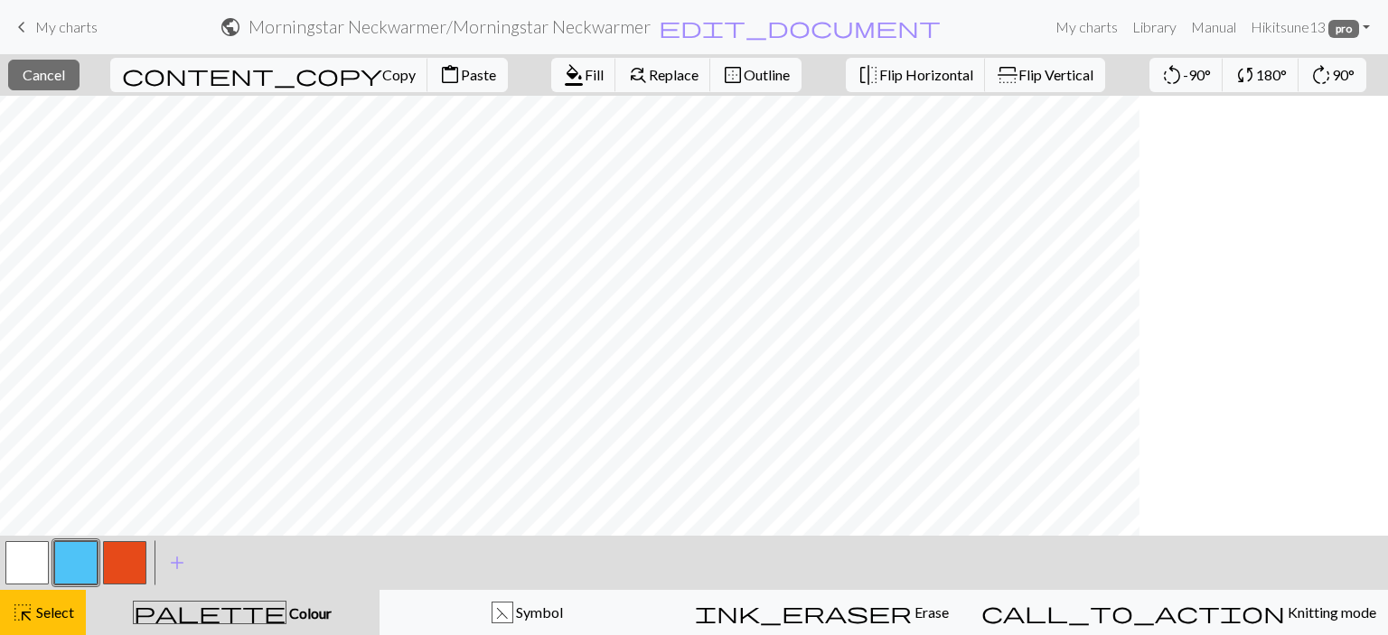
scroll to position [0, 0]
click at [585, 70] on span "Fill" at bounding box center [594, 74] width 19 height 17
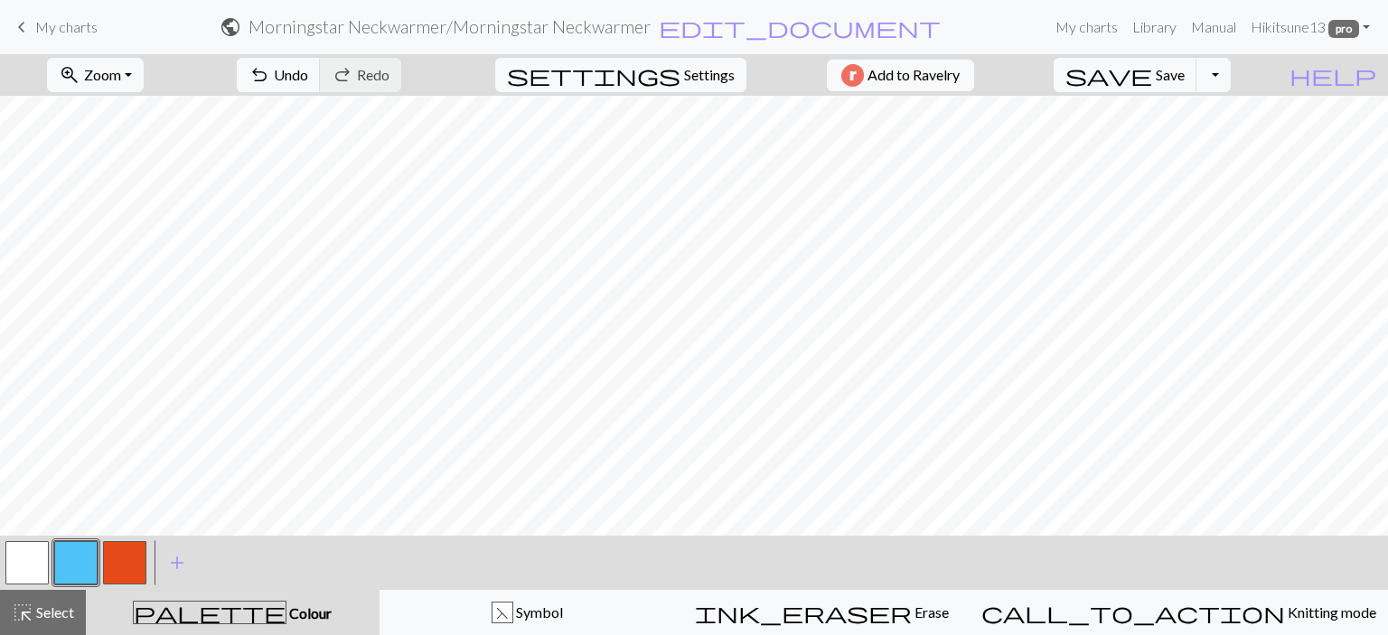
drag, startPoint x: 64, startPoint y: 605, endPoint x: 82, endPoint y: 575, distance: 35.6
click at [65, 603] on div "highlight_alt Select Select" at bounding box center [43, 613] width 62 height 22
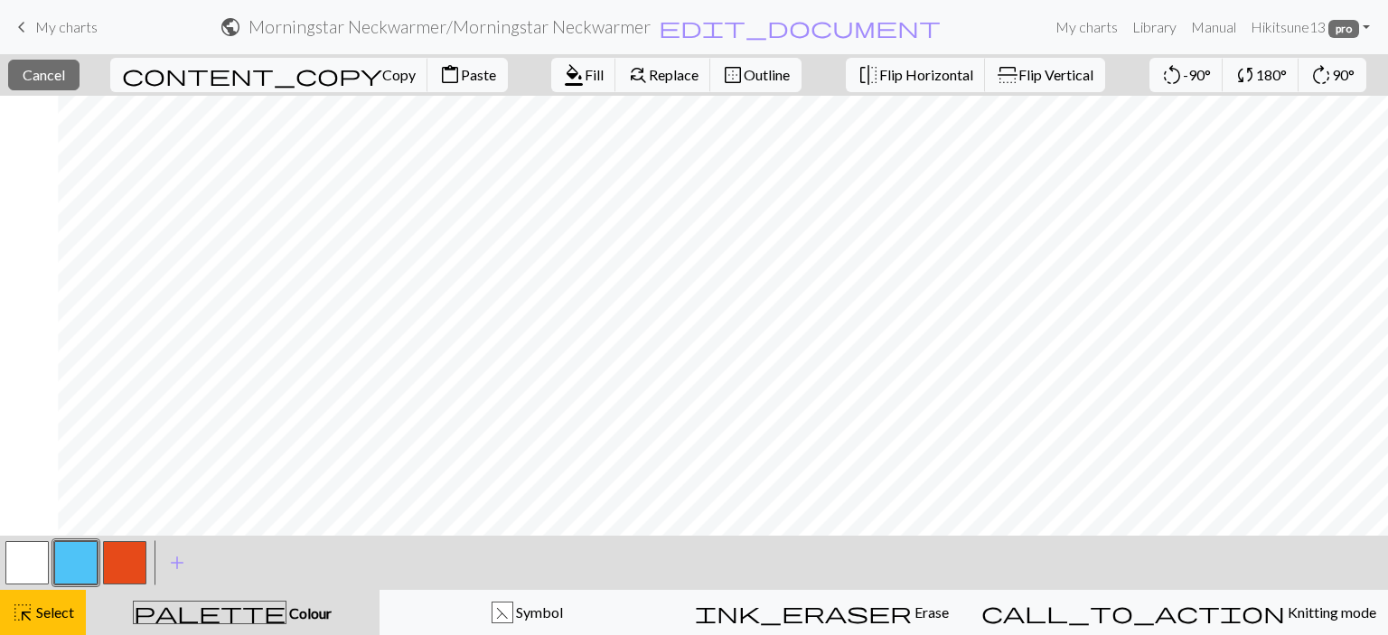
scroll to position [0, 537]
click at [585, 68] on span "Fill" at bounding box center [594, 74] width 19 height 17
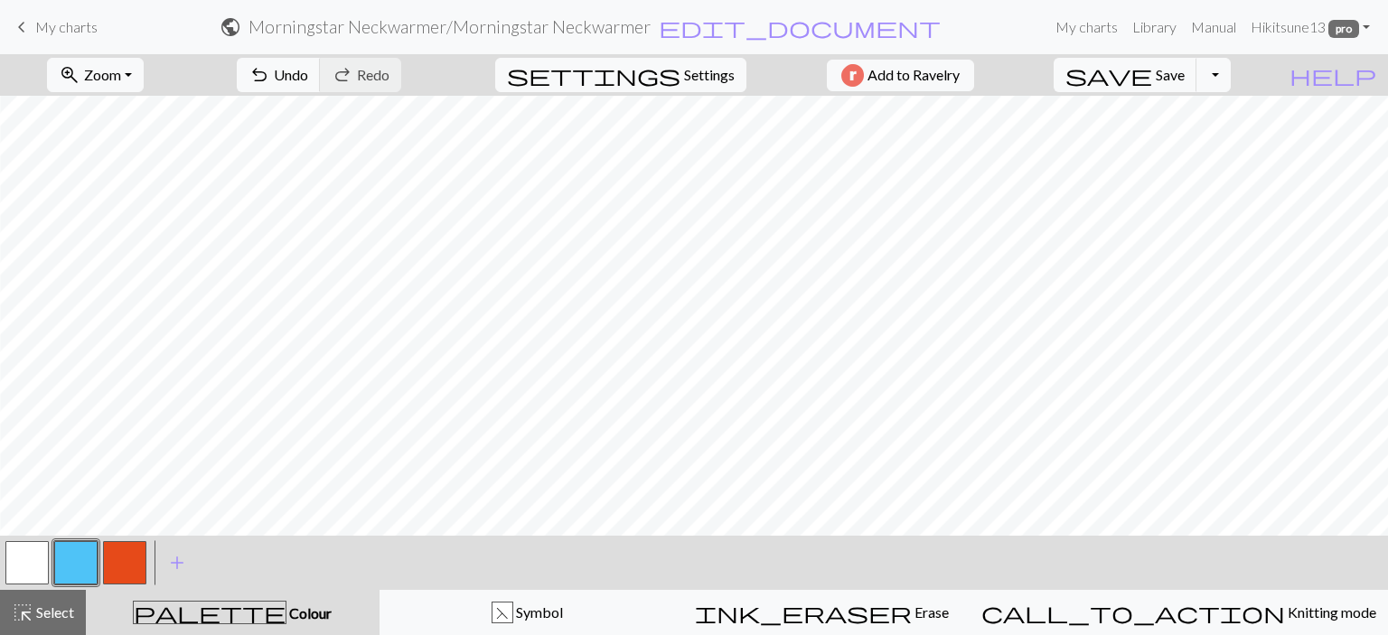
drag, startPoint x: 52, startPoint y: 606, endPoint x: 218, endPoint y: 548, distance: 175.5
click at [67, 602] on div "highlight_alt Select Select" at bounding box center [43, 613] width 62 height 22
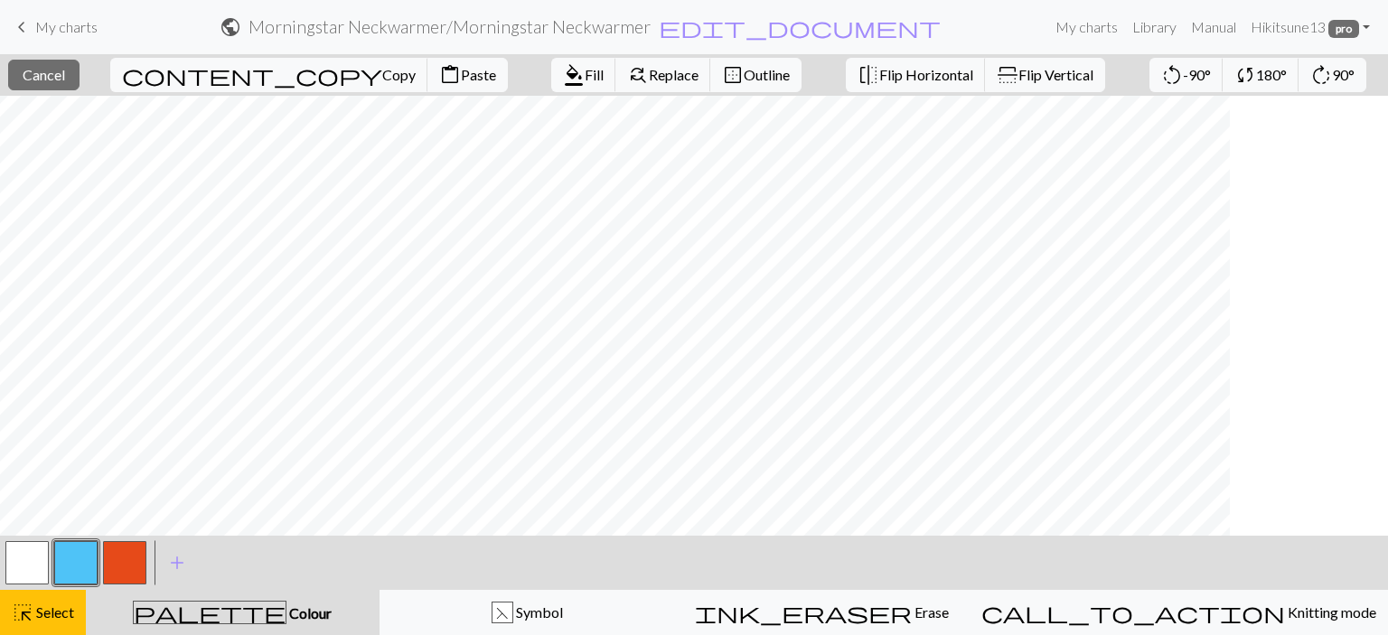
scroll to position [0, 7]
click at [585, 79] on span "Fill" at bounding box center [594, 74] width 19 height 17
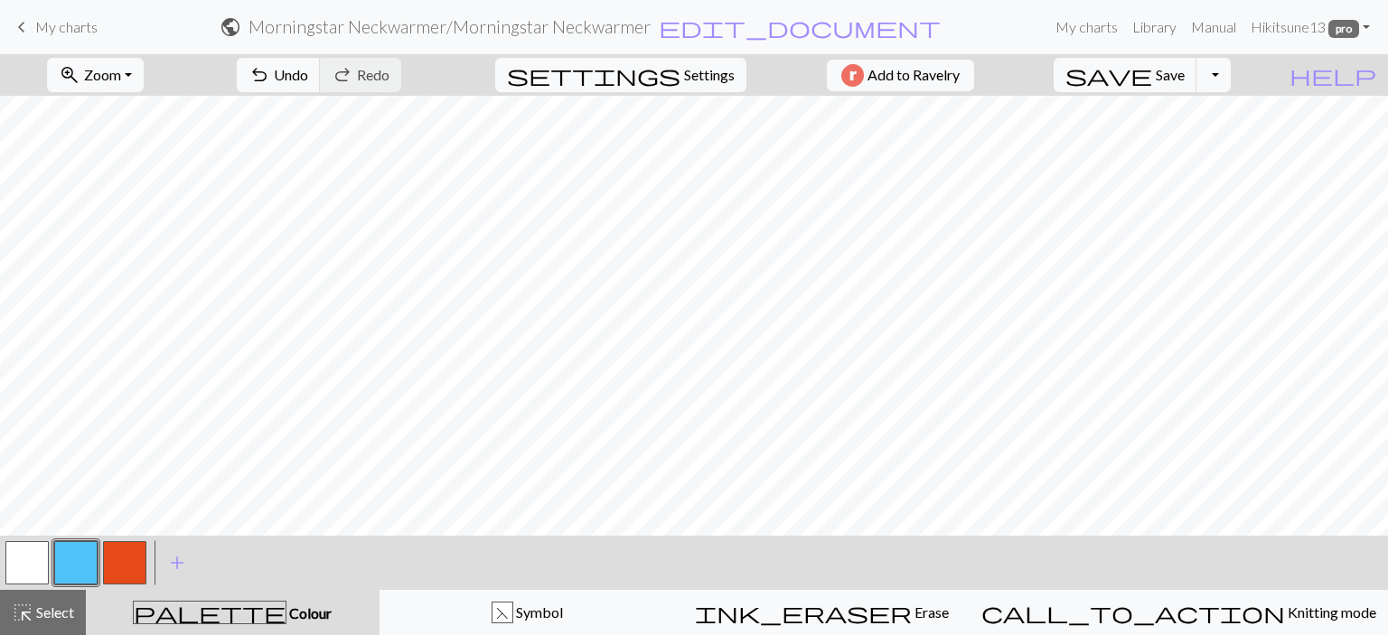
drag, startPoint x: 98, startPoint y: 556, endPoint x: 94, endPoint y: 570, distance: 15.1
click at [99, 556] on div at bounding box center [76, 563] width 146 height 49
click at [63, 606] on span "Select" at bounding box center [53, 612] width 41 height 17
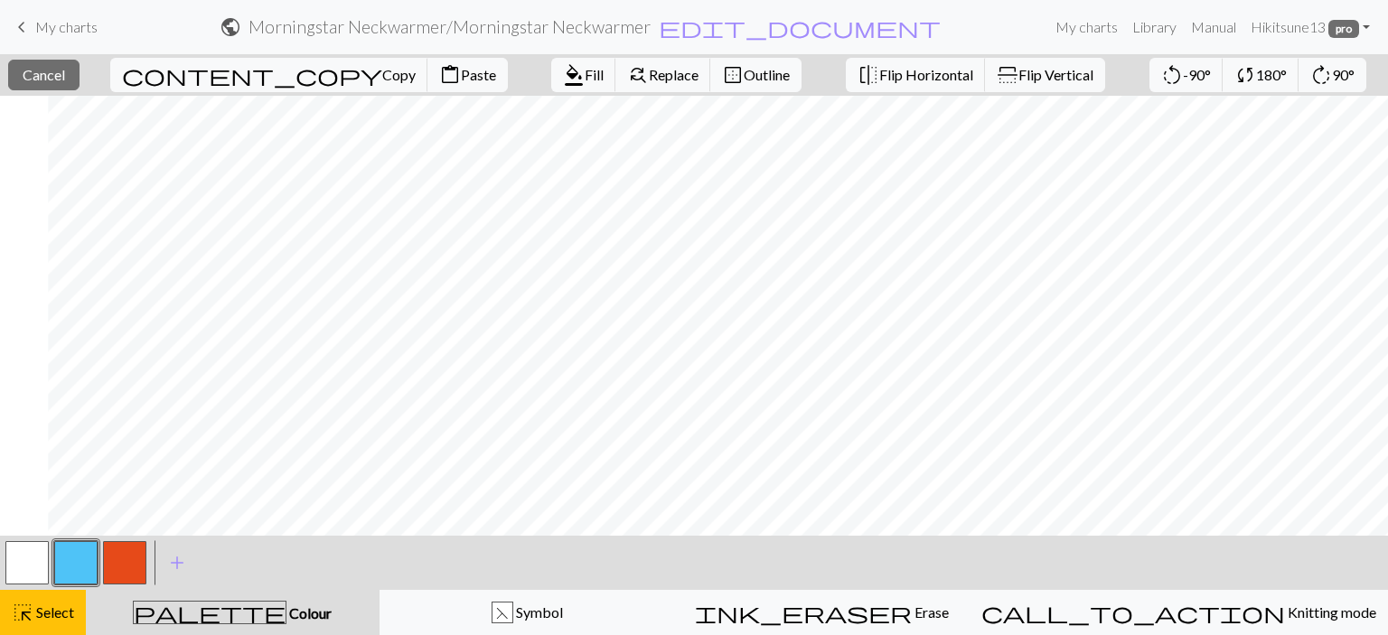
scroll to position [0, 598]
click at [563, 79] on span "format_color_fill" at bounding box center [574, 74] width 22 height 25
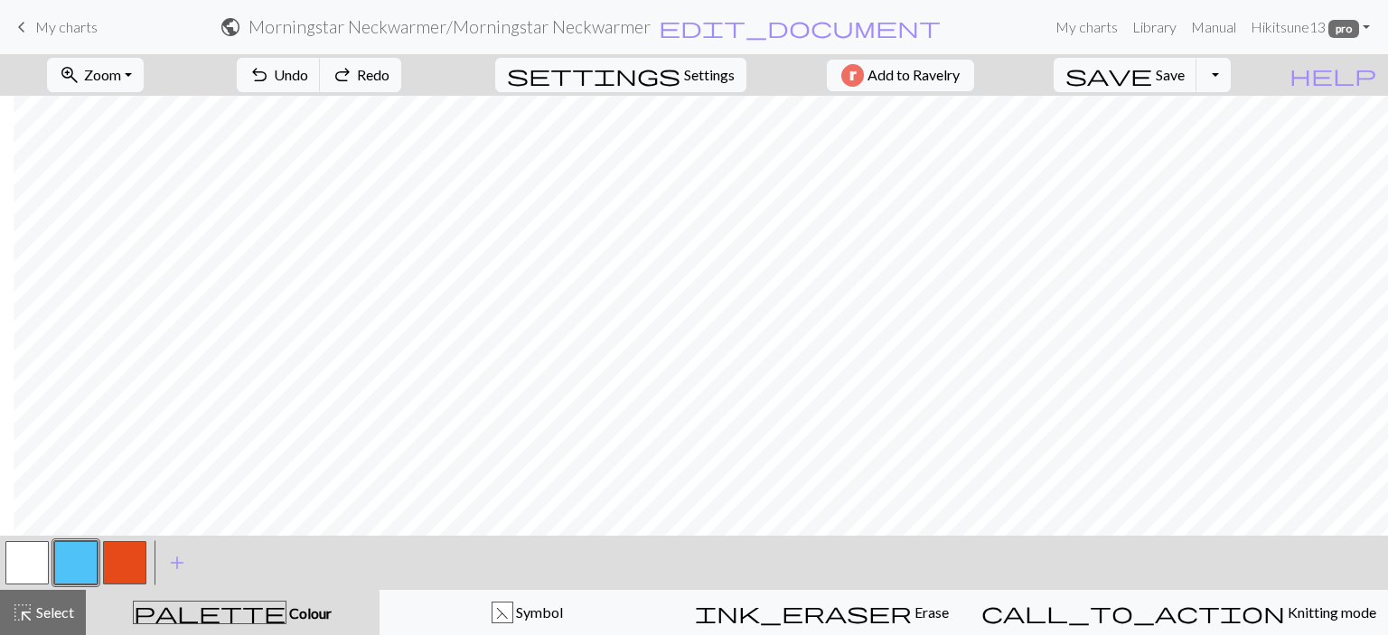
click at [65, 608] on span "Select" at bounding box center [53, 612] width 41 height 17
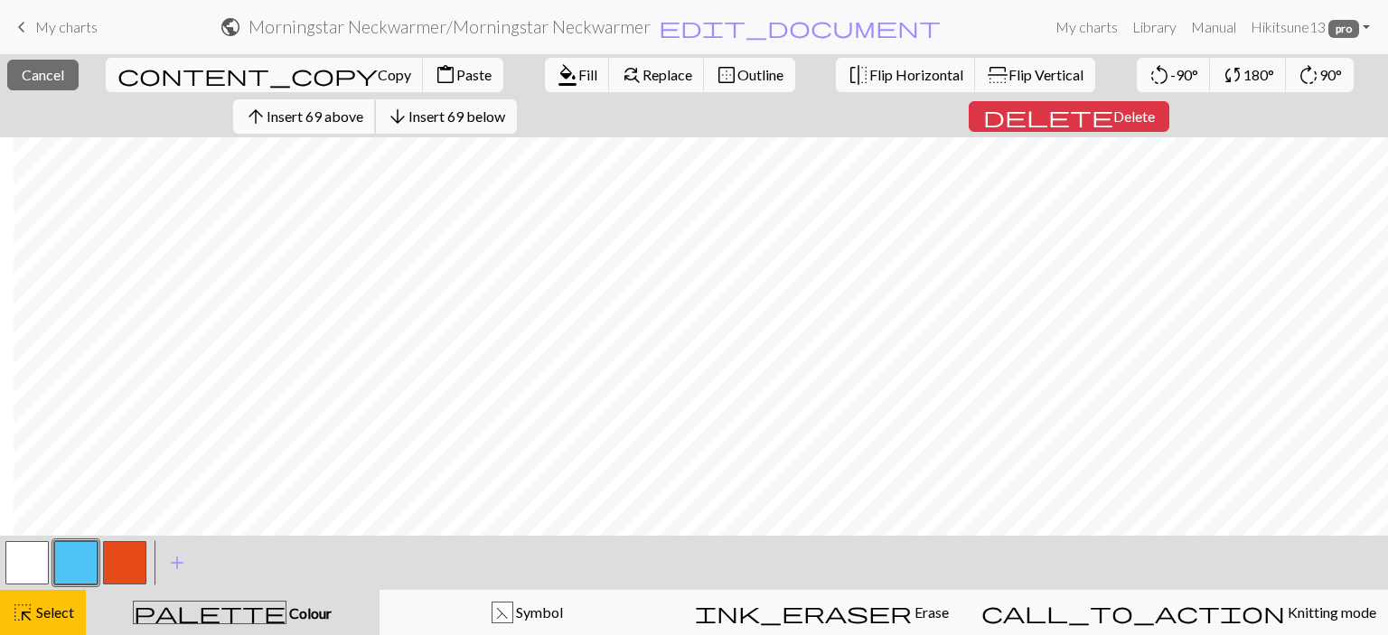
click at [341, 110] on span "Insert 69 above" at bounding box center [315, 116] width 97 height 17
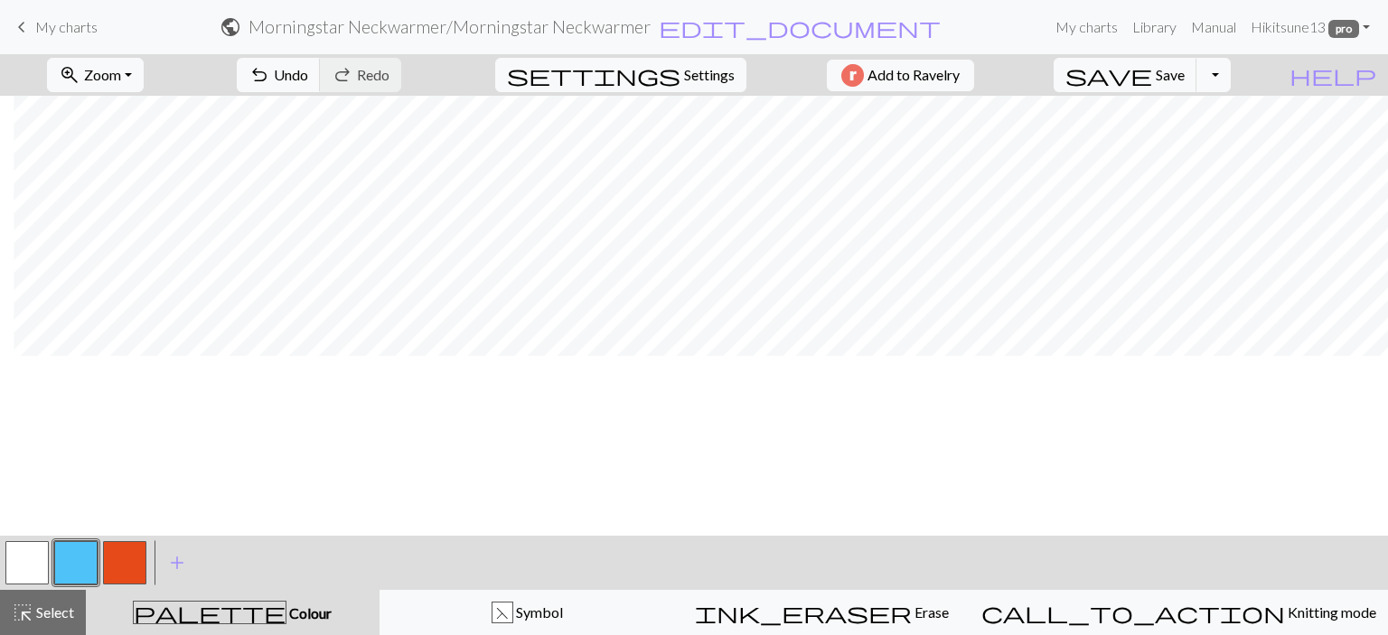
scroll to position [994, 598]
drag, startPoint x: 50, startPoint y: 614, endPoint x: 181, endPoint y: 591, distance: 133.0
click at [51, 614] on span "Select" at bounding box center [53, 612] width 41 height 17
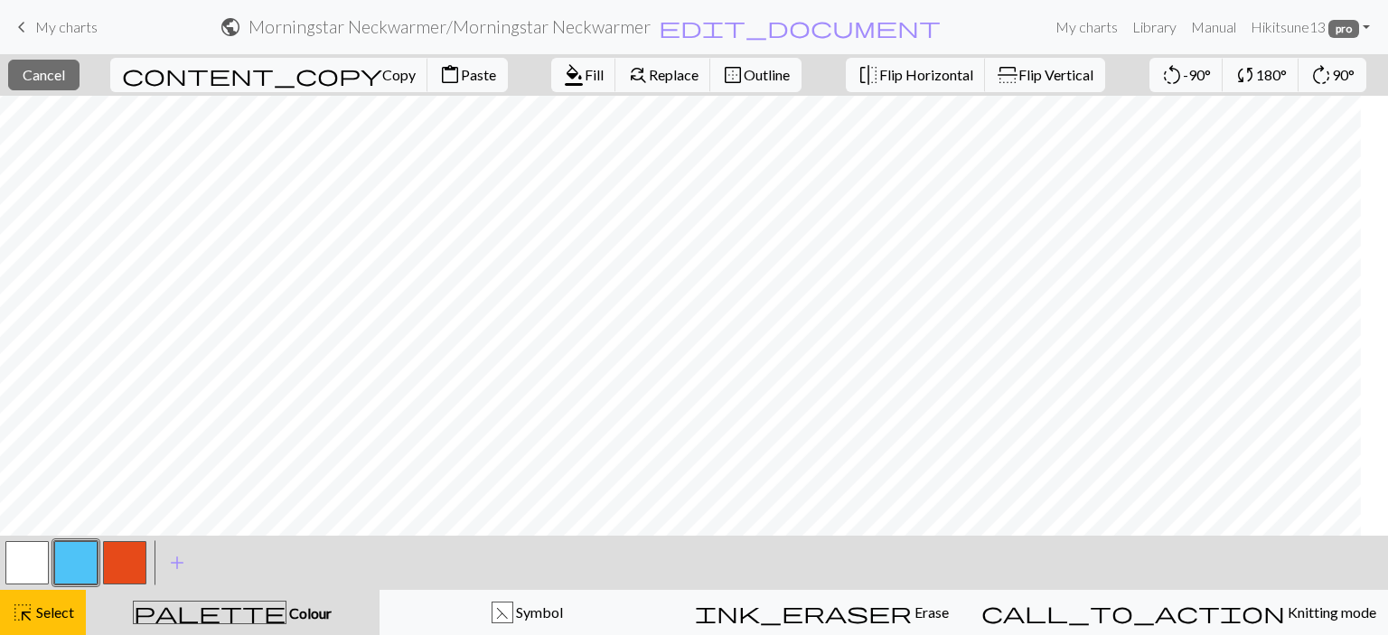
scroll to position [994, 110]
click at [563, 80] on span "format_color_fill" at bounding box center [574, 74] width 22 height 25
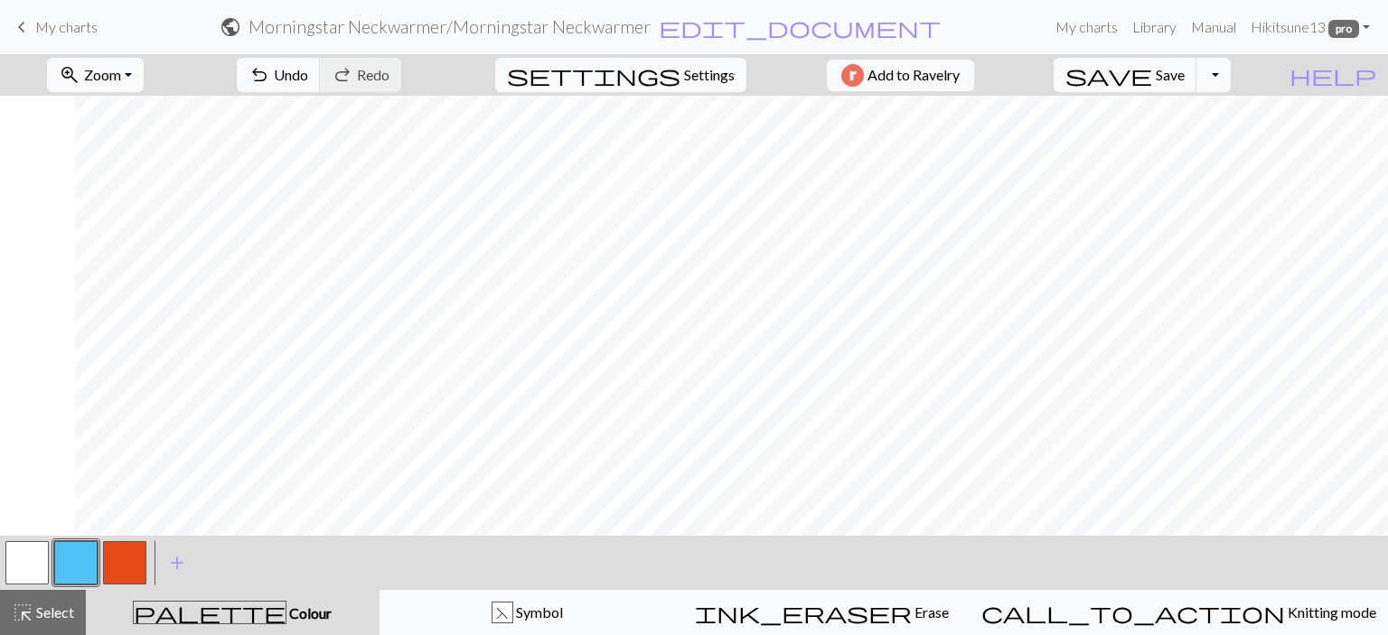
scroll to position [994, 598]
drag, startPoint x: 54, startPoint y: 610, endPoint x: 295, endPoint y: 523, distance: 256.4
click at [58, 607] on span "Select" at bounding box center [53, 612] width 41 height 17
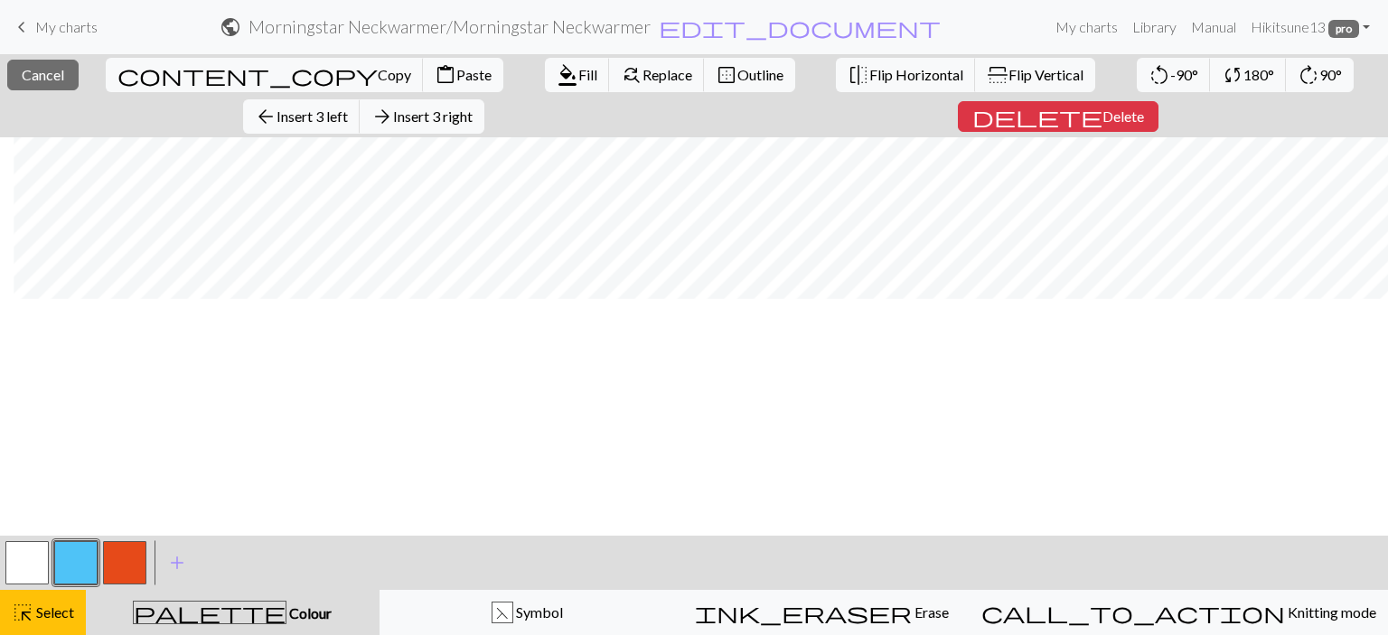
scroll to position [0, 598]
click at [497, 99] on button "arrow_forward Insert 18 right" at bounding box center [430, 116] width 133 height 34
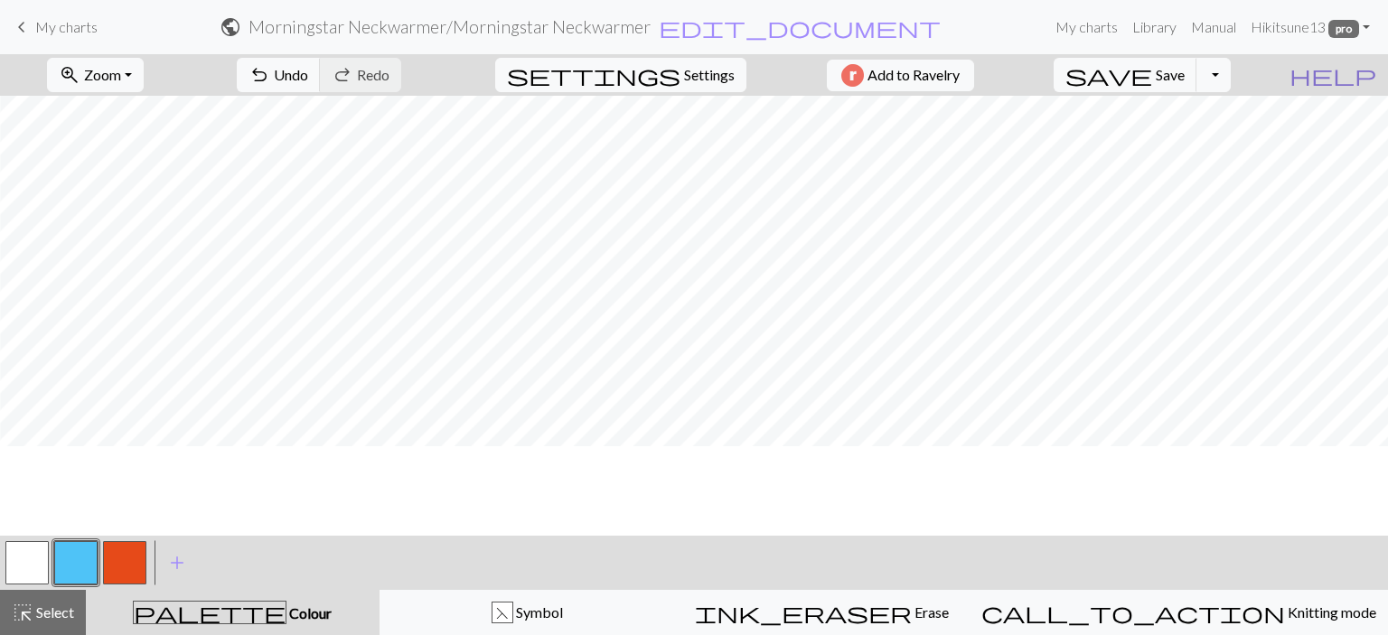
scroll to position [1084, 598]
drag, startPoint x: 53, startPoint y: 610, endPoint x: 78, endPoint y: 603, distance: 25.4
click at [54, 610] on span "Select" at bounding box center [53, 612] width 41 height 17
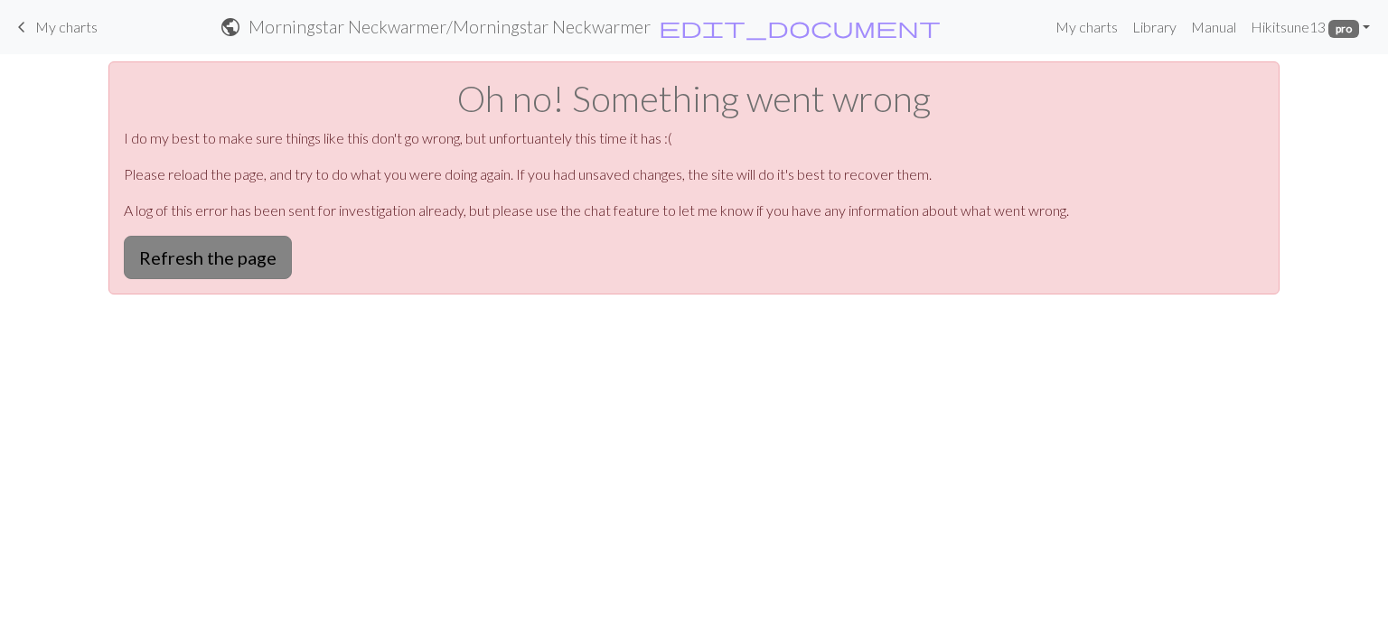
click at [253, 250] on button "Refresh the page" at bounding box center [208, 257] width 168 height 43
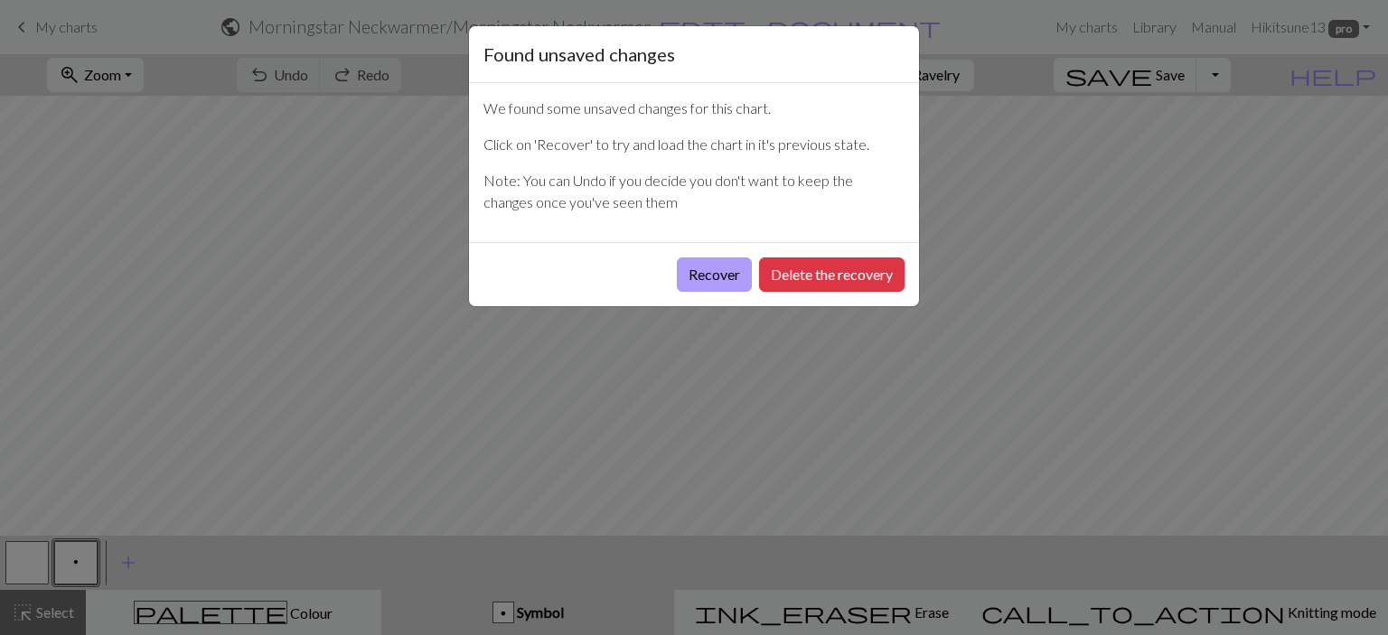
click at [723, 259] on button "Recover" at bounding box center [714, 275] width 75 height 34
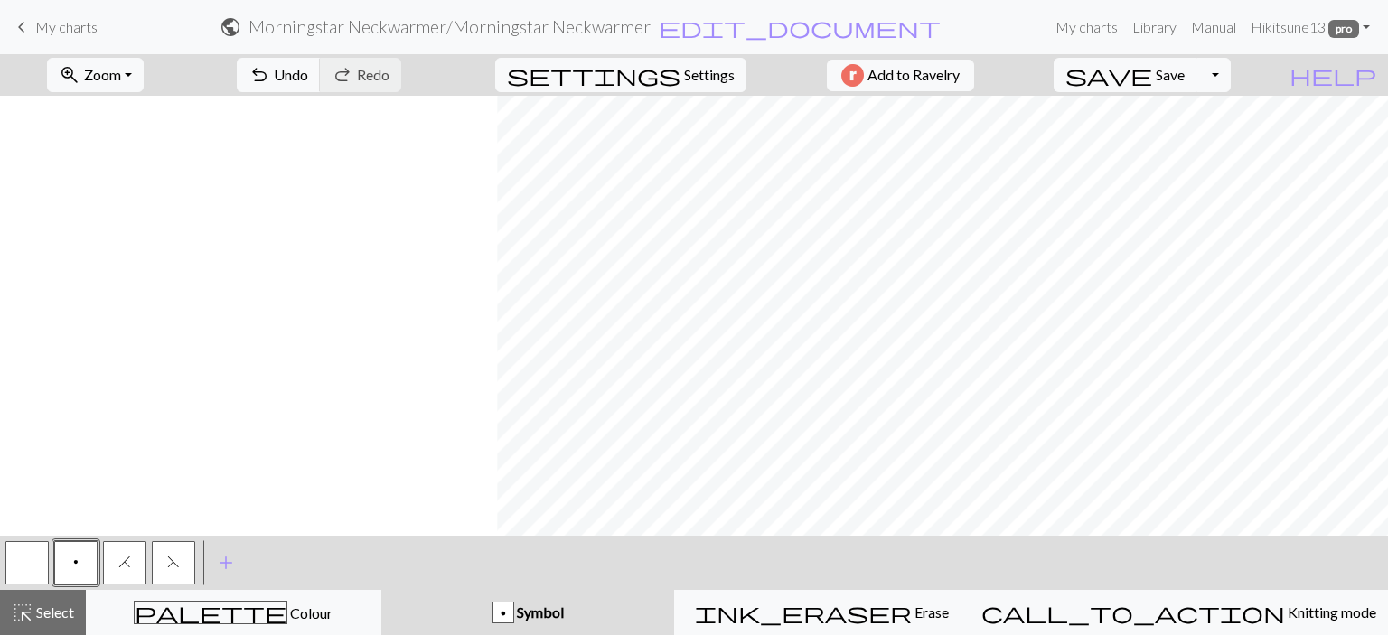
scroll to position [1084, 1032]
click at [1185, 78] on span "Save" at bounding box center [1170, 74] width 29 height 17
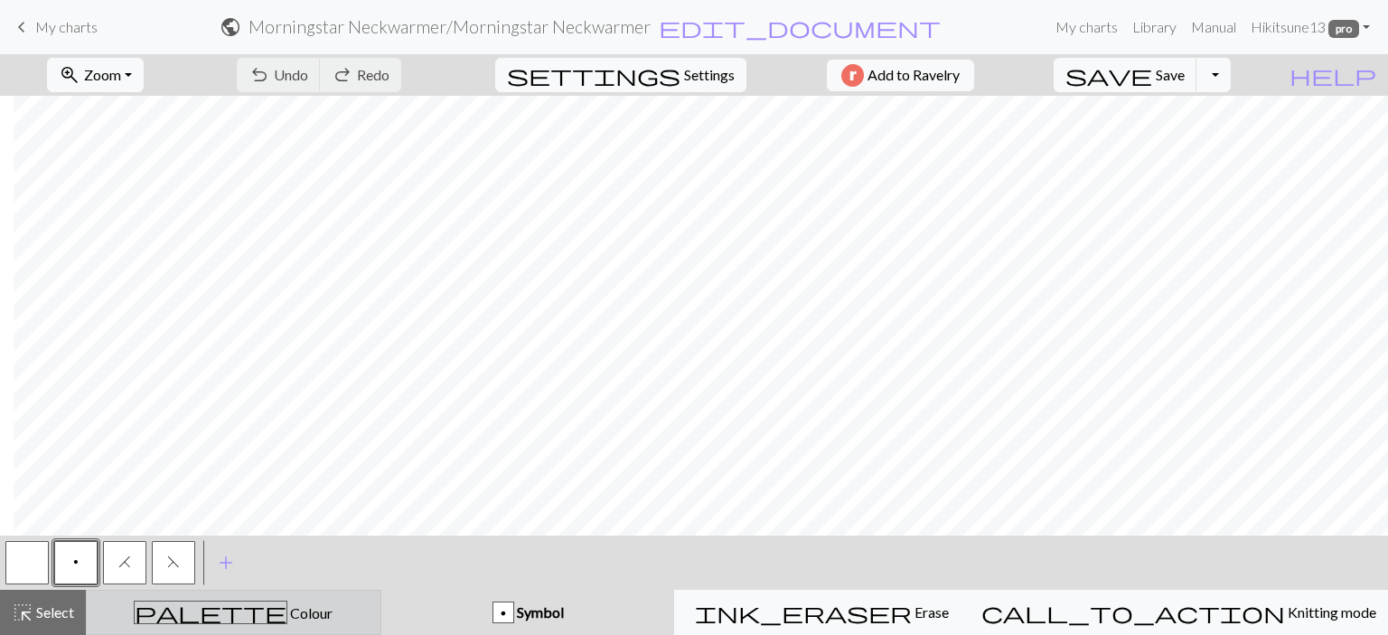
drag, startPoint x: 252, startPoint y: 620, endPoint x: 221, endPoint y: 621, distance: 30.7
click at [287, 620] on span "Colour" at bounding box center [309, 613] width 45 height 17
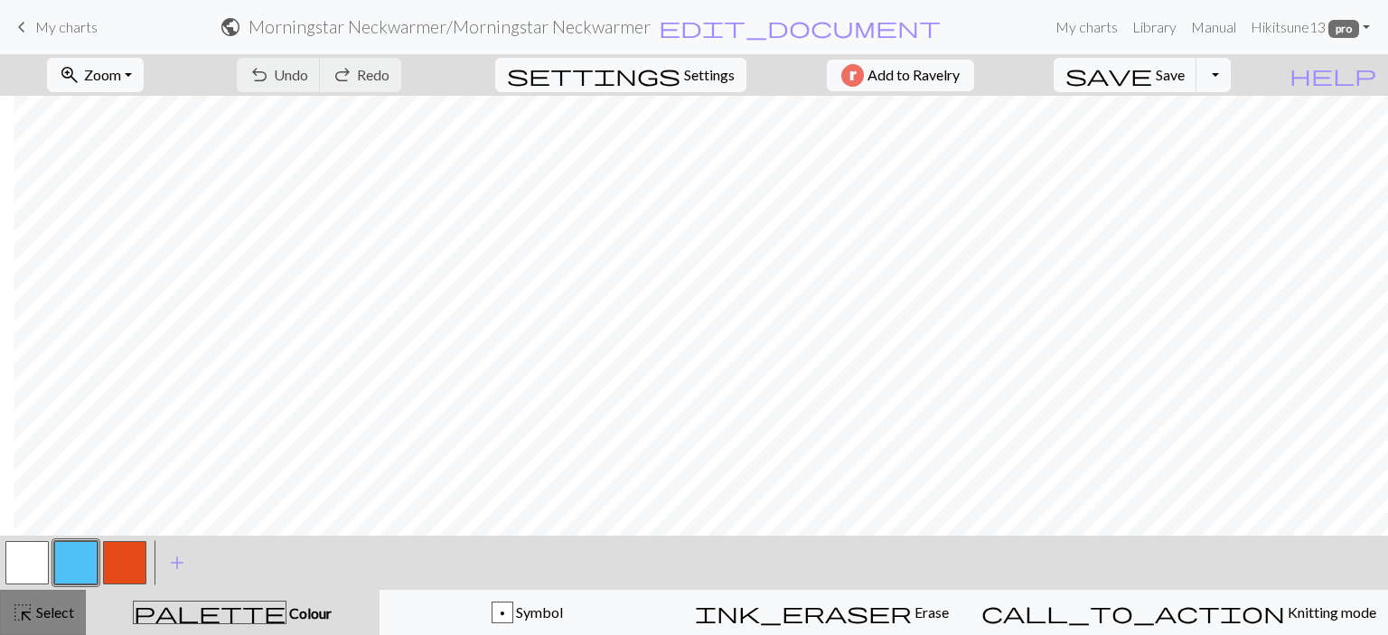
click at [52, 606] on span "Select" at bounding box center [53, 612] width 41 height 17
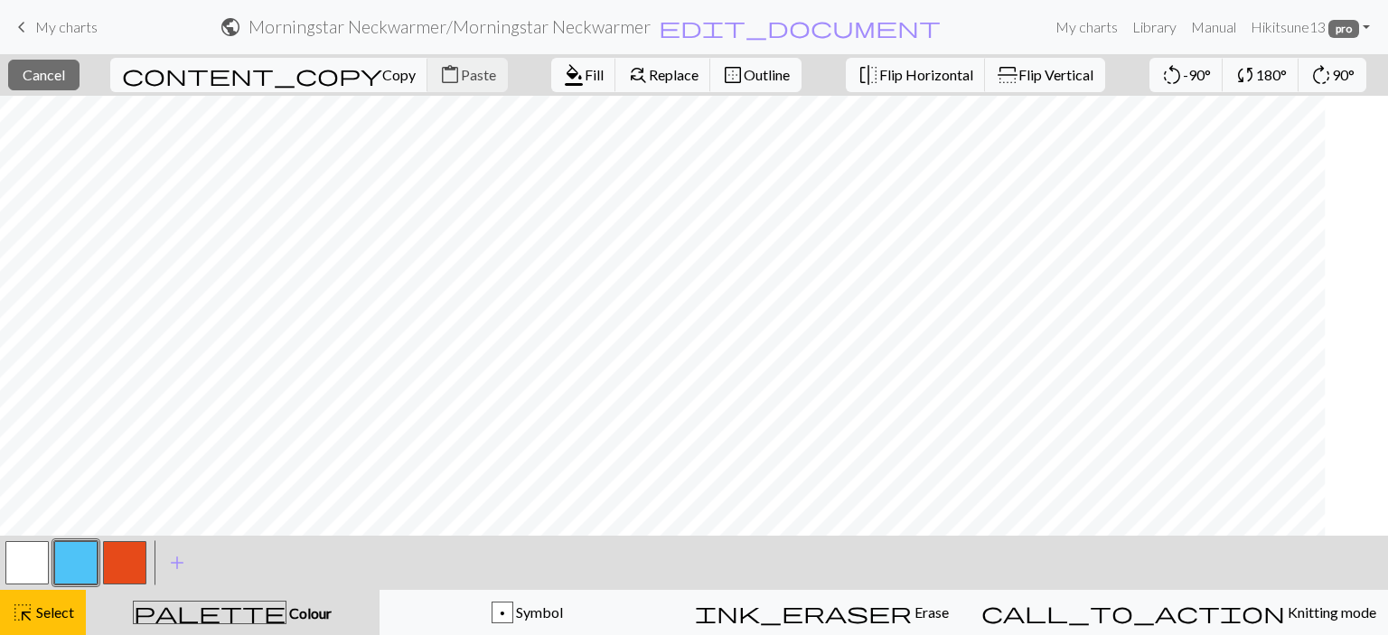
scroll to position [1084, 0]
click at [585, 79] on span "Fill" at bounding box center [594, 74] width 19 height 17
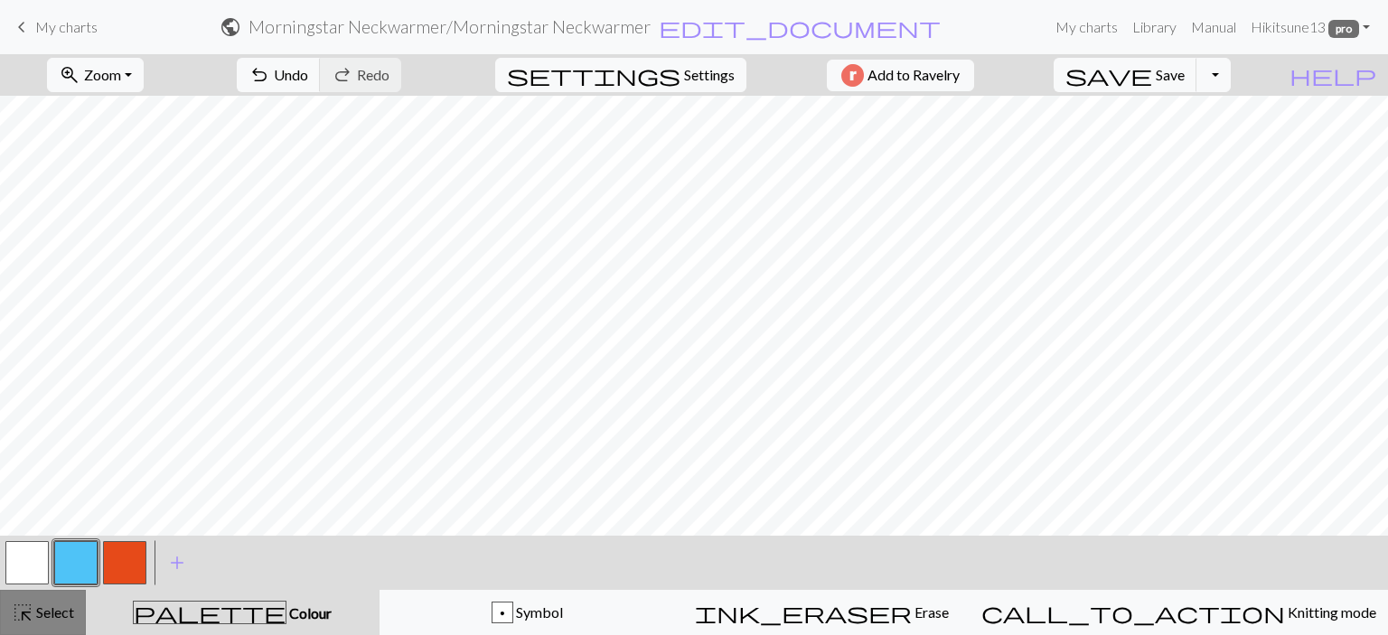
click at [70, 604] on span "Select" at bounding box center [53, 612] width 41 height 17
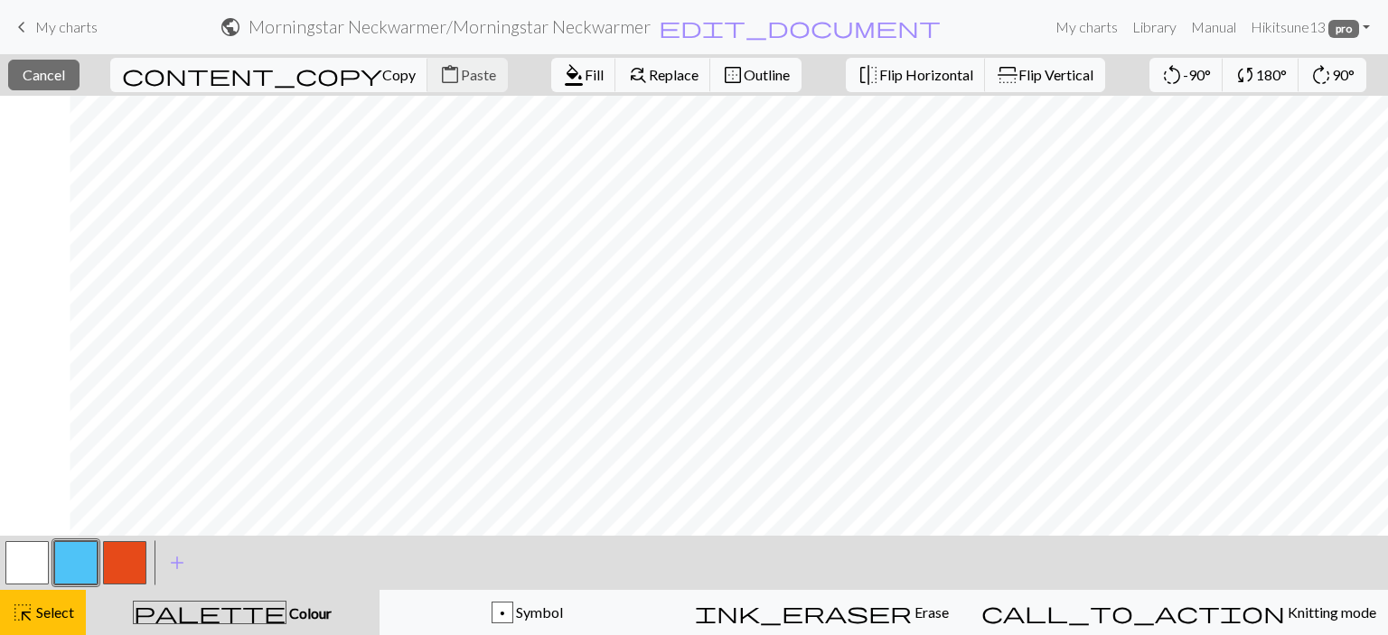
scroll to position [1084, 717]
click at [563, 69] on span "format_color_fill" at bounding box center [574, 74] width 22 height 25
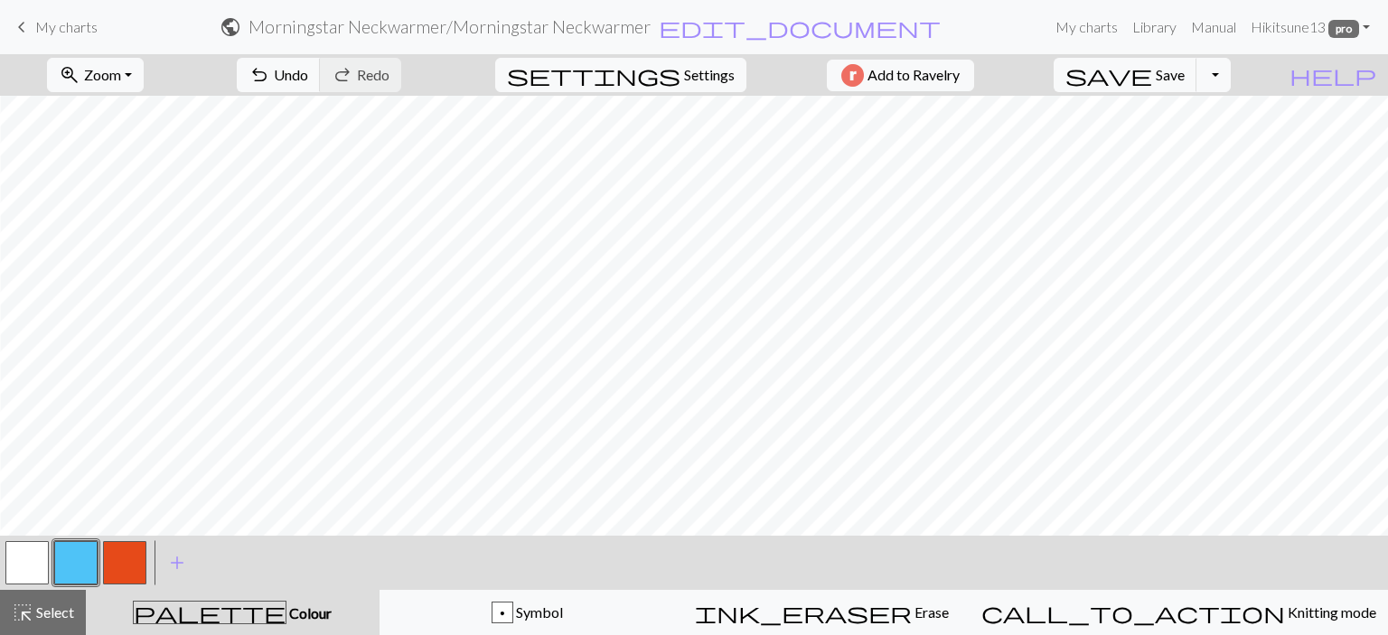
click at [34, 603] on div "highlight_alt Select Select" at bounding box center [43, 613] width 62 height 22
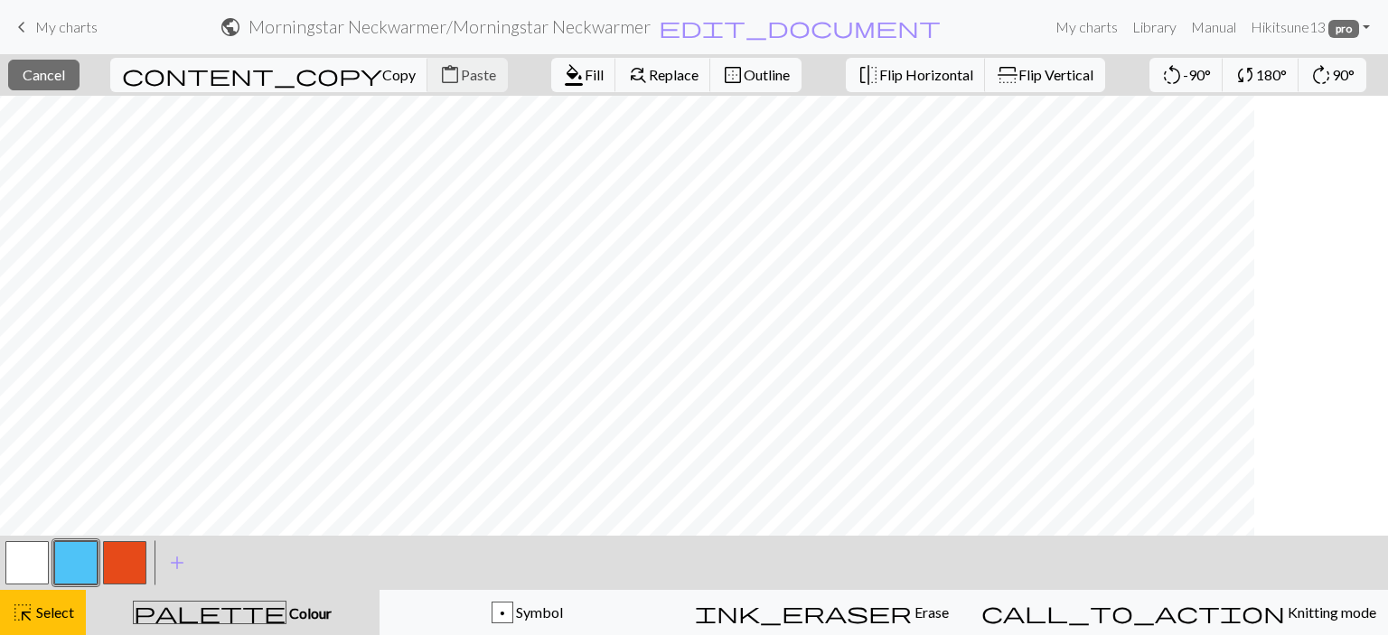
scroll to position [1084, 0]
click at [585, 75] on span "Fill" at bounding box center [594, 74] width 19 height 17
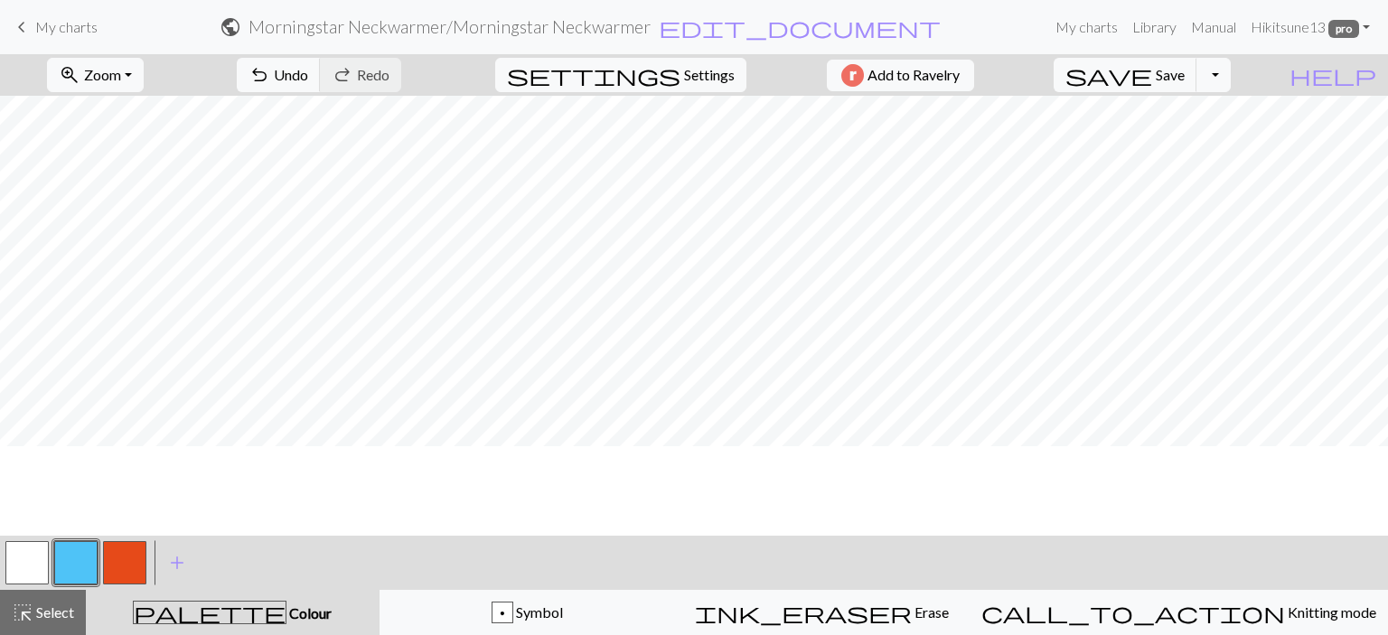
scroll to position [994, 0]
drag, startPoint x: 40, startPoint y: 616, endPoint x: 52, endPoint y: 594, distance: 25.5
click at [40, 614] on span "Select" at bounding box center [53, 612] width 41 height 17
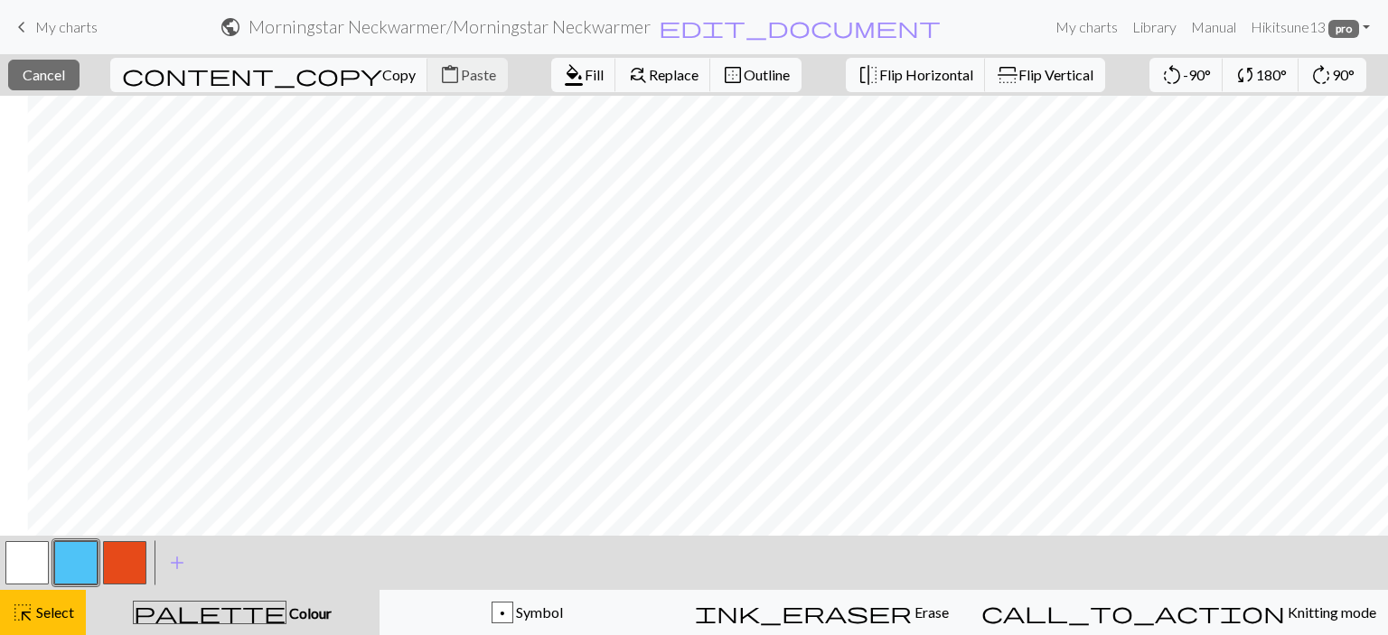
scroll to position [994, 933]
click at [563, 76] on span "format_color_fill" at bounding box center [574, 74] width 22 height 25
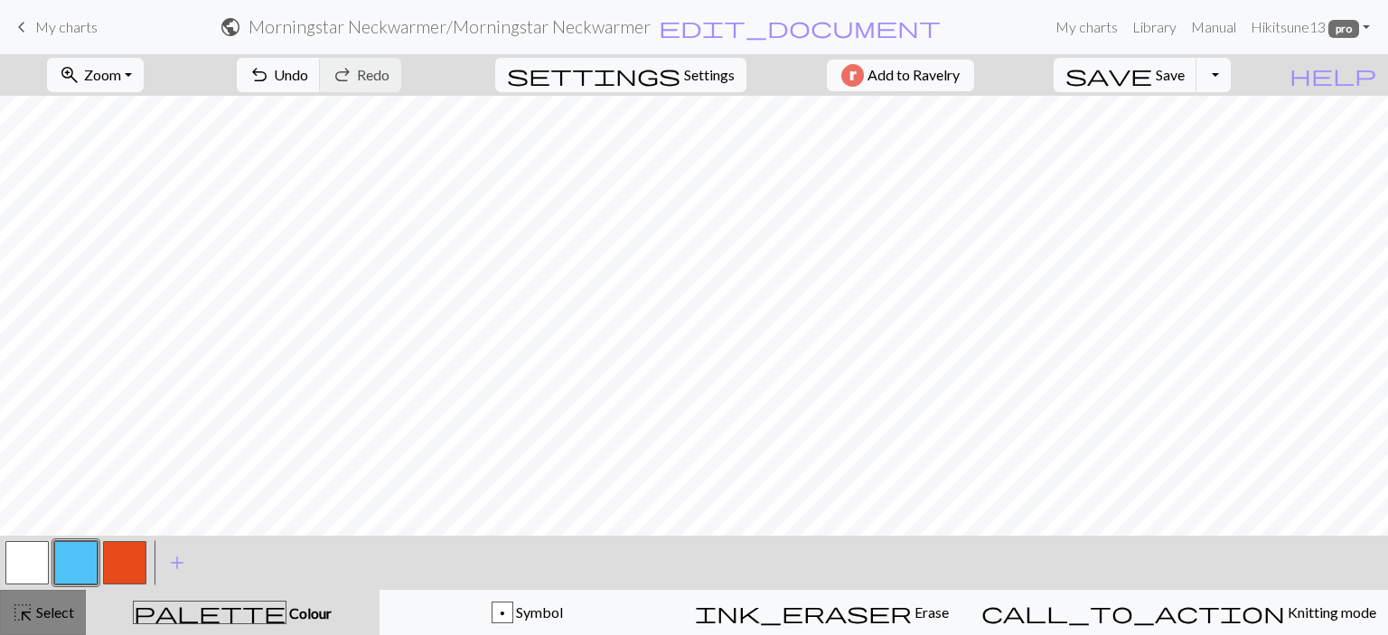
drag, startPoint x: 63, startPoint y: 616, endPoint x: 277, endPoint y: 534, distance: 229.4
click at [63, 615] on span "Select" at bounding box center [53, 612] width 41 height 17
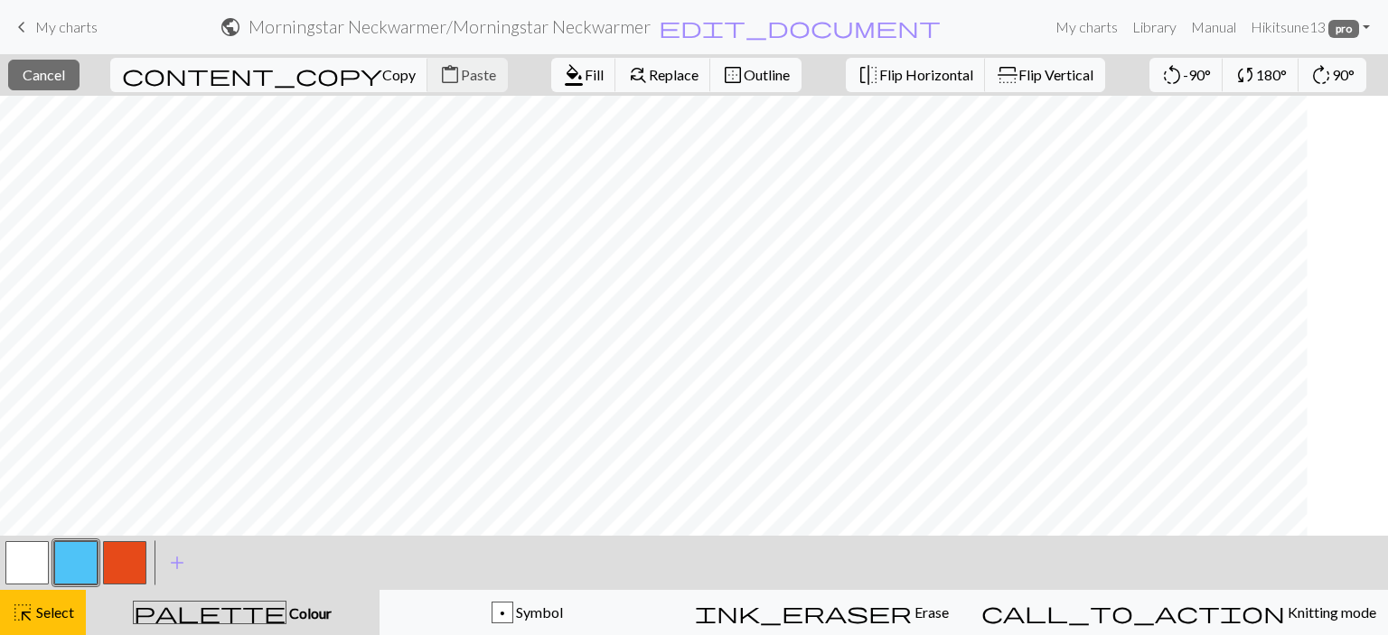
scroll to position [994, 0]
click at [80, 547] on button "button" at bounding box center [75, 562] width 43 height 43
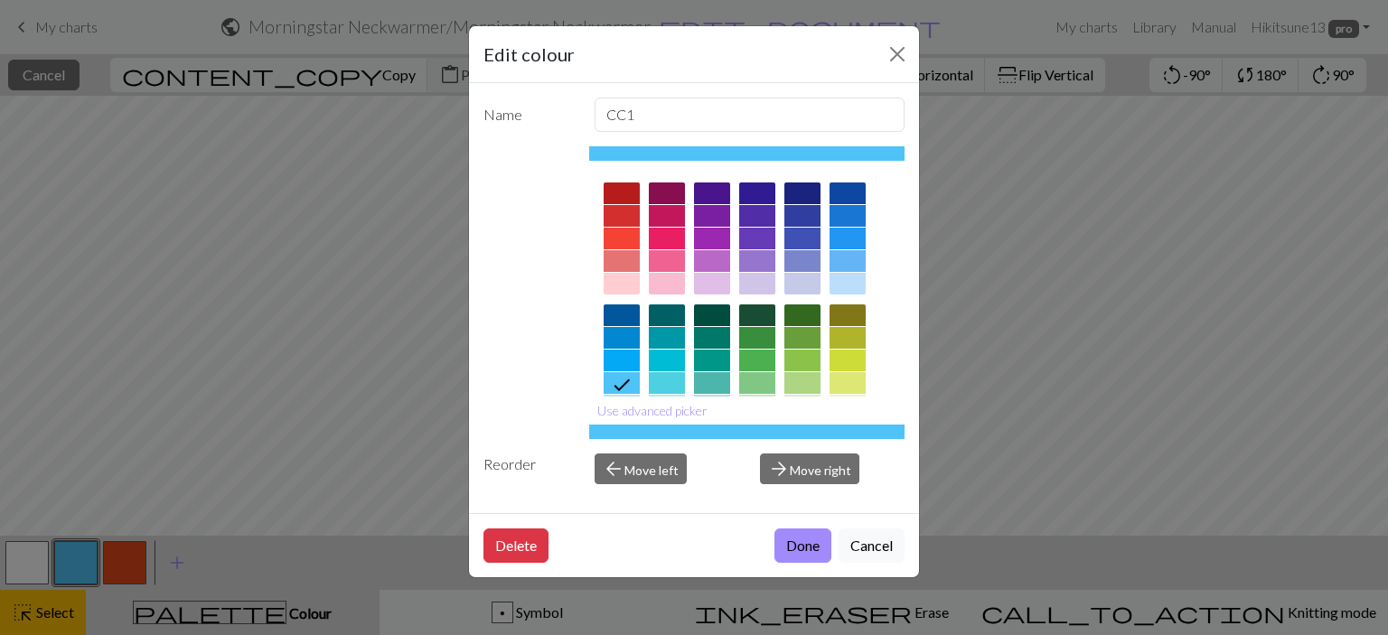
drag, startPoint x: 880, startPoint y: 551, endPoint x: 880, endPoint y: 537, distance: 14.5
click at [880, 549] on button "Cancel" at bounding box center [872, 546] width 66 height 34
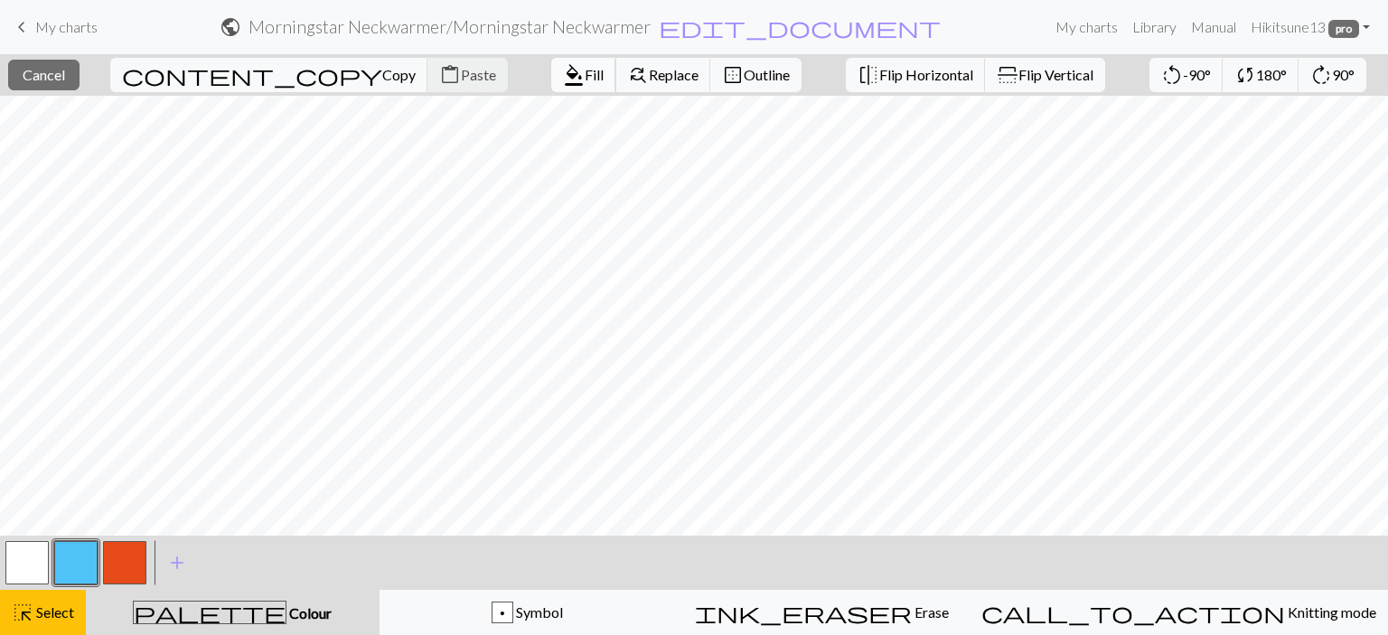
click at [551, 64] on button "format_color_fill Fill" at bounding box center [583, 75] width 65 height 34
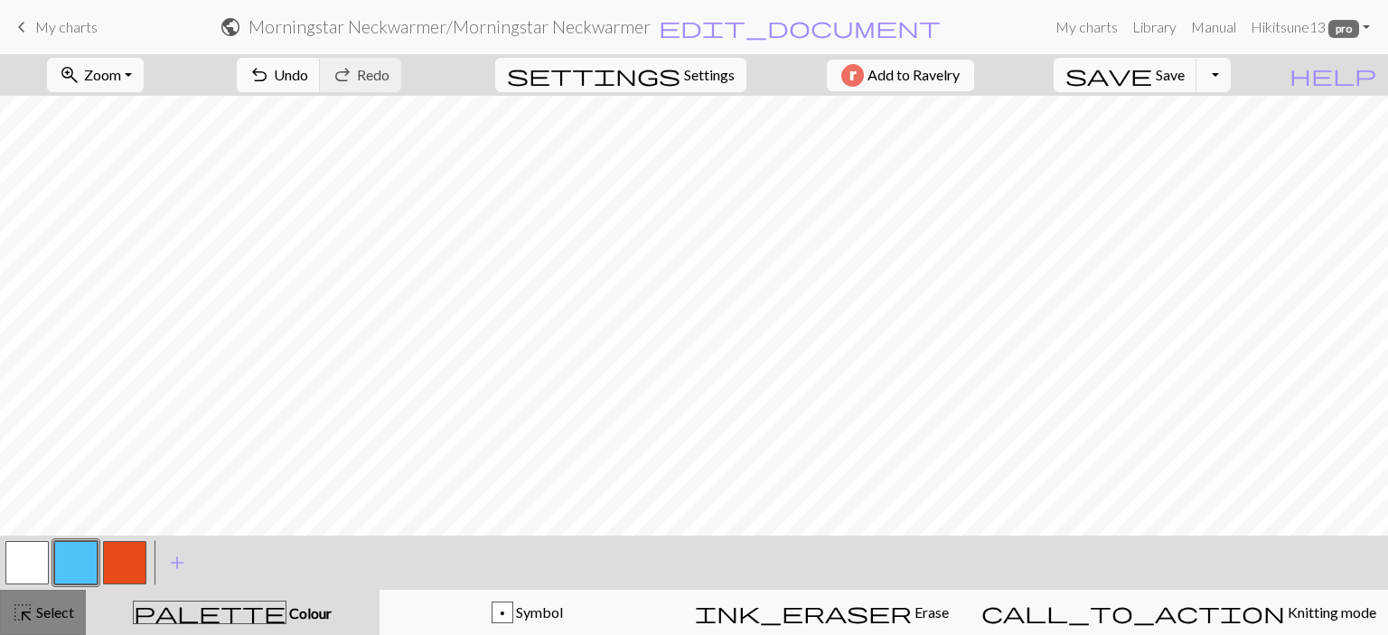
drag, startPoint x: 65, startPoint y: 607, endPoint x: 76, endPoint y: 541, distance: 66.8
click at [65, 606] on span "Select" at bounding box center [53, 612] width 41 height 17
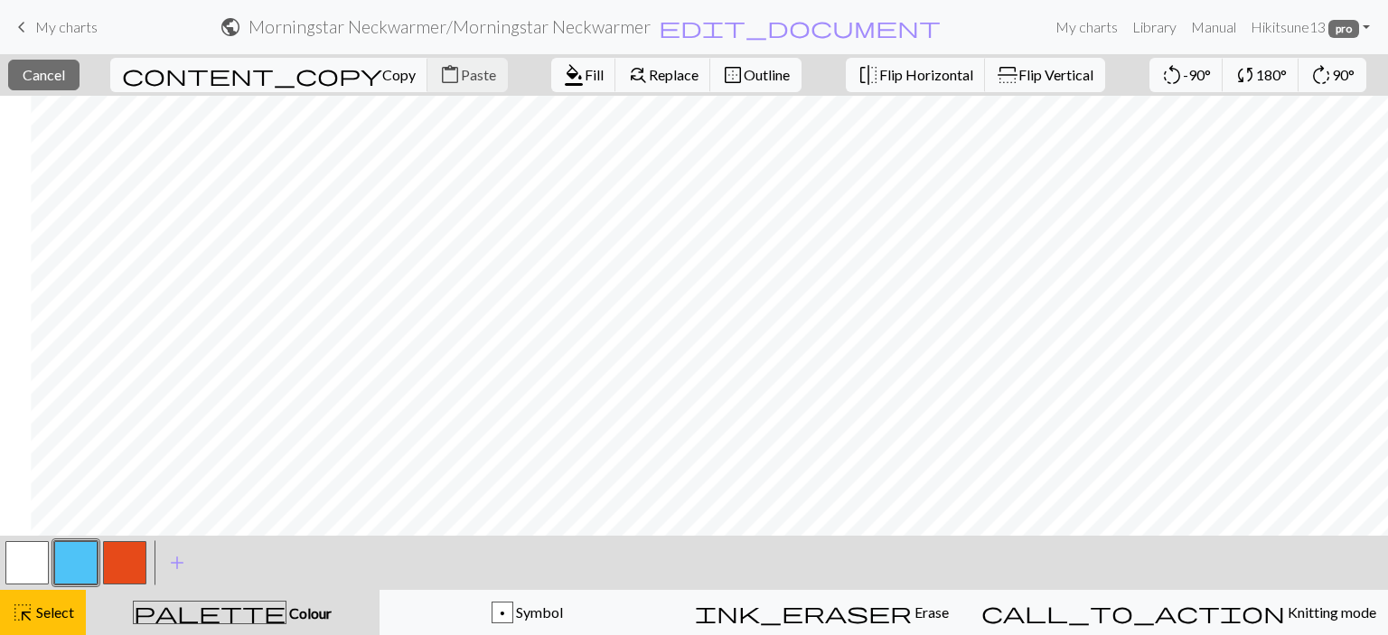
scroll to position [994, 757]
click at [585, 78] on span "Fill" at bounding box center [594, 74] width 19 height 17
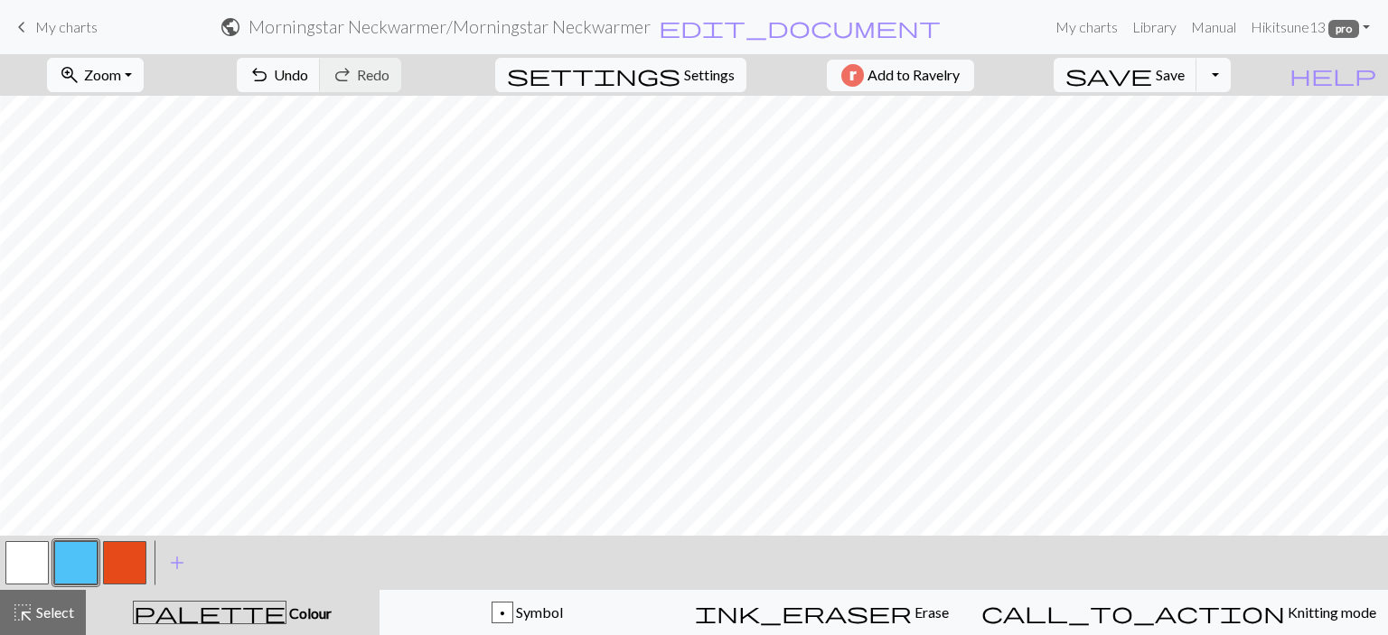
click at [144, 68] on button "zoom_in Zoom Zoom" at bounding box center [95, 75] width 97 height 34
click at [145, 214] on button "50%" at bounding box center [119, 216] width 143 height 29
click at [14, 554] on button "button" at bounding box center [26, 562] width 43 height 43
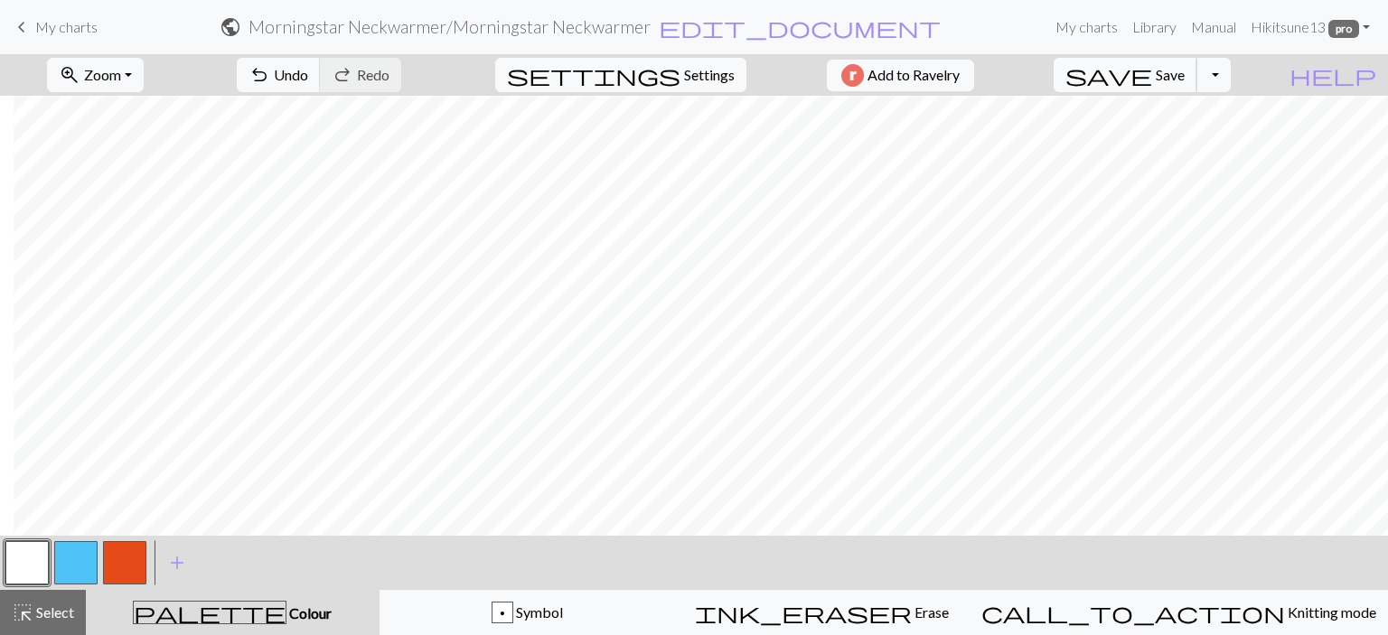
click at [1152, 72] on span "save" at bounding box center [1108, 74] width 87 height 25
click at [59, 618] on span "Select" at bounding box center [53, 612] width 41 height 17
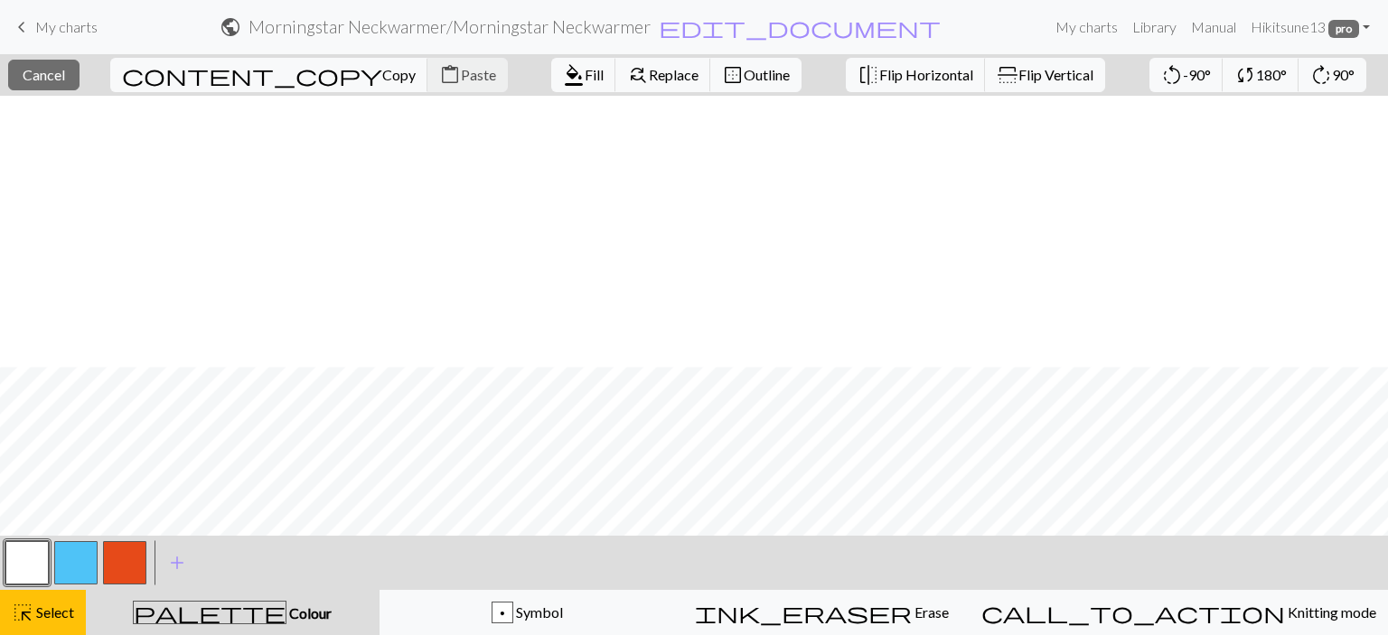
scroll to position [702, 0]
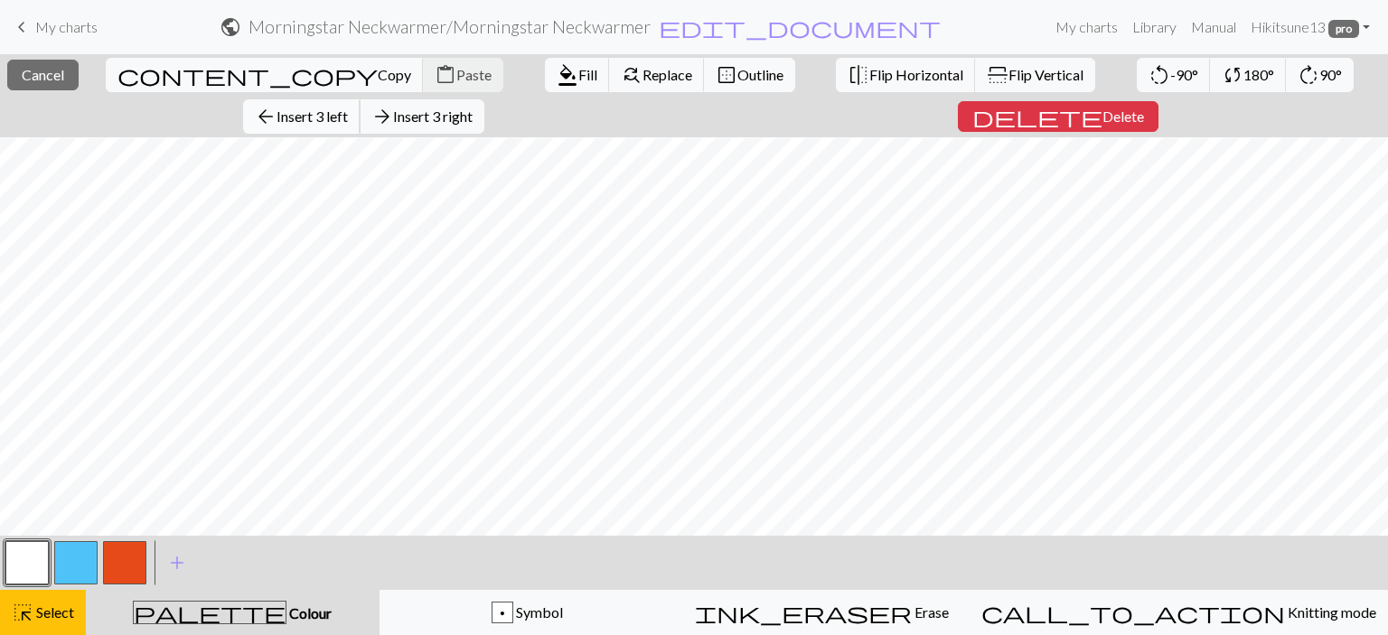
click at [361, 99] on button "arrow_back Insert 3 left" at bounding box center [301, 116] width 117 height 34
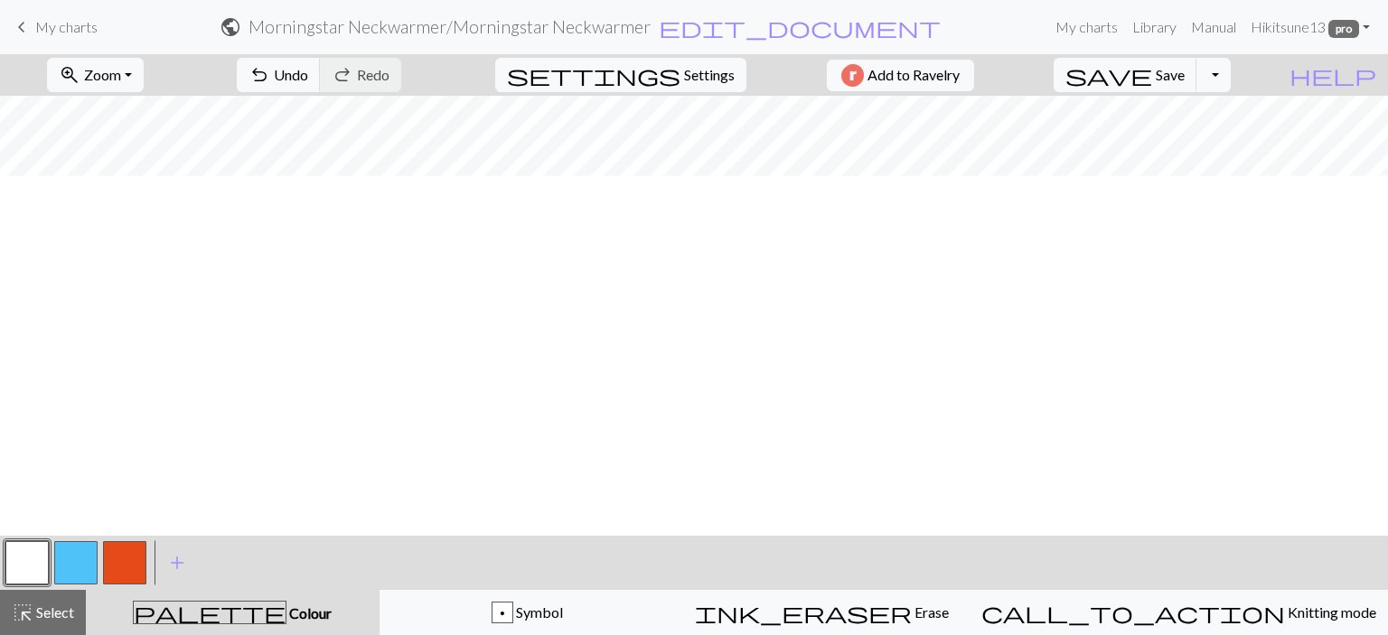
scroll to position [341, 0]
drag, startPoint x: 38, startPoint y: 605, endPoint x: 108, endPoint y: 529, distance: 104.2
click at [38, 605] on span "Select" at bounding box center [53, 612] width 41 height 17
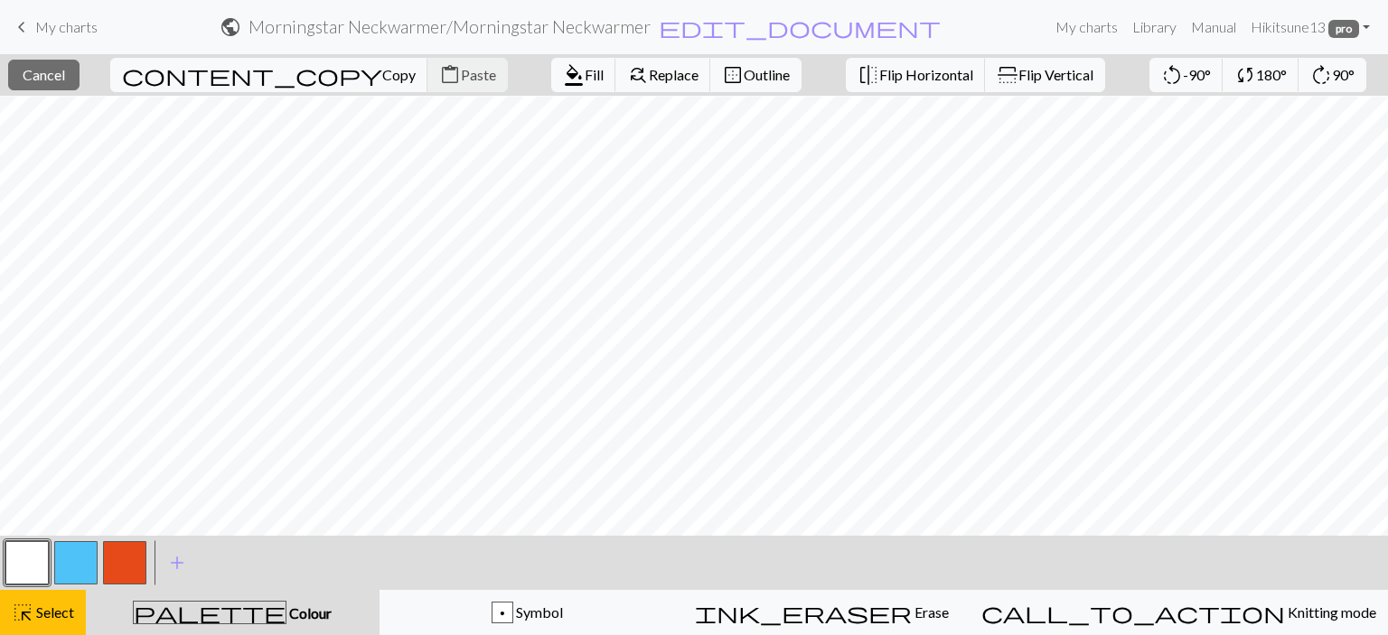
drag, startPoint x: 77, startPoint y: 567, endPoint x: 116, endPoint y: 527, distance: 56.2
click at [78, 567] on button "button" at bounding box center [75, 562] width 43 height 43
click at [585, 75] on span "Fill" at bounding box center [594, 74] width 19 height 17
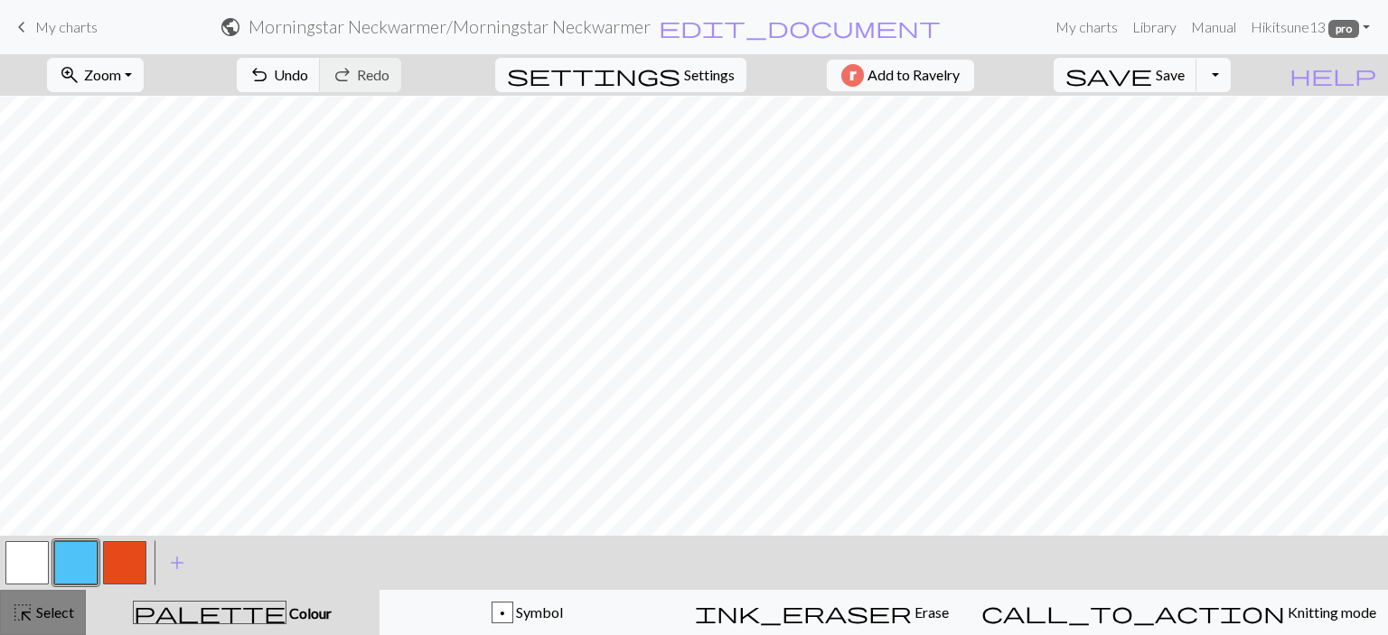
click at [33, 606] on span "highlight_alt" at bounding box center [23, 612] width 22 height 25
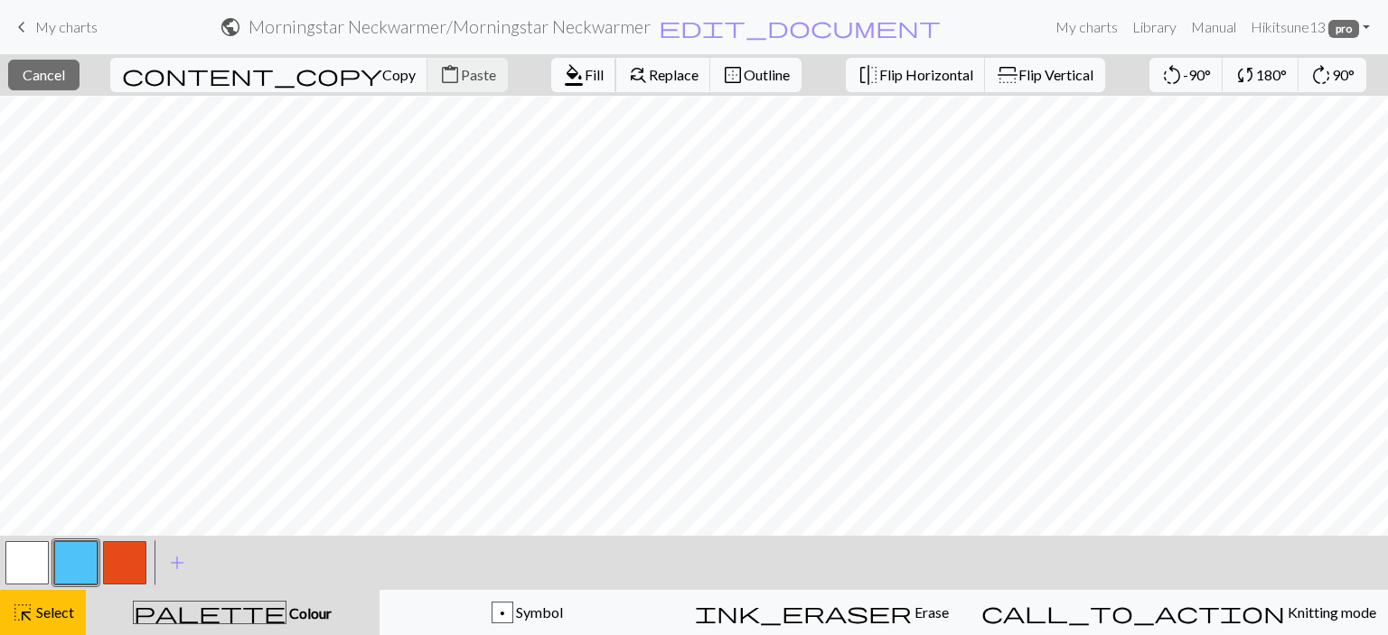
click at [585, 71] on span "Fill" at bounding box center [594, 74] width 19 height 17
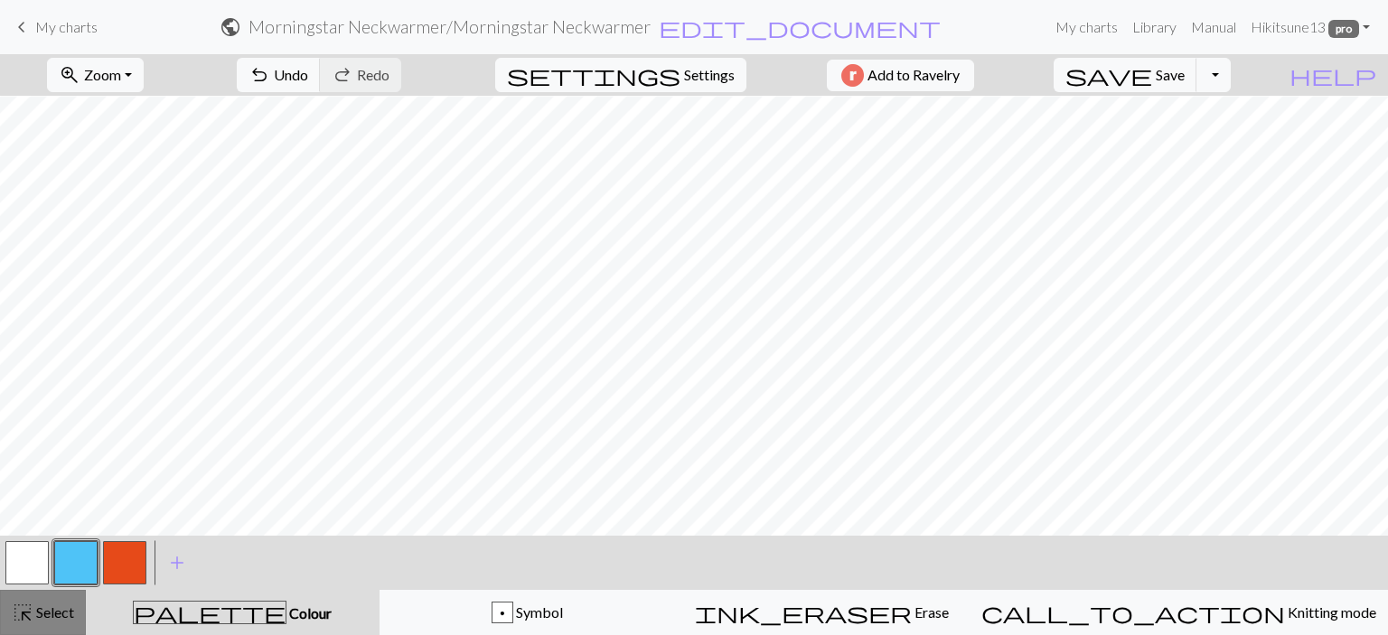
click at [45, 606] on span "Select" at bounding box center [53, 612] width 41 height 17
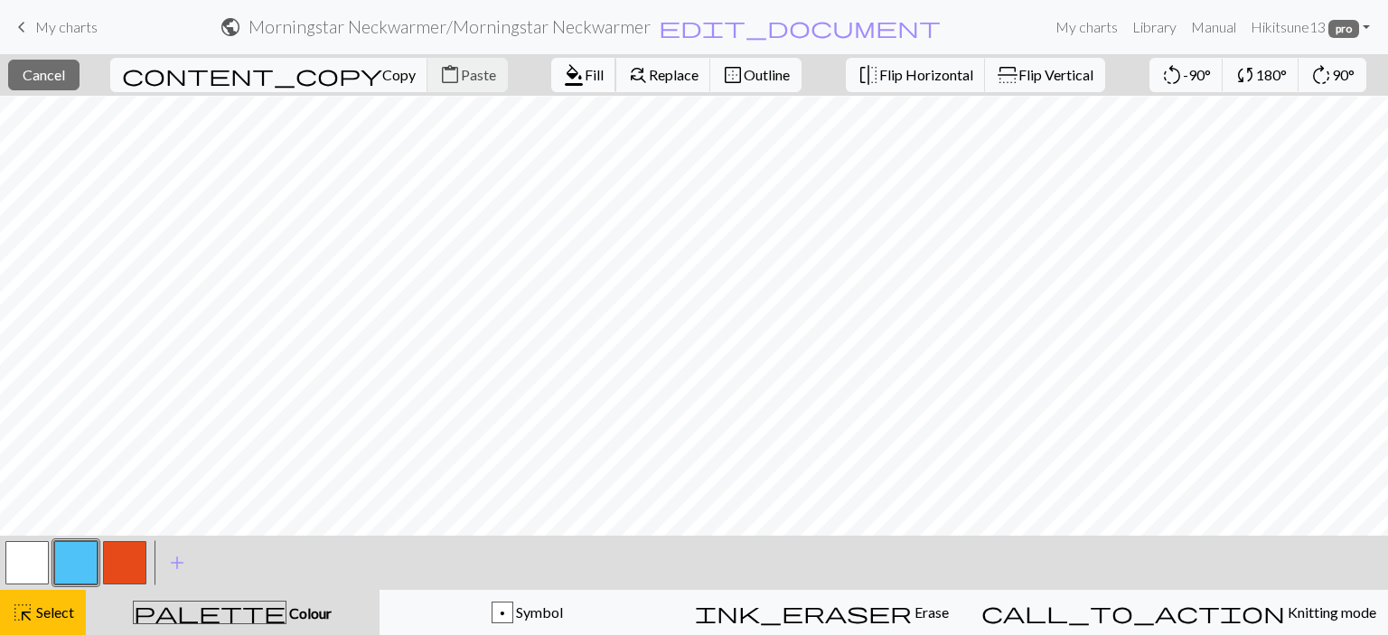
click at [585, 75] on span "Fill" at bounding box center [594, 74] width 19 height 17
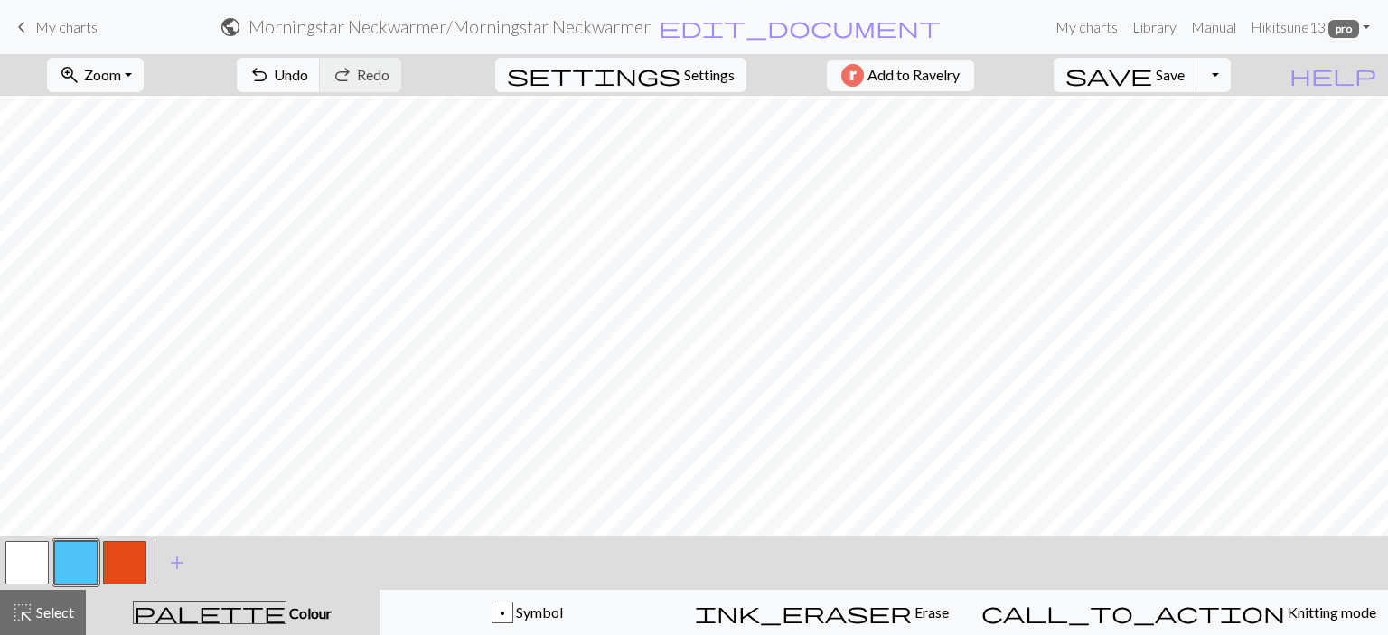
drag, startPoint x: 22, startPoint y: 562, endPoint x: 29, endPoint y: 554, distance: 10.9
click at [22, 561] on button "button" at bounding box center [26, 562] width 43 height 43
